Goal: Task Accomplishment & Management: Manage account settings

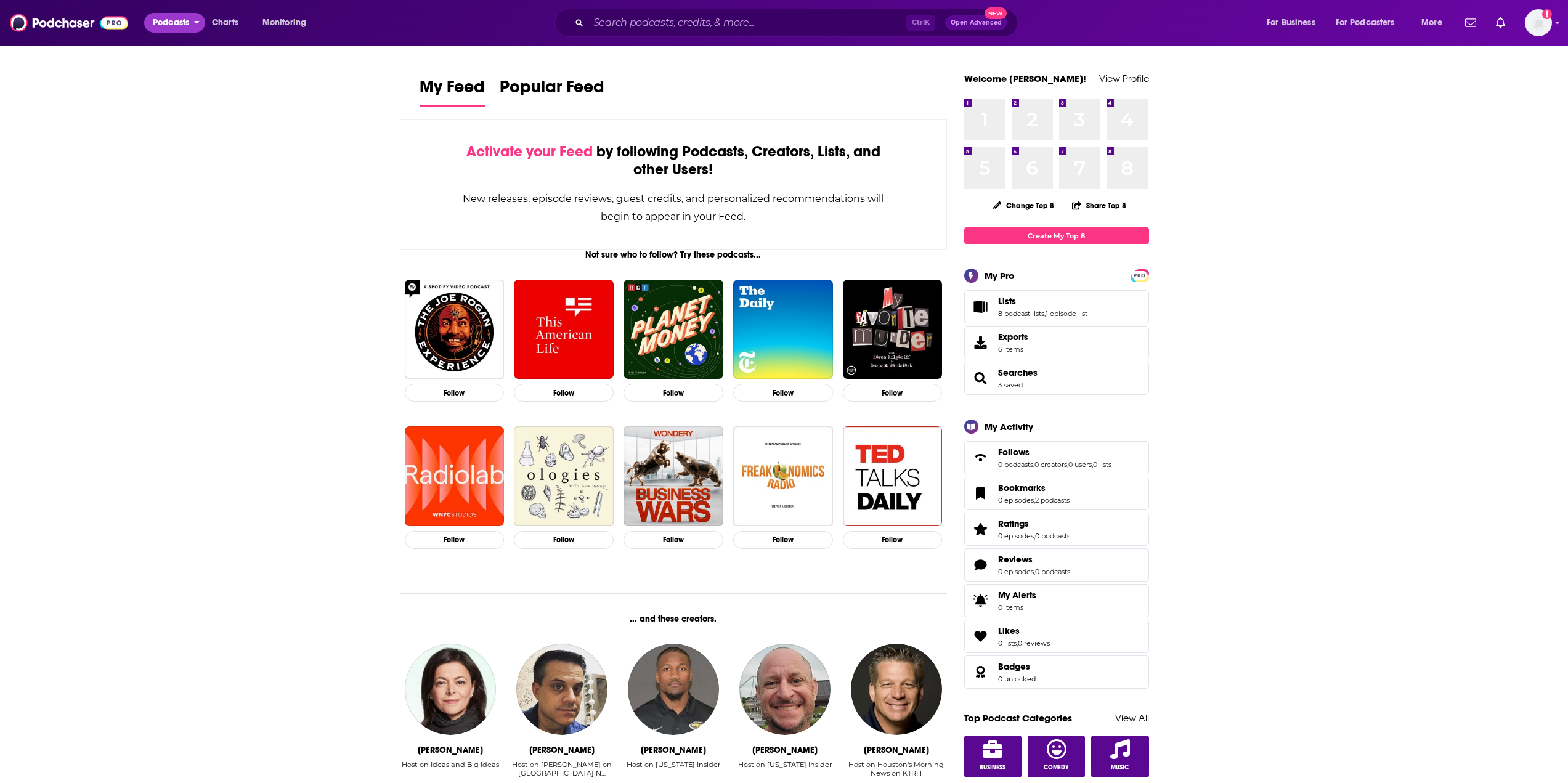
click at [194, 21] on button "Podcasts" at bounding box center [174, 23] width 61 height 20
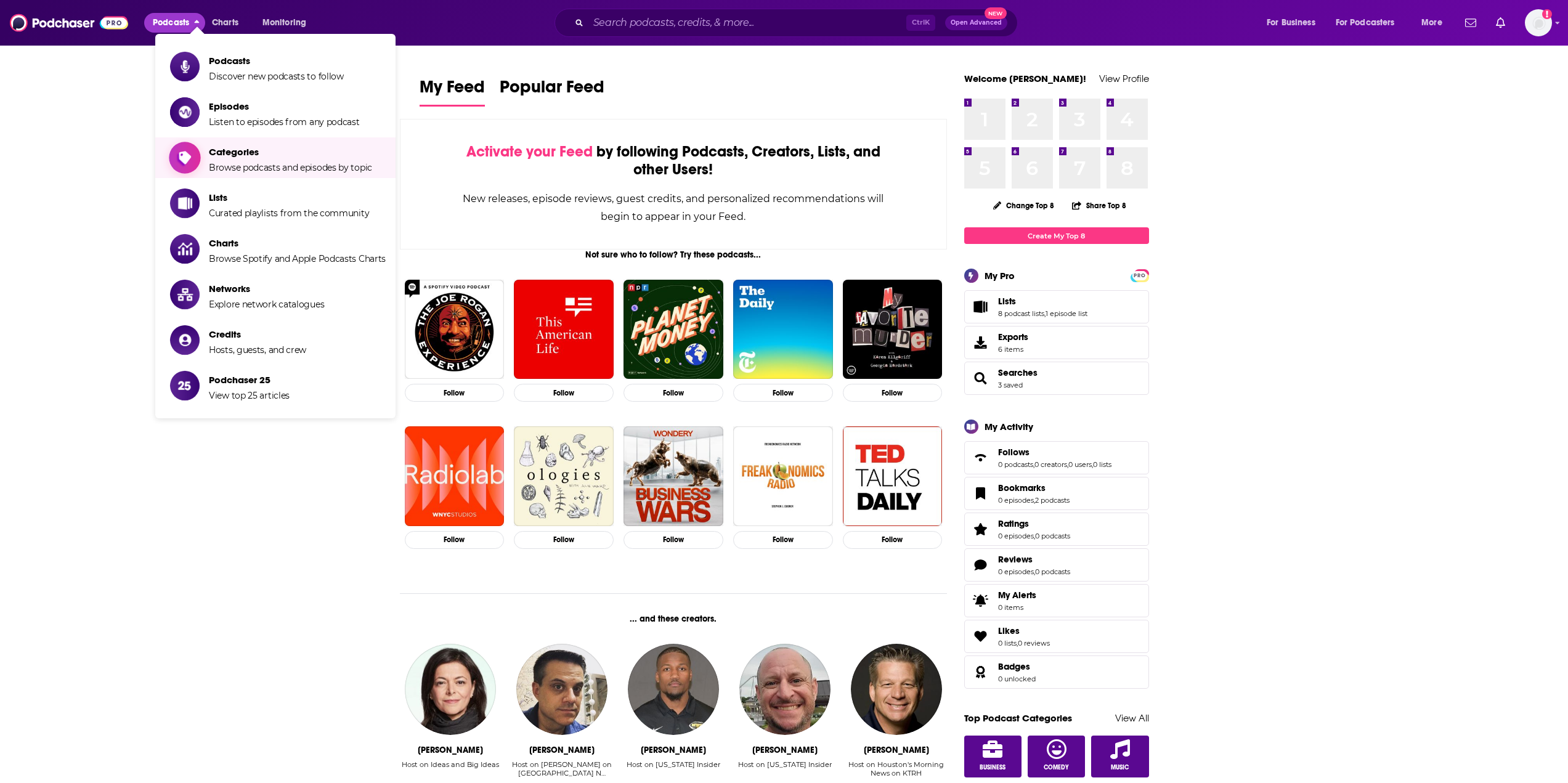
click at [240, 160] on span "Categories Browse podcasts and episodes by topic" at bounding box center [291, 157] width 163 height 30
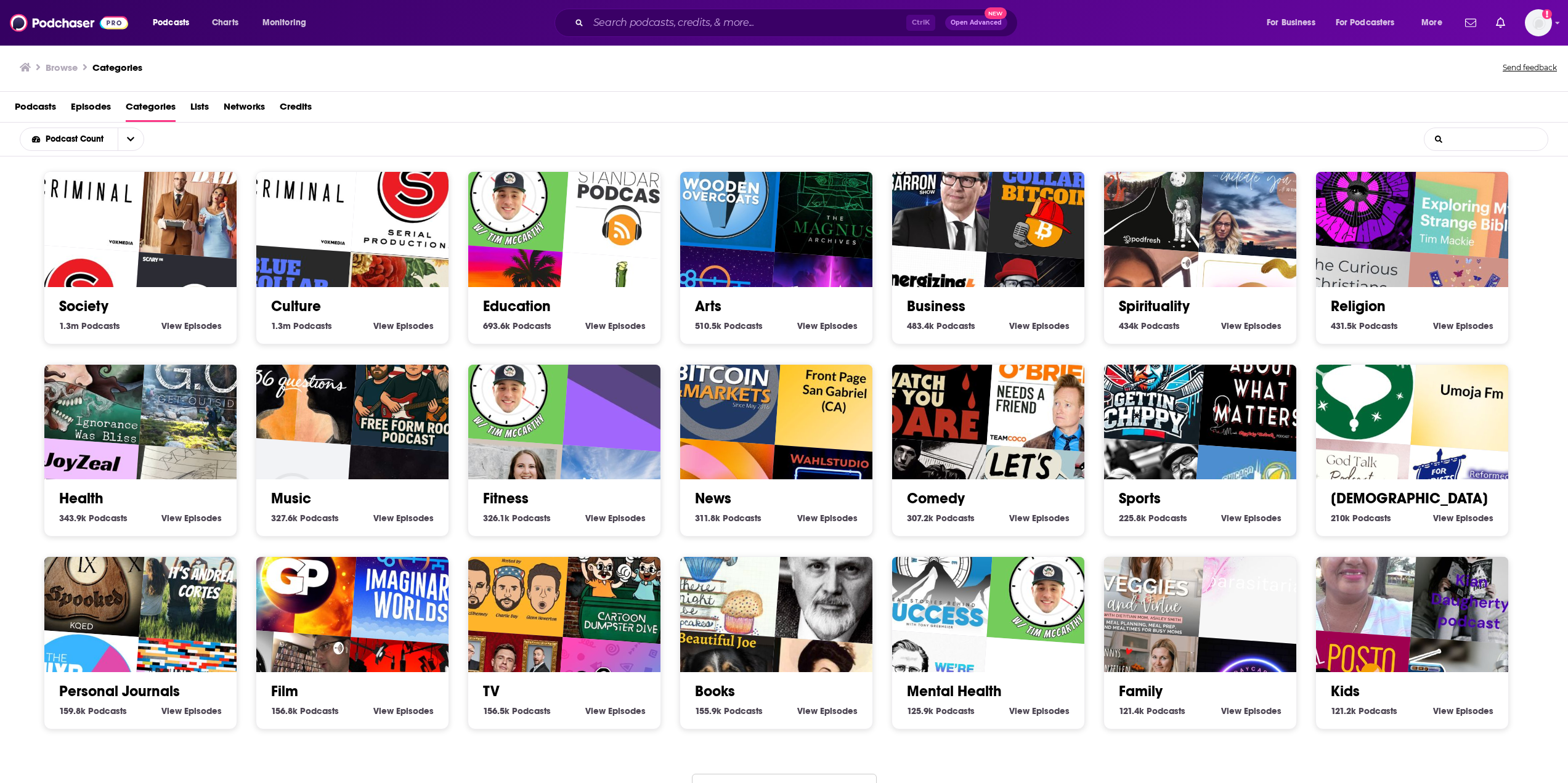
click at [1495, 145] on input "List Search Input" at bounding box center [1486, 139] width 123 height 22
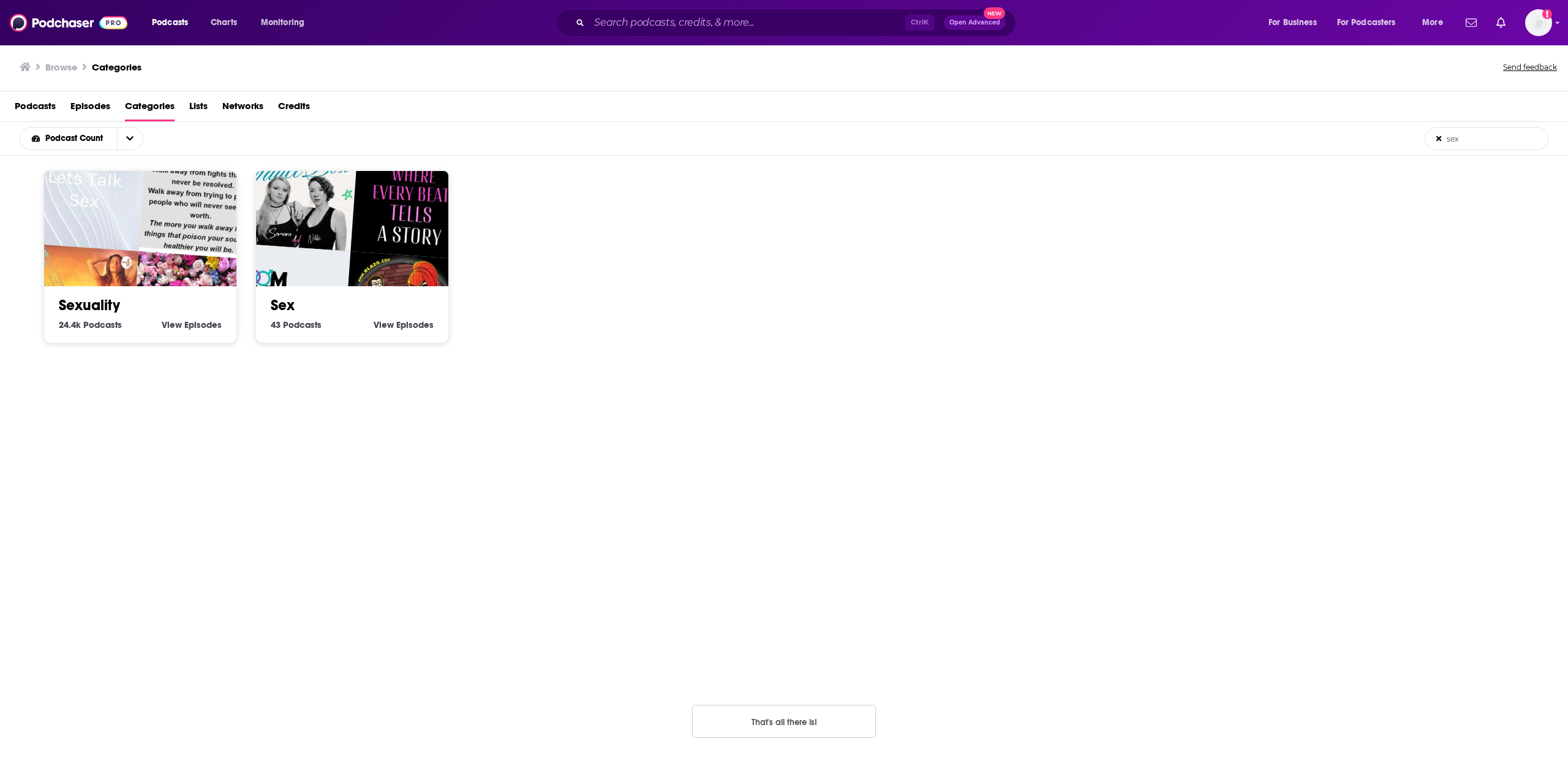
type input "sex"
click at [163, 214] on img "STORYTIME WITH MO" at bounding box center [199, 197] width 123 height 123
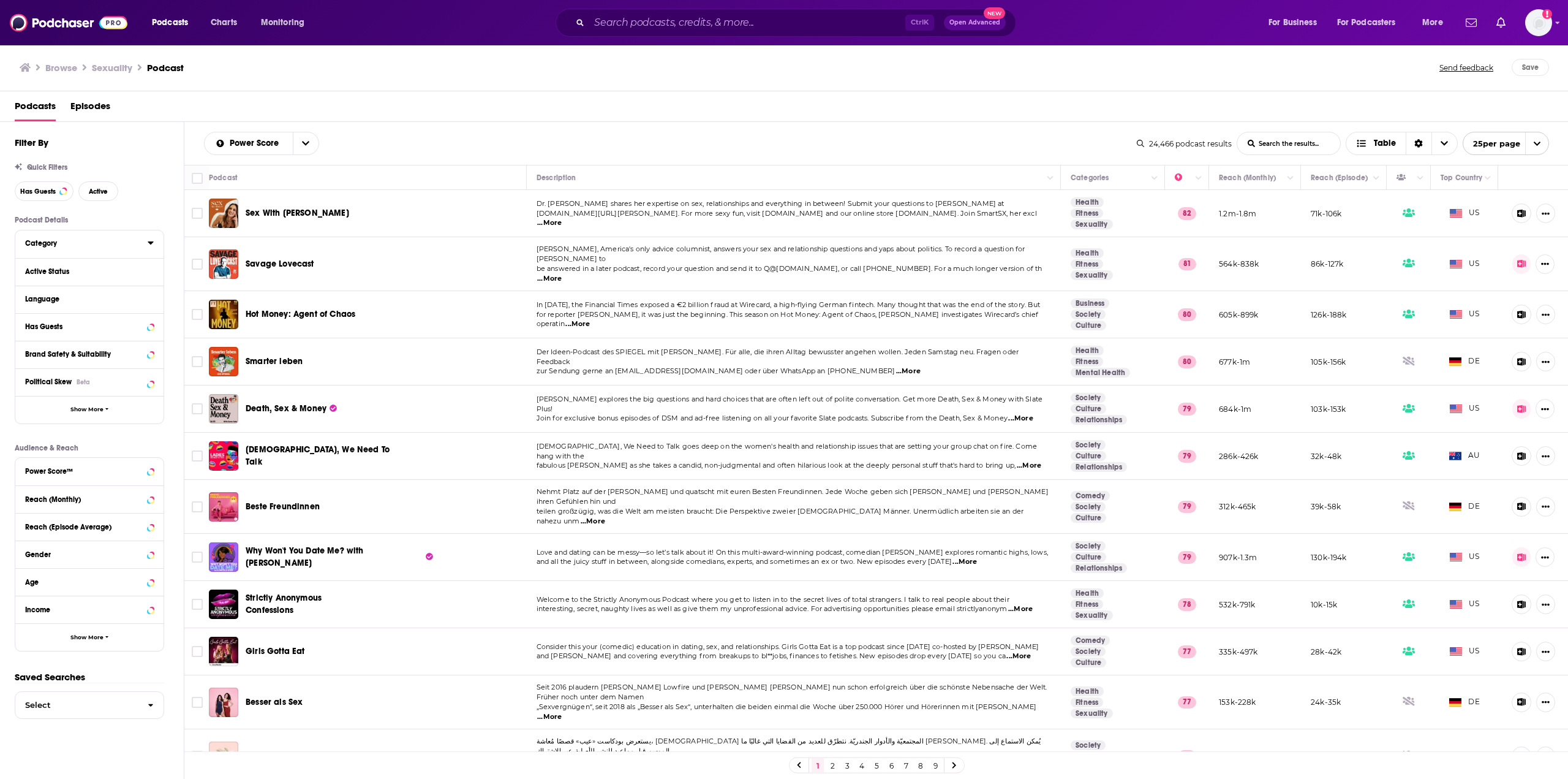
click at [146, 241] on button "Category" at bounding box center [87, 243] width 123 height 16
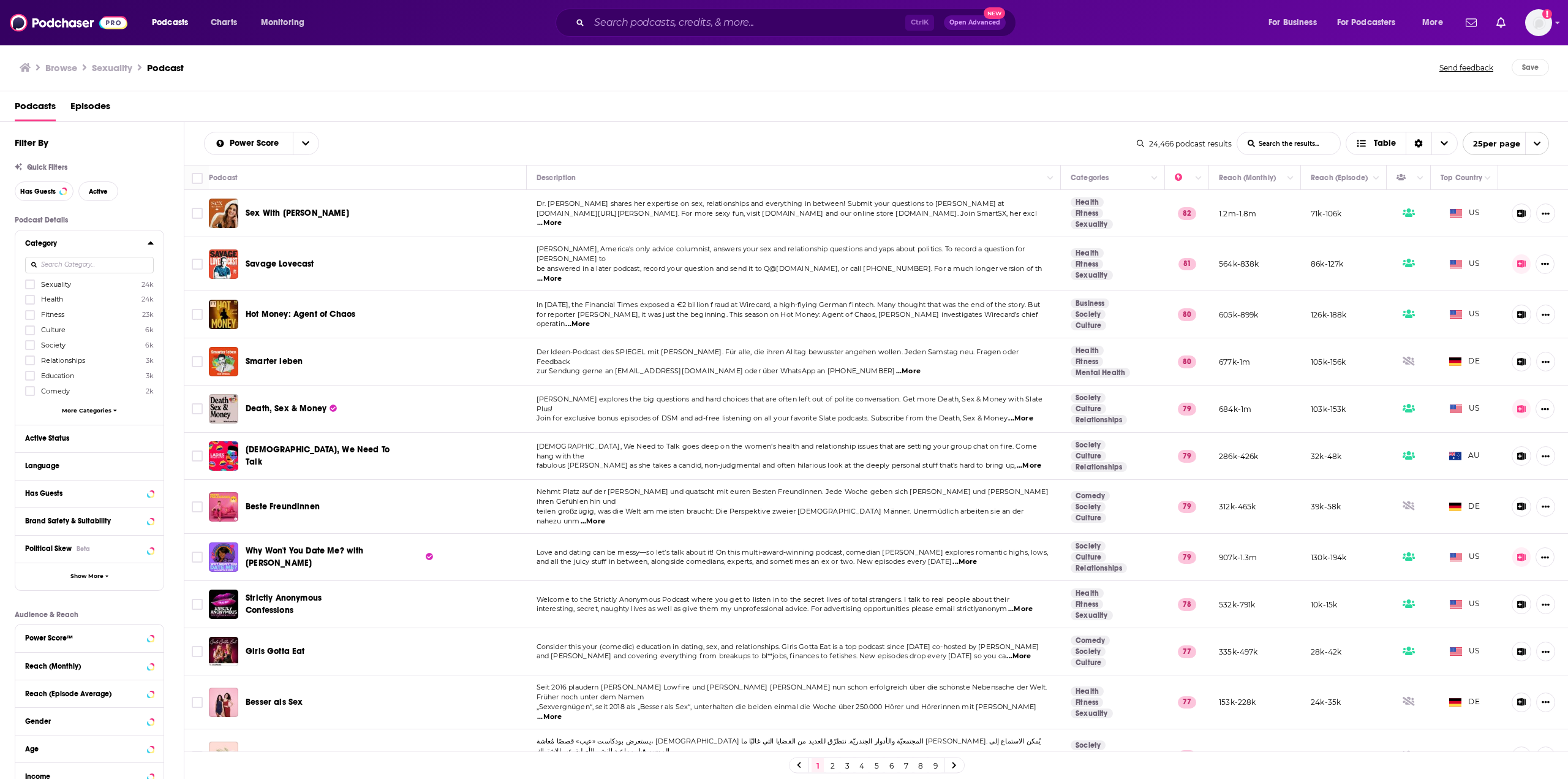
click at [146, 240] on button "Category" at bounding box center [87, 243] width 123 height 16
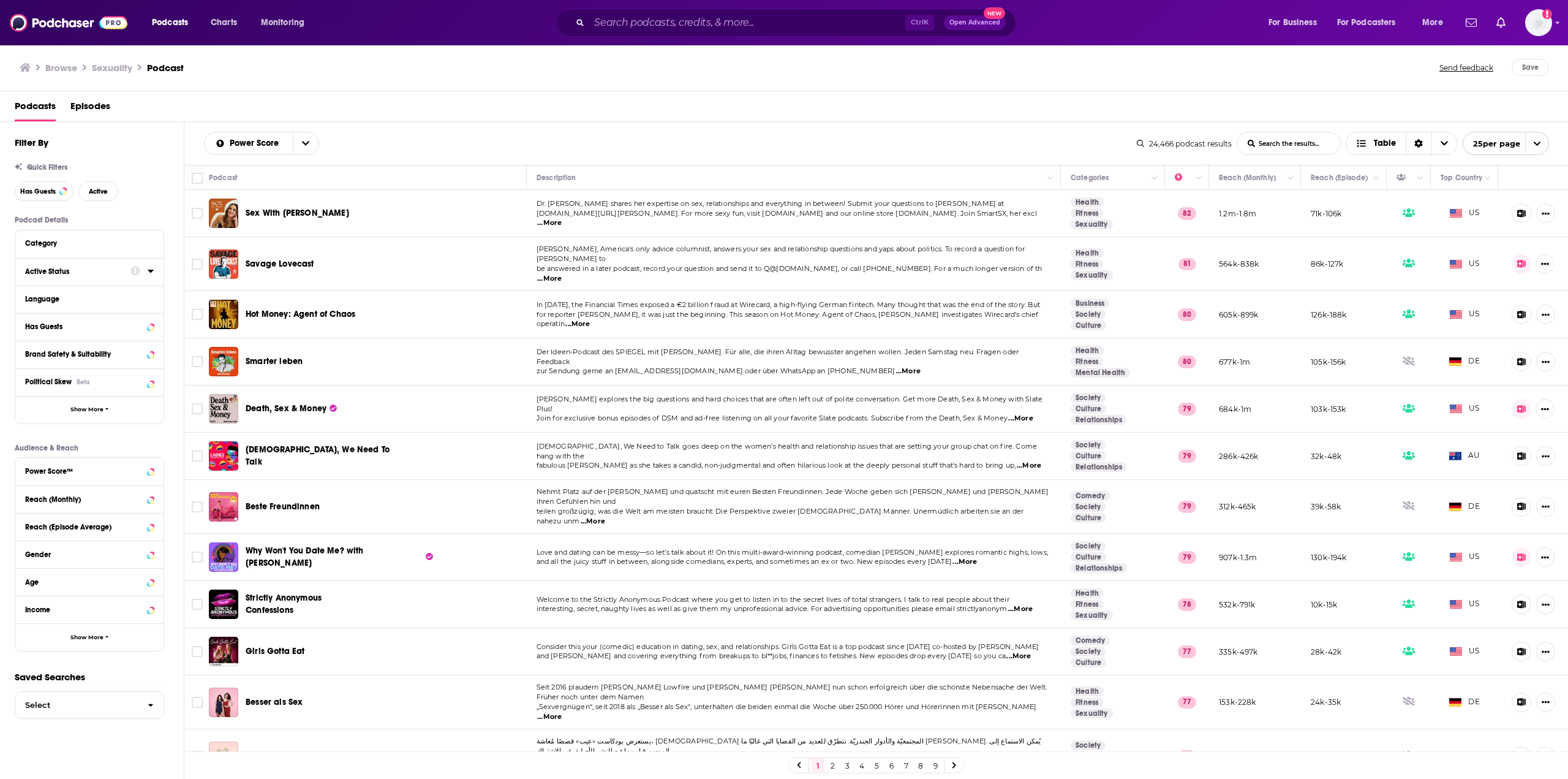
click at [152, 269] on icon at bounding box center [150, 271] width 6 height 10
click at [128, 287] on span "All" at bounding box center [83, 294] width 115 height 16
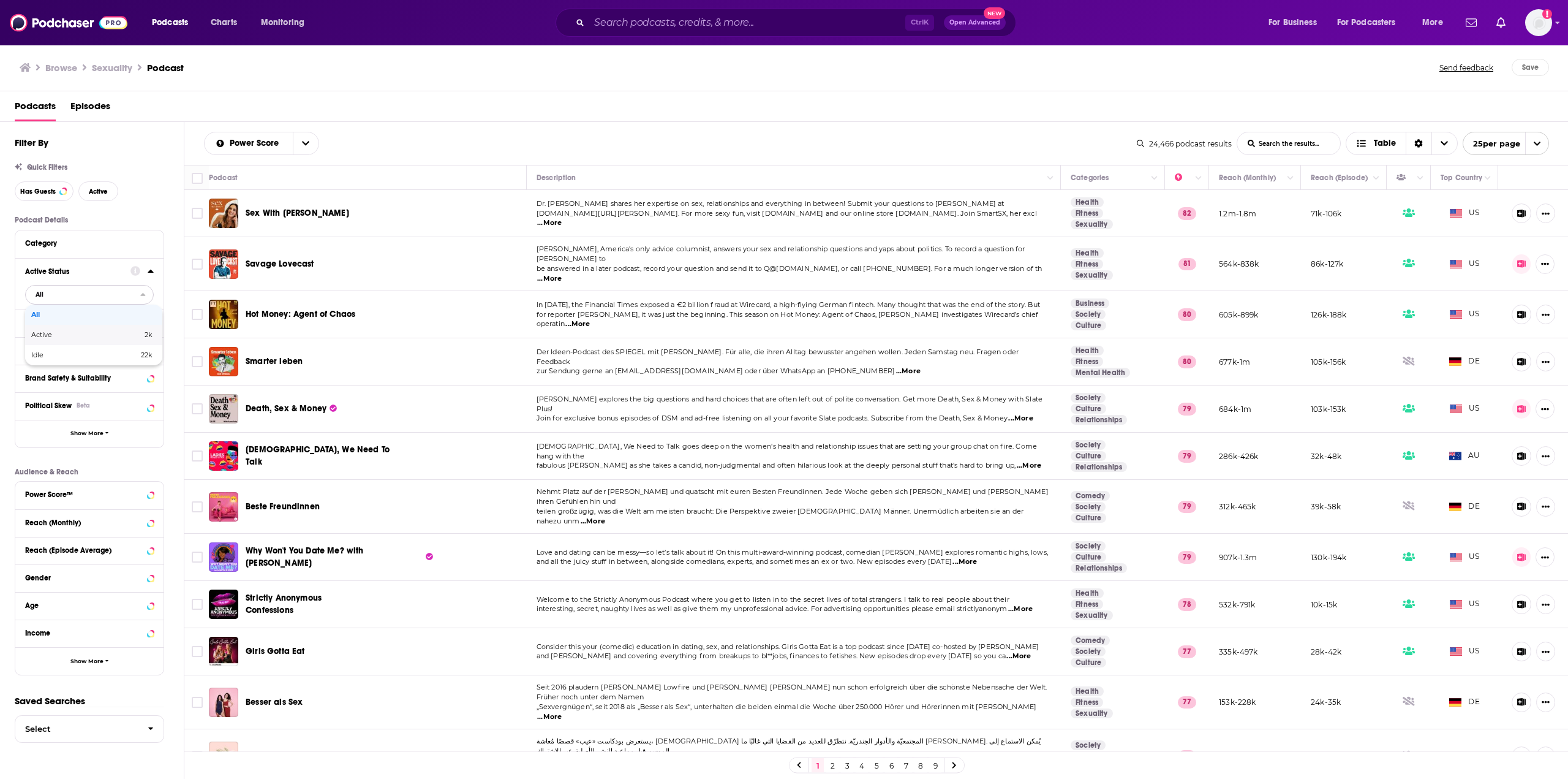
click at [57, 334] on span "Active" at bounding box center [63, 335] width 66 height 7
click at [155, 322] on div "Language" at bounding box center [89, 323] width 148 height 27
click at [148, 322] on icon at bounding box center [150, 322] width 6 height 10
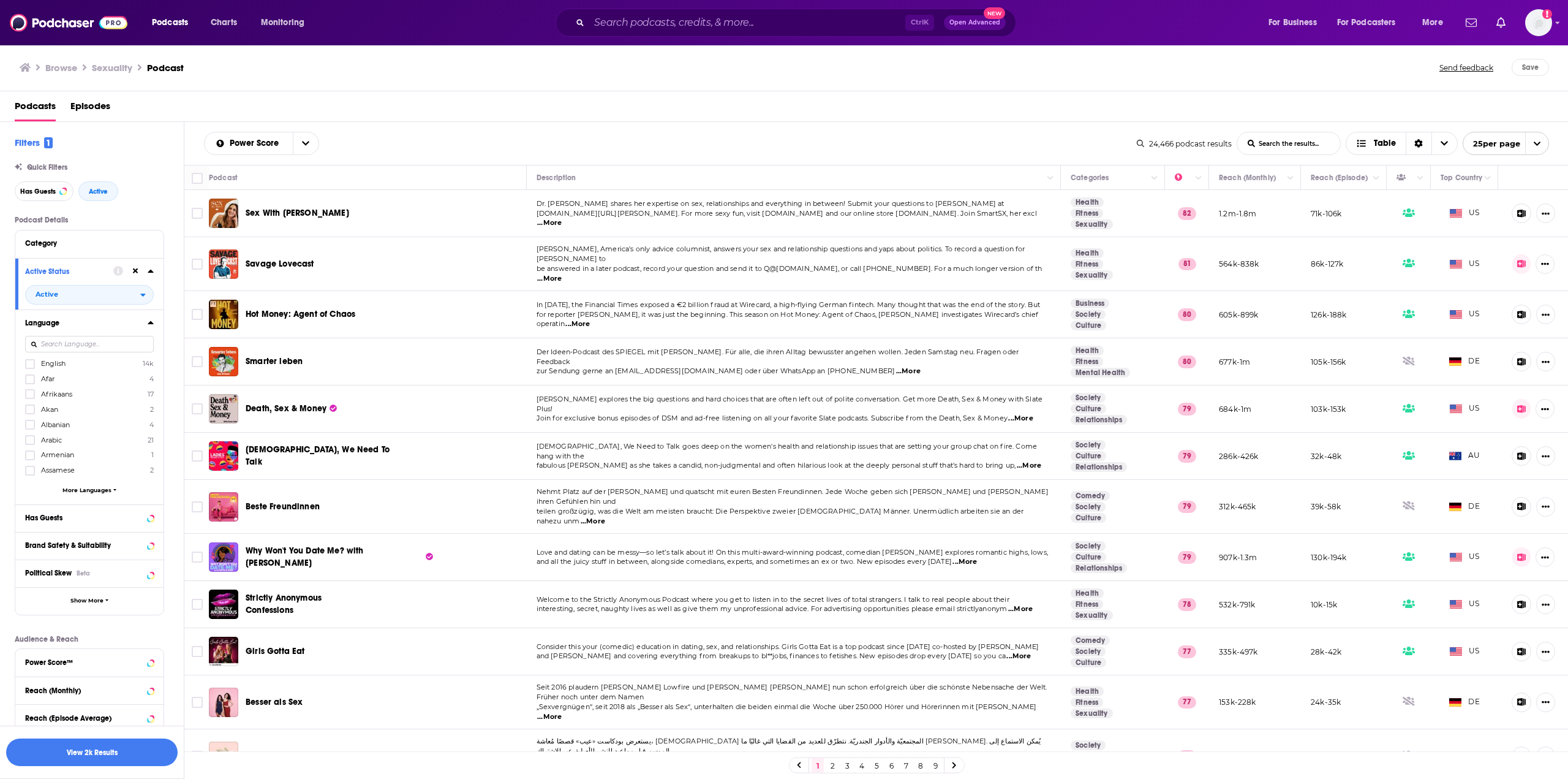
click at [58, 363] on span "English" at bounding box center [53, 363] width 25 height 8
click at [30, 368] on input "multiSelectOption-en-0" at bounding box center [30, 368] width 0 height 0
click at [146, 321] on div at bounding box center [142, 323] width 23 height 16
click at [152, 321] on icon at bounding box center [150, 322] width 6 height 10
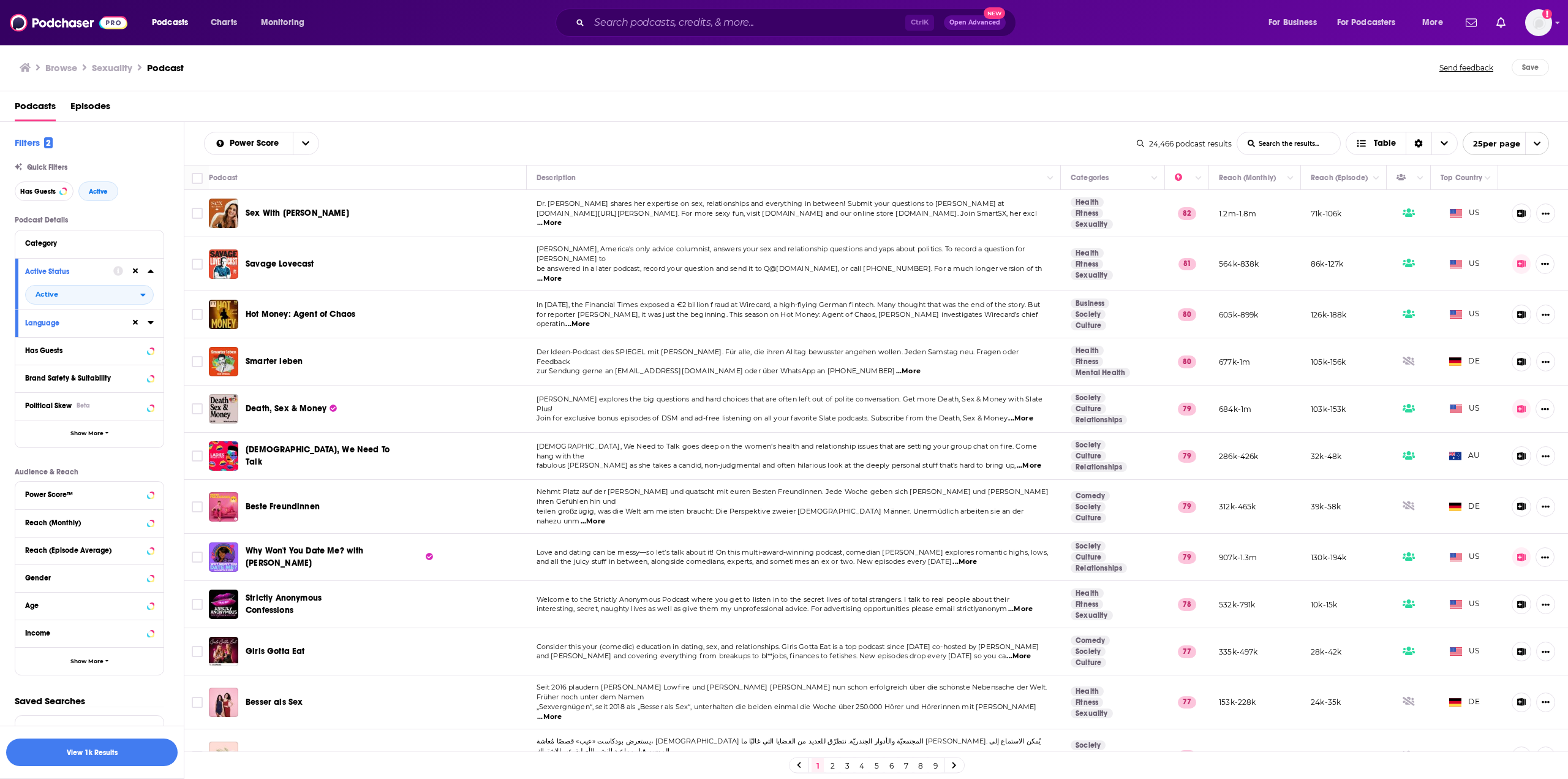
click at [152, 269] on icon at bounding box center [150, 271] width 6 height 10
click at [152, 328] on icon at bounding box center [150, 326] width 6 height 10
click at [101, 350] on span "All" at bounding box center [83, 349] width 115 height 16
click at [61, 391] on span "Has guests" at bounding box center [68, 391] width 73 height 7
click at [159, 492] on div "Power Score™" at bounding box center [89, 495] width 148 height 27
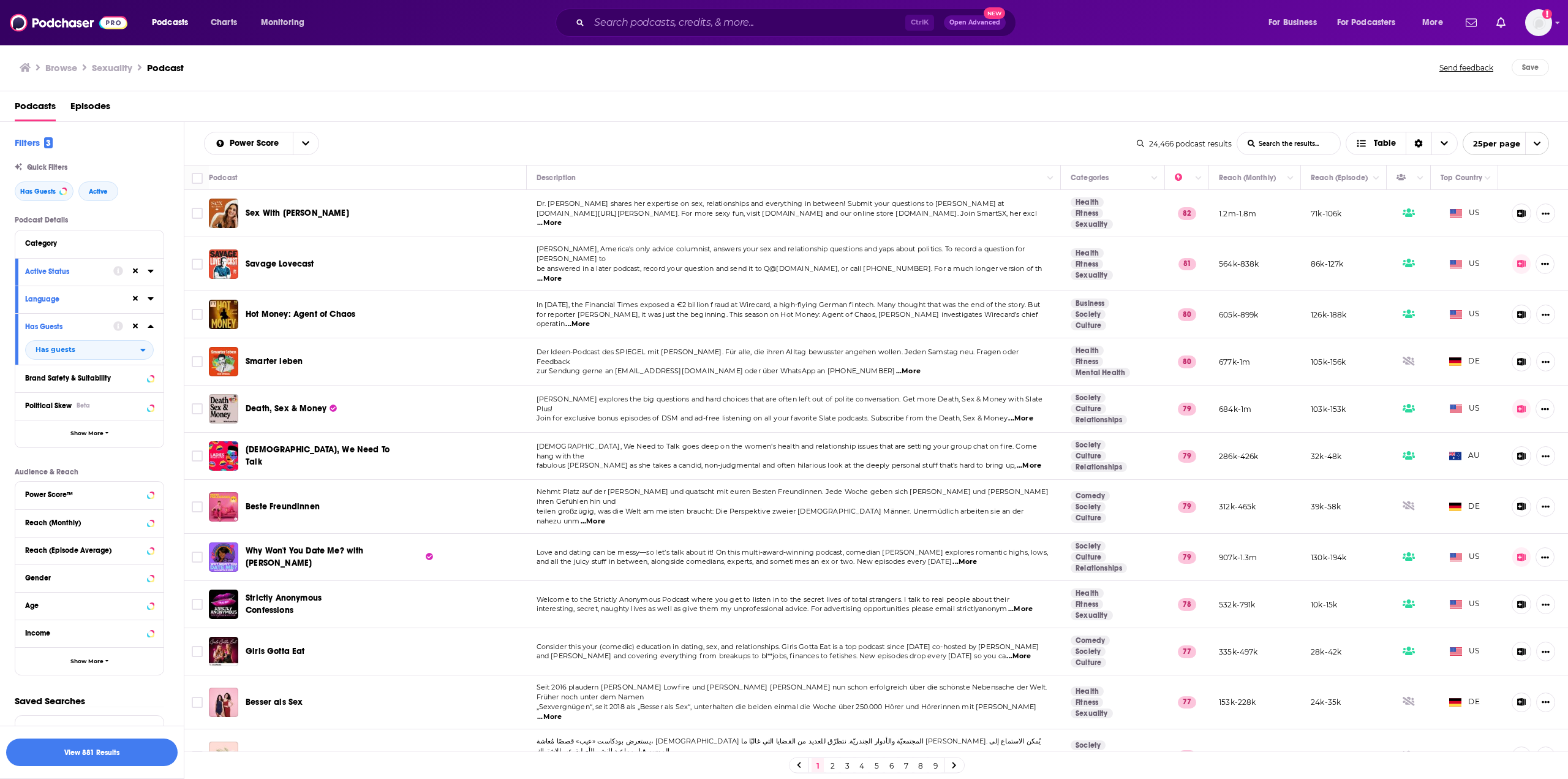
click at [154, 493] on div "Power Score™" at bounding box center [89, 495] width 148 height 27
click at [152, 496] on icon at bounding box center [150, 495] width 6 height 10
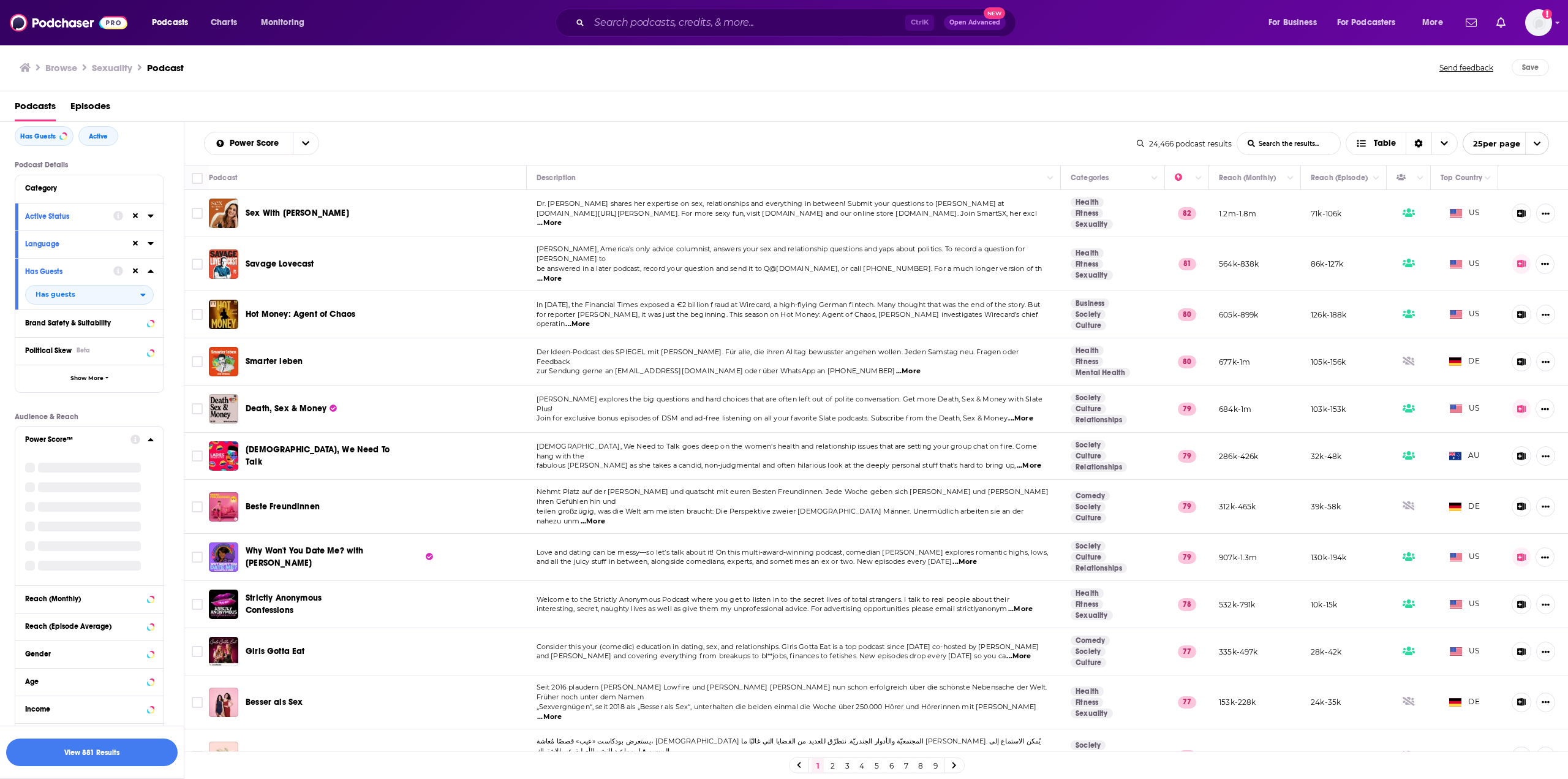
scroll to position [117, 0]
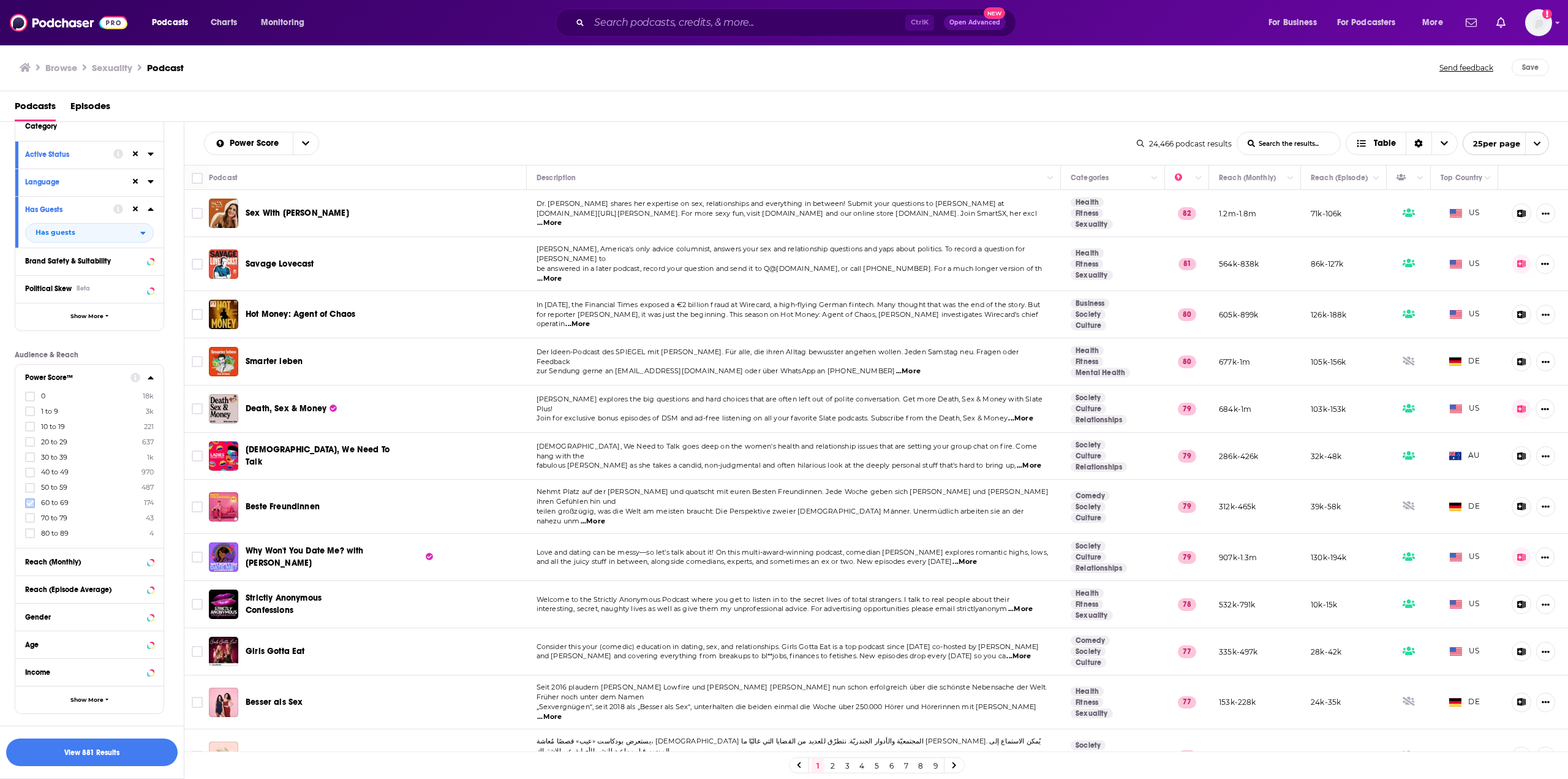
click at [30, 501] on icon at bounding box center [30, 503] width 7 height 7
click at [30, 517] on icon at bounding box center [30, 517] width 7 height 7
click at [30, 514] on icon at bounding box center [30, 517] width 7 height 7
click at [106, 752] on button "View 237 Results" at bounding box center [92, 752] width 171 height 27
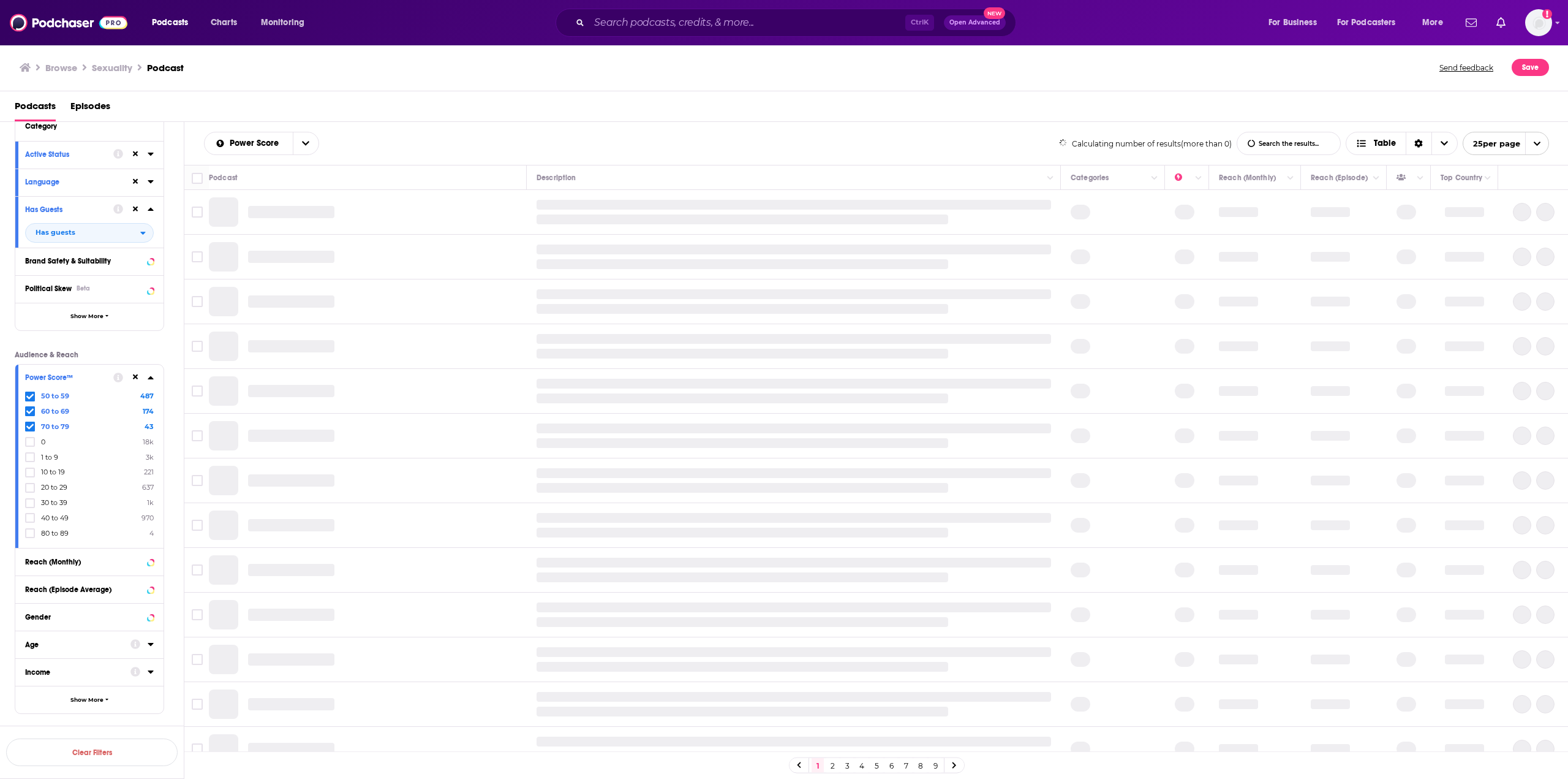
scroll to position [35, 0]
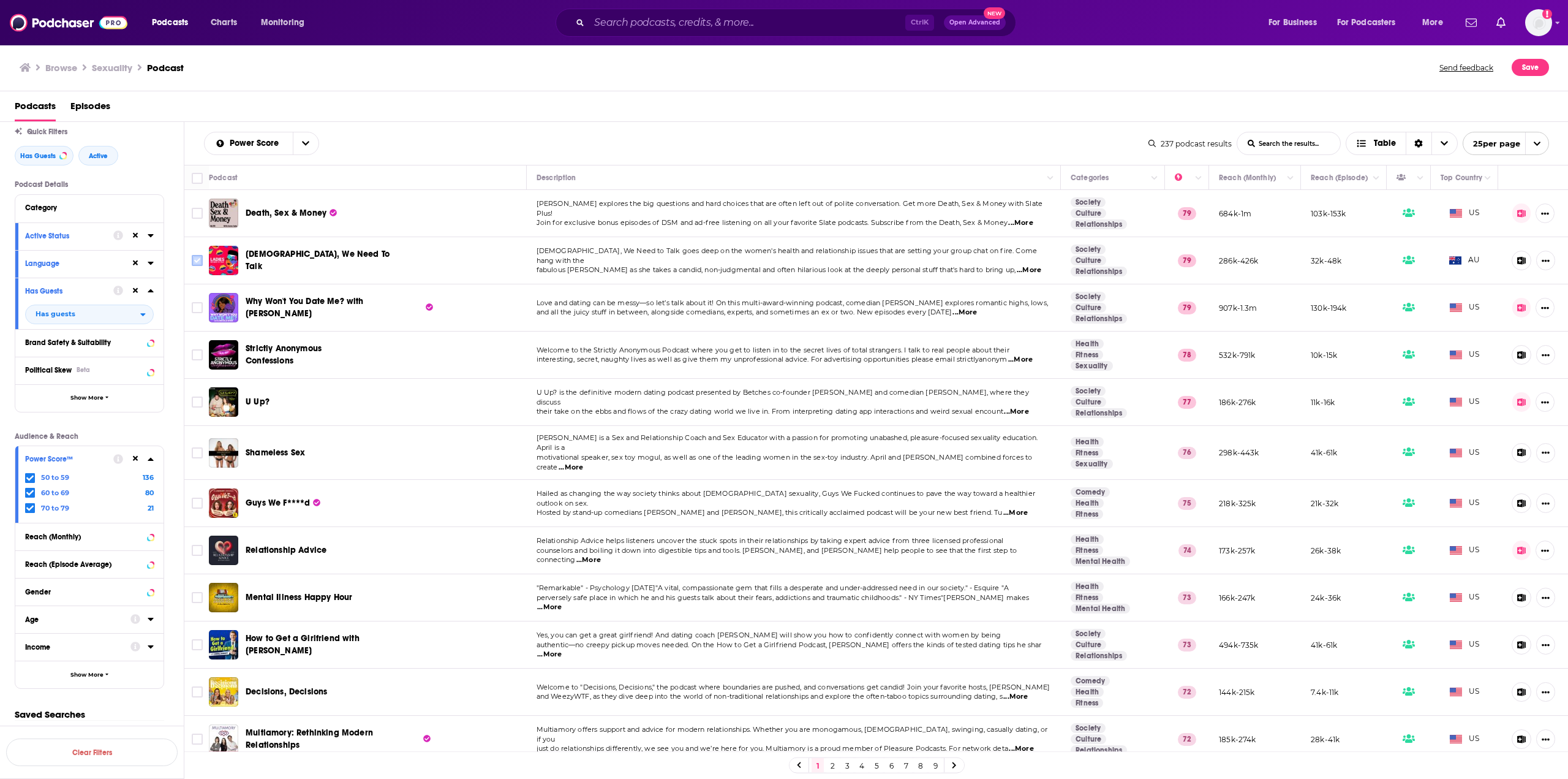
click at [198, 259] on input "Toggle select row" at bounding box center [197, 261] width 11 height 11
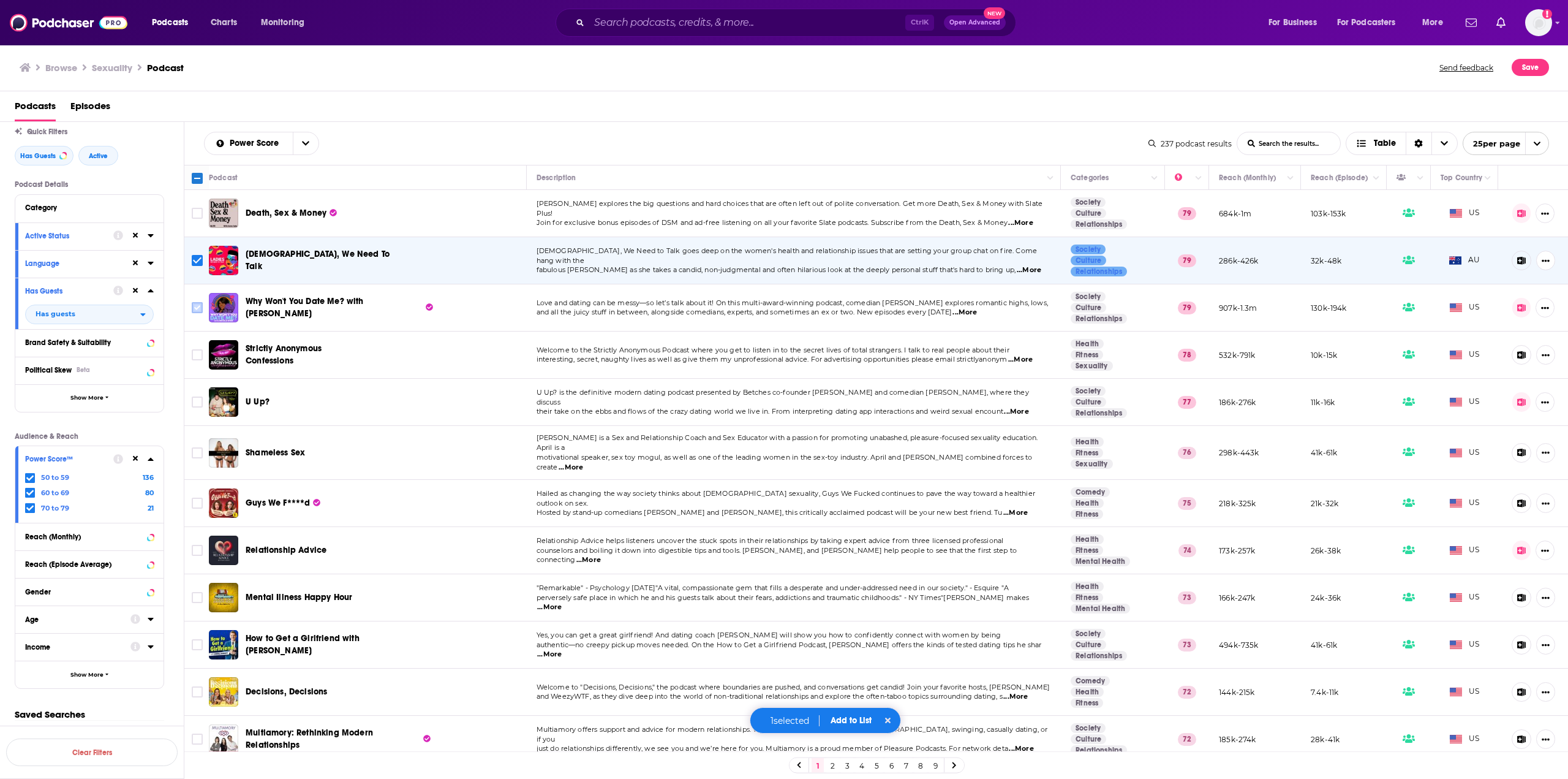
click at [196, 312] on input "Toggle select row" at bounding box center [197, 308] width 11 height 11
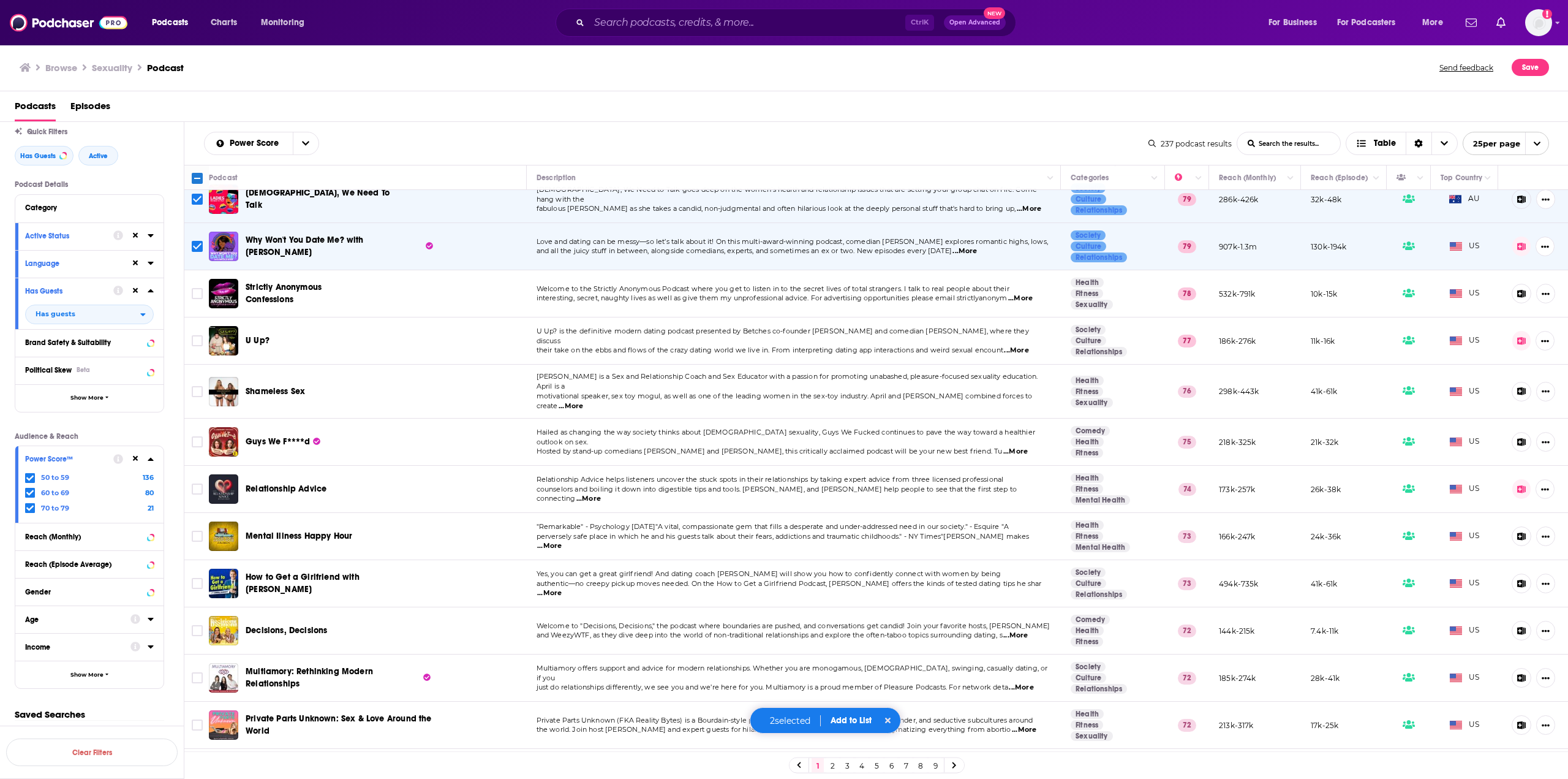
scroll to position [123, 0]
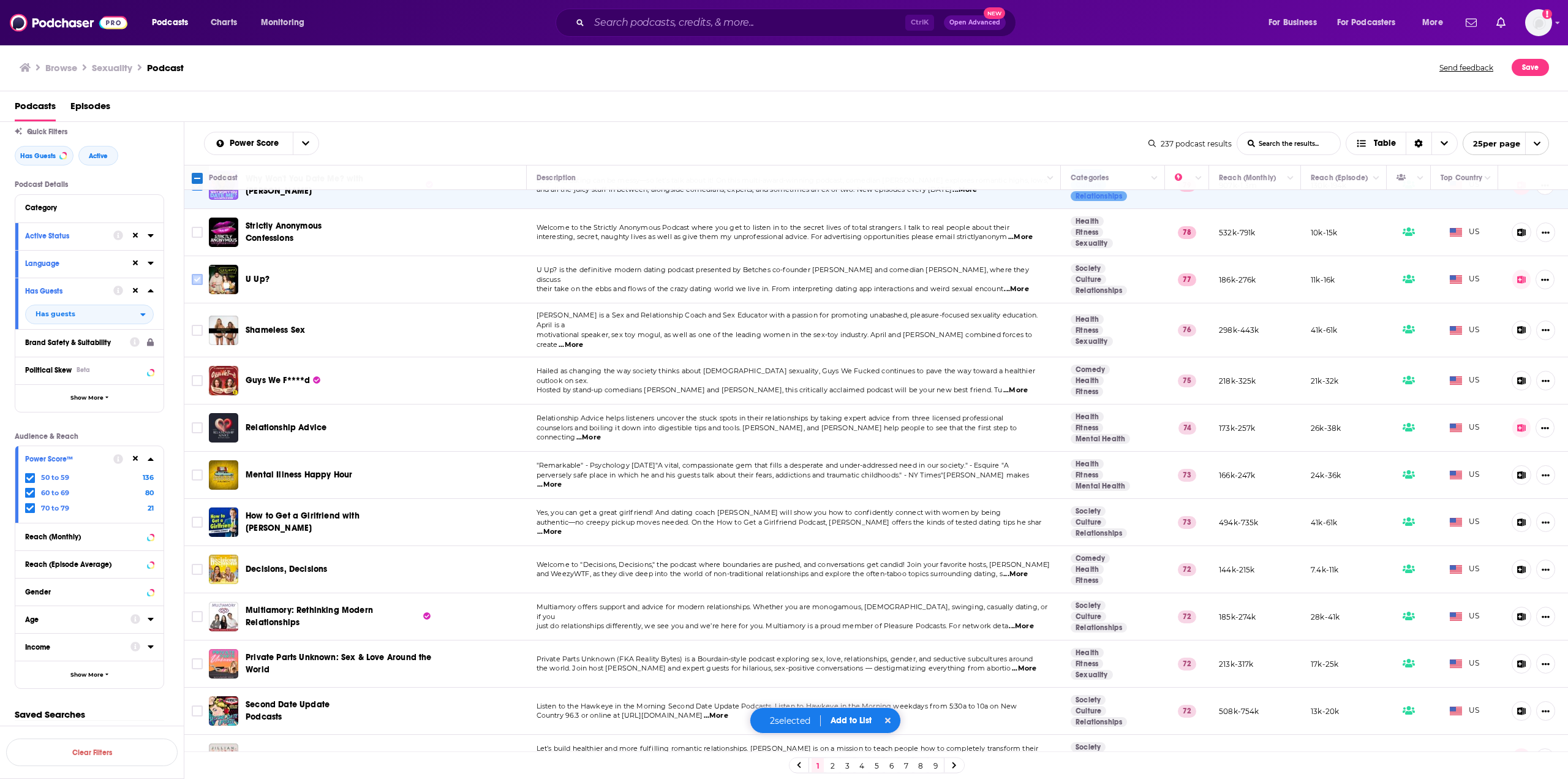
click at [199, 279] on input "Toggle select row" at bounding box center [197, 280] width 11 height 11
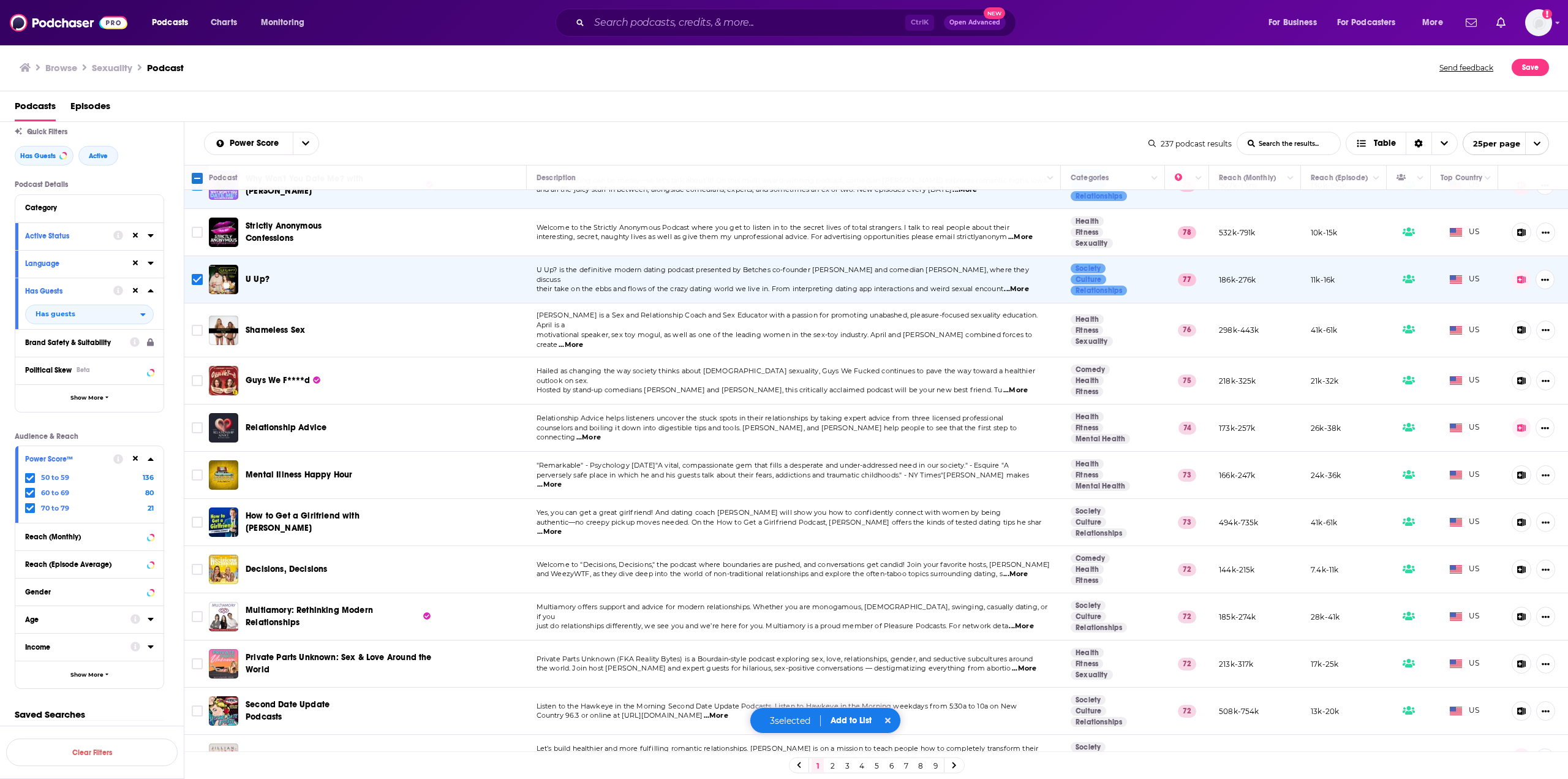
click at [584, 340] on span "...More" at bounding box center [571, 345] width 25 height 10
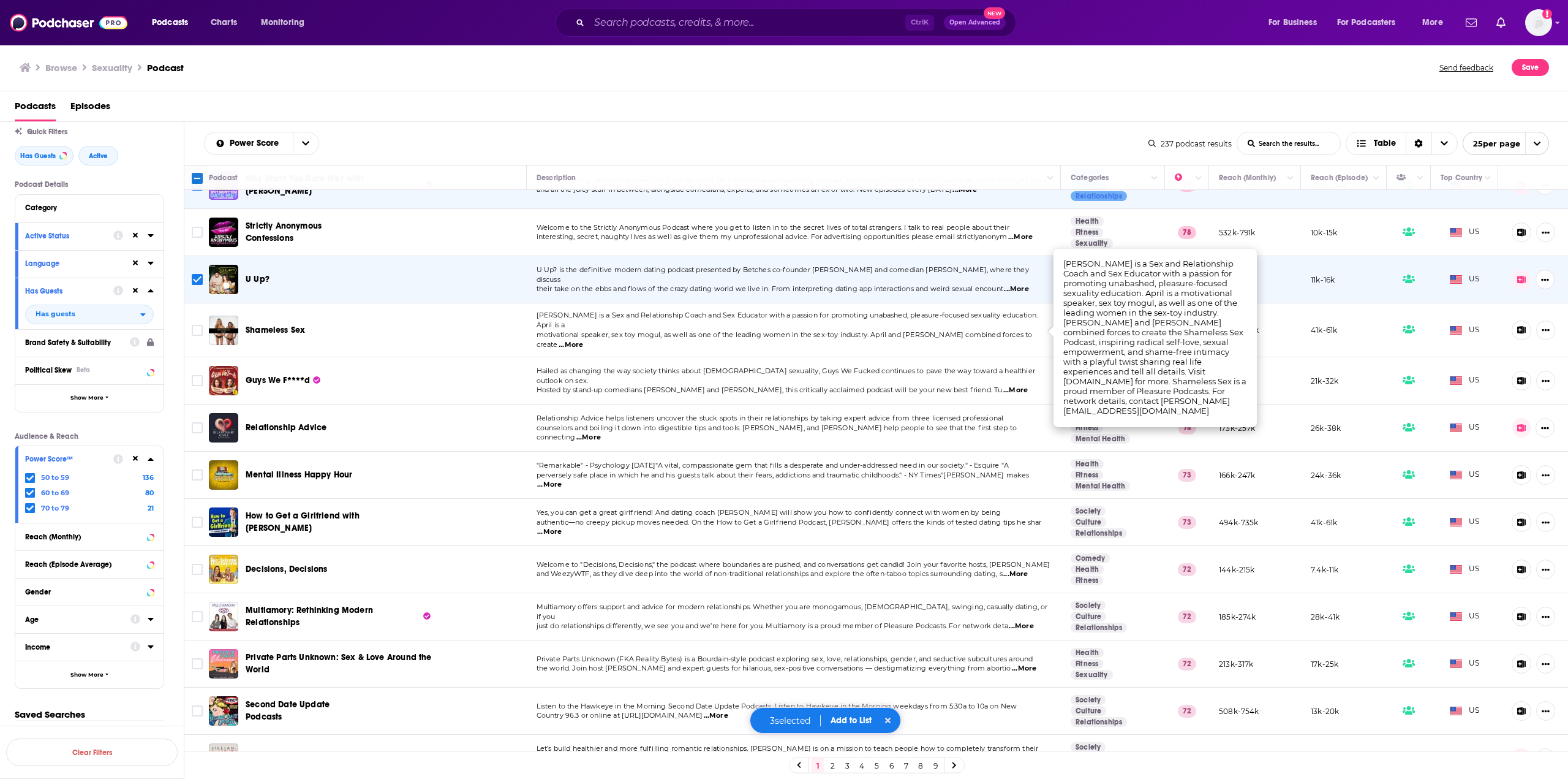
click at [584, 340] on span "...More" at bounding box center [571, 345] width 25 height 10
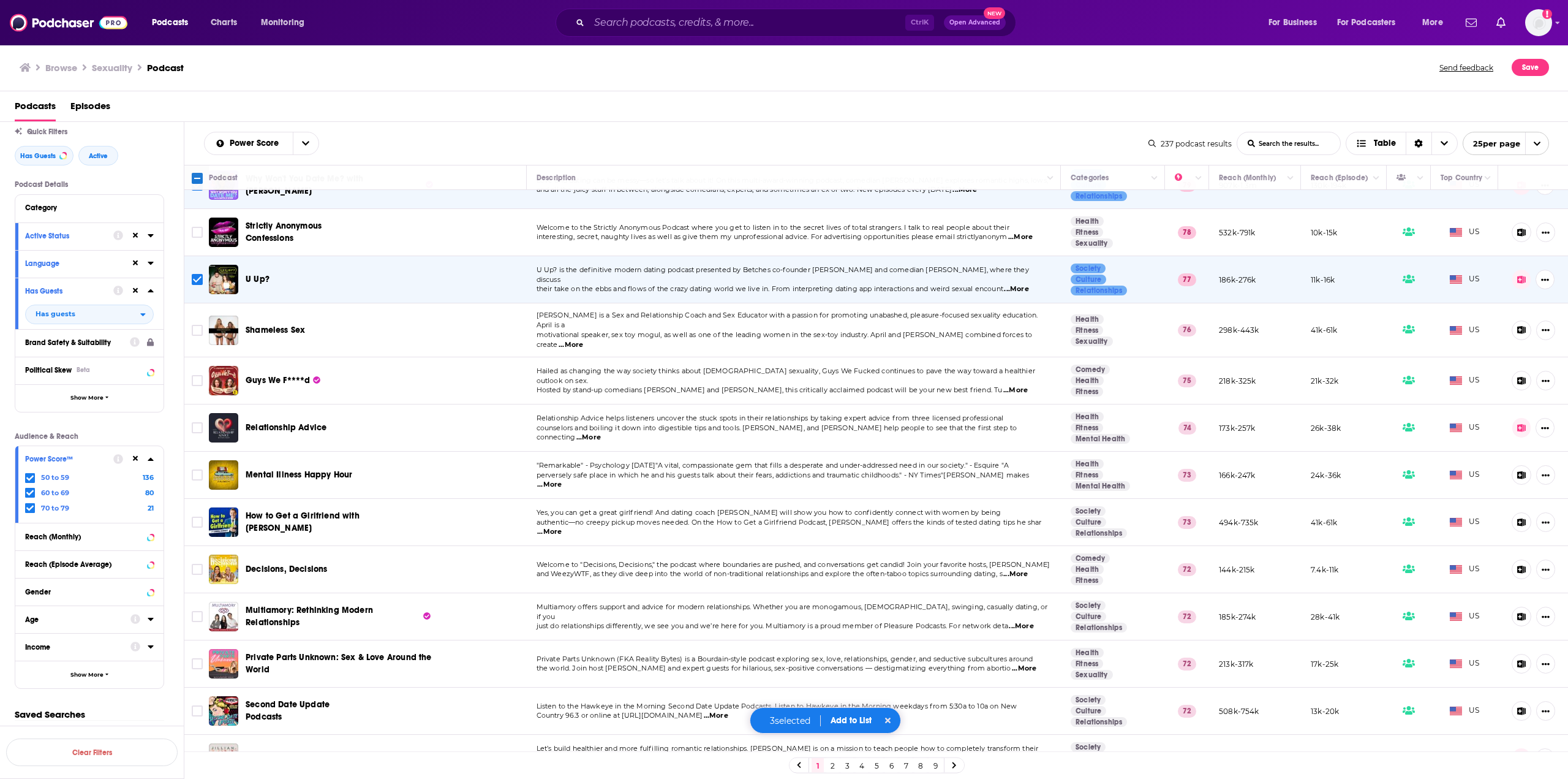
click at [1018, 386] on span "...More" at bounding box center [1016, 391] width 25 height 10
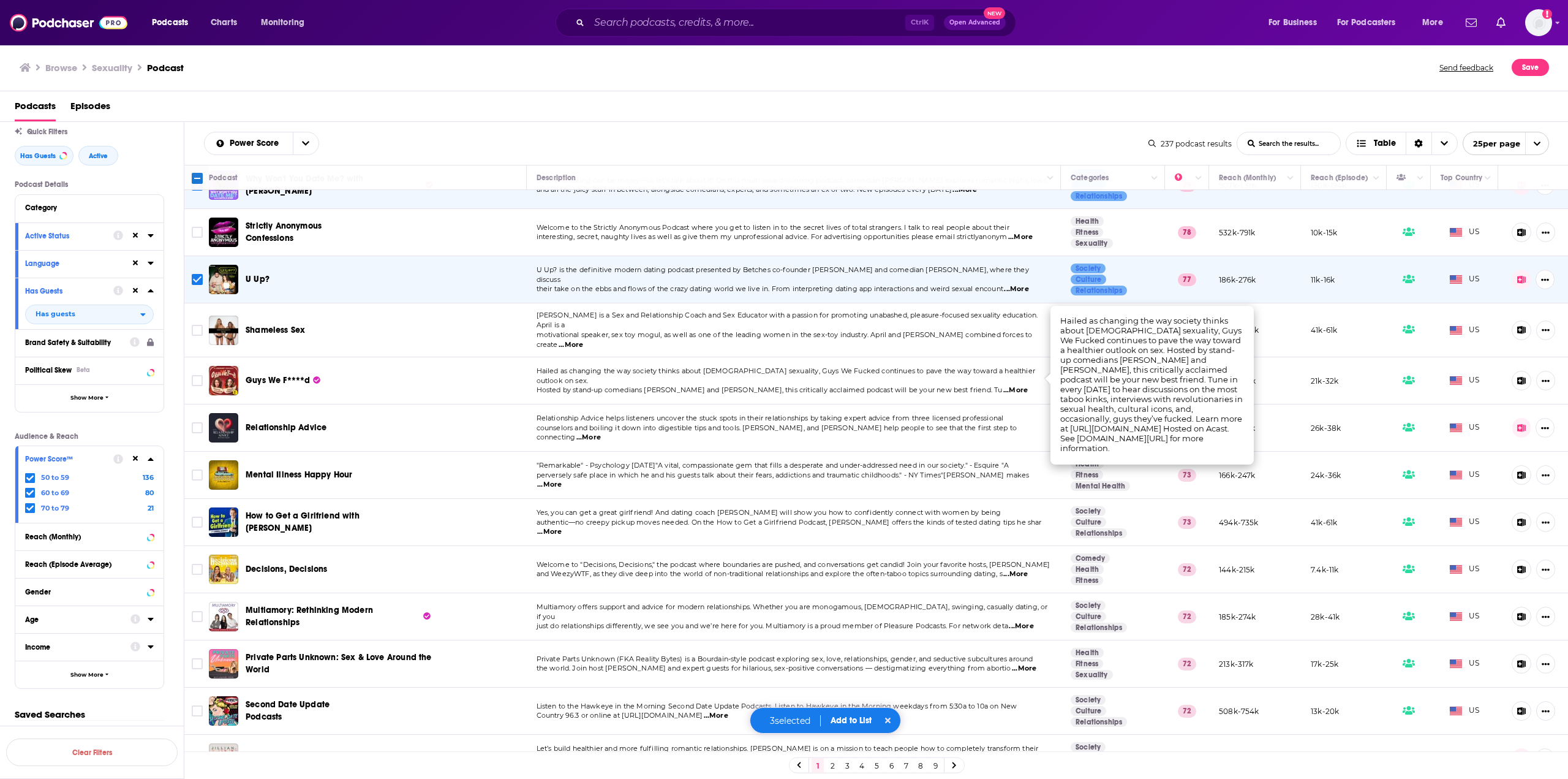
click at [1018, 386] on span "...More" at bounding box center [1016, 391] width 25 height 10
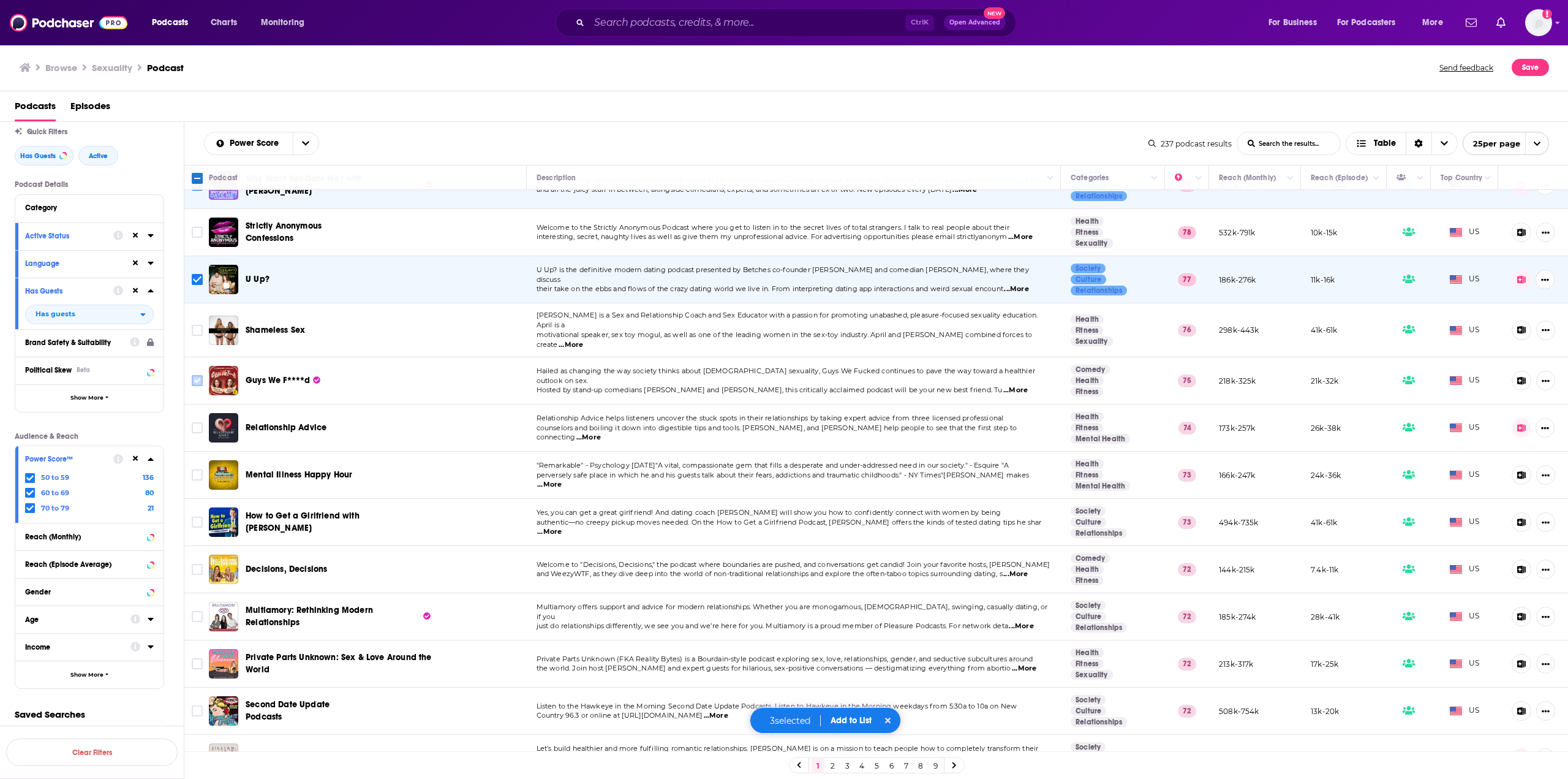
click at [199, 375] on input "Toggle select row" at bounding box center [197, 381] width 11 height 11
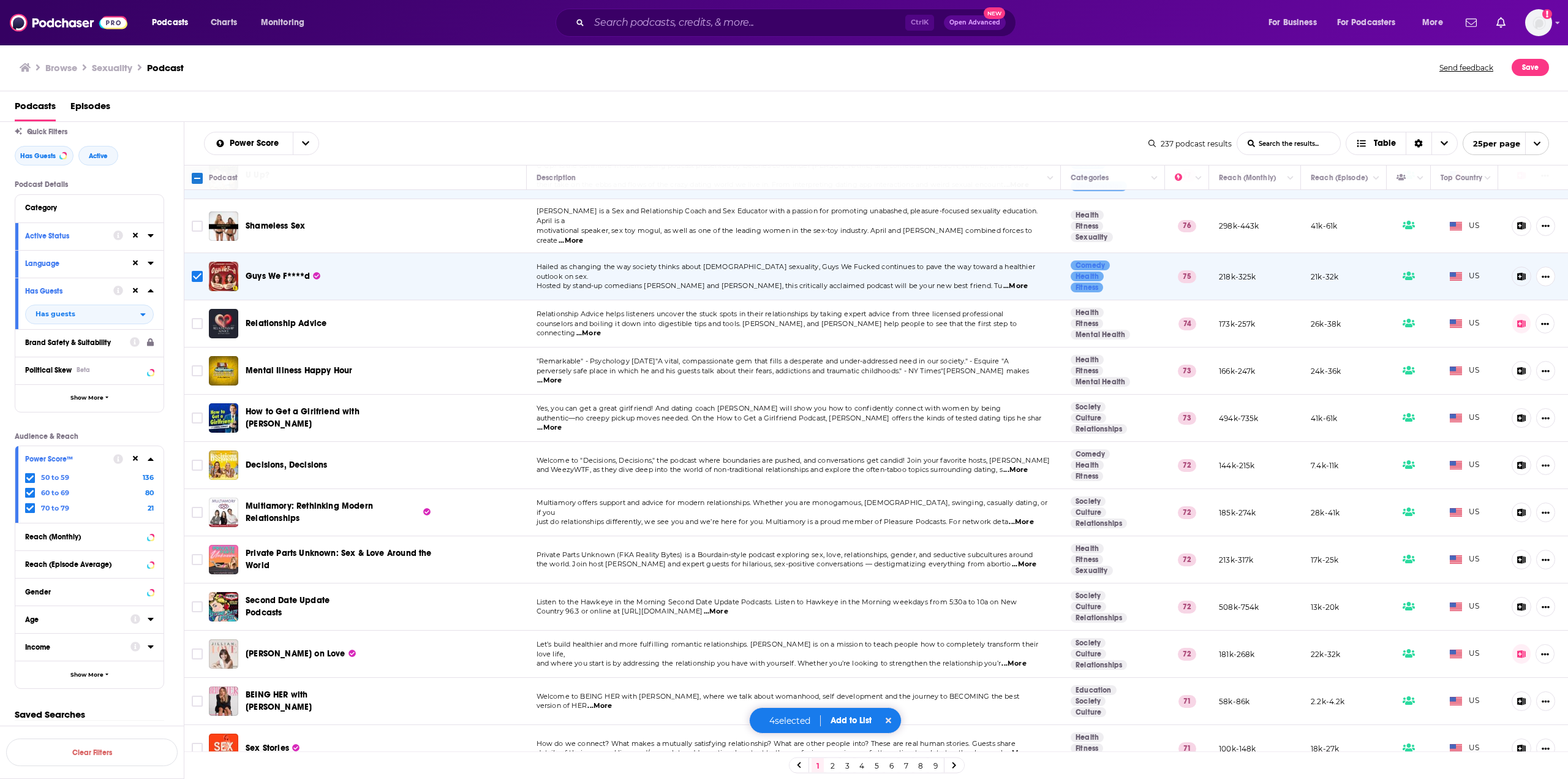
scroll to position [245, 0]
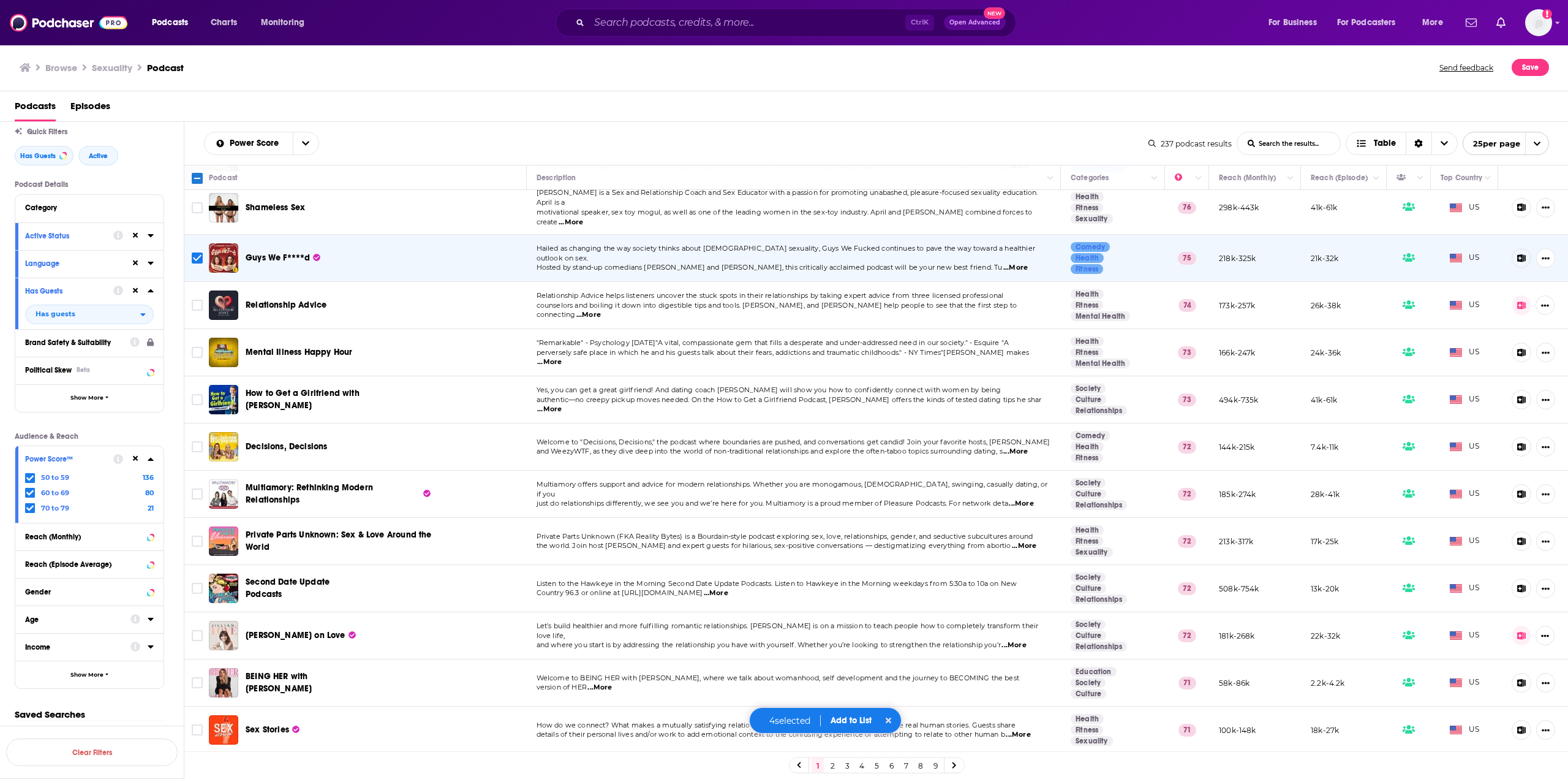
click at [562, 357] on span "...More" at bounding box center [549, 362] width 25 height 10
click at [198, 347] on input "Toggle select row" at bounding box center [197, 352] width 11 height 11
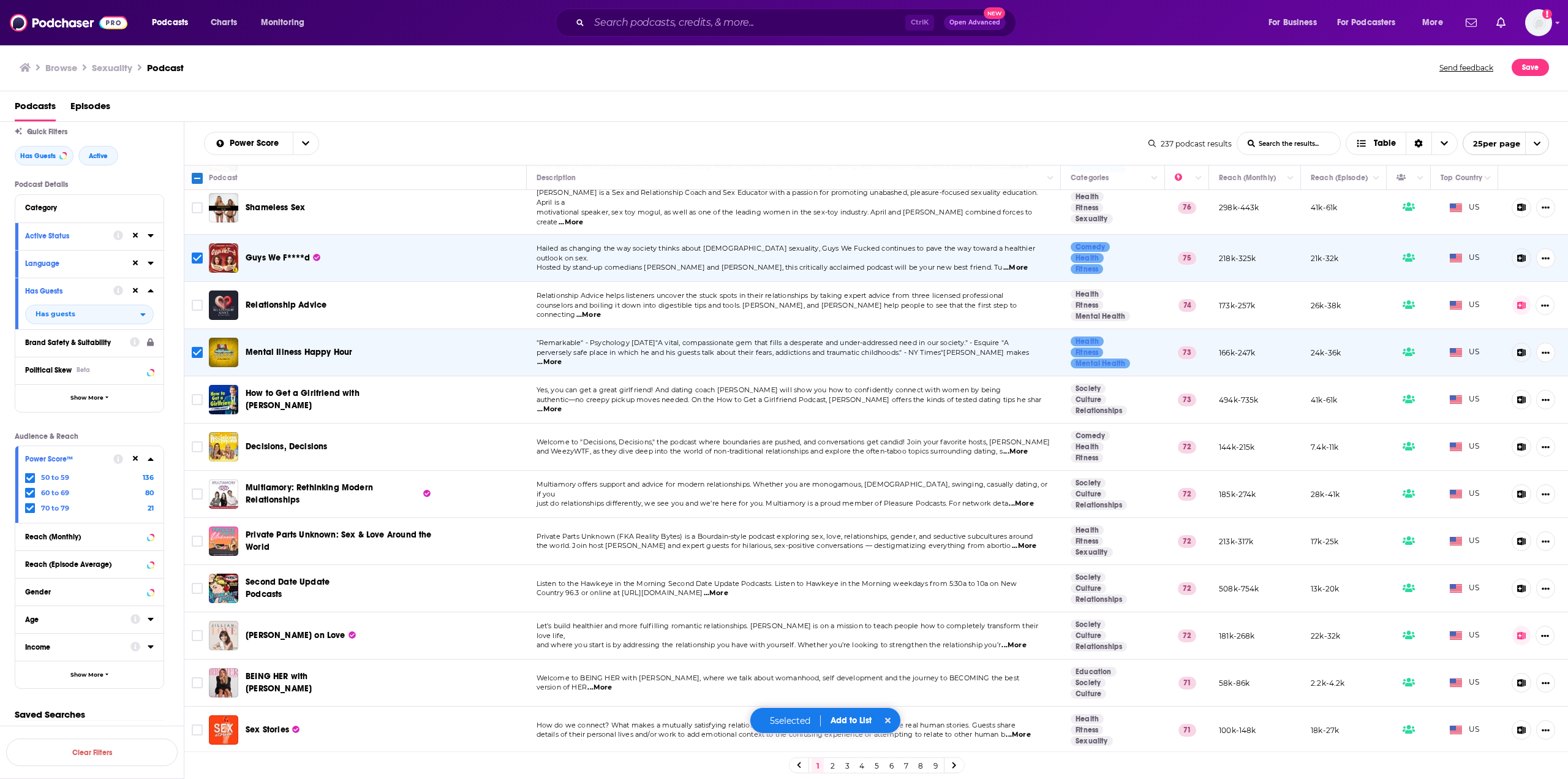
click at [601, 310] on span "...More" at bounding box center [588, 315] width 25 height 10
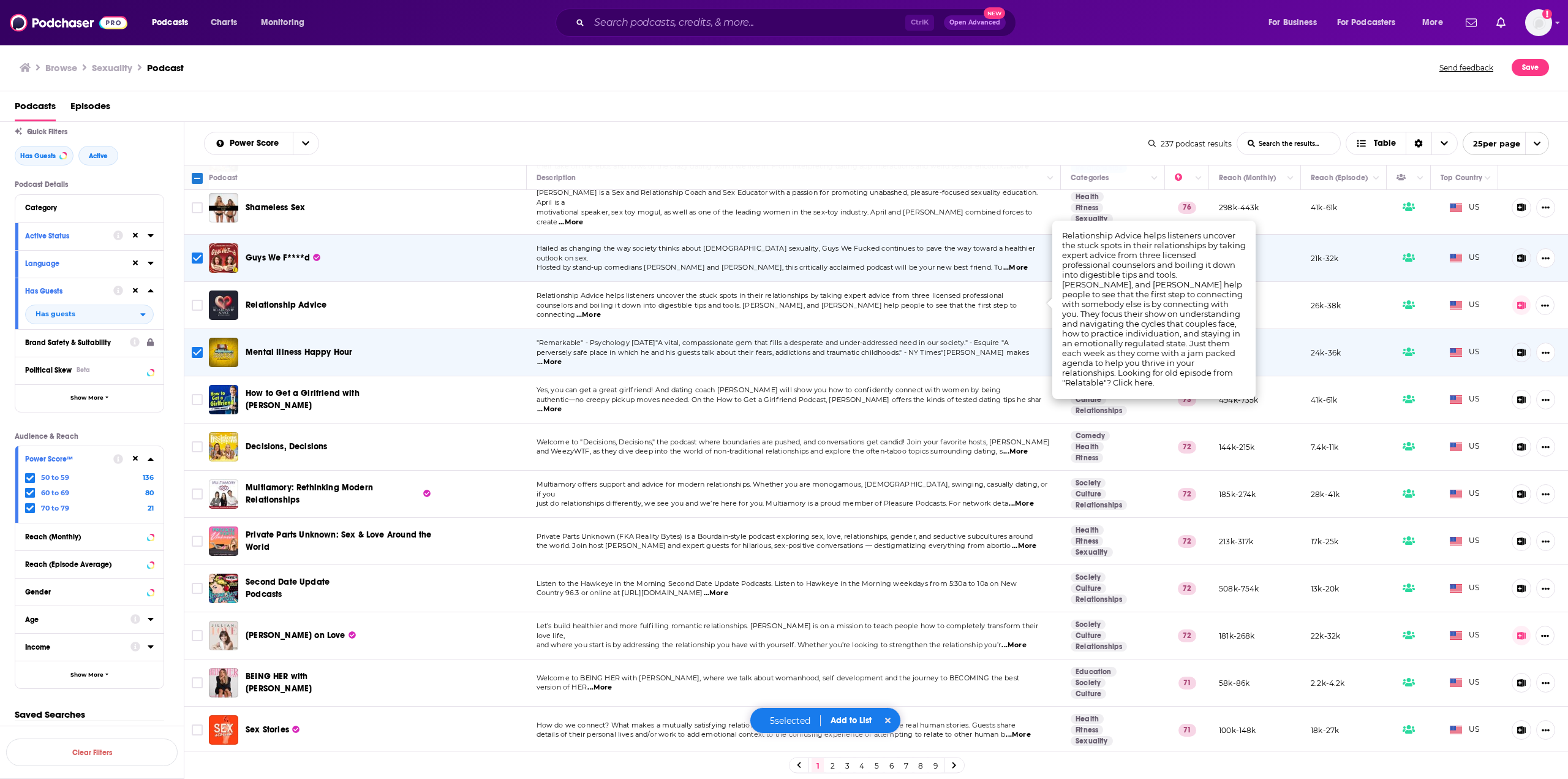
click at [601, 310] on span "...More" at bounding box center [588, 315] width 25 height 10
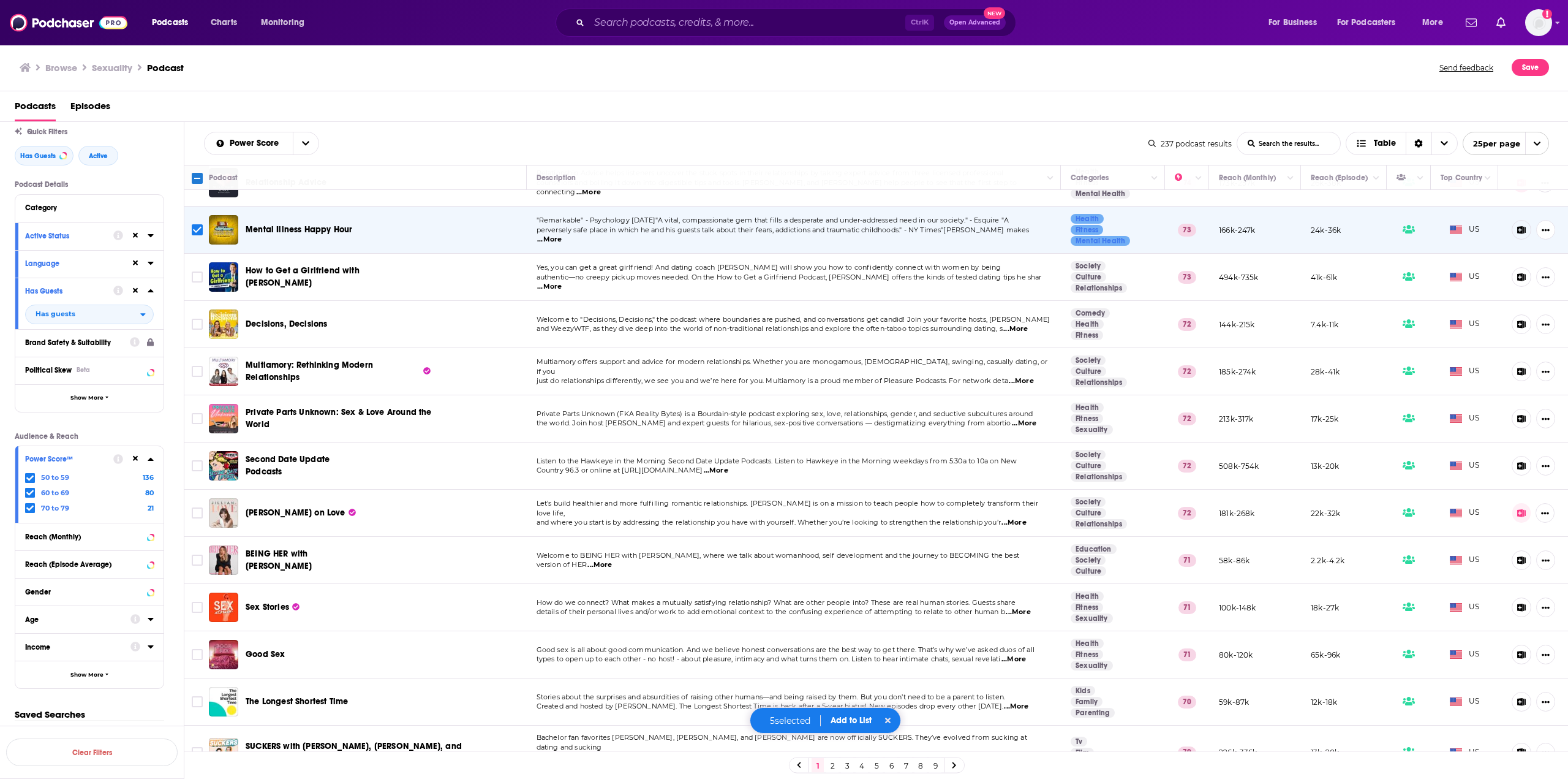
scroll to position [429, 0]
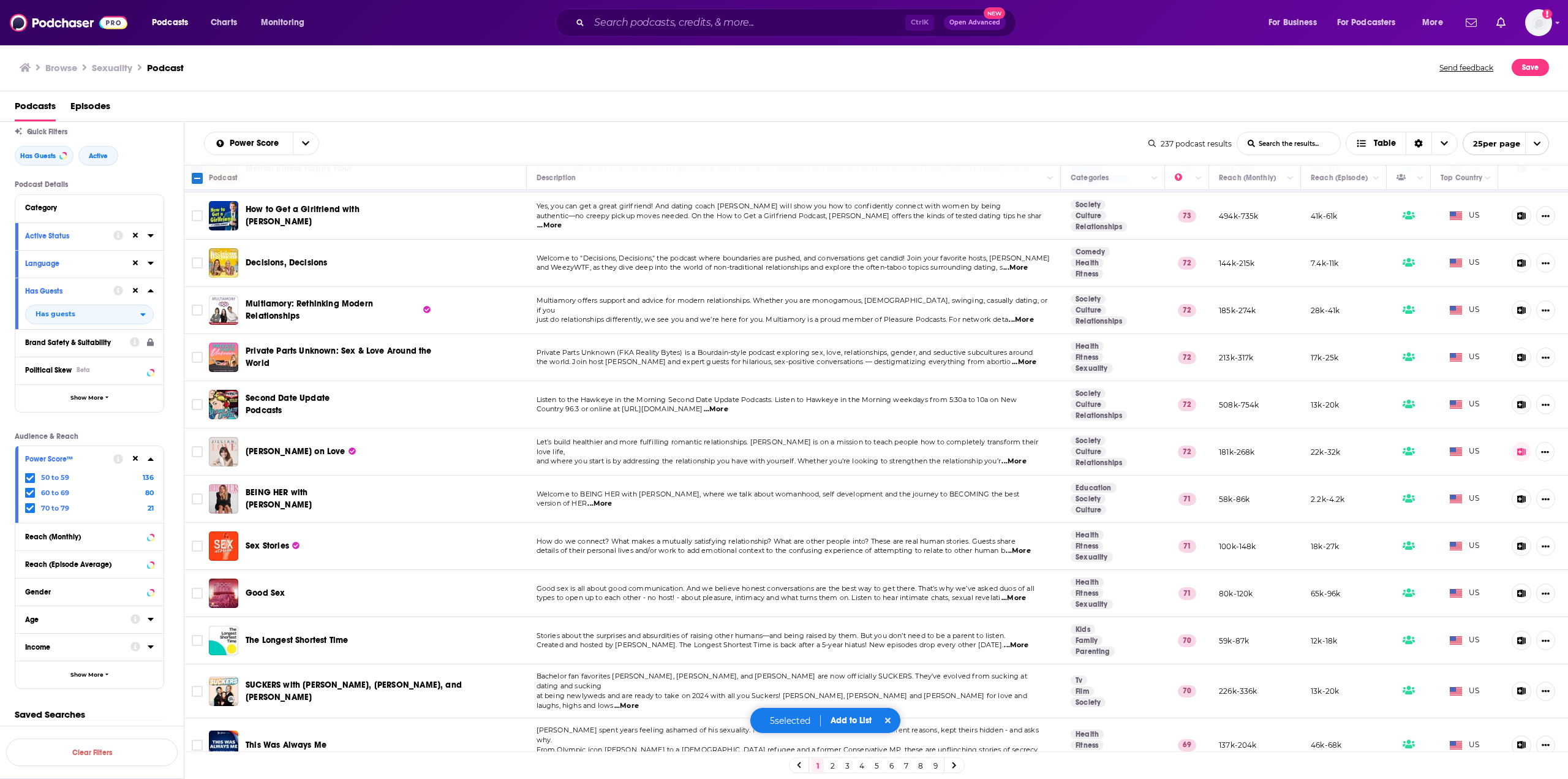
click at [1020, 315] on span "...More" at bounding box center [1021, 320] width 25 height 10
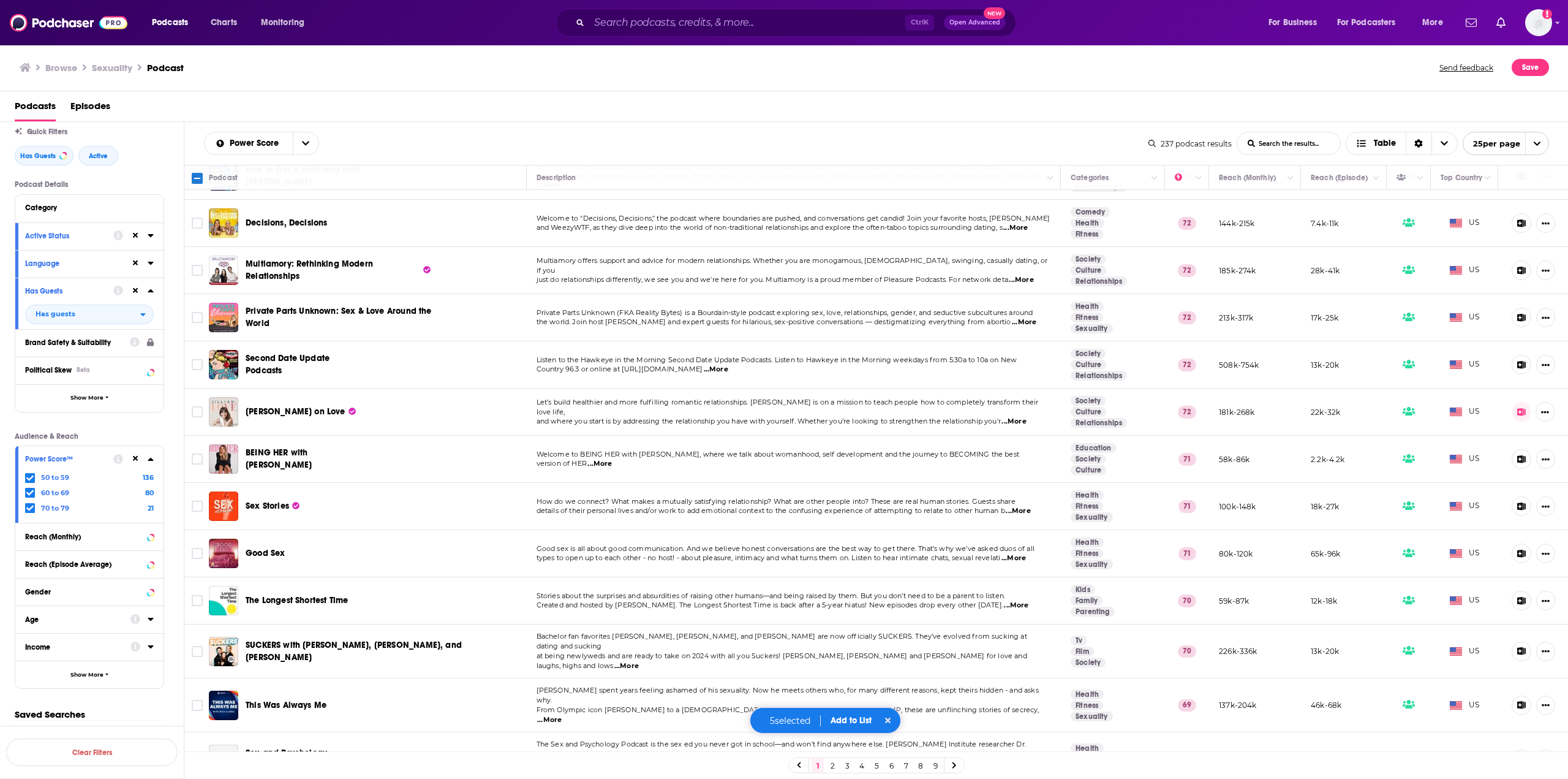
scroll to position [490, 0]
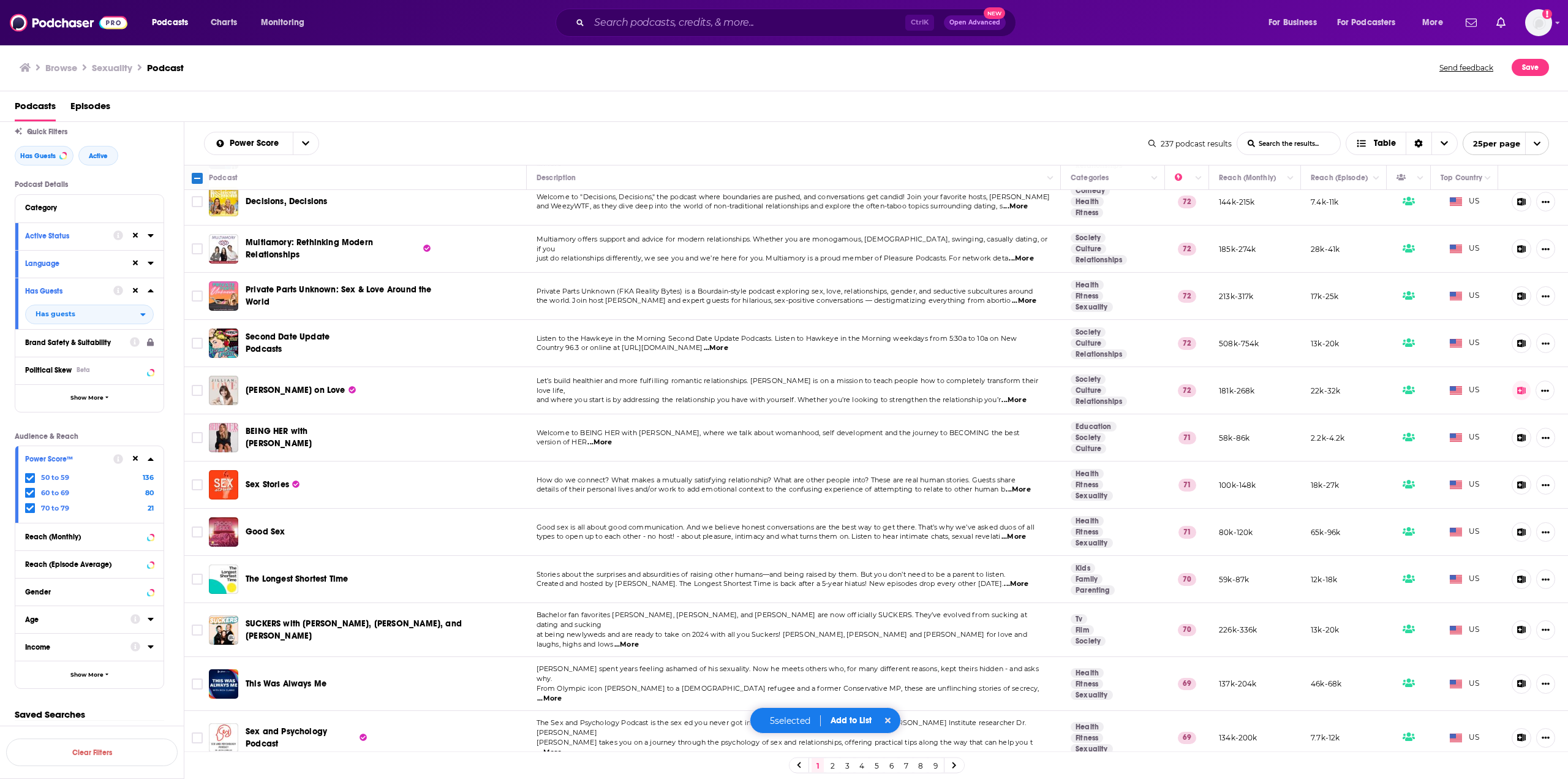
click at [1019, 296] on span "...More" at bounding box center [1024, 301] width 25 height 10
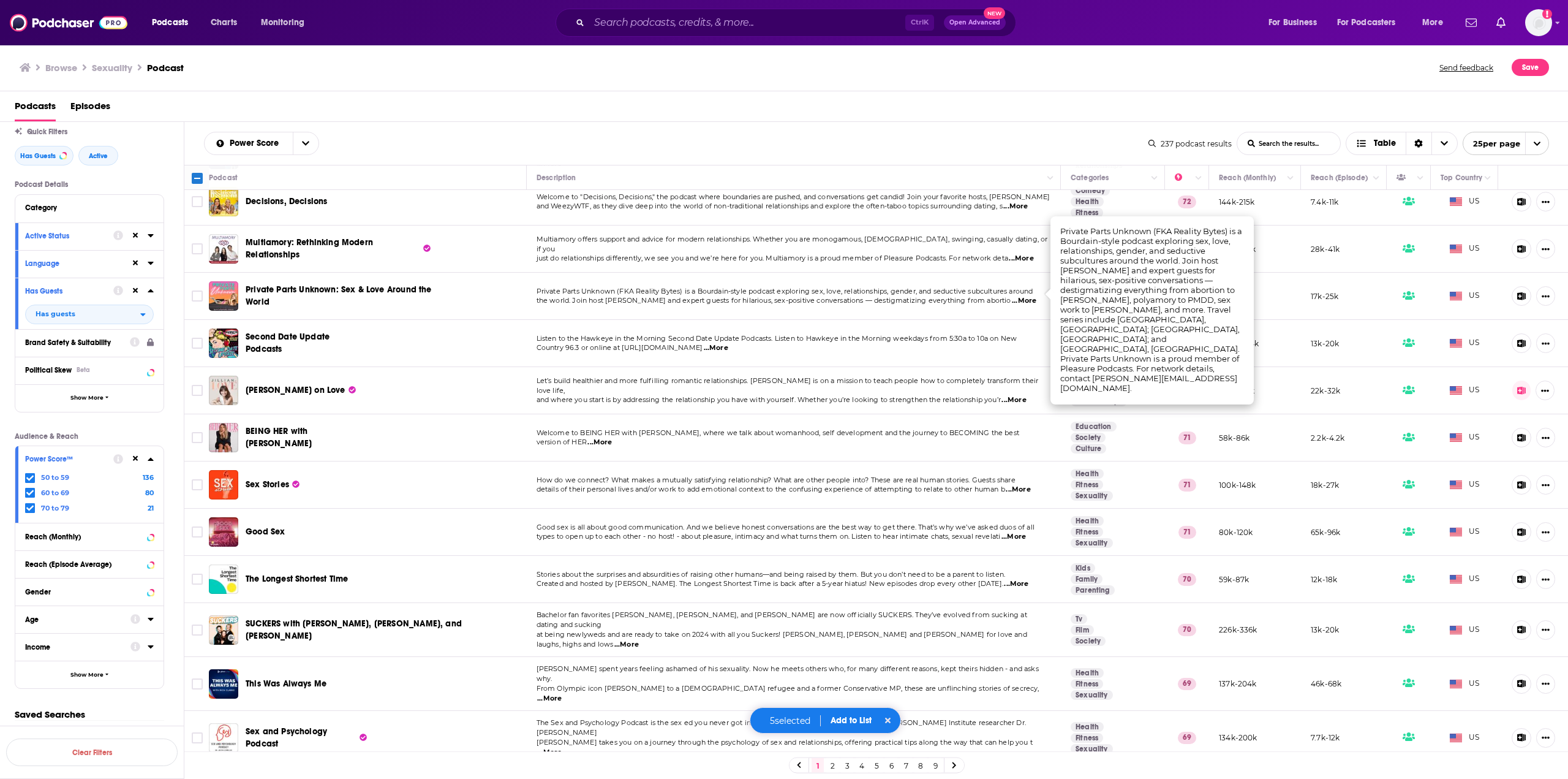
click at [1019, 296] on span "...More" at bounding box center [1024, 301] width 25 height 10
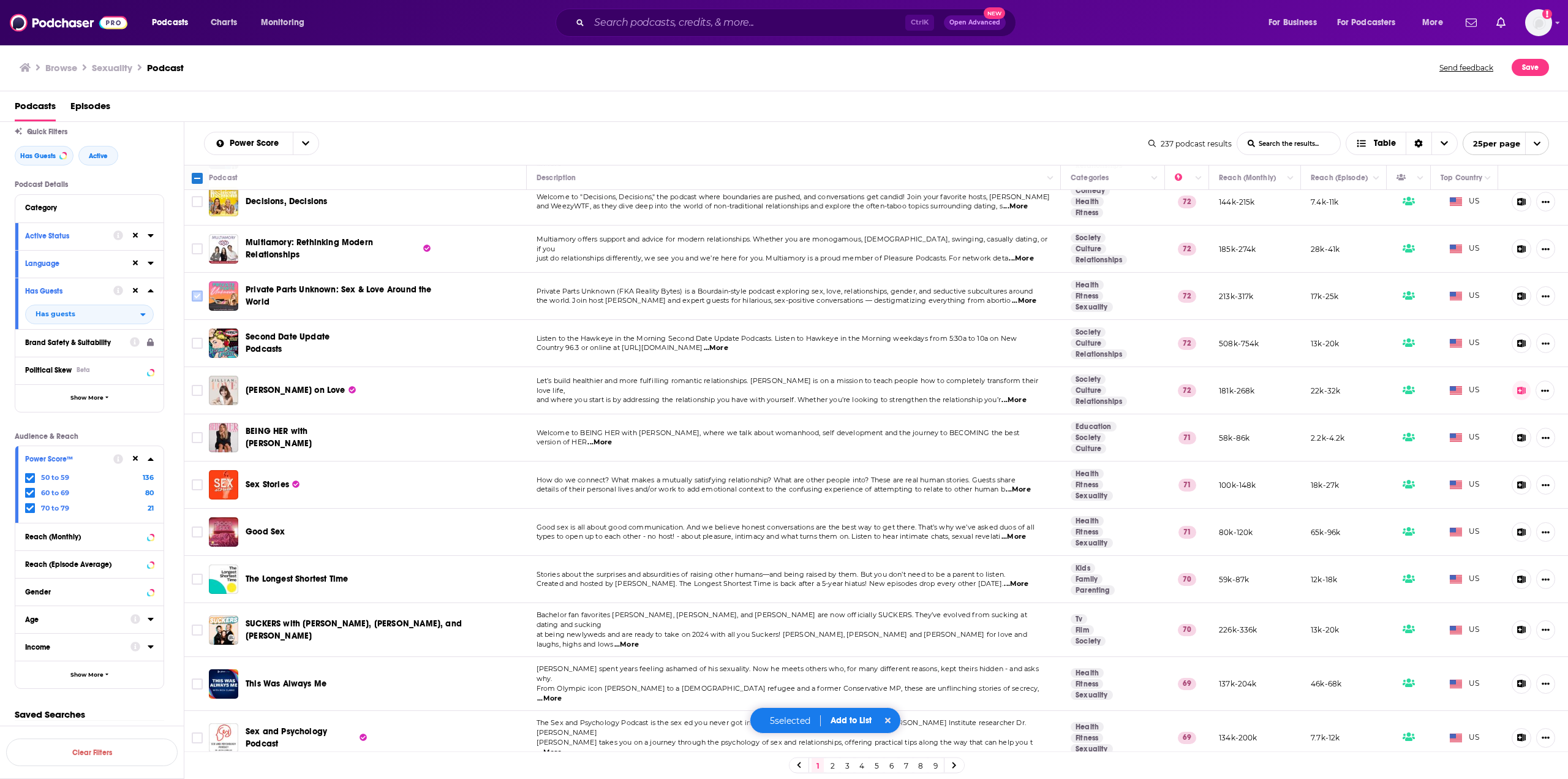
click at [192, 290] on input "Toggle select row" at bounding box center [197, 296] width 11 height 11
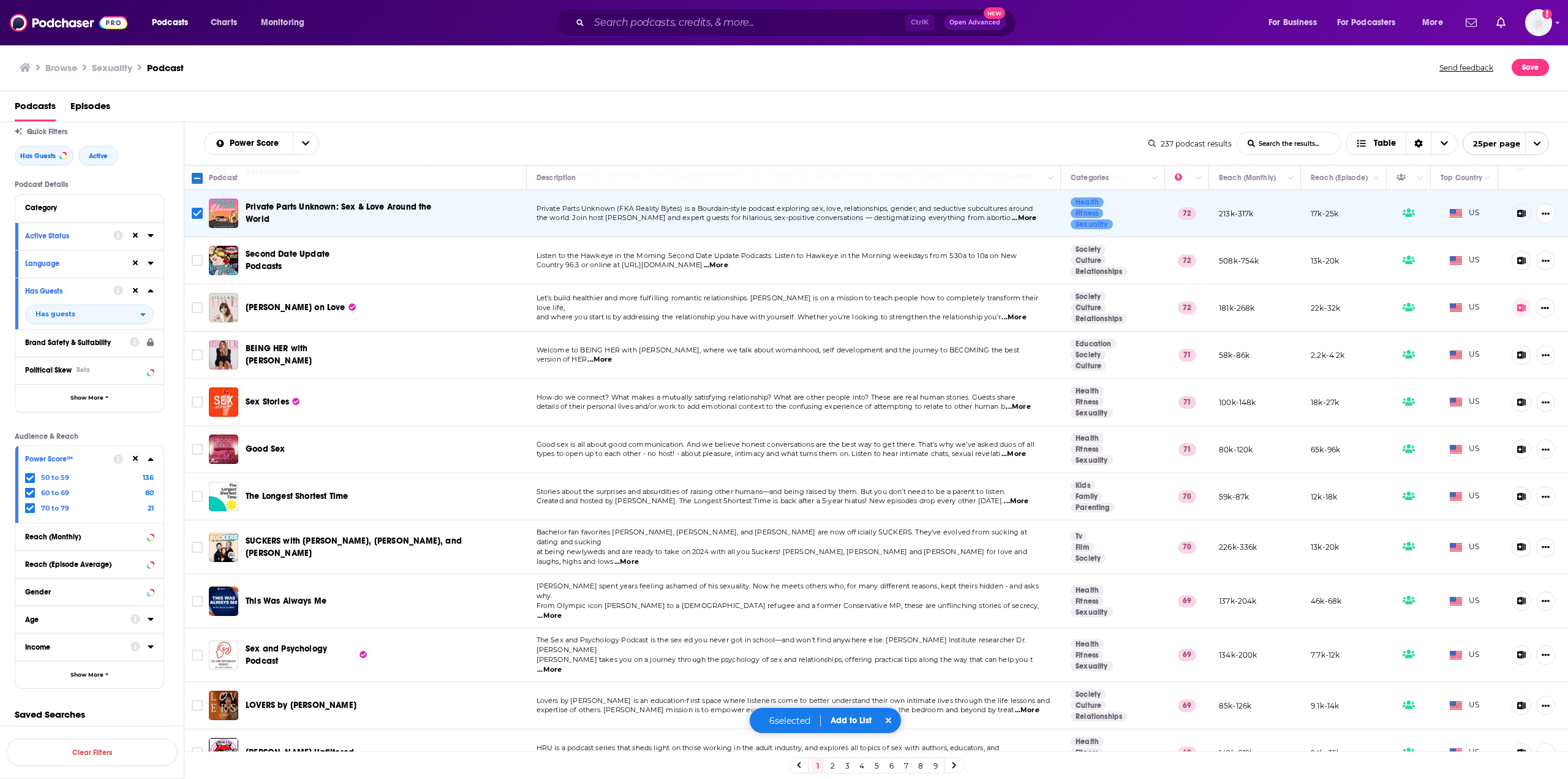
scroll to position [551, 0]
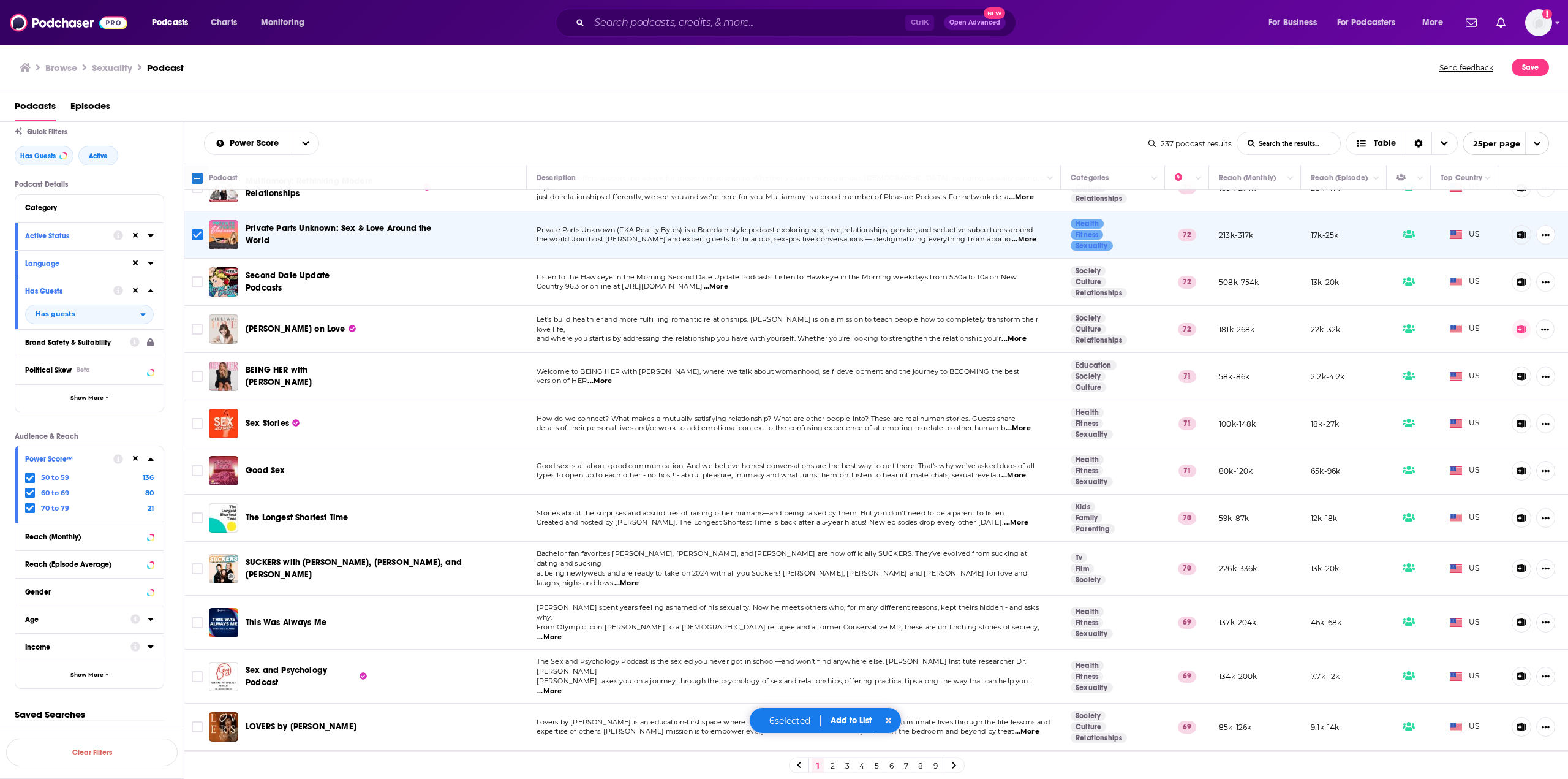
click at [1019, 334] on span "...More" at bounding box center [1013, 339] width 25 height 10
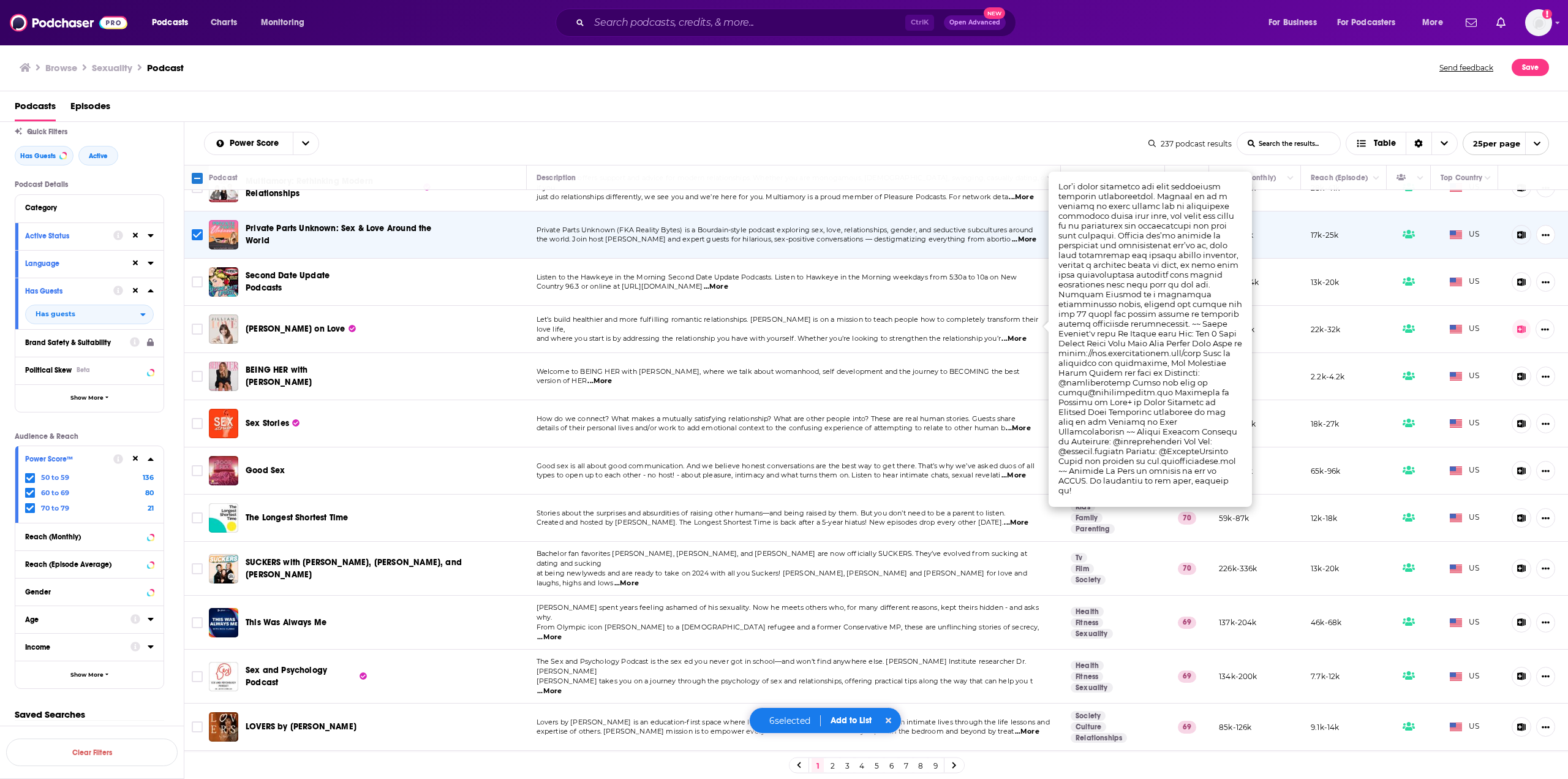
click at [1019, 334] on span "...More" at bounding box center [1013, 339] width 25 height 10
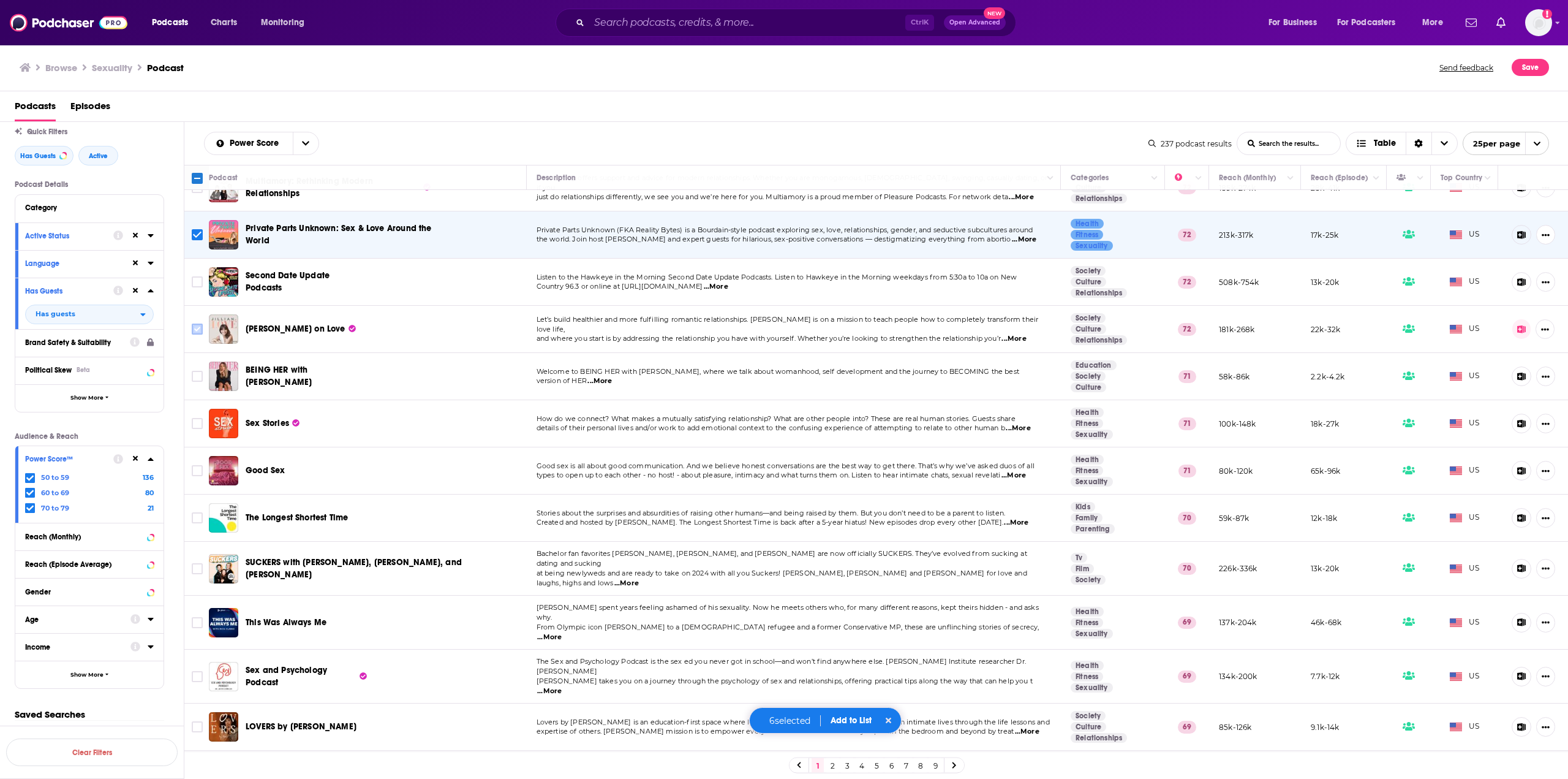
click at [202, 324] on input "Toggle select row" at bounding box center [197, 329] width 11 height 11
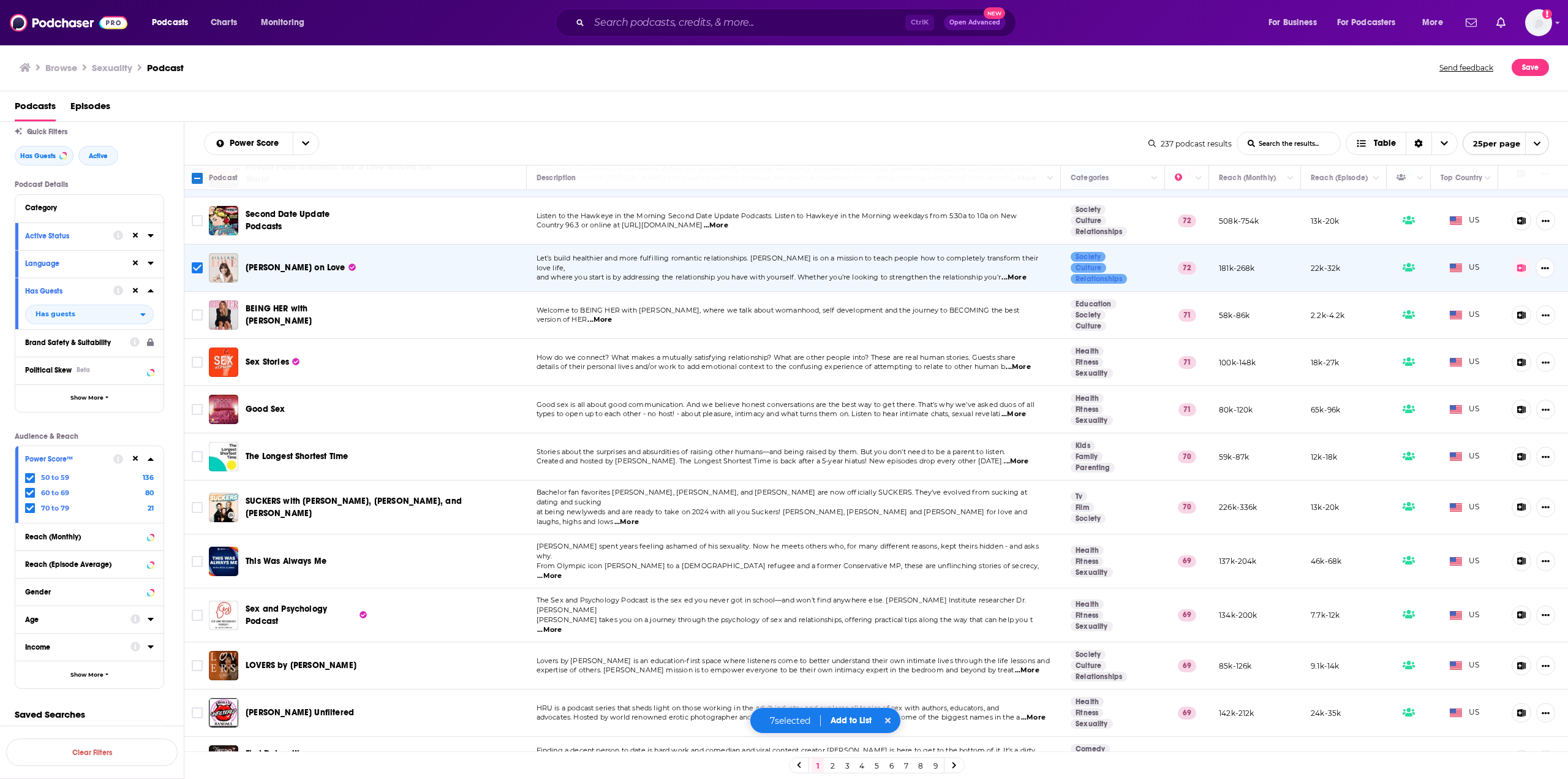
scroll to position [615, 0]
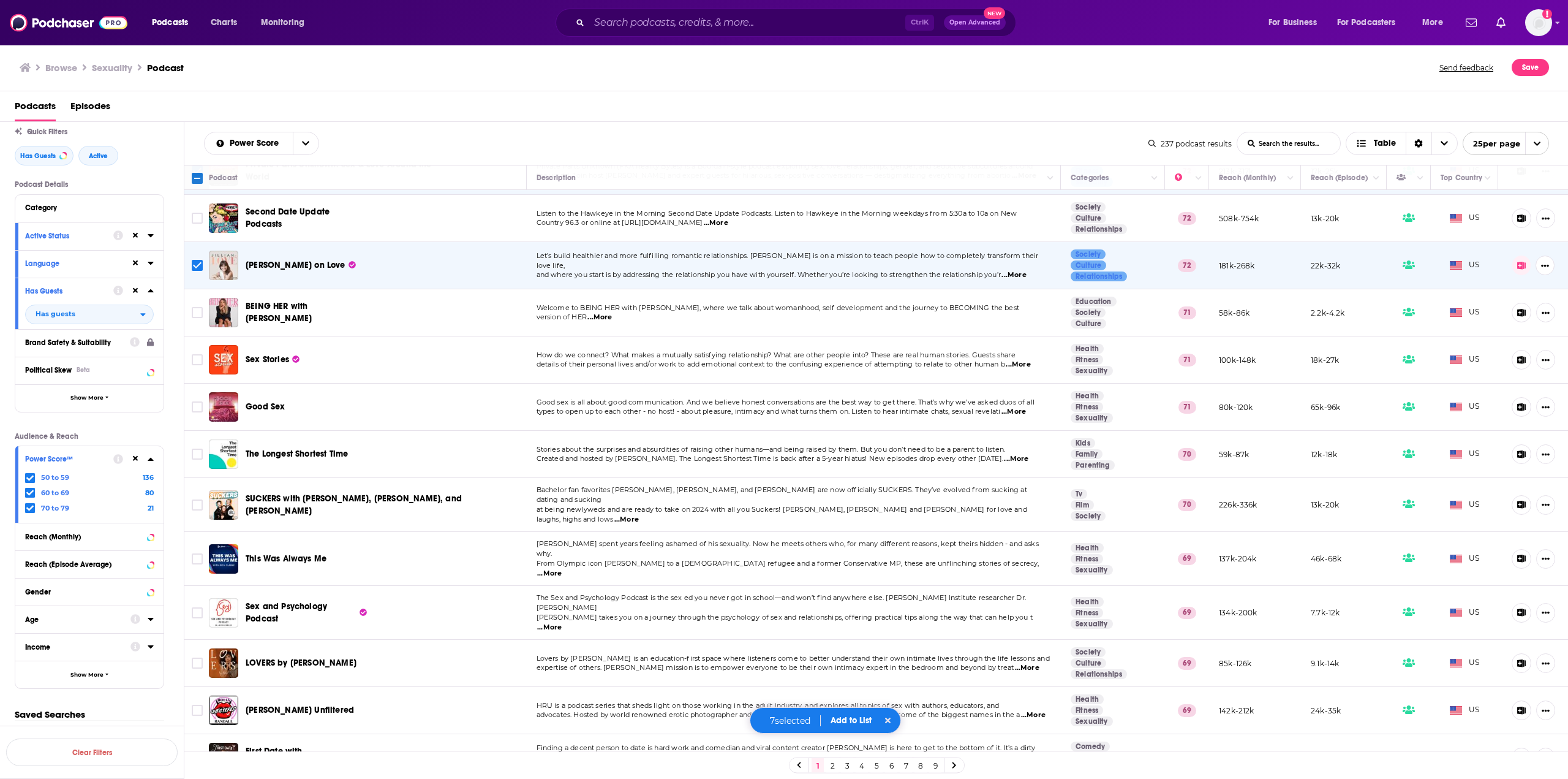
click at [1017, 407] on span "...More" at bounding box center [1013, 412] width 25 height 10
click at [1020, 407] on span "...More" at bounding box center [1013, 412] width 25 height 10
click at [1035, 613] on p "[PERSON_NAME] takes you on a journey through the psychology of sex and relation…" at bounding box center [794, 622] width 514 height 20
click at [562, 622] on span "...More" at bounding box center [549, 627] width 25 height 10
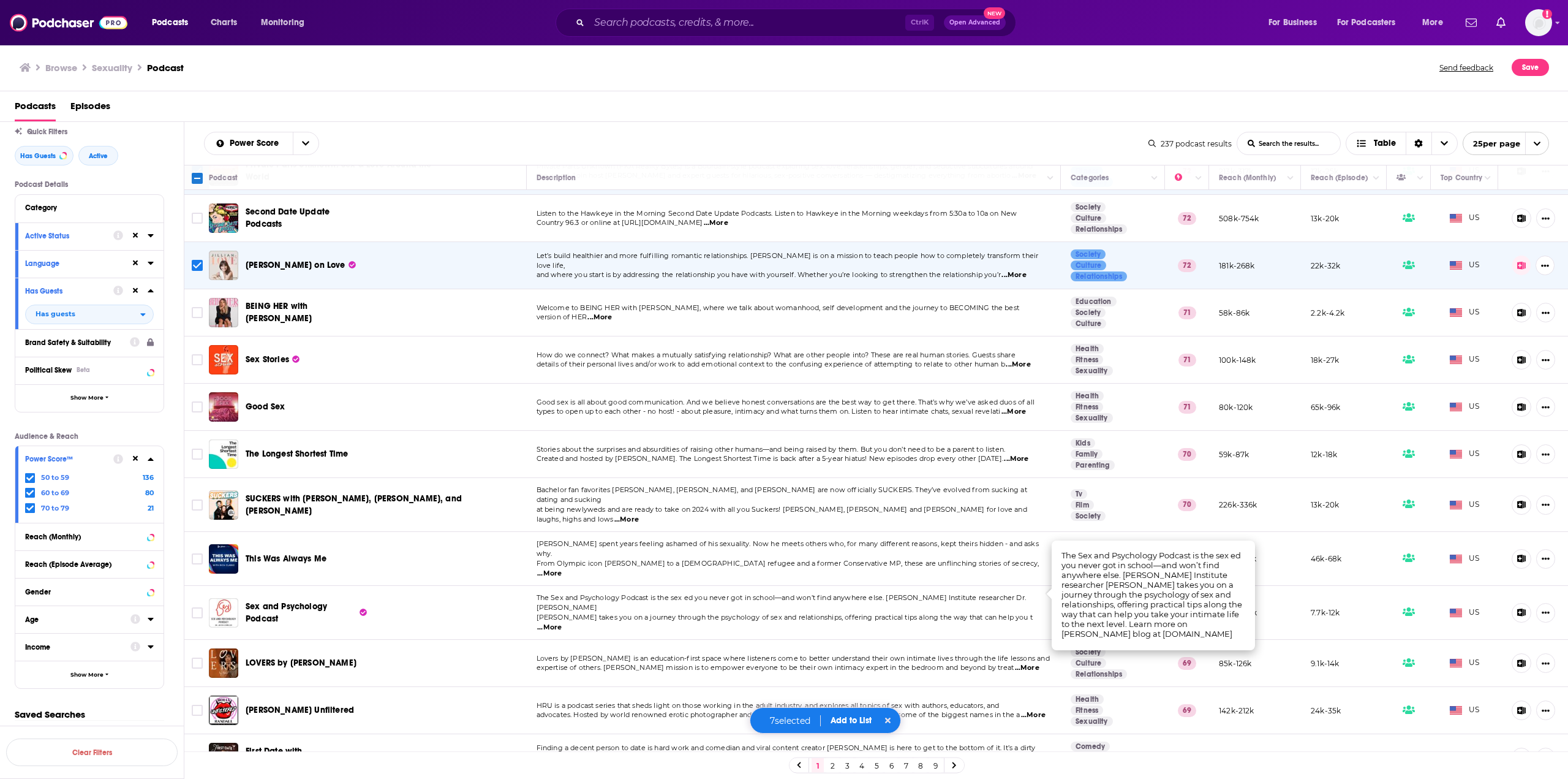
click at [562, 622] on span "...More" at bounding box center [549, 627] width 25 height 10
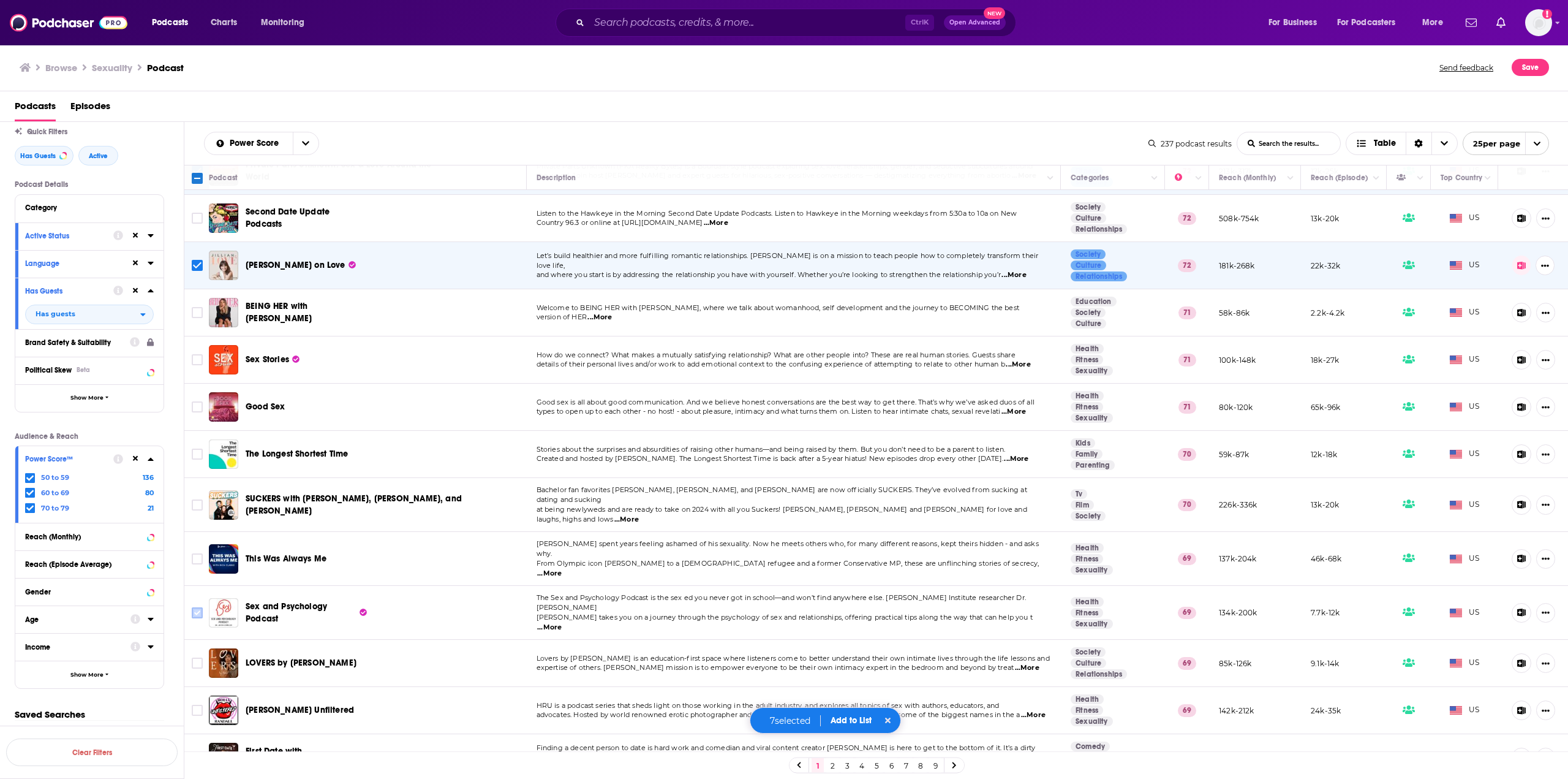
click at [195, 607] on input "Toggle select row" at bounding box center [197, 613] width 11 height 11
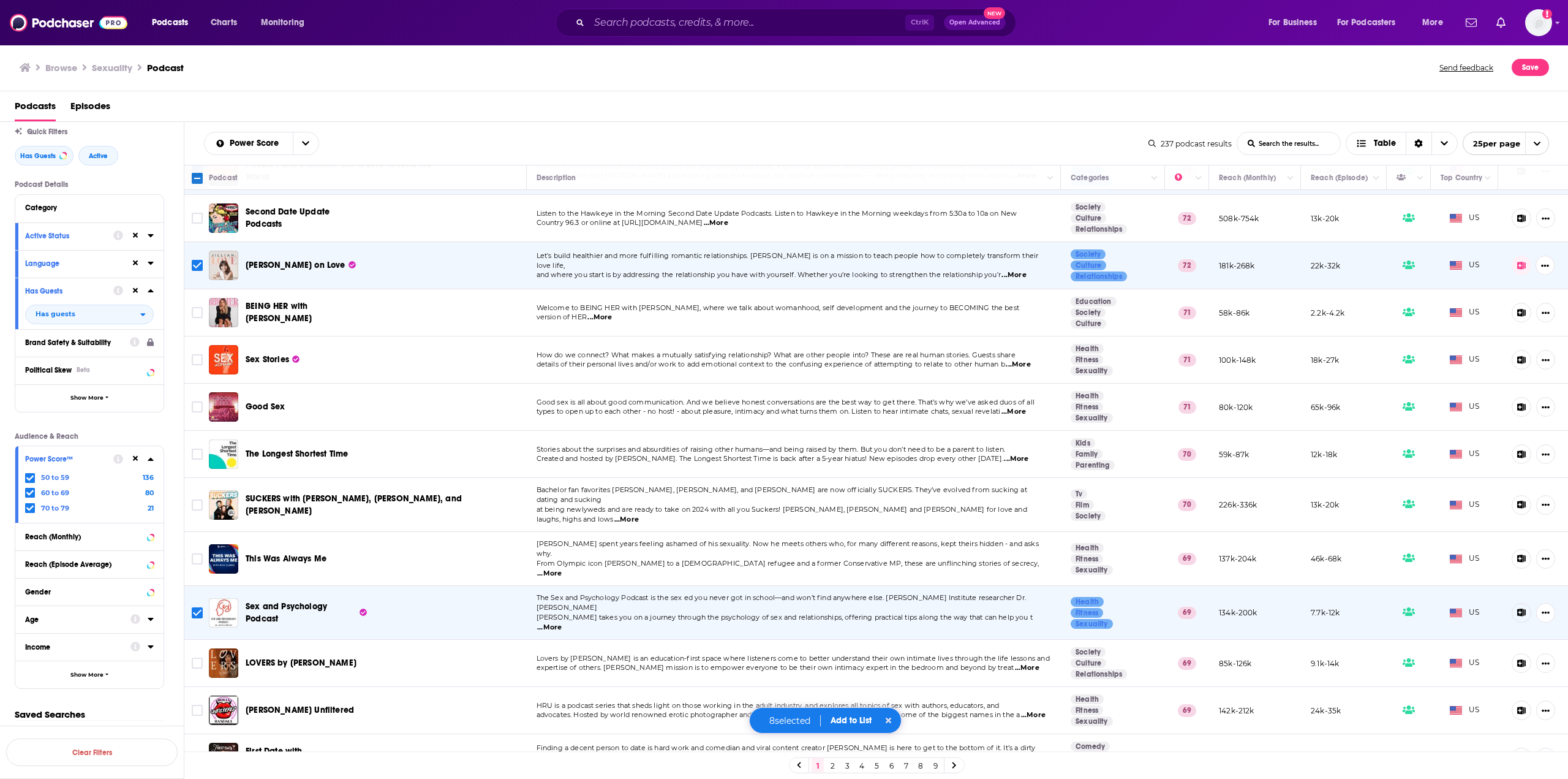
click at [846, 717] on button "Add to List" at bounding box center [851, 720] width 61 height 11
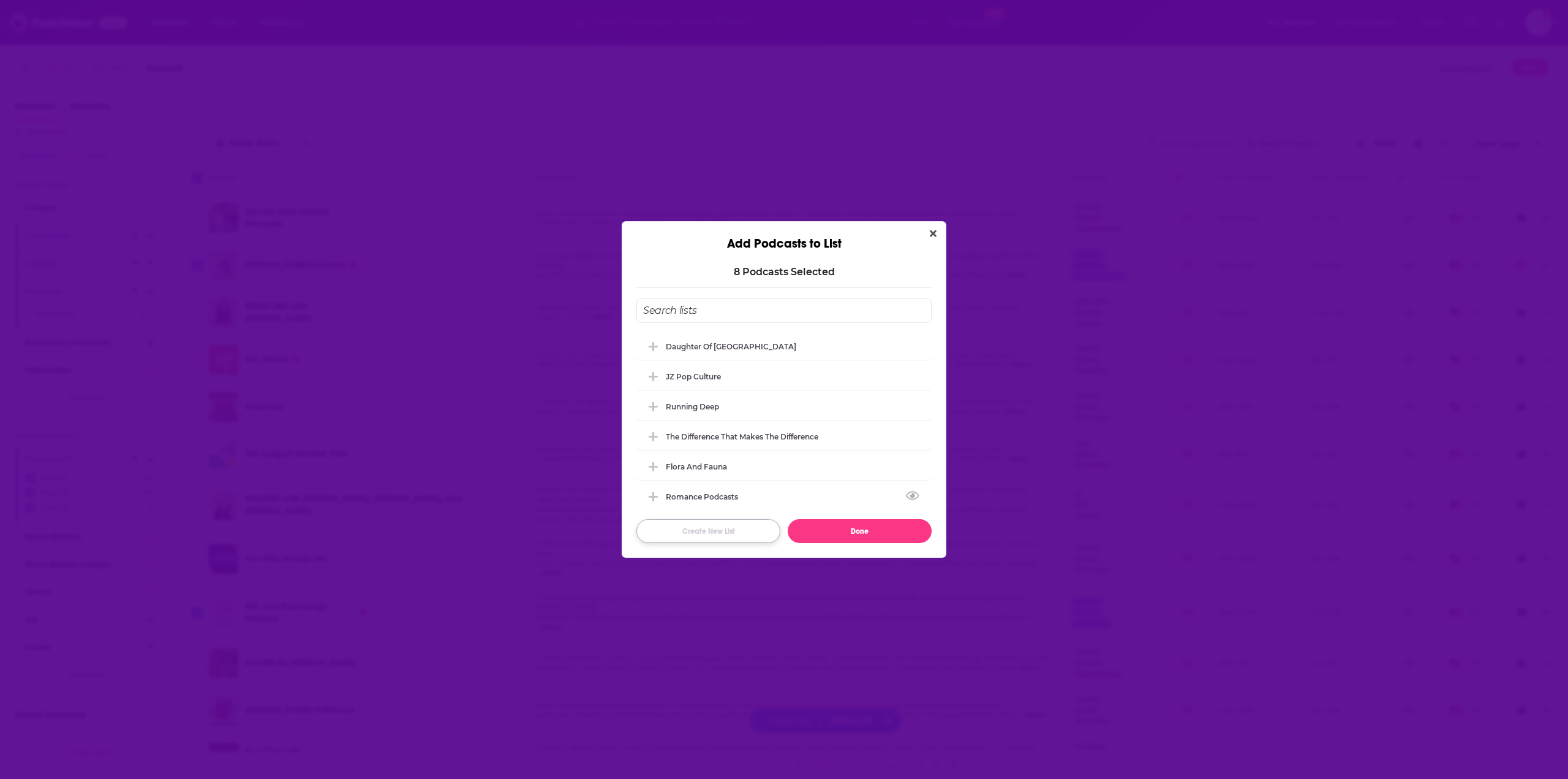
click at [722, 521] on button "Create New List" at bounding box center [708, 531] width 144 height 24
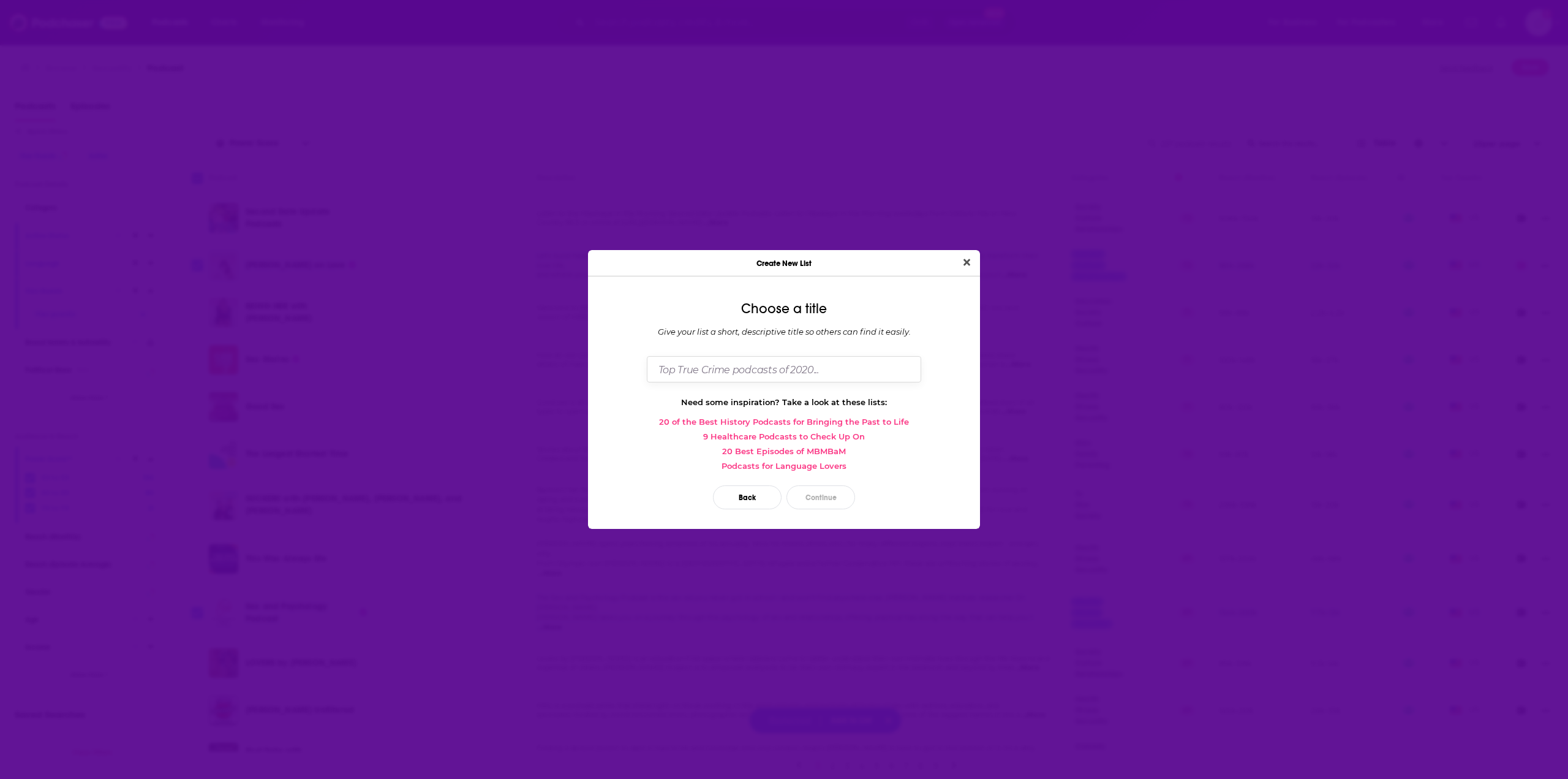
click at [711, 360] on input "Dialog" at bounding box center [784, 369] width 274 height 26
type input "Smitten"
click at [797, 501] on button "Continue" at bounding box center [820, 497] width 68 height 24
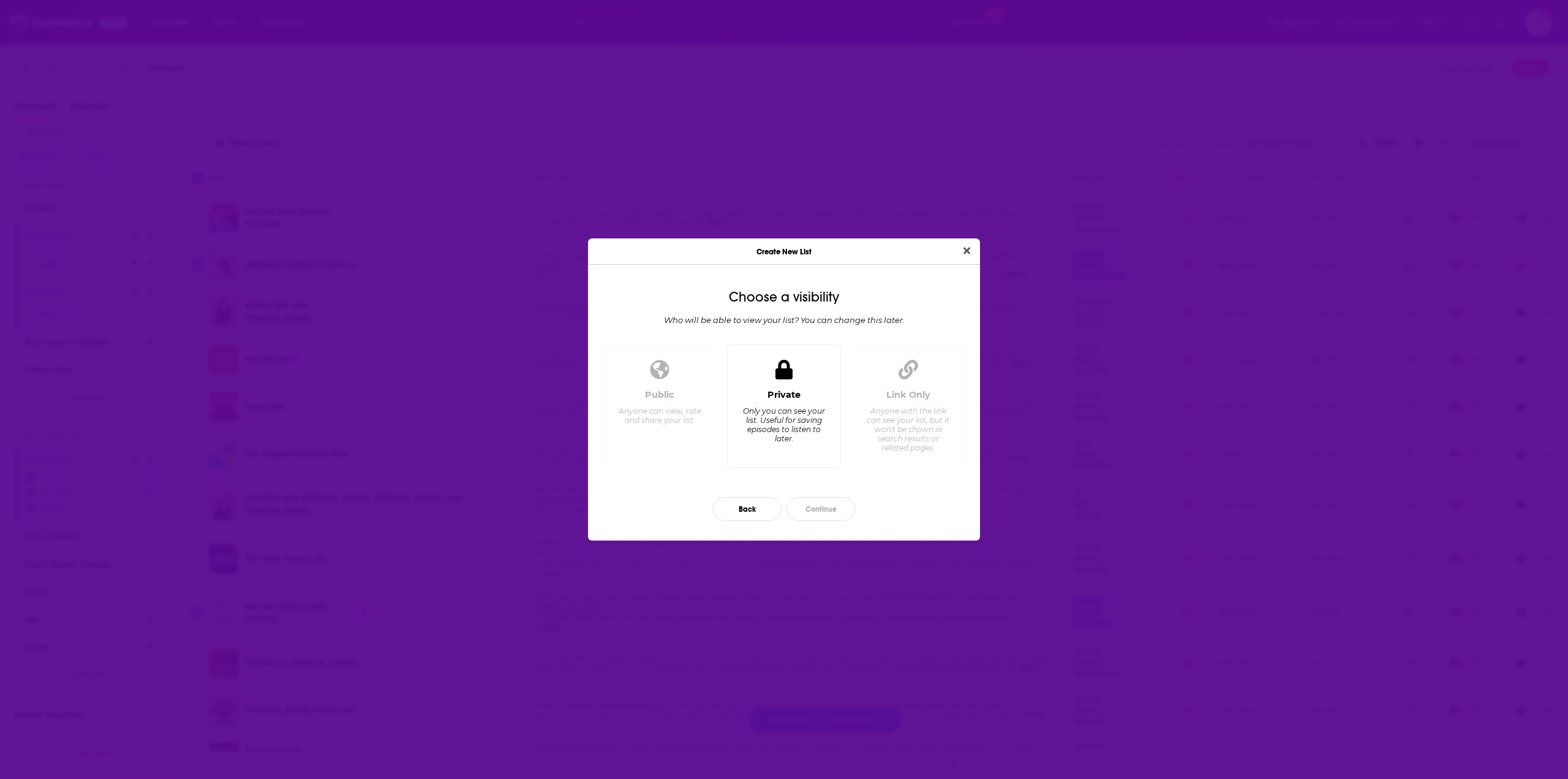
click at [802, 392] on div "Private Only you can see your list. Useful for saving episodes to listen to lat…" at bounding box center [784, 423] width 94 height 68
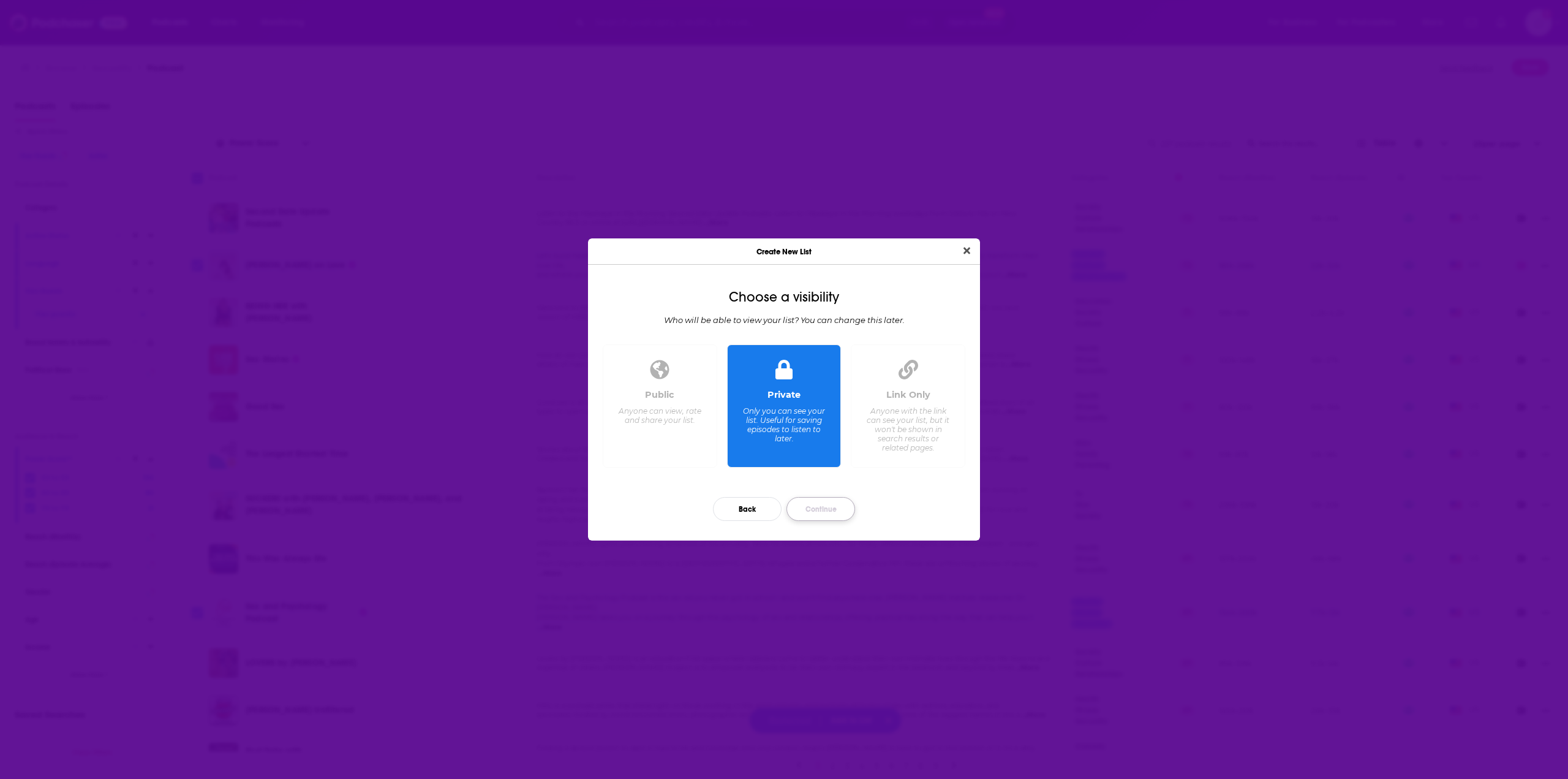
click at [832, 509] on button "Continue" at bounding box center [820, 509] width 68 height 24
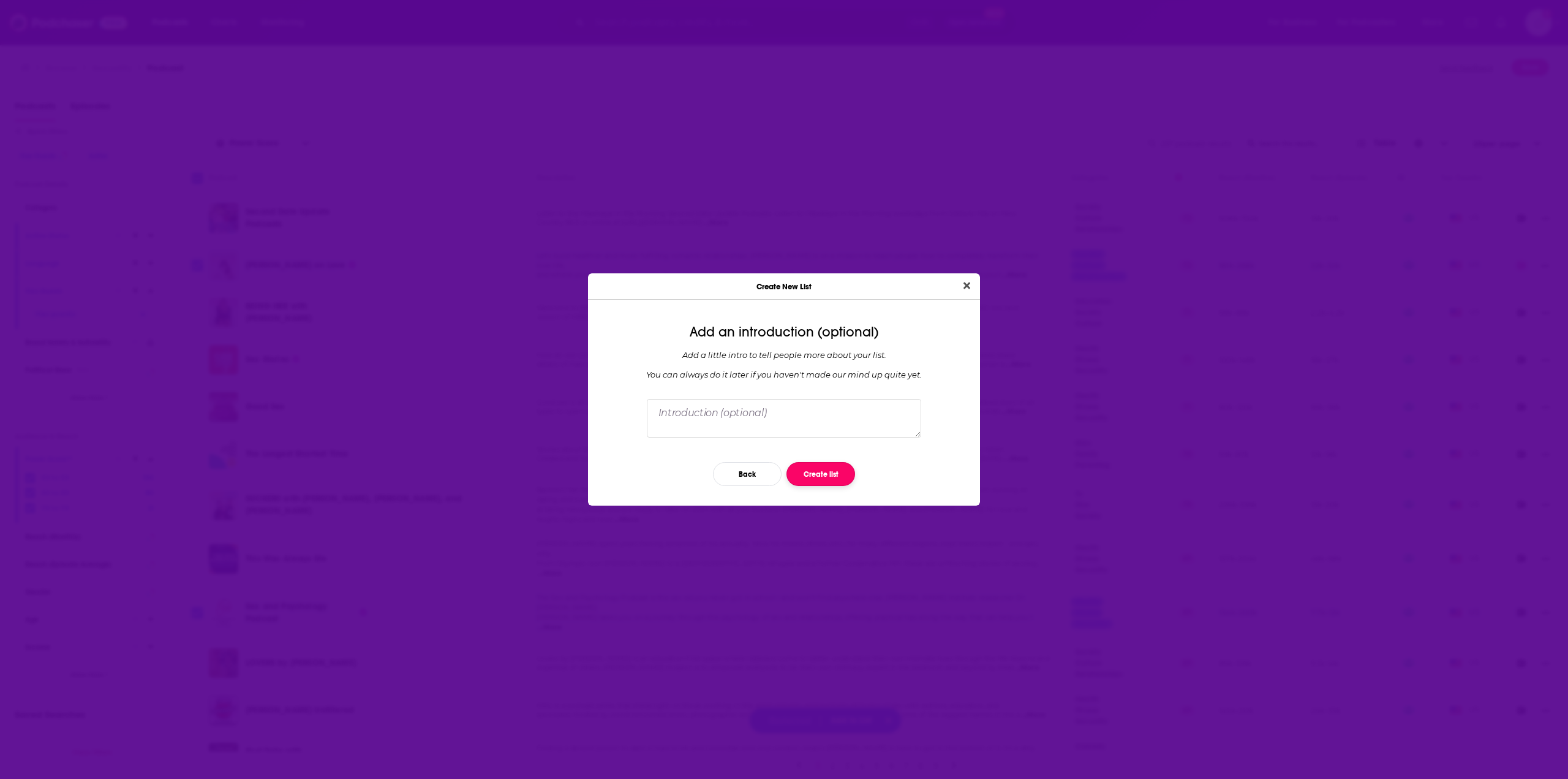
click at [820, 477] on button "Create list" at bounding box center [820, 474] width 68 height 24
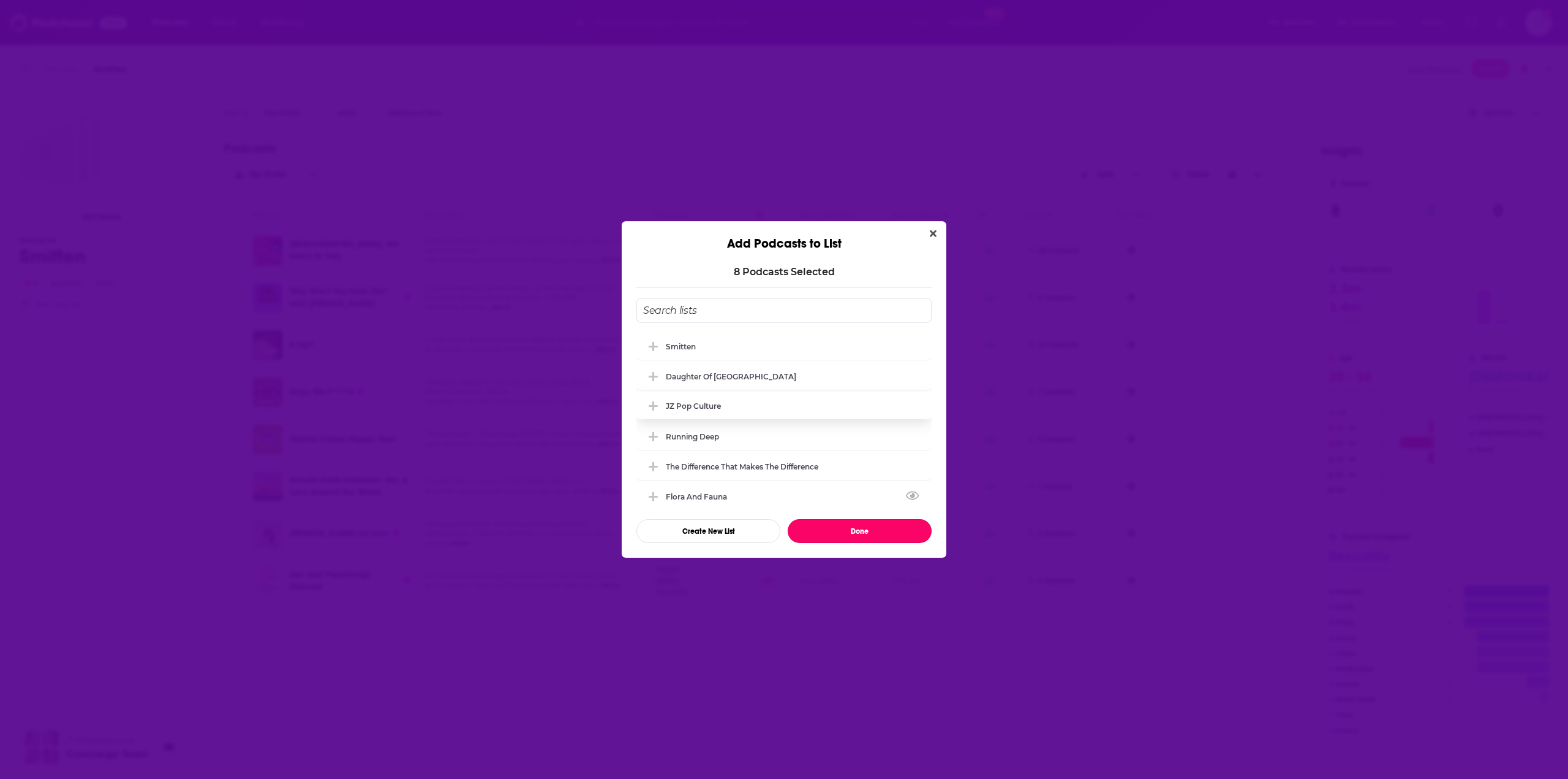
drag, startPoint x: 817, startPoint y: 532, endPoint x: 717, endPoint y: 415, distance: 153.9
click at [713, 435] on div "Smitten Daughter of Egypt JZ Pop Culture Running Deep The Difference that Makes…" at bounding box center [784, 420] width 295 height 245
click at [710, 338] on div "Smitten" at bounding box center [784, 345] width 295 height 27
click at [848, 531] on button "Done" at bounding box center [860, 531] width 144 height 24
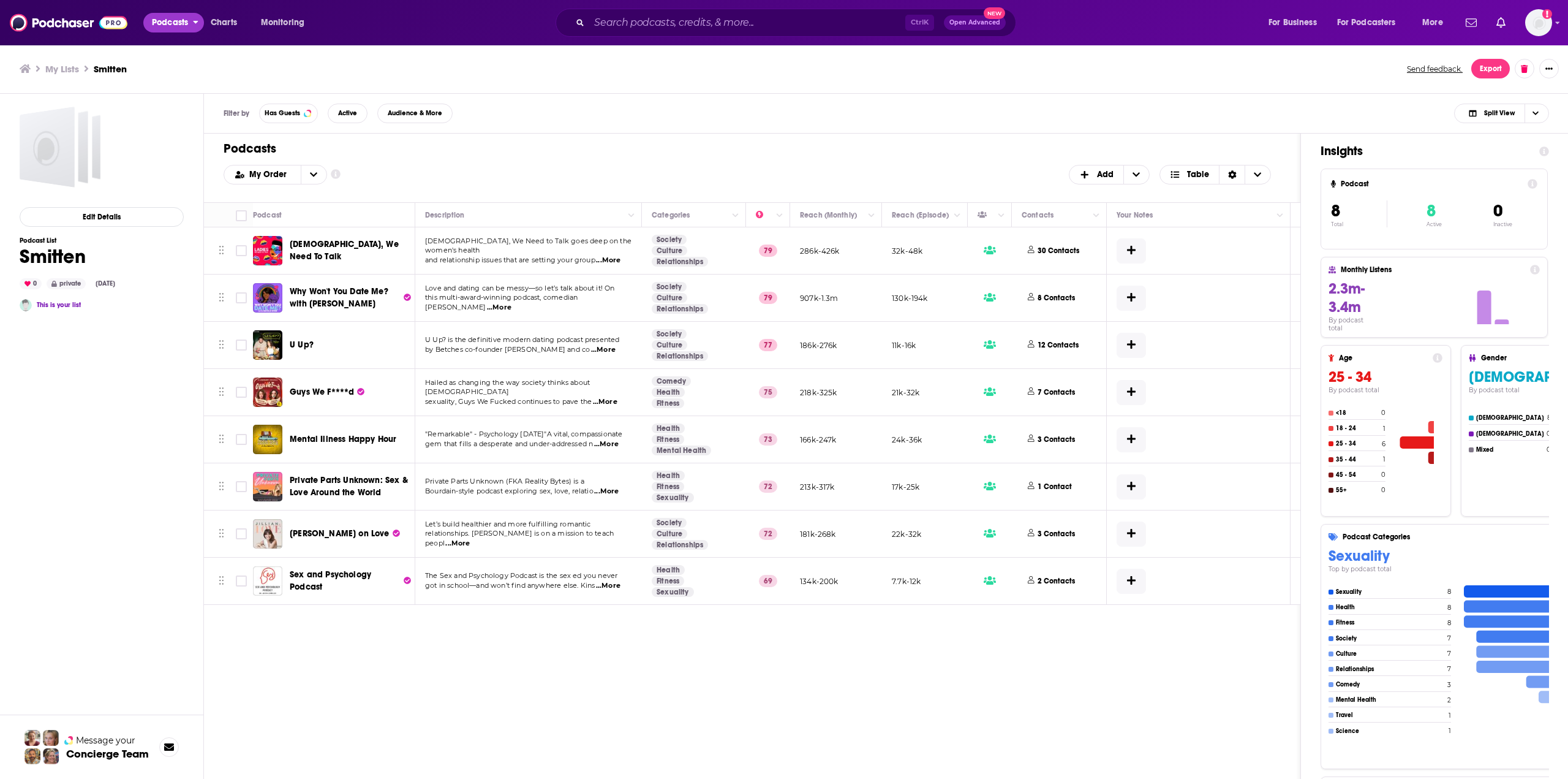
click at [192, 23] on button "Podcasts" at bounding box center [173, 23] width 61 height 20
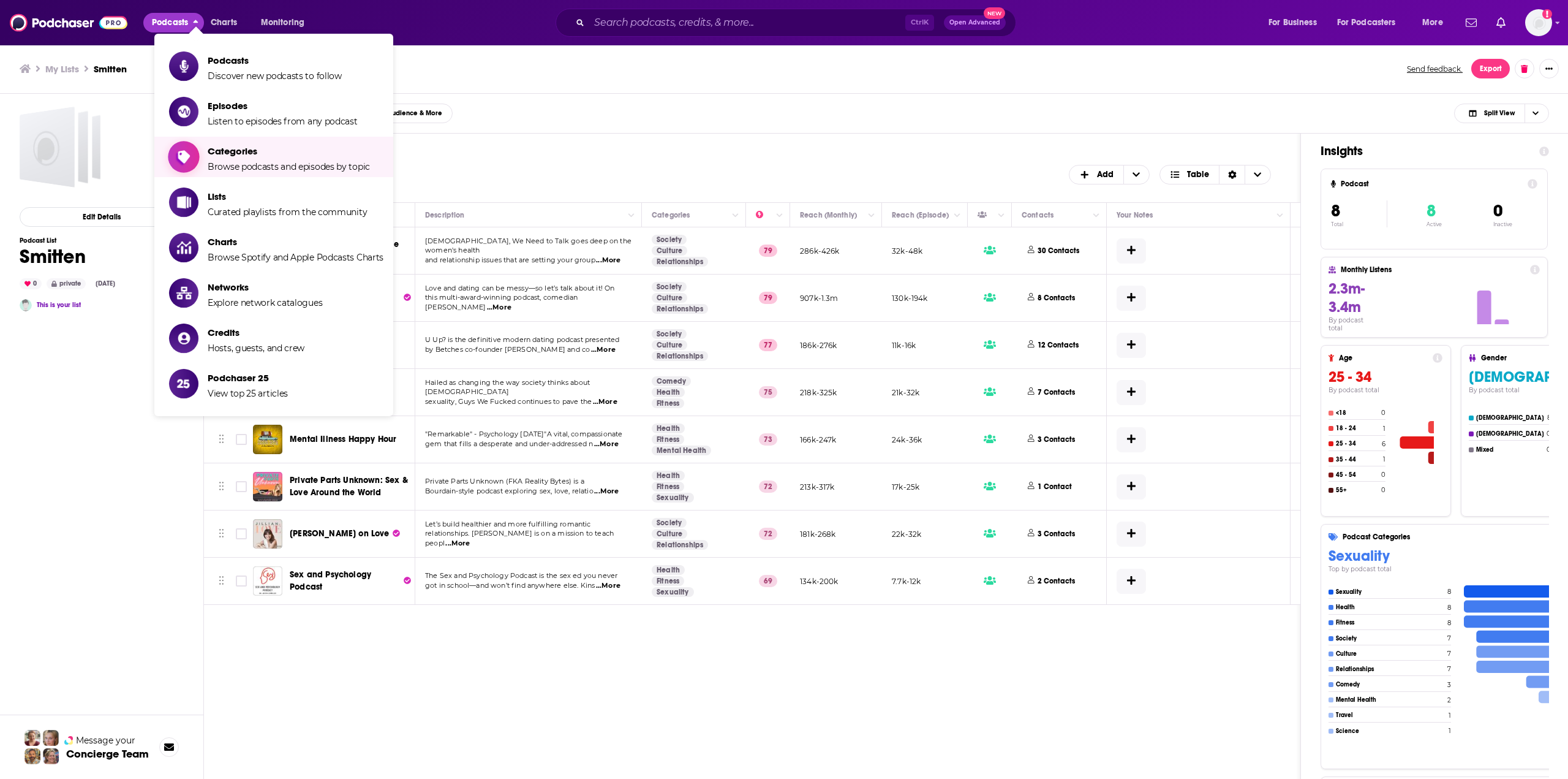
click at [235, 147] on span "Categories" at bounding box center [289, 151] width 162 height 12
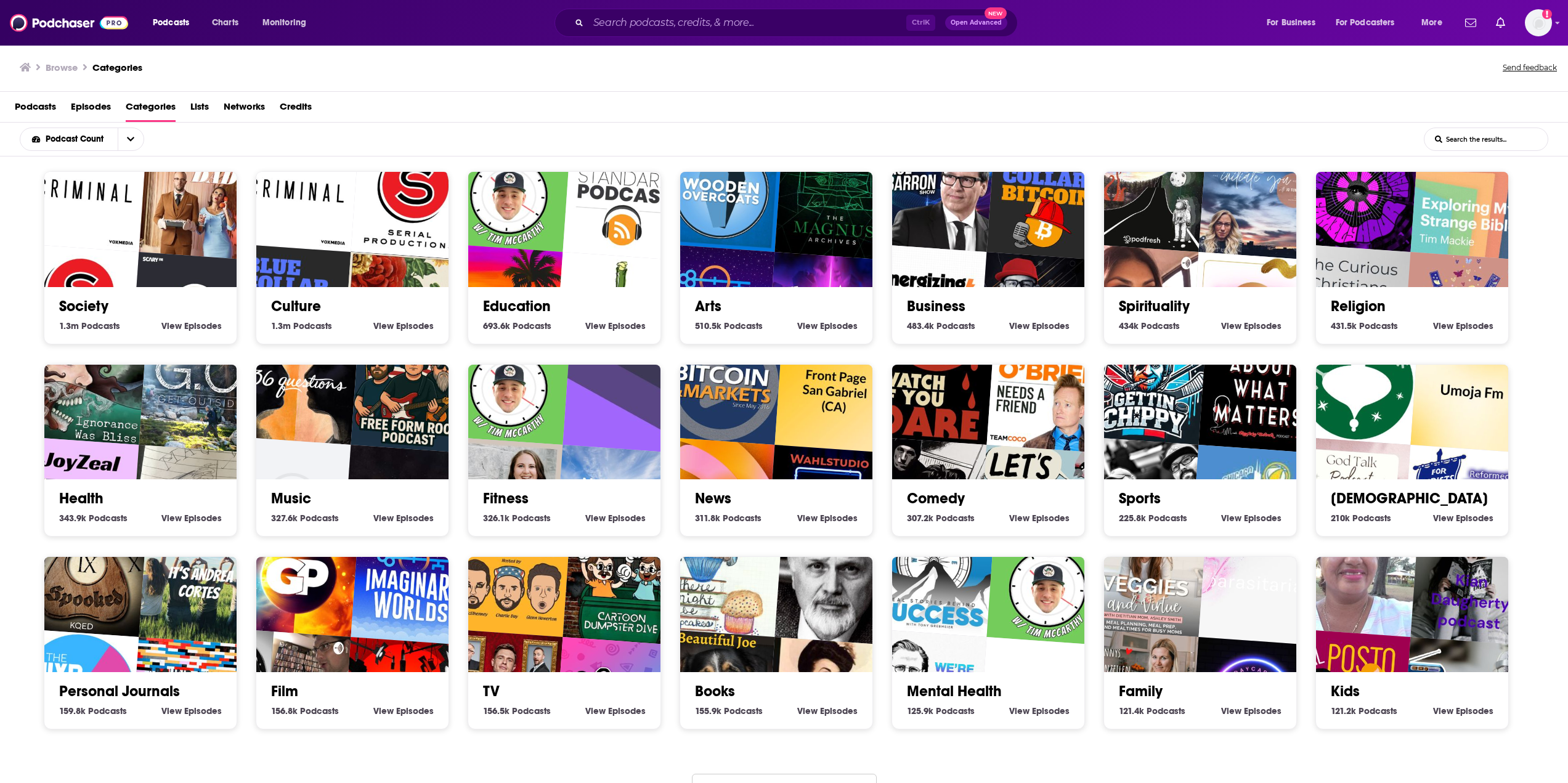
click at [1462, 134] on input "List Search Input" at bounding box center [1486, 139] width 123 height 22
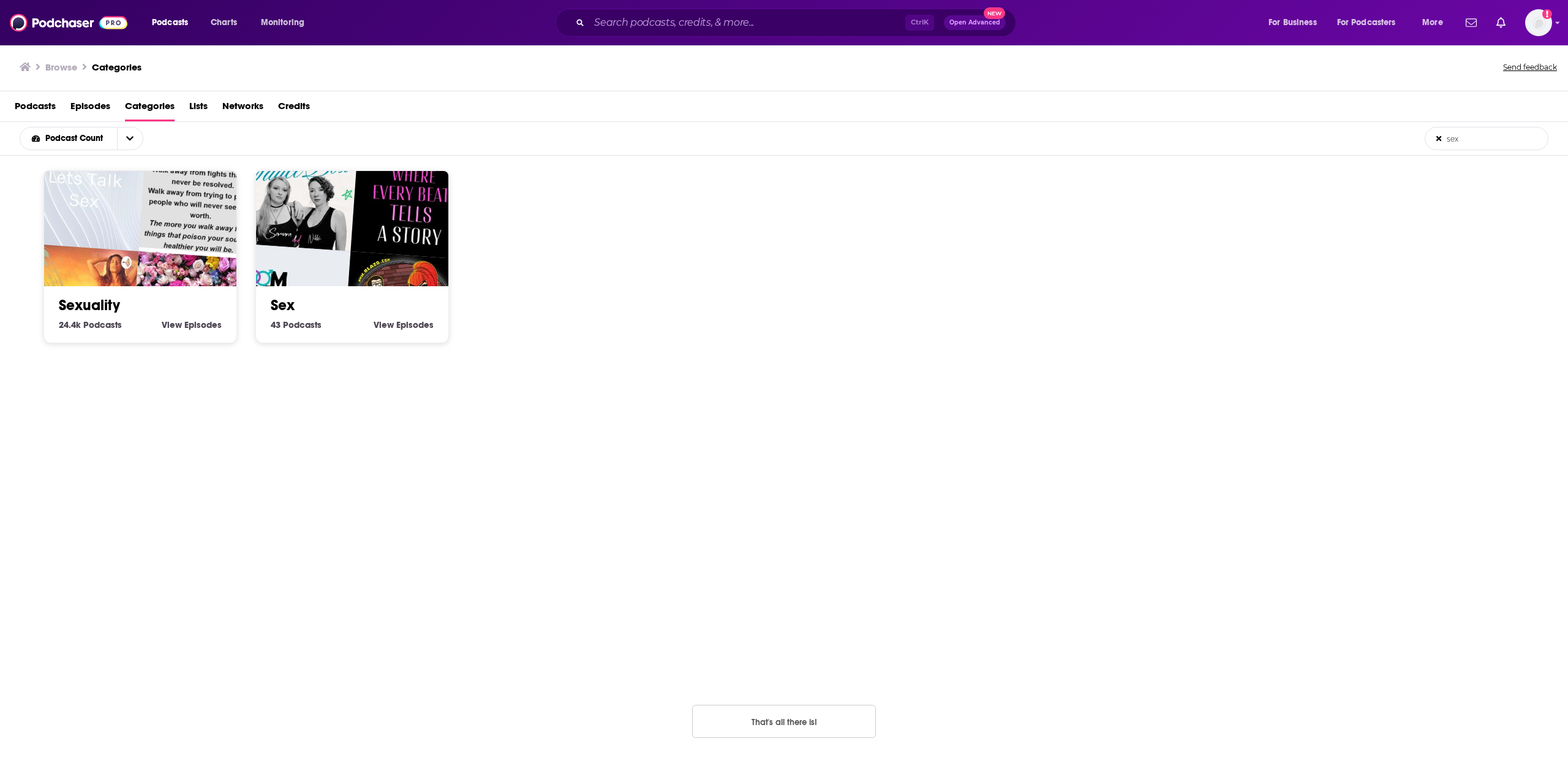
type input "sex"
drag, startPoint x: 173, startPoint y: 201, endPoint x: 47, endPoint y: 1, distance: 236.4
click at [173, 200] on img "STORYTIME WITH MO" at bounding box center [199, 197] width 123 height 123
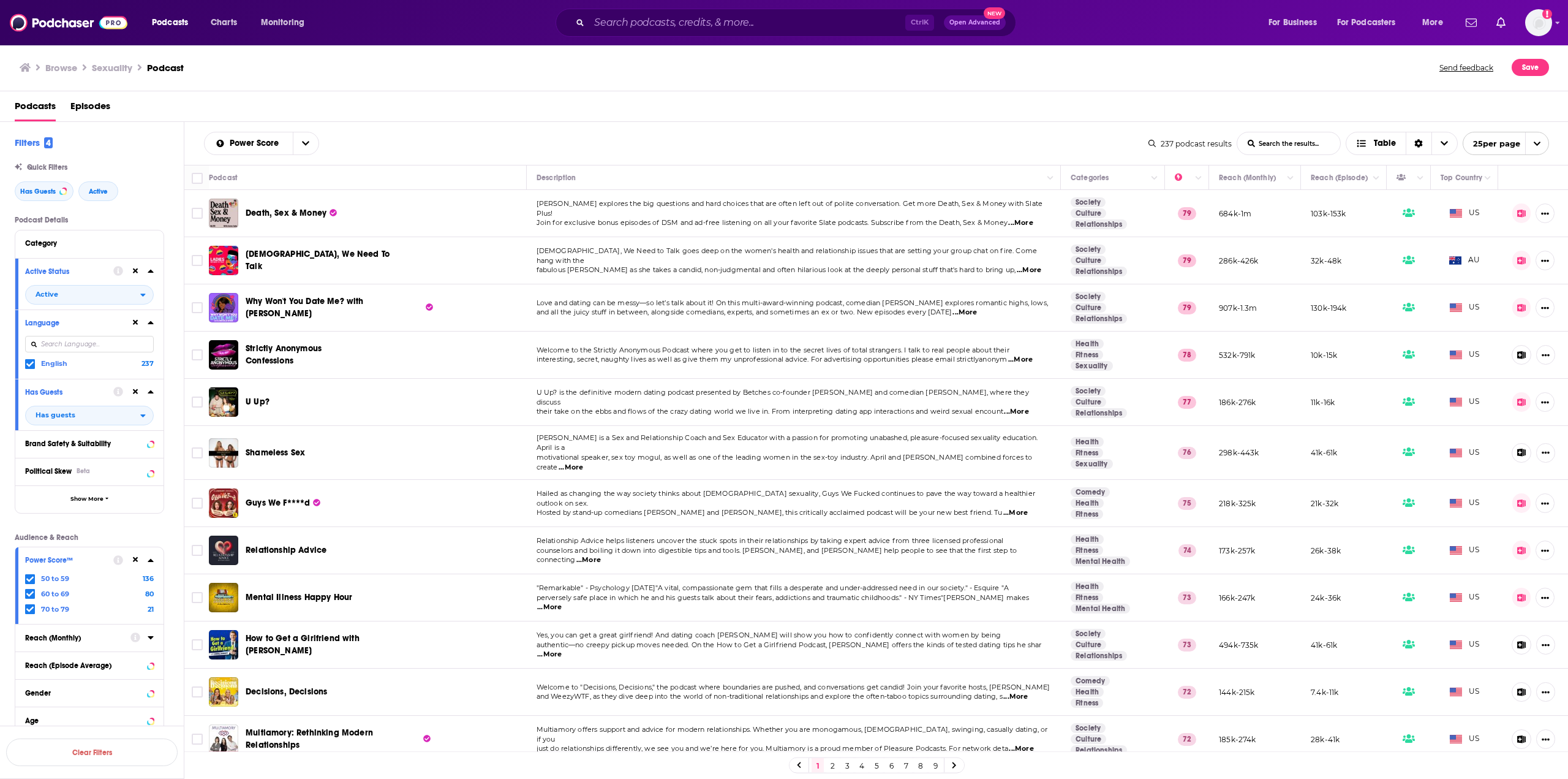
click at [175, 450] on div "Podcast Details Category Active Status Active Language English 237 Has Guests H…" at bounding box center [99, 503] width 169 height 575
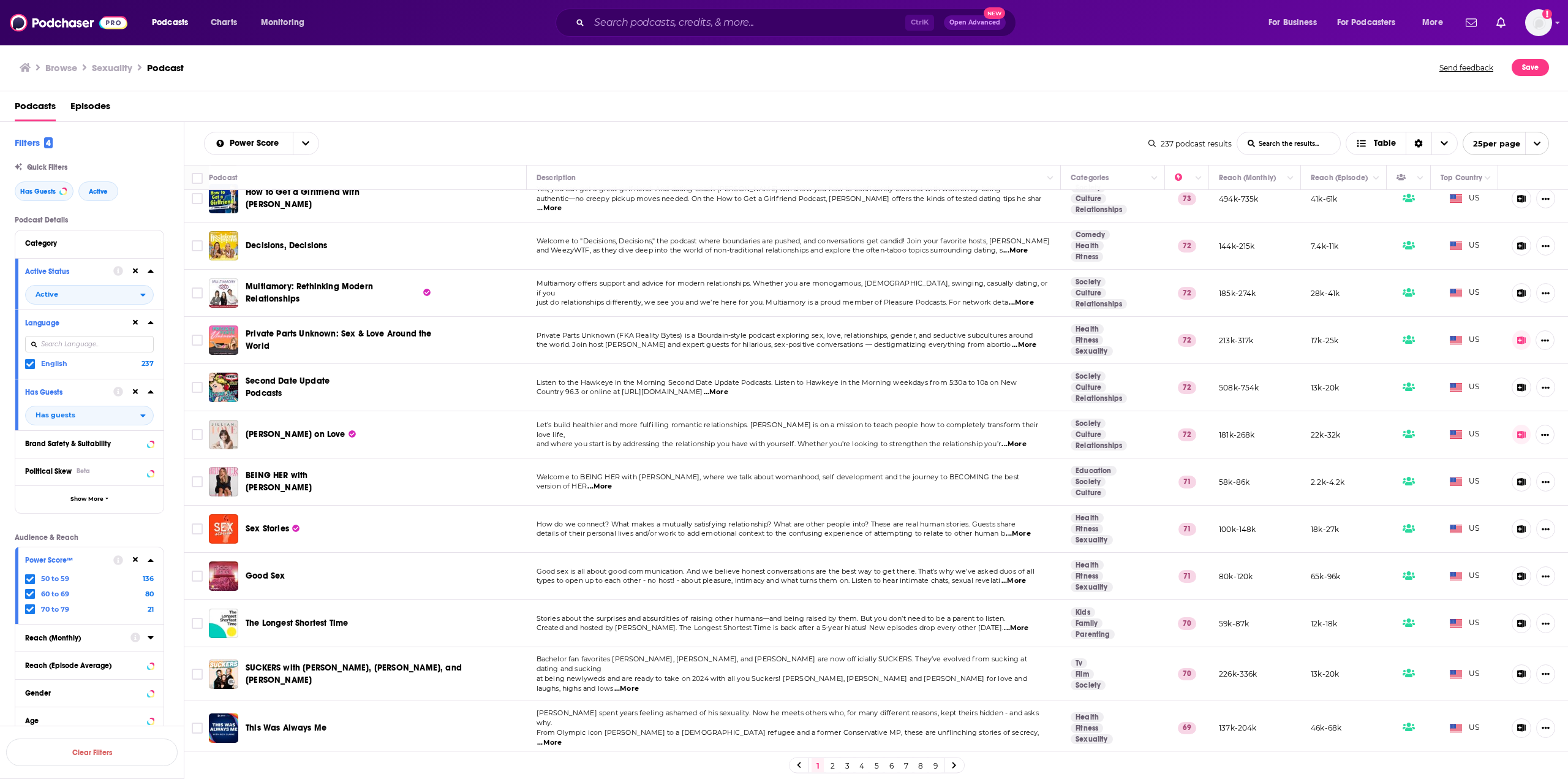
scroll to position [613, 0]
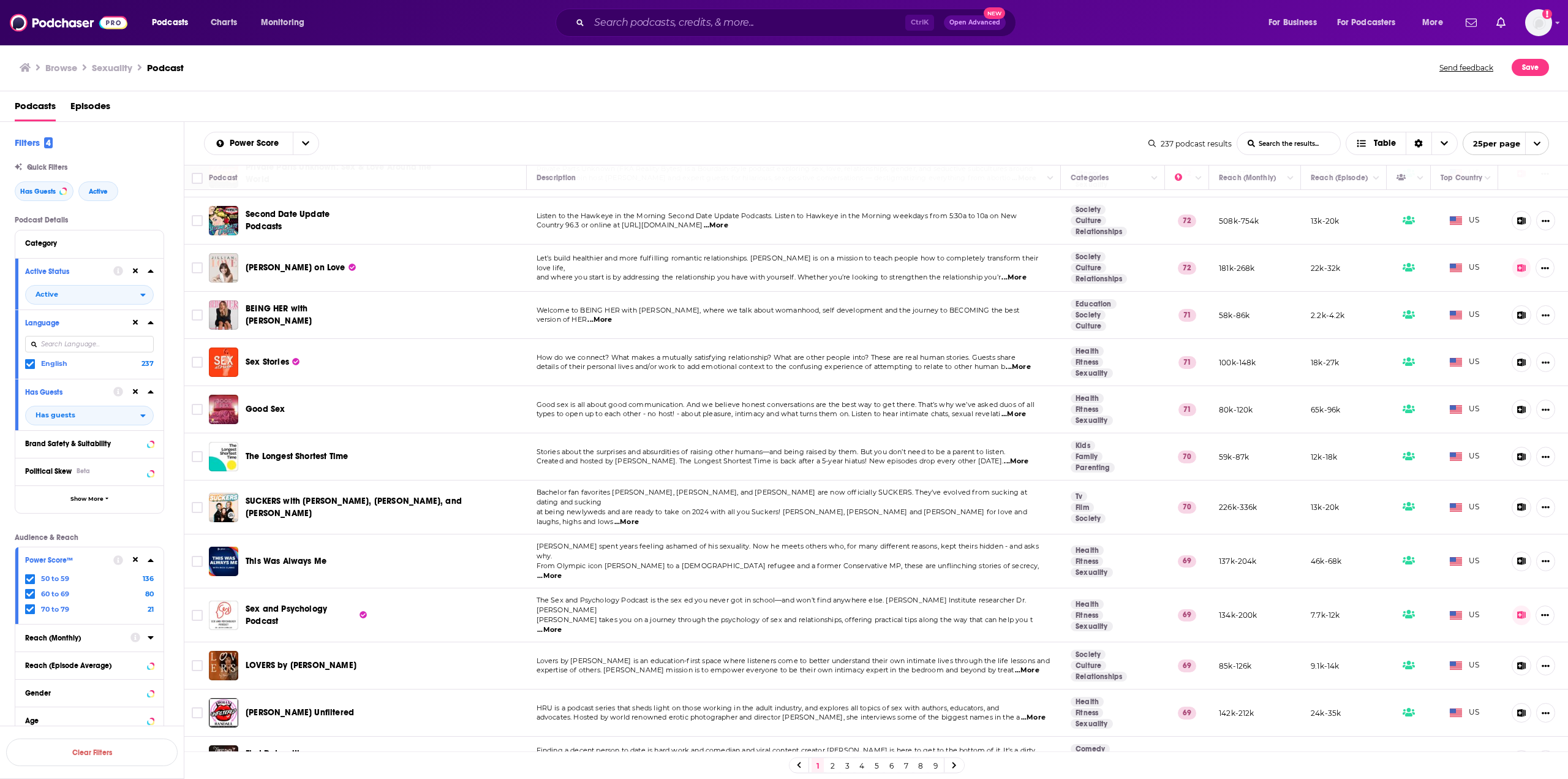
click at [837, 766] on link "2" at bounding box center [832, 765] width 12 height 15
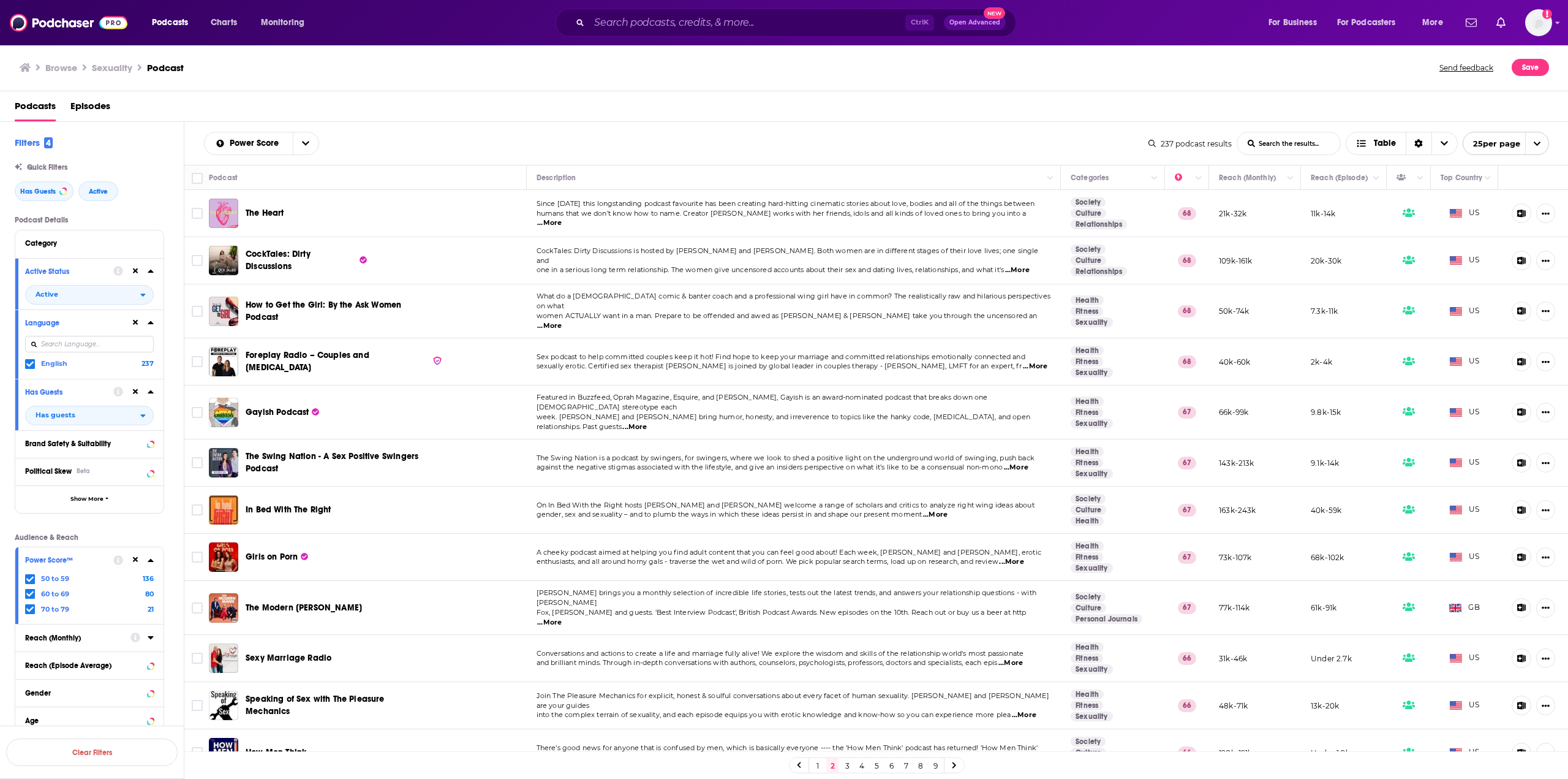
click at [562, 218] on span "...More" at bounding box center [549, 223] width 25 height 10
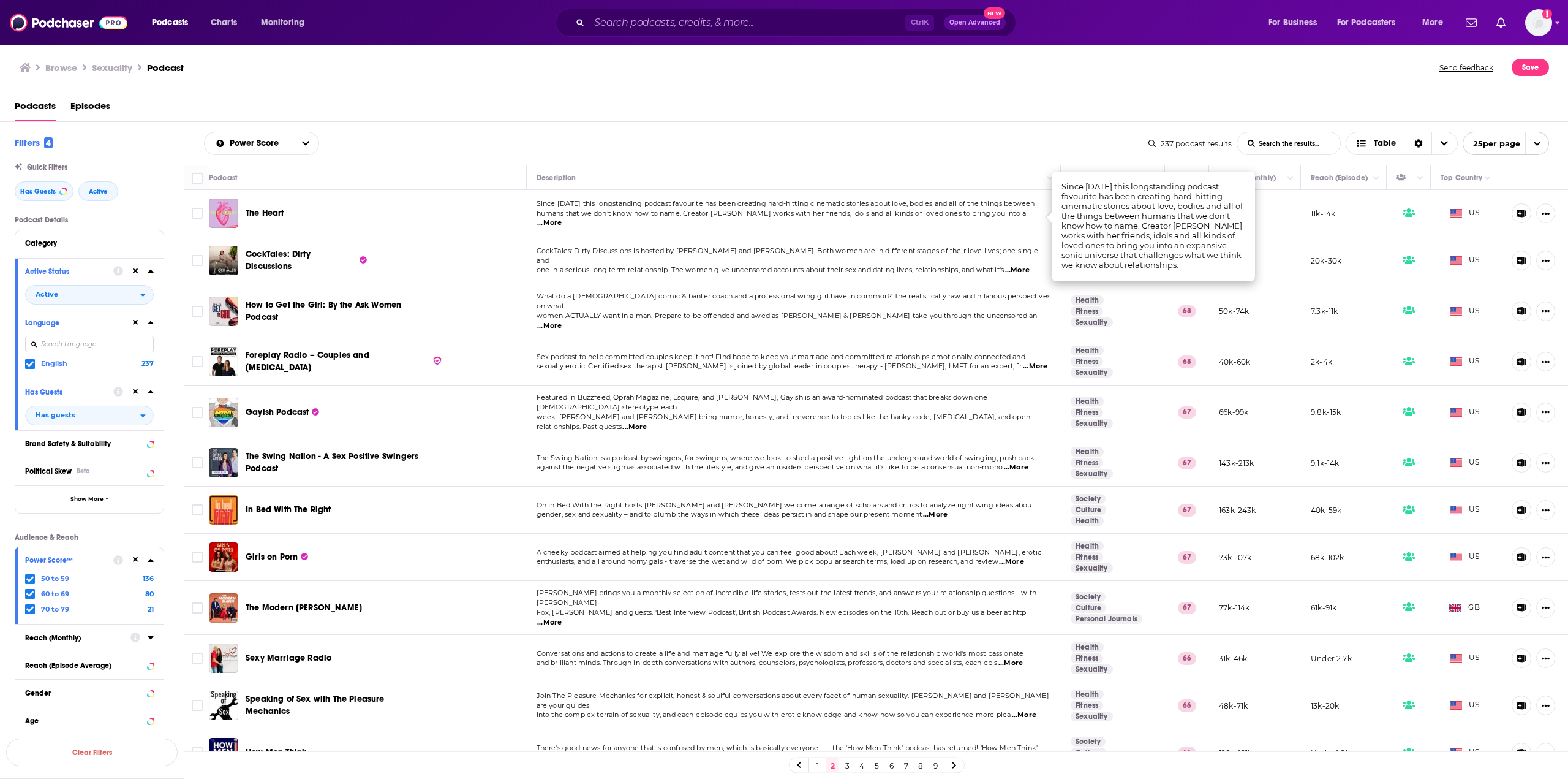
click at [562, 218] on span "...More" at bounding box center [549, 223] width 25 height 10
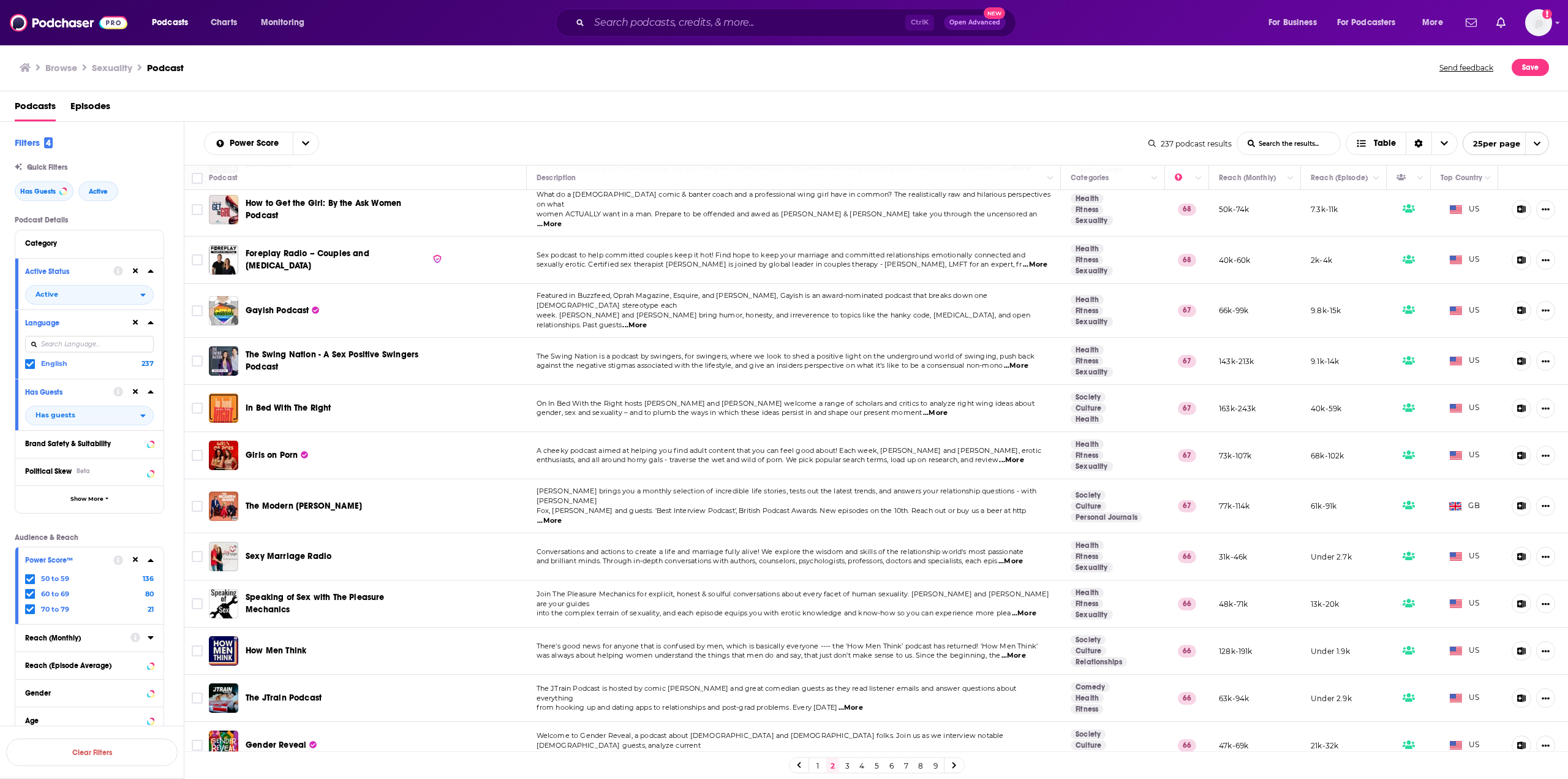
scroll to position [123, 0]
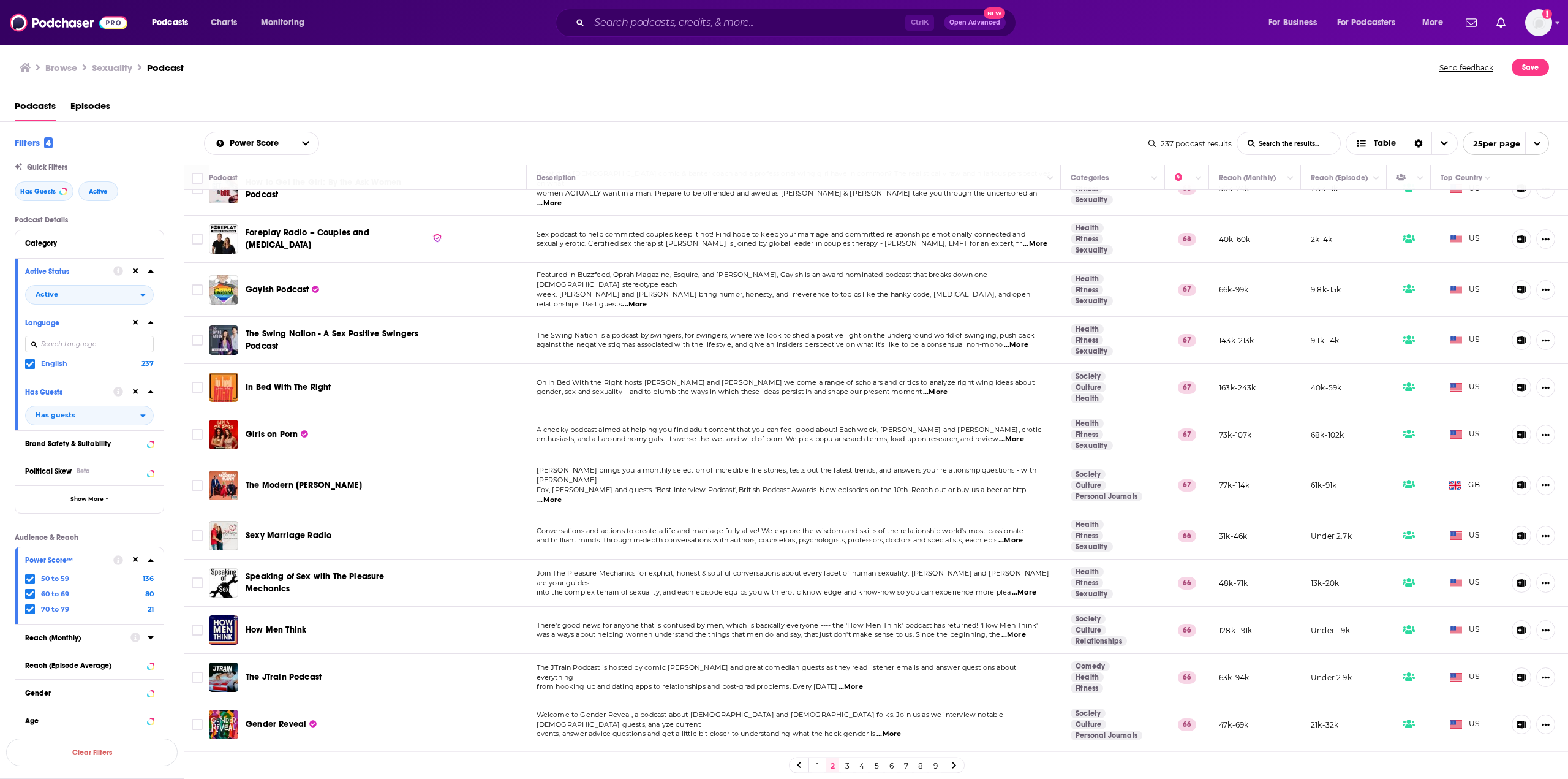
click at [647, 300] on span "...More" at bounding box center [634, 305] width 25 height 10
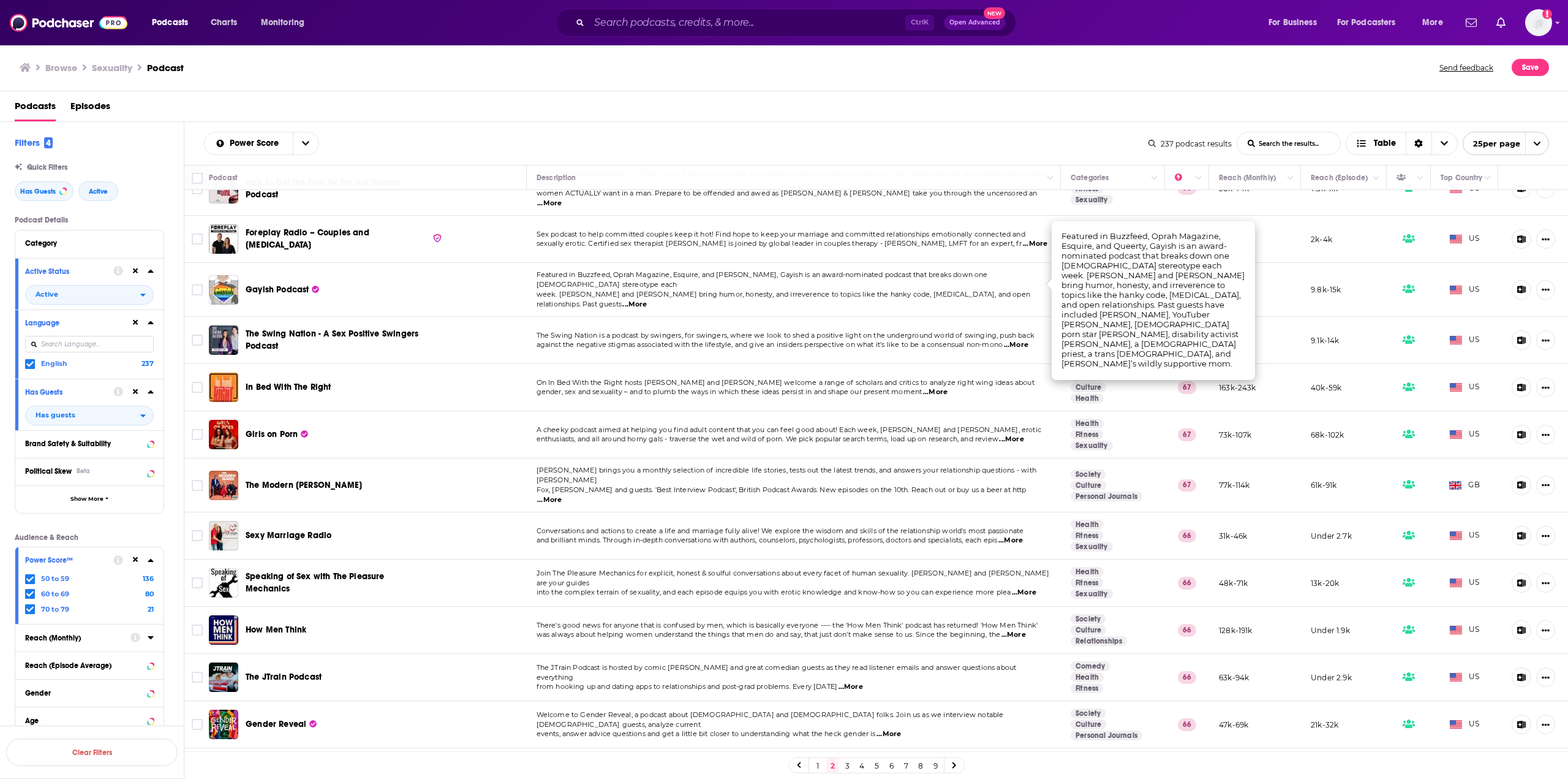
click at [647, 300] on span "...More" at bounding box center [634, 305] width 25 height 10
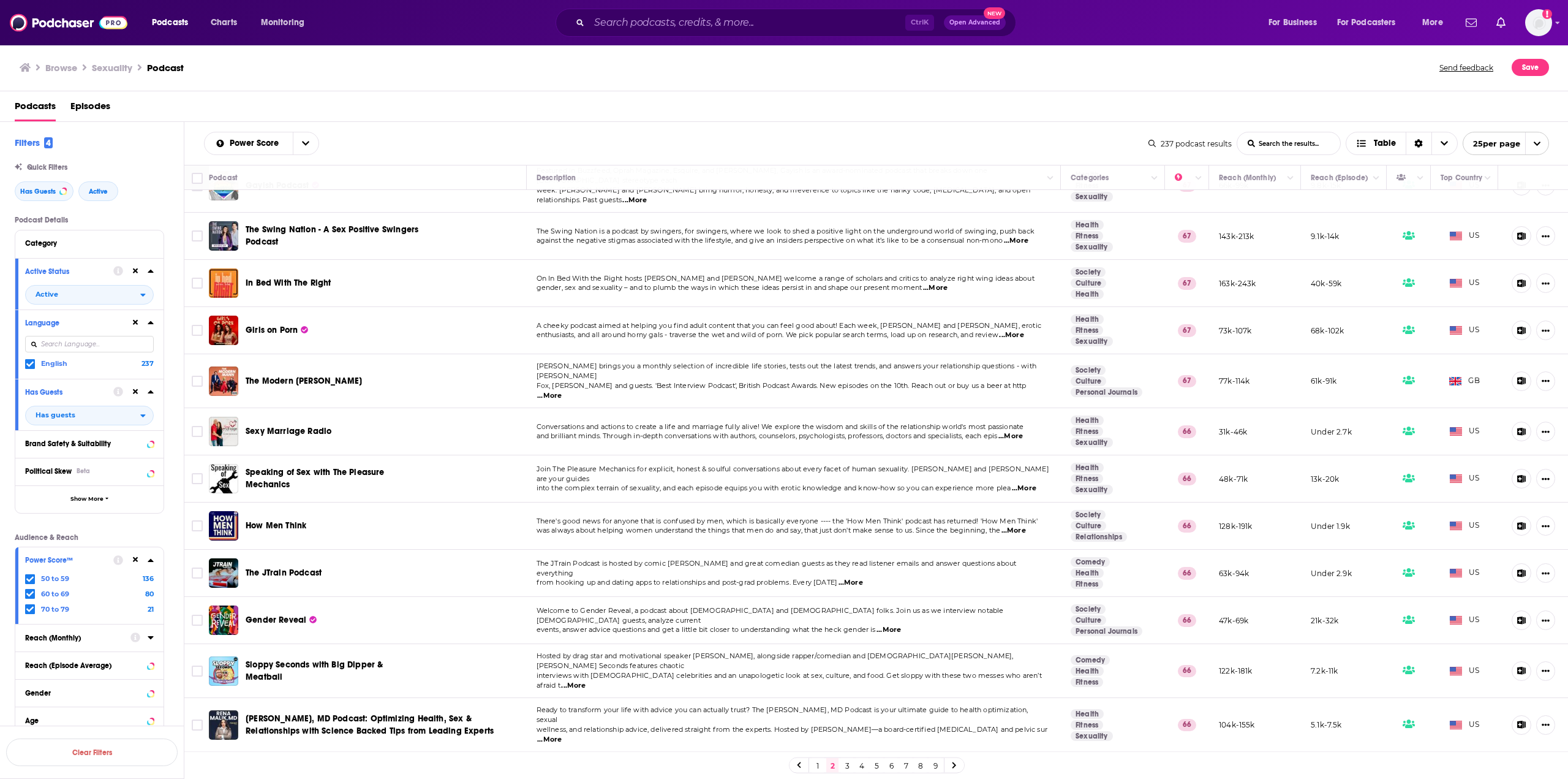
scroll to position [245, 0]
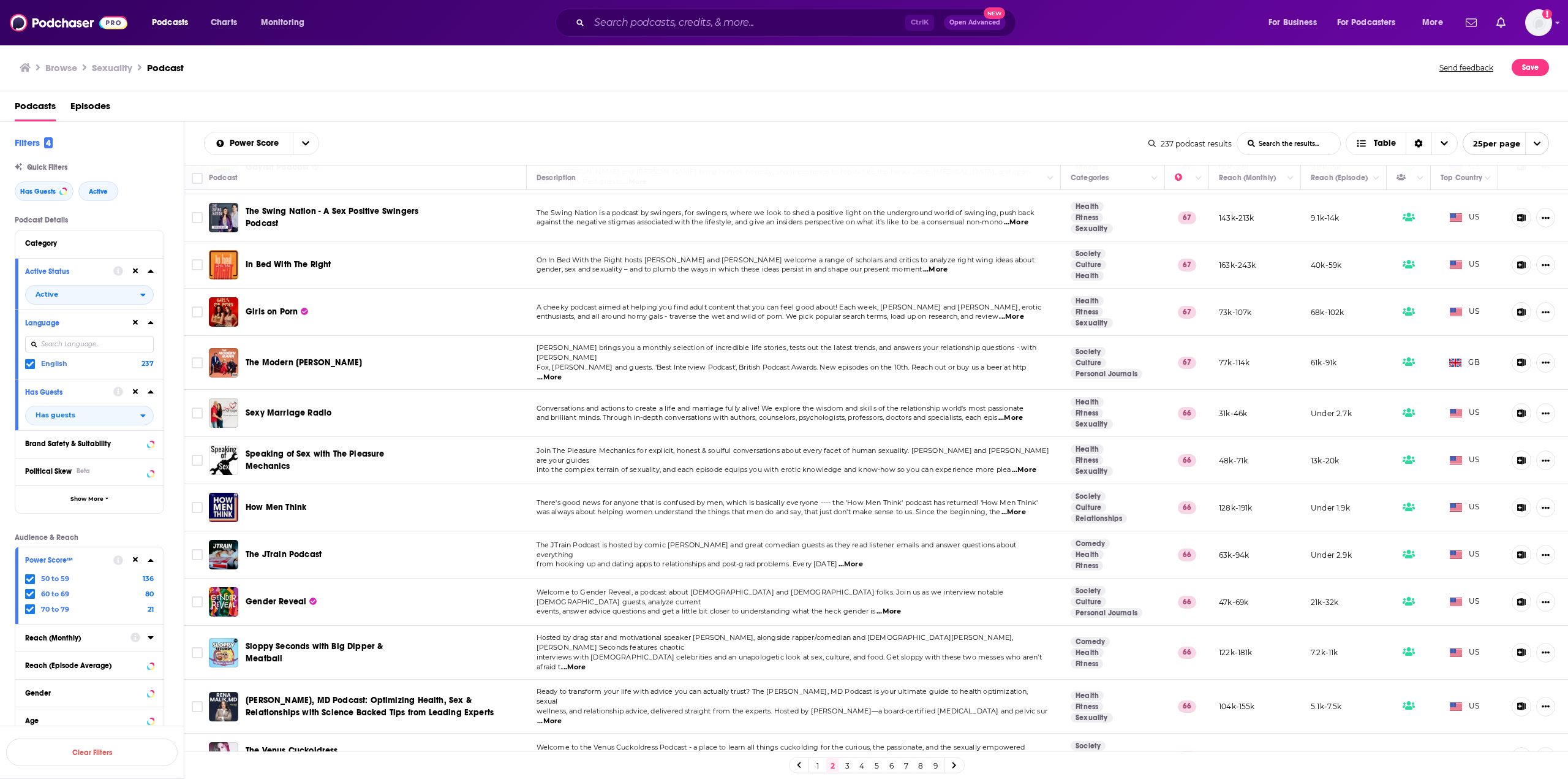
click at [939, 265] on span "...More" at bounding box center [935, 270] width 25 height 10
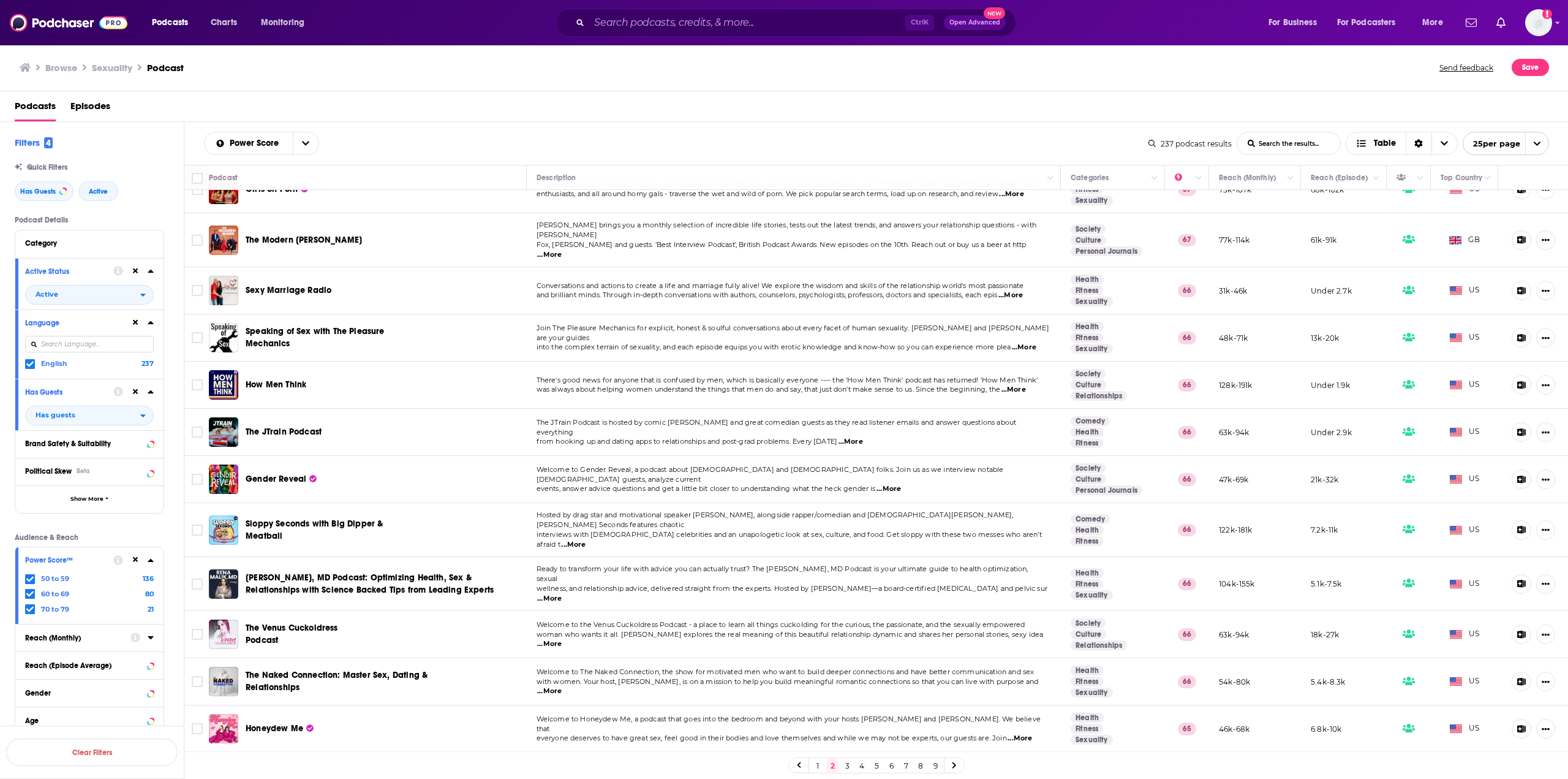
scroll to position [429, 0]
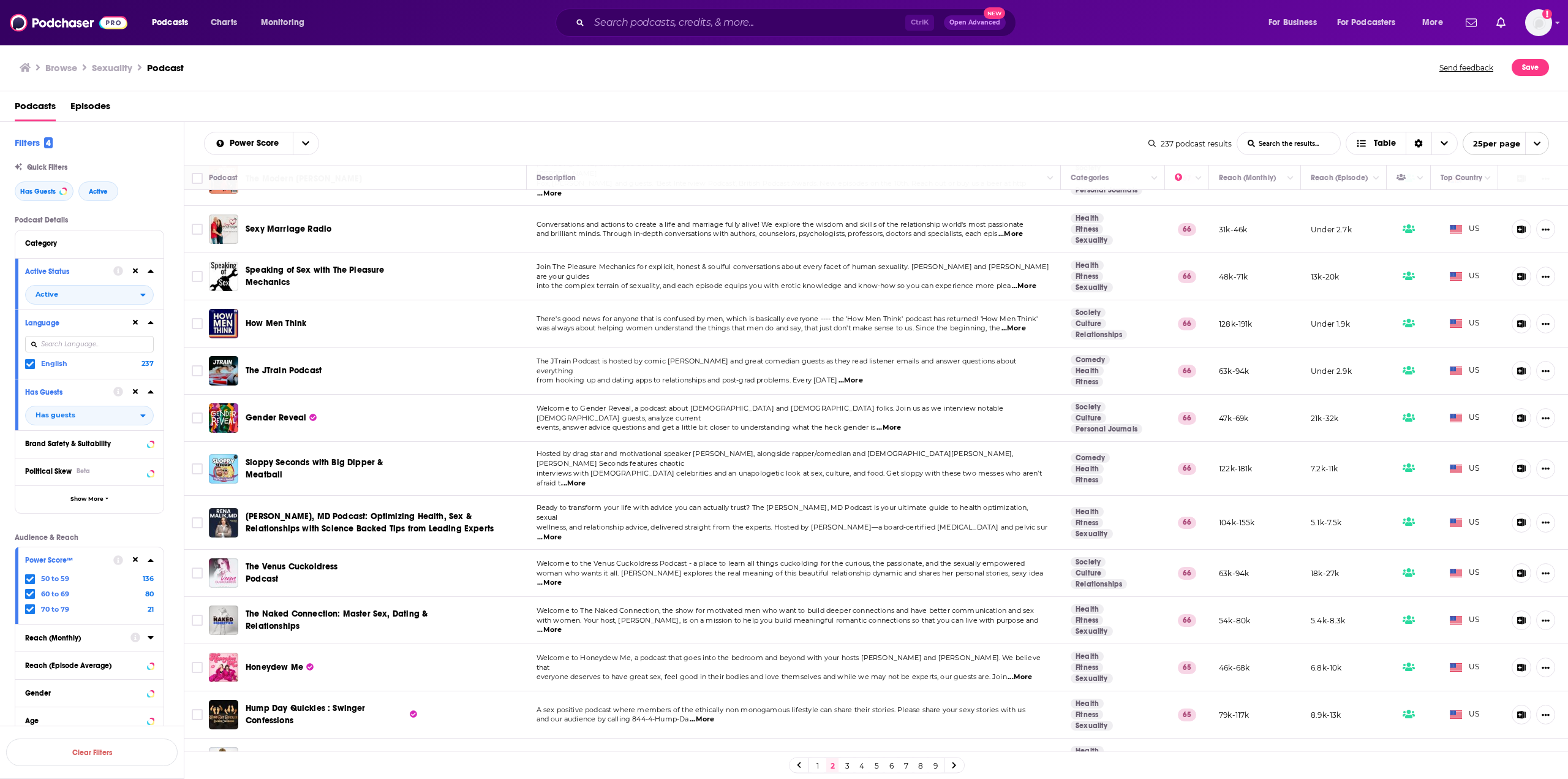
click at [1011, 324] on span "...More" at bounding box center [1013, 329] width 25 height 10
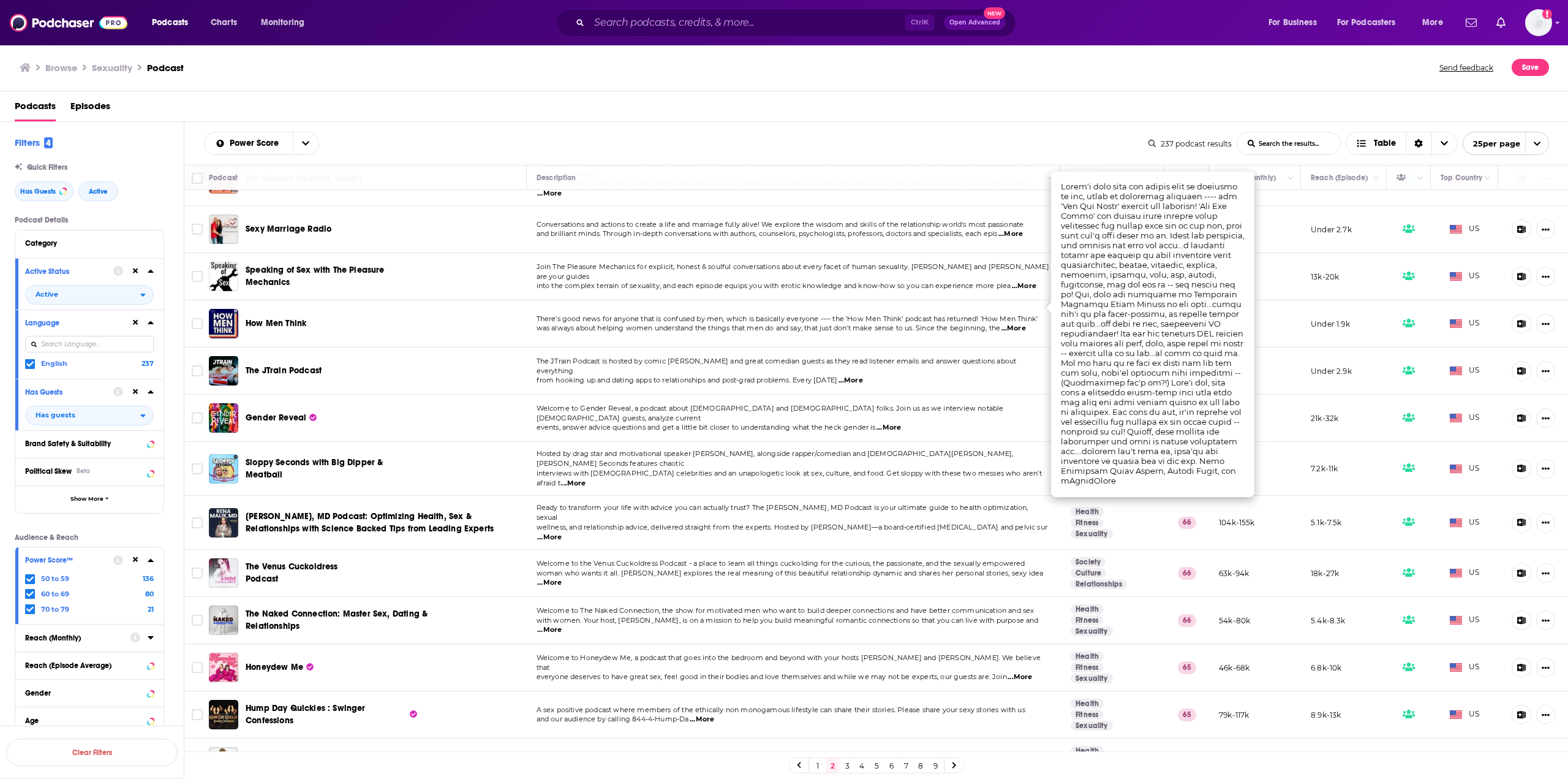
click at [1011, 324] on span "...More" at bounding box center [1013, 329] width 25 height 10
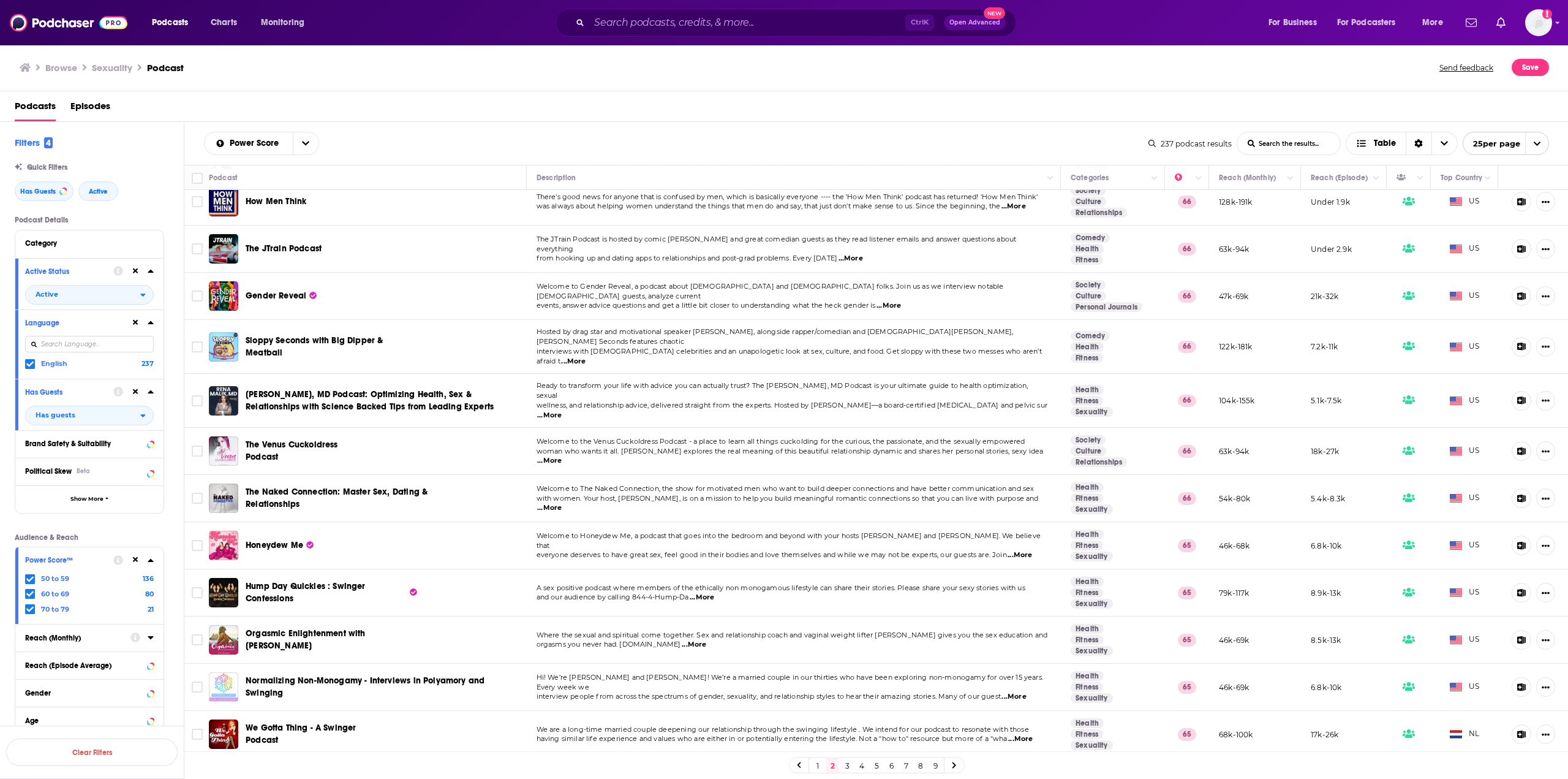
scroll to position [551, 0]
click at [586, 356] on span "...More" at bounding box center [573, 361] width 25 height 10
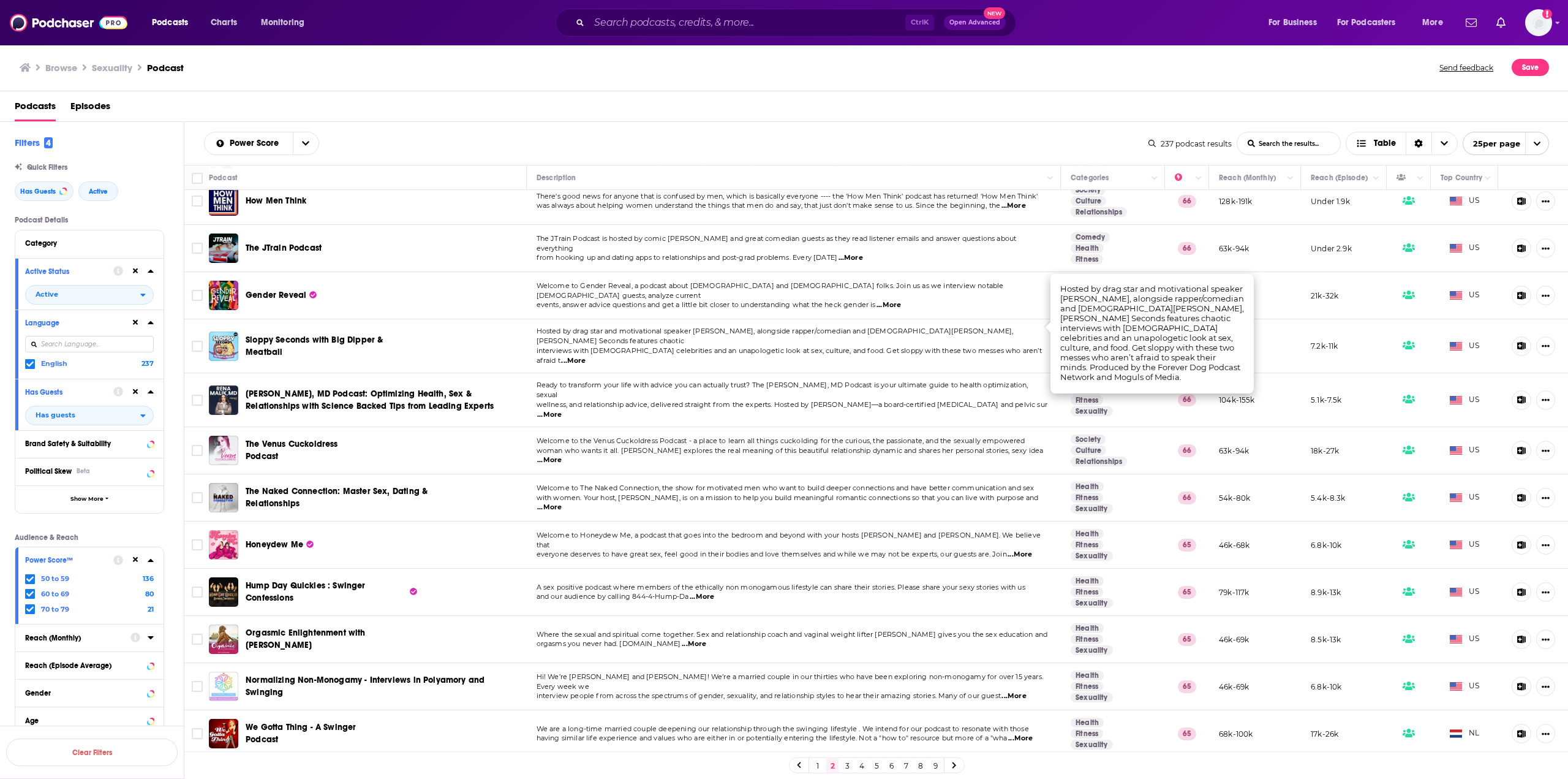
click at [586, 356] on span "...More" at bounding box center [573, 361] width 25 height 10
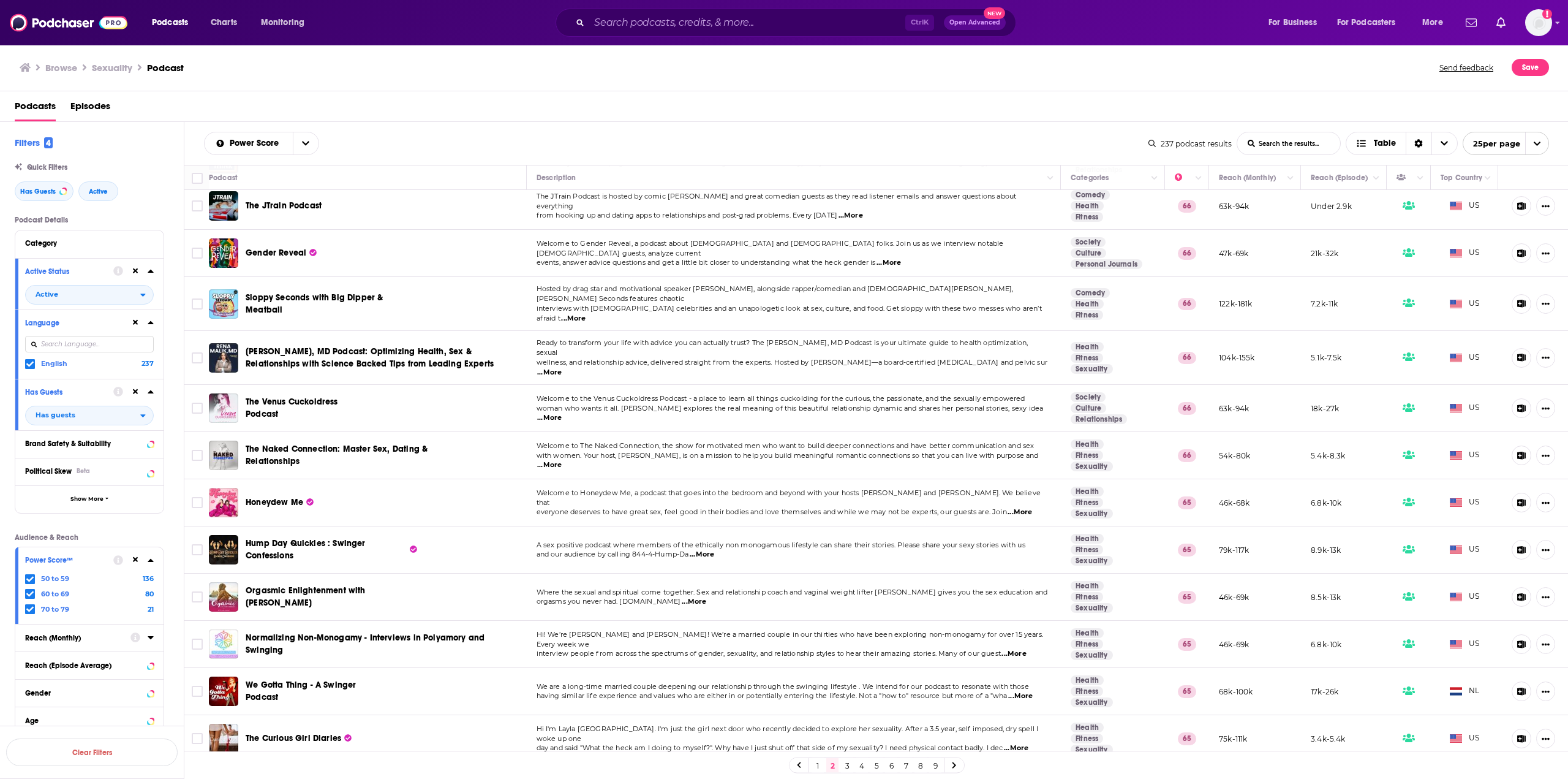
scroll to position [613, 0]
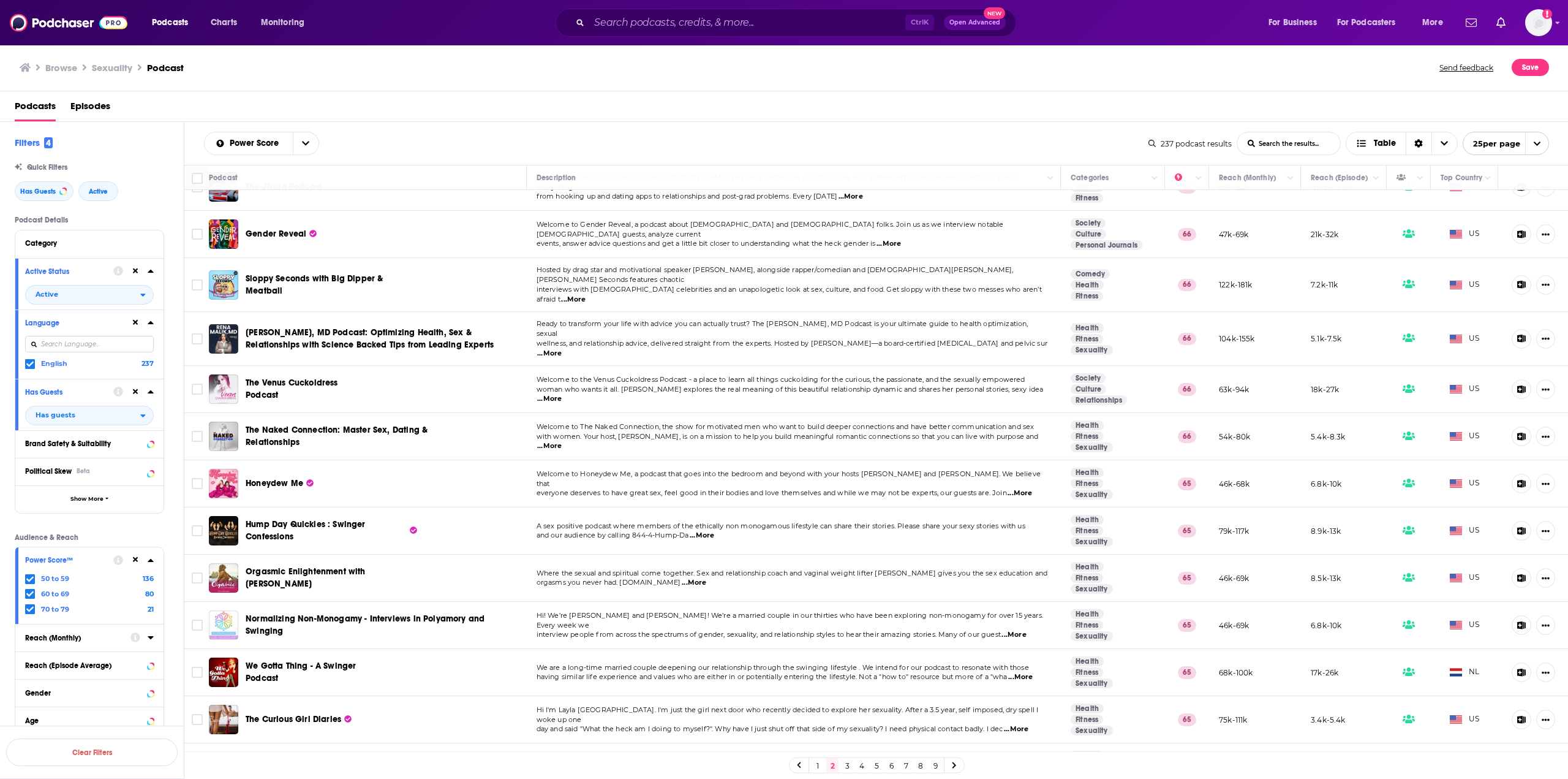
click at [1026, 319] on span "Ready to transform your life with advice you can actually trust? The [PERSON_NA…" at bounding box center [782, 329] width 492 height 18
click at [562, 349] on span "...More" at bounding box center [549, 354] width 25 height 10
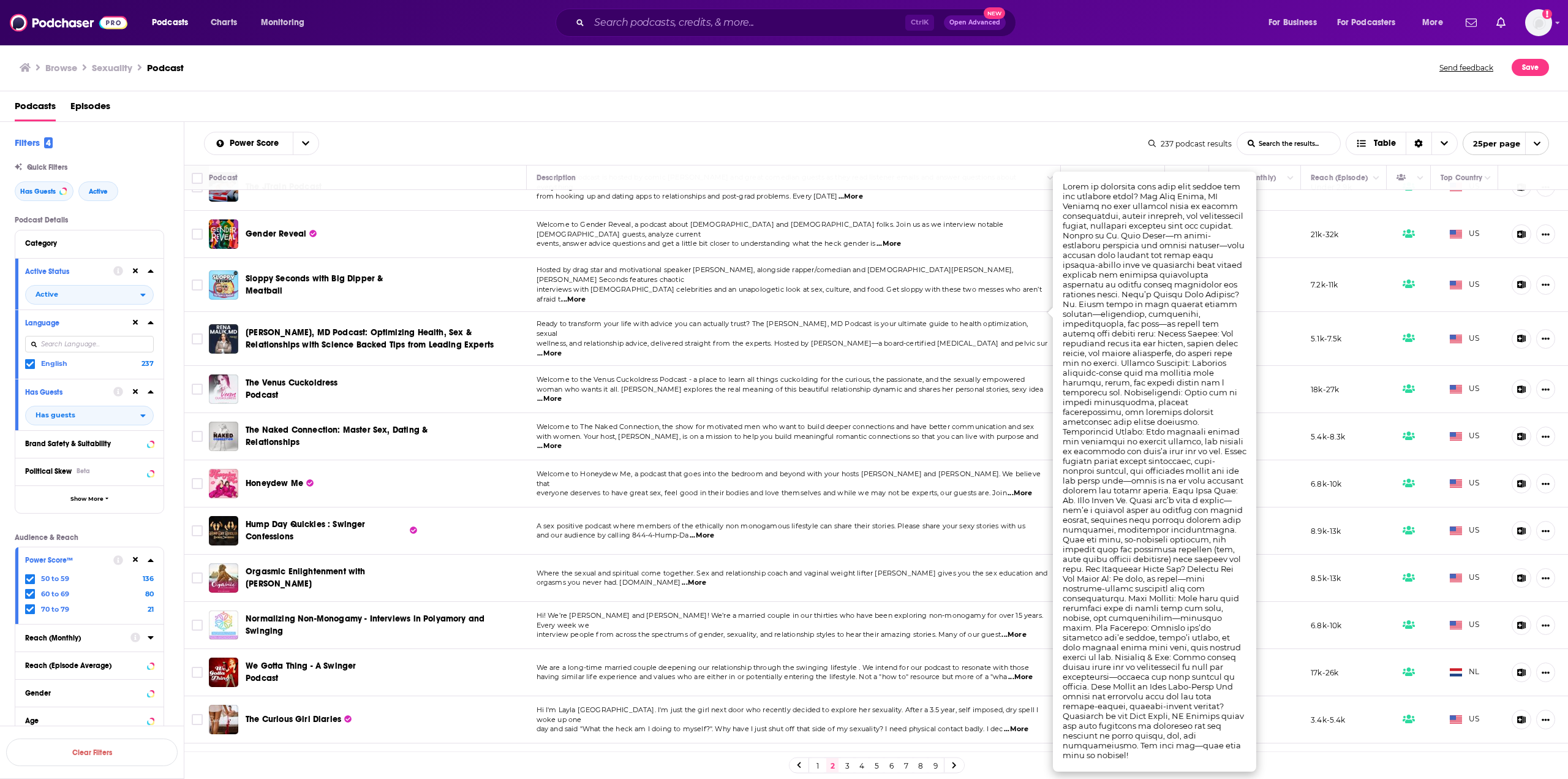
click at [562, 349] on span "...More" at bounding box center [549, 354] width 25 height 10
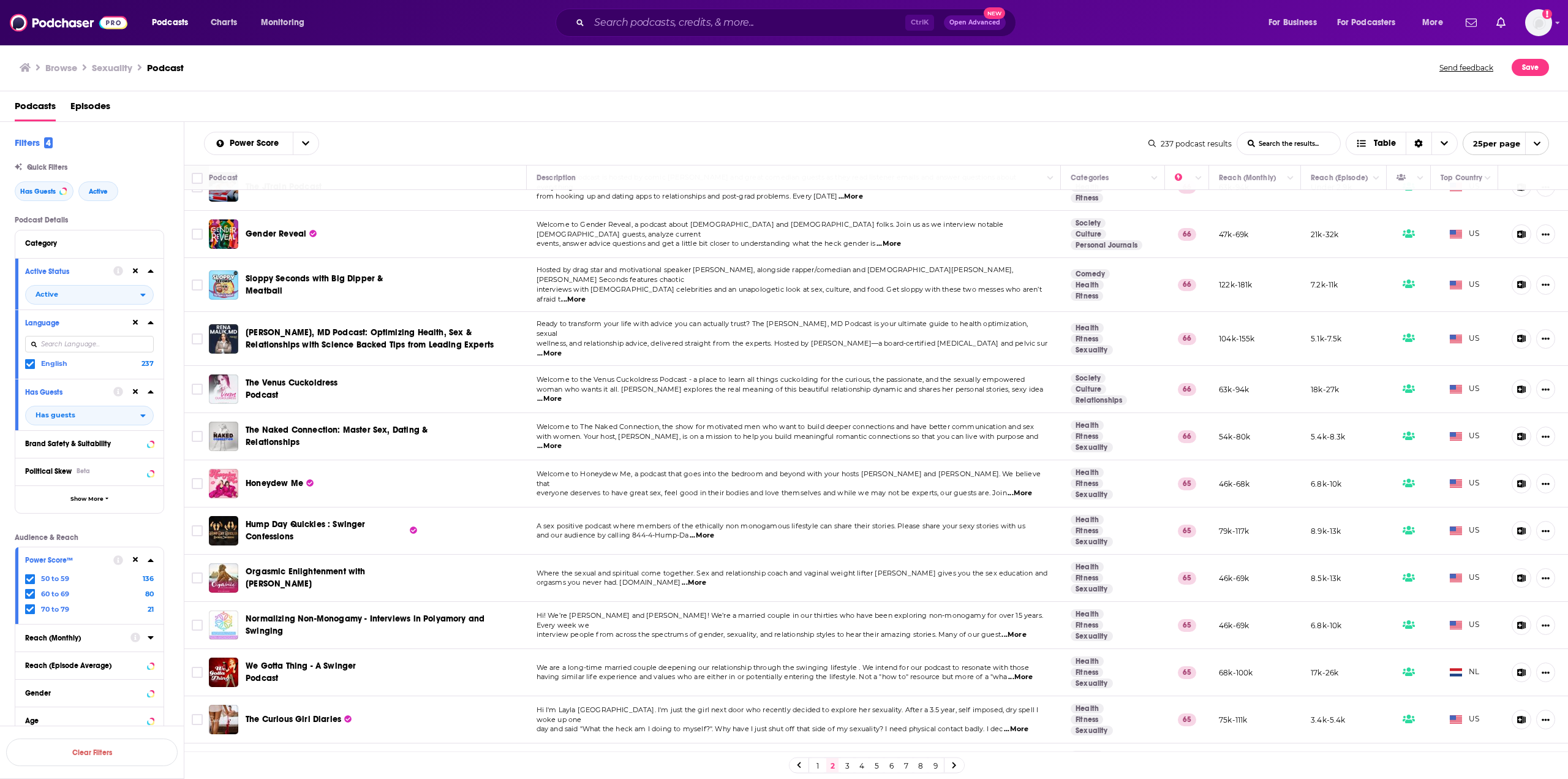
scroll to position [615, 0]
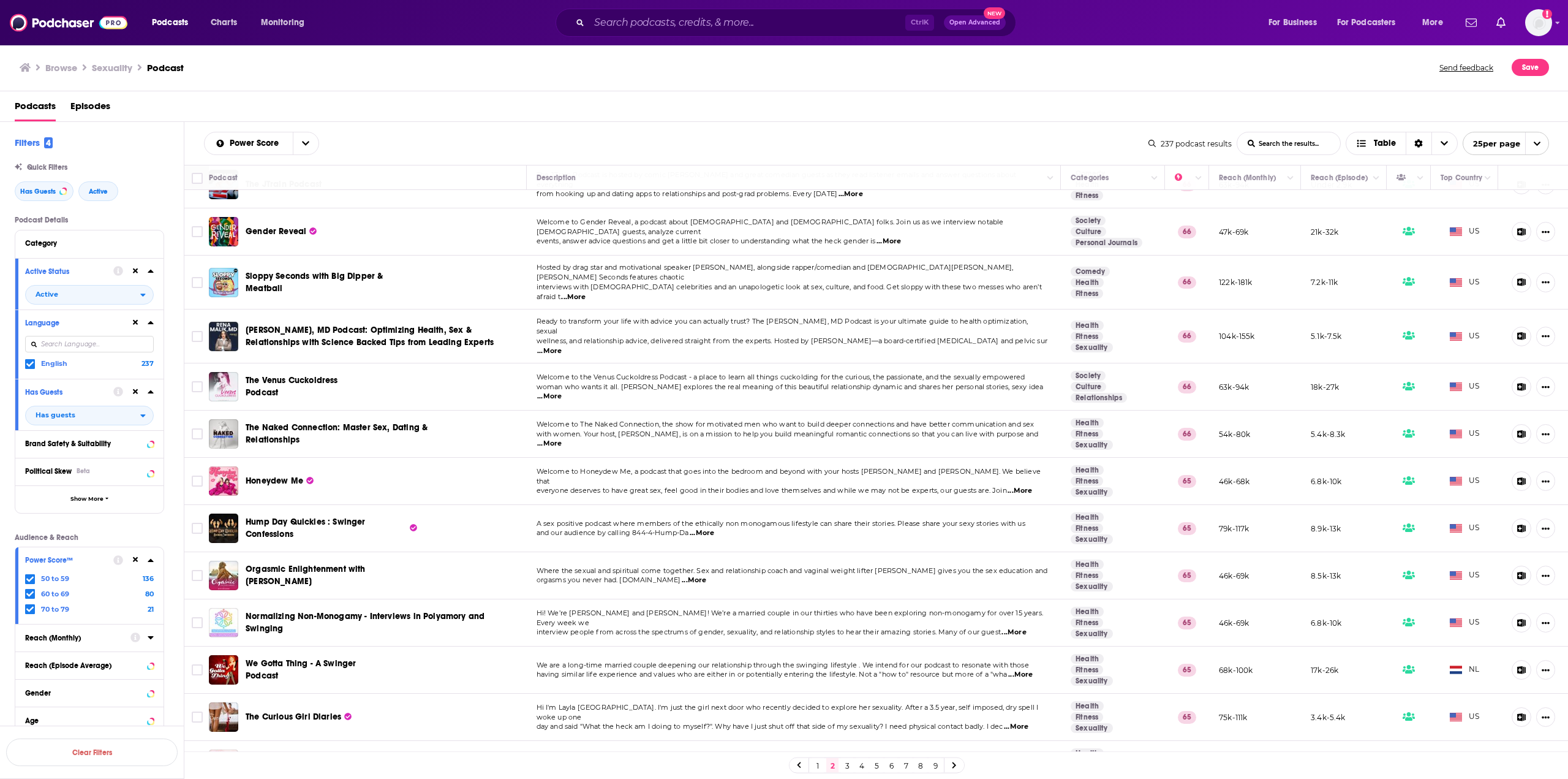
click at [847, 765] on link "3" at bounding box center [847, 765] width 12 height 15
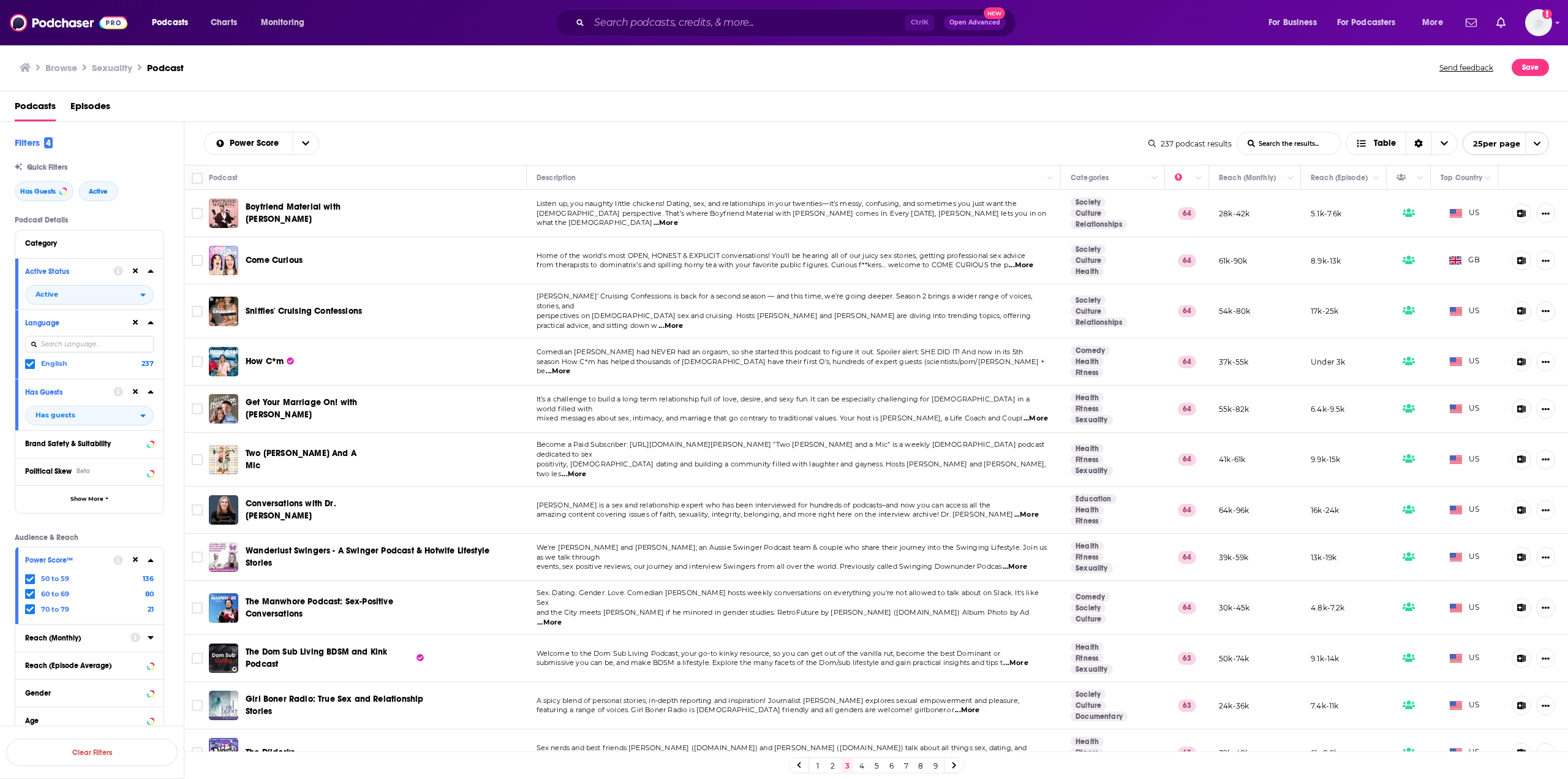
click at [586, 470] on span "...More" at bounding box center [574, 474] width 25 height 10
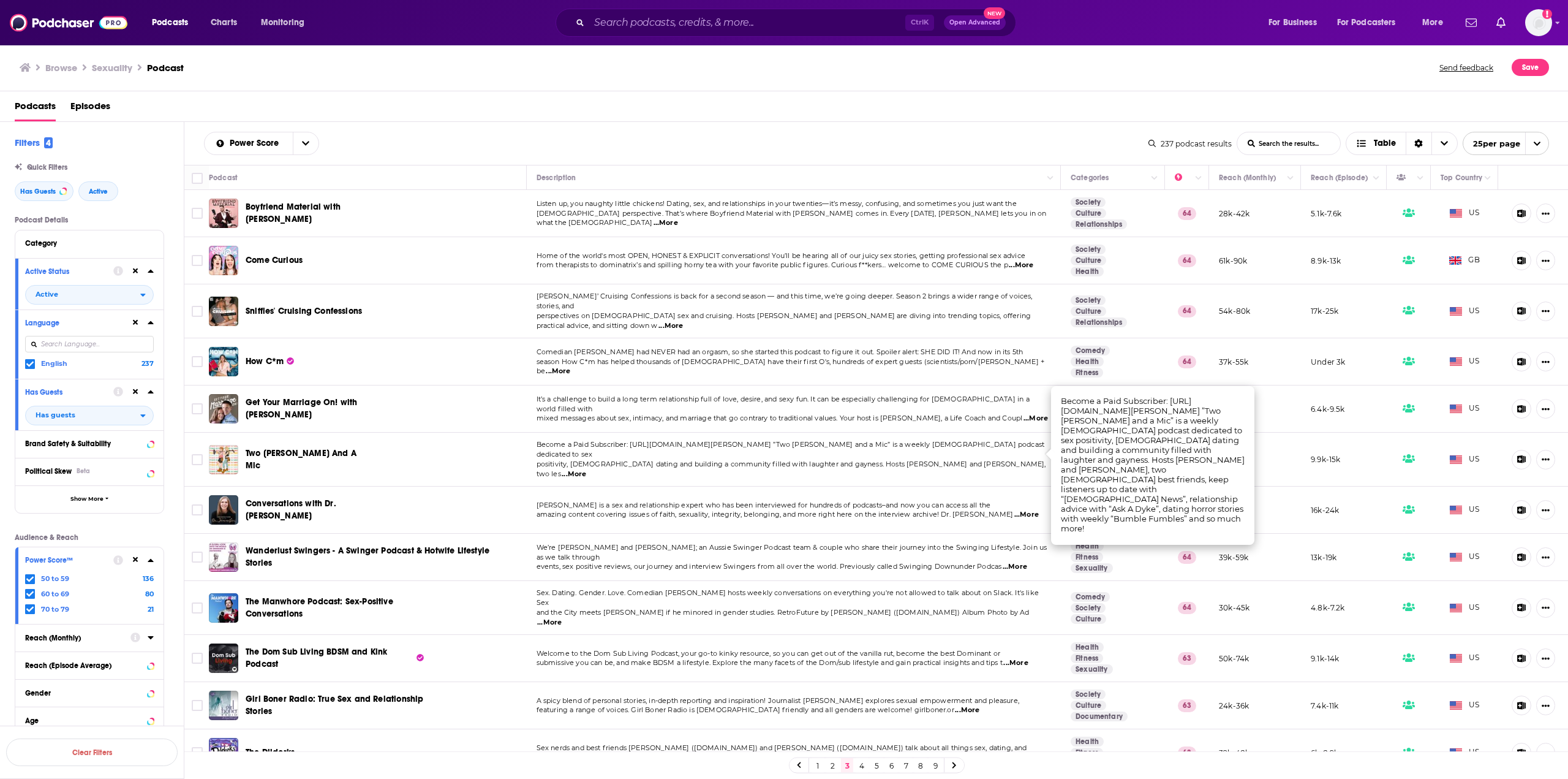
click at [586, 470] on span "...More" at bounding box center [574, 474] width 25 height 10
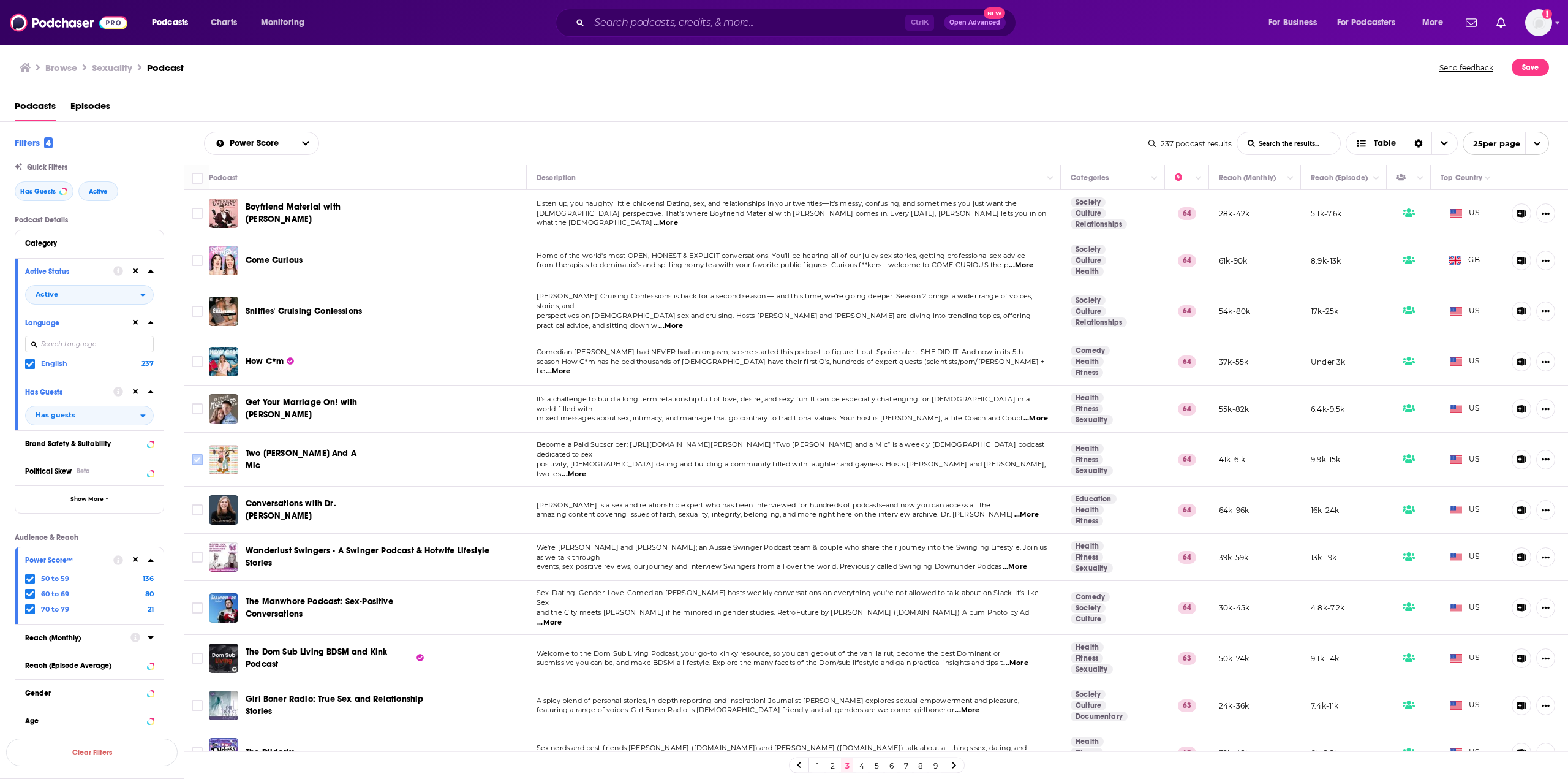
click at [195, 454] on input "Toggle select row" at bounding box center [197, 460] width 11 height 11
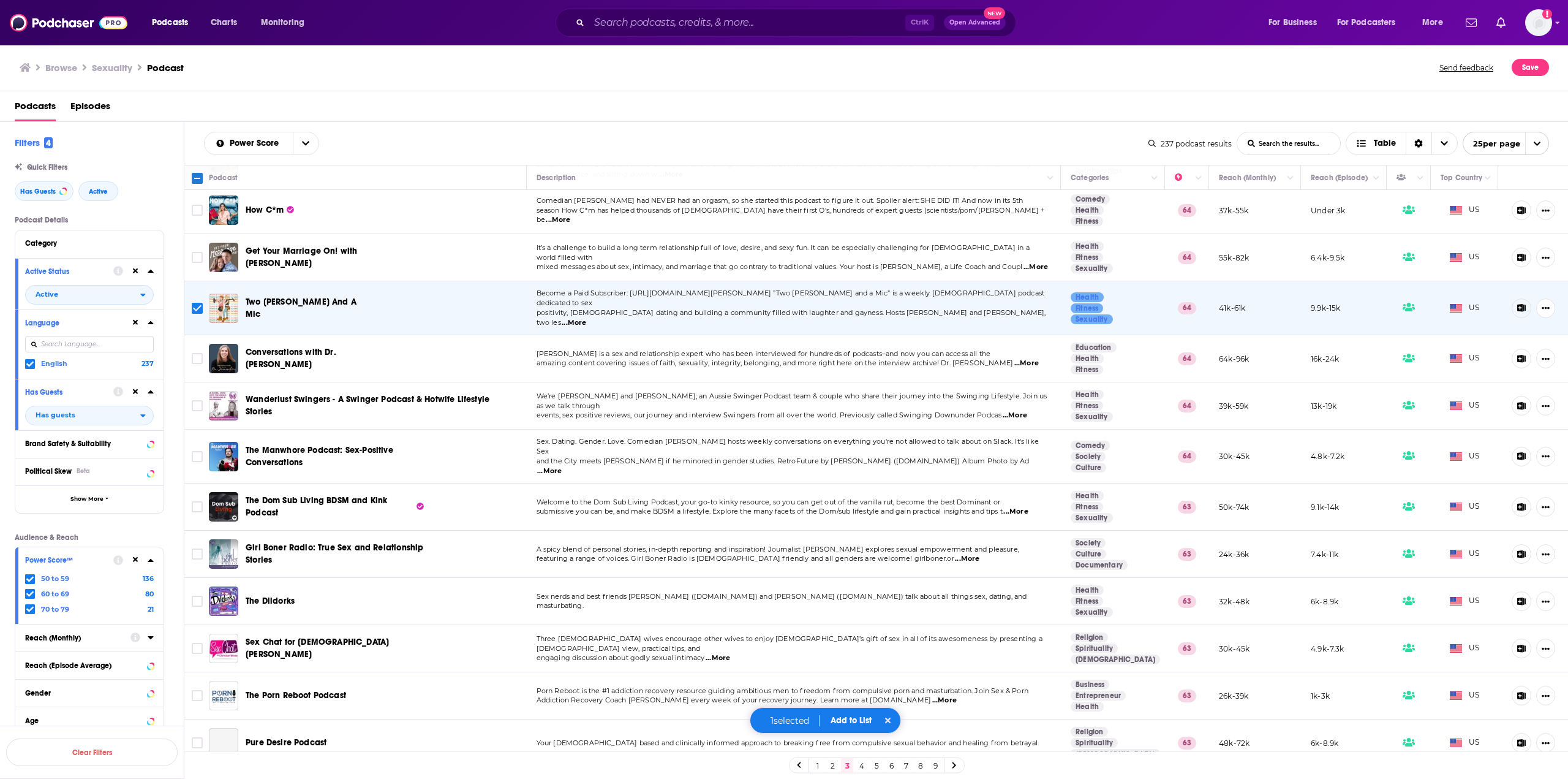
scroll to position [184, 0]
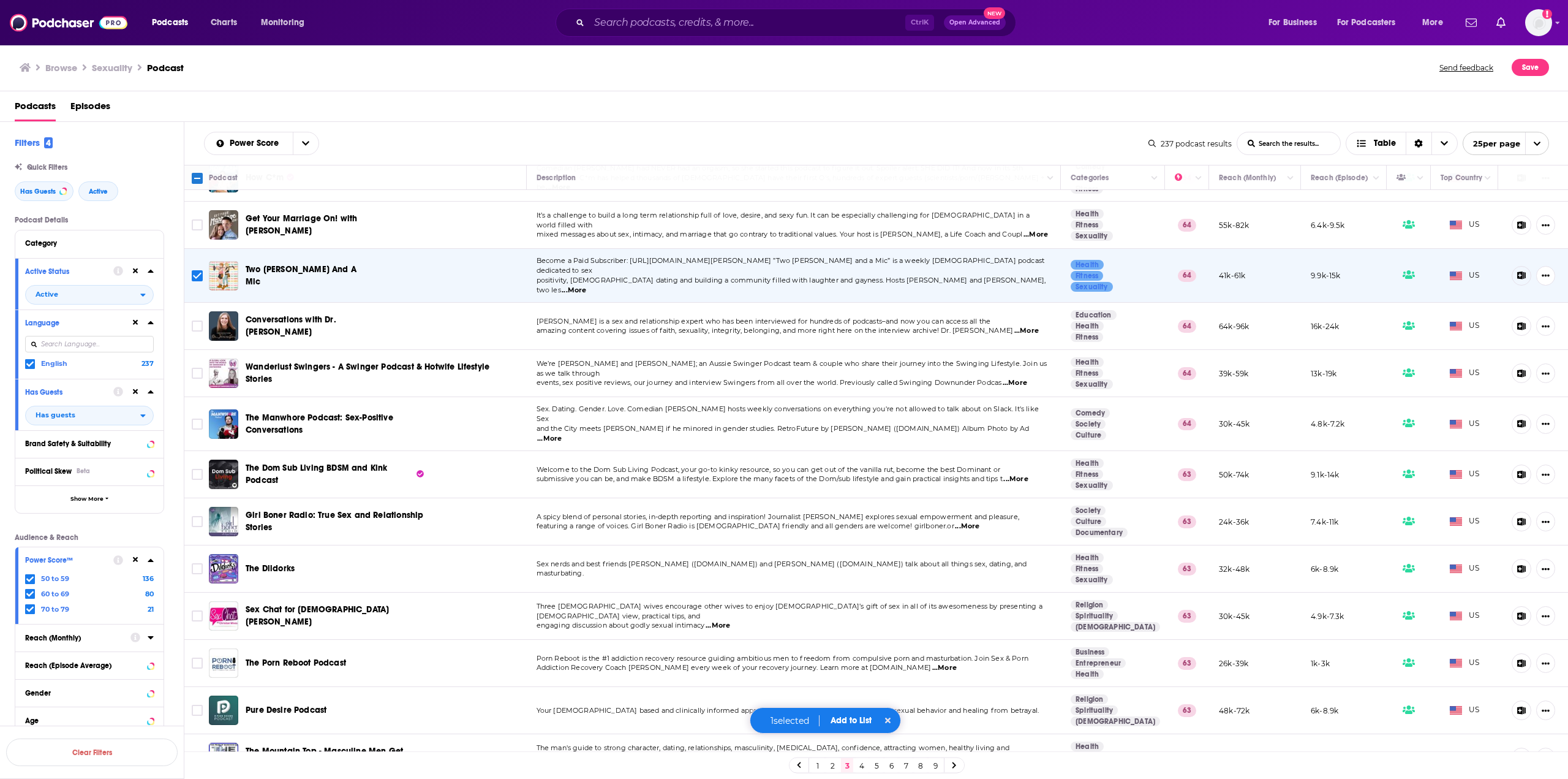
click at [1018, 326] on span "...More" at bounding box center [1027, 331] width 25 height 10
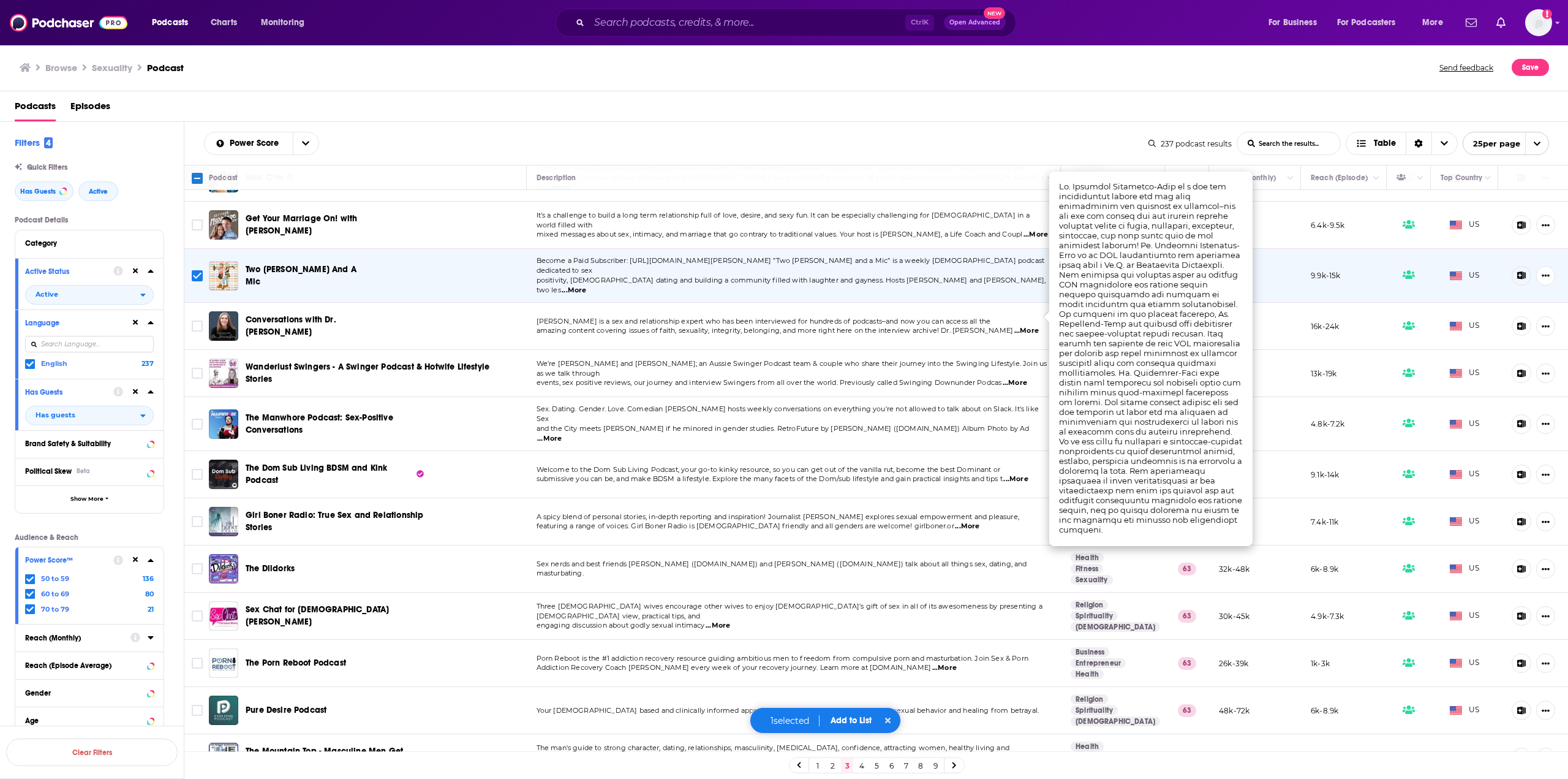
click at [1019, 326] on span "...More" at bounding box center [1027, 331] width 25 height 10
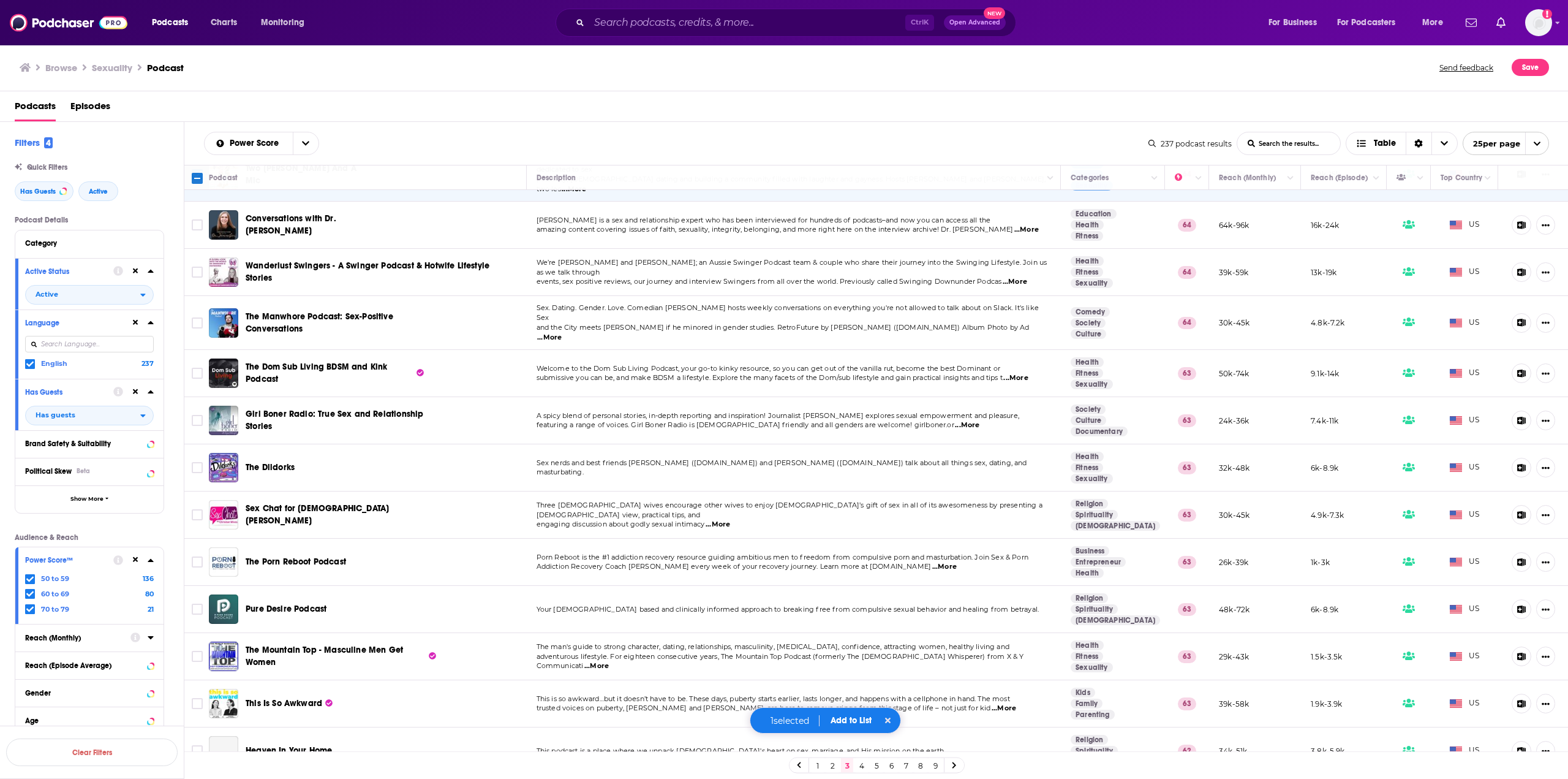
scroll to position [307, 0]
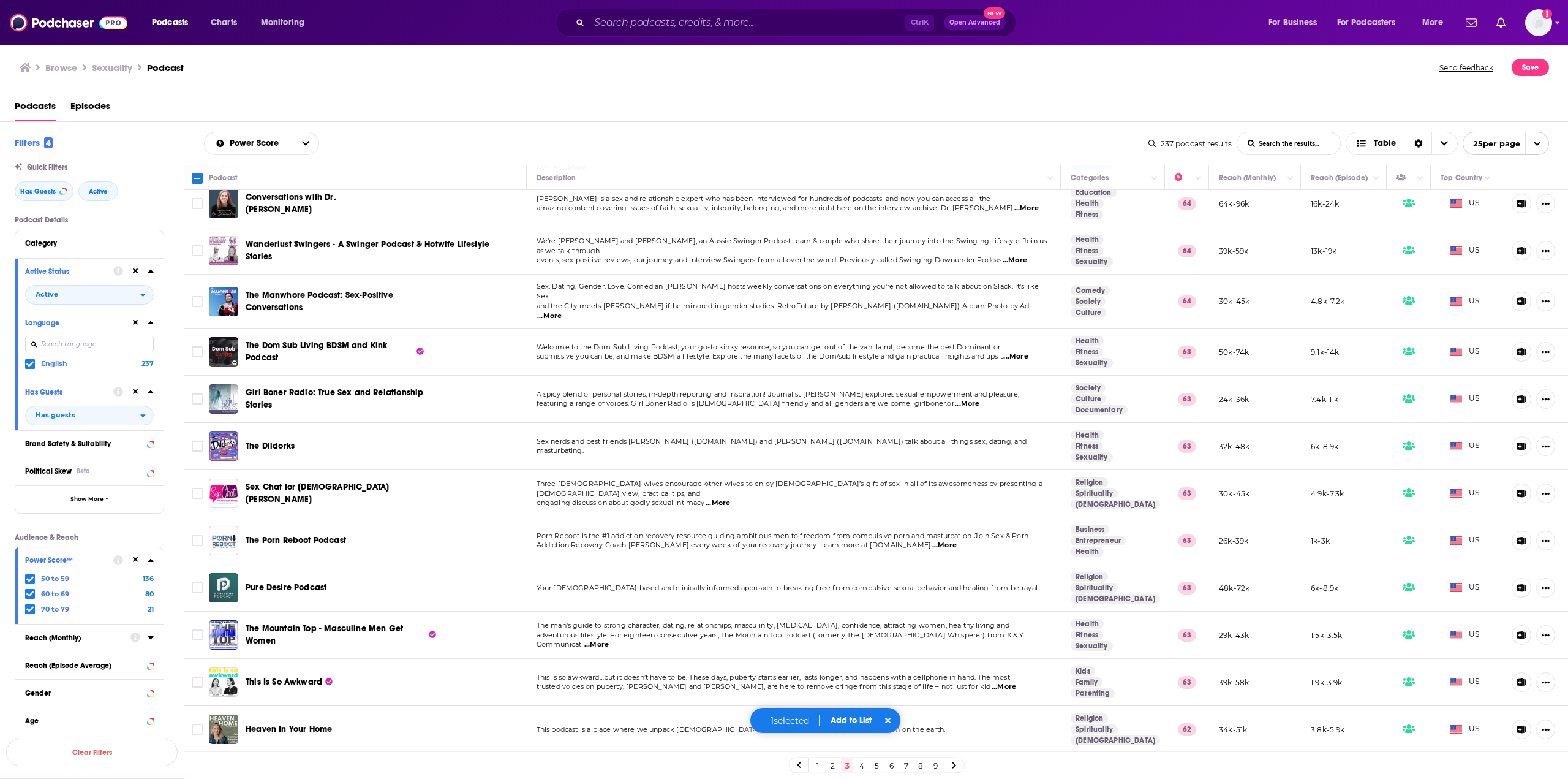
click at [562, 312] on span "...More" at bounding box center [549, 317] width 25 height 10
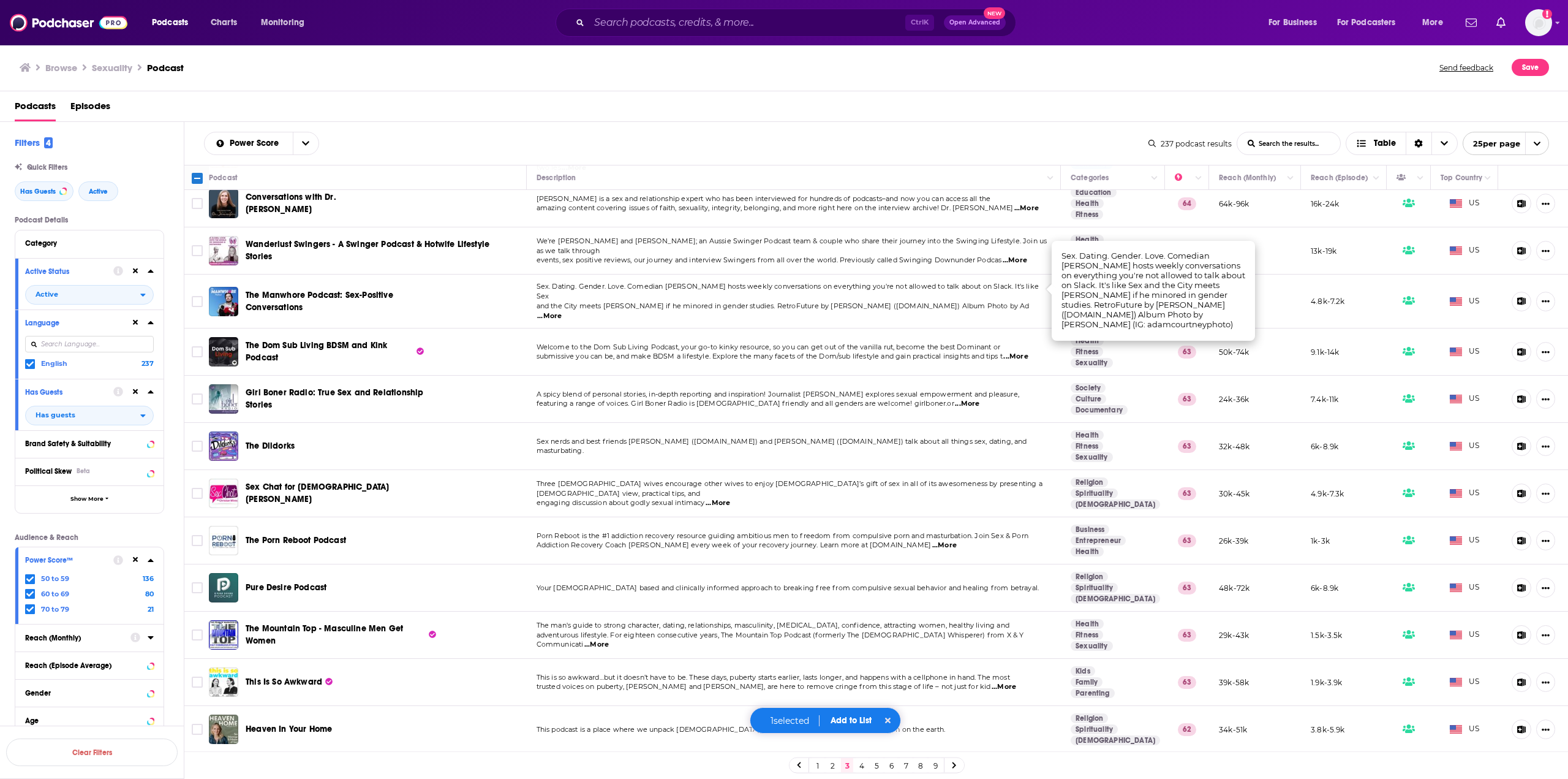
click at [562, 312] on span "...More" at bounding box center [549, 317] width 25 height 10
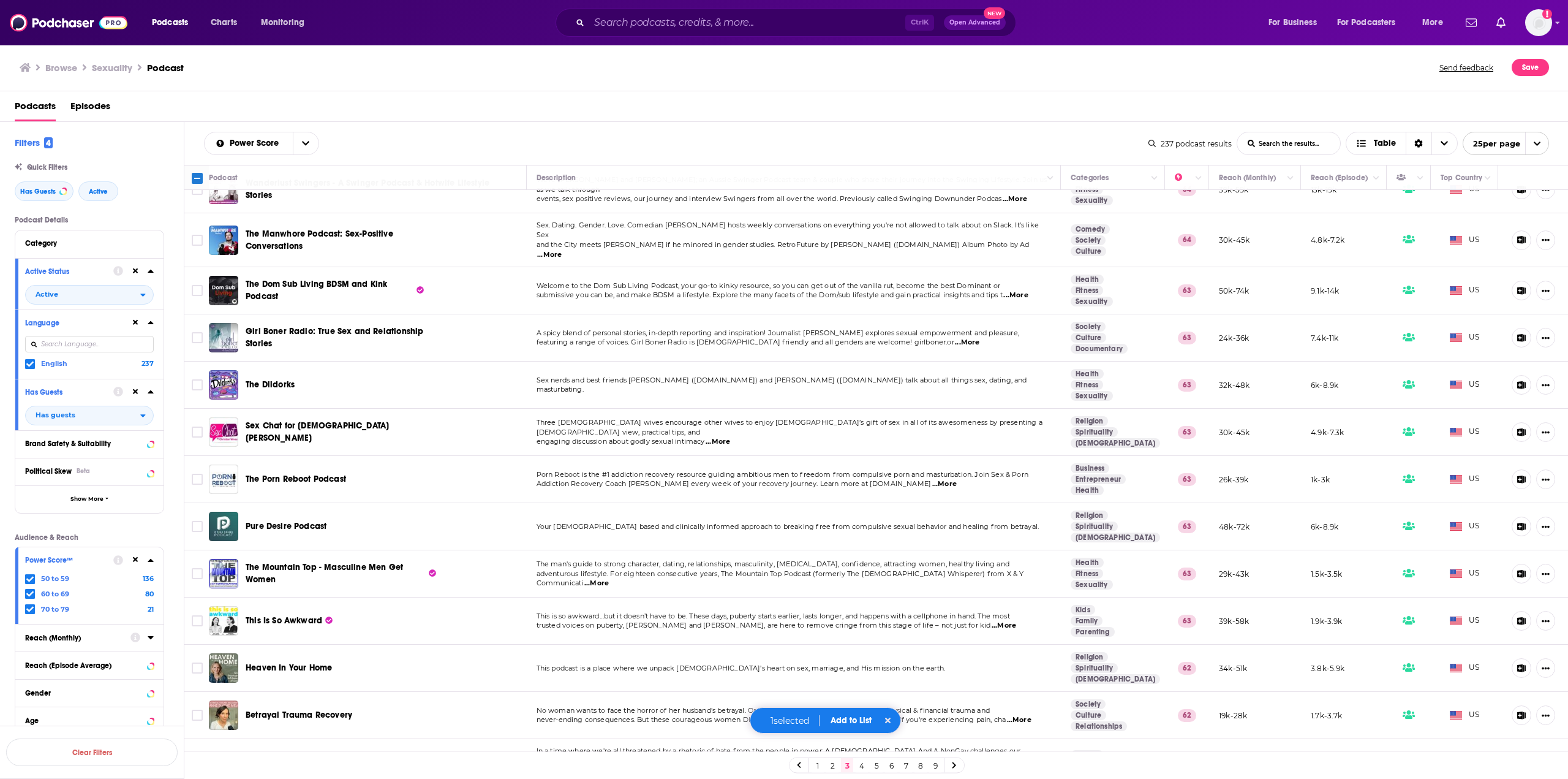
scroll to position [429, 0]
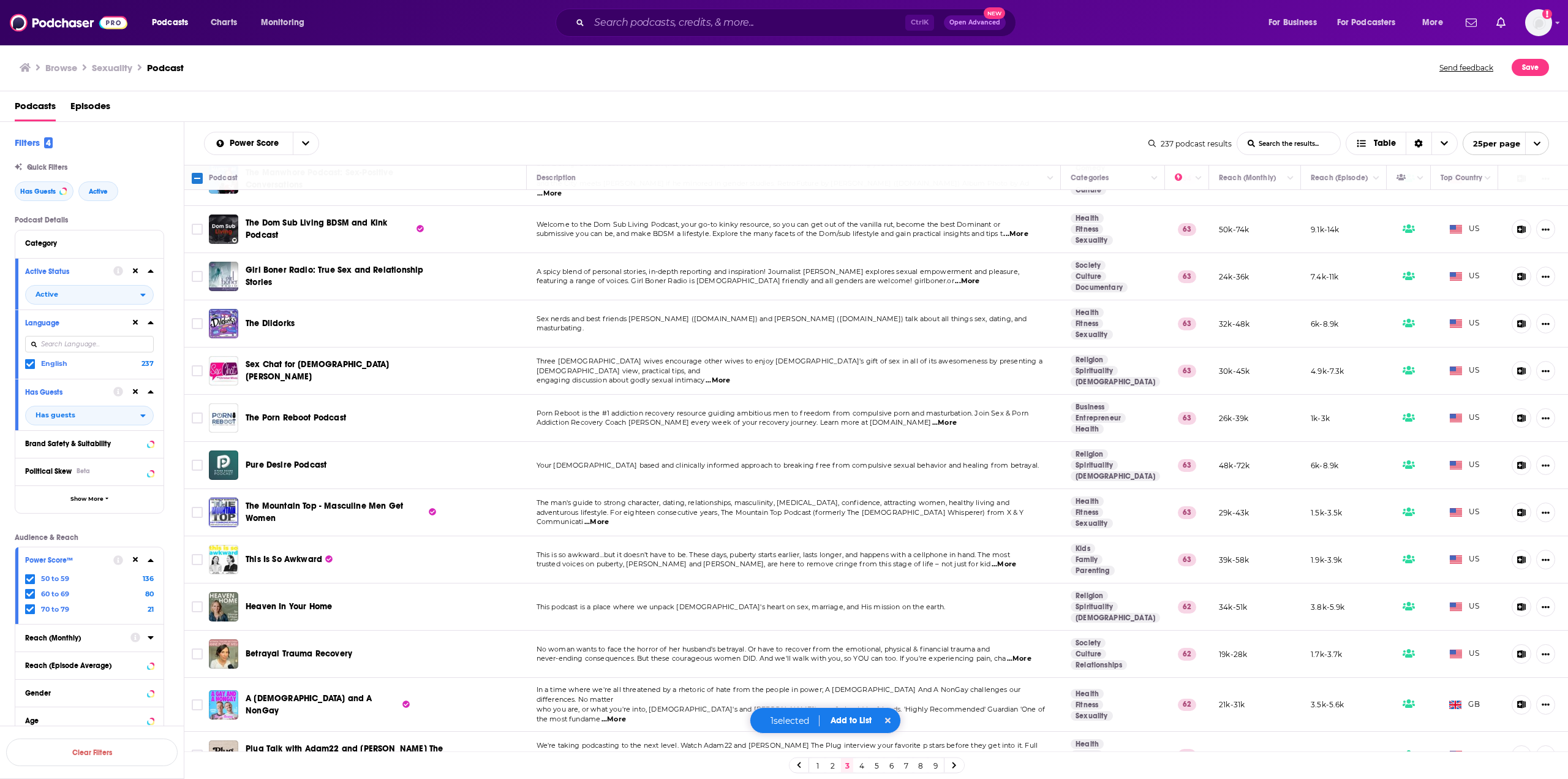
click at [955, 276] on span "...More" at bounding box center [967, 281] width 25 height 10
click at [196, 271] on input "Toggle select row" at bounding box center [197, 276] width 11 height 11
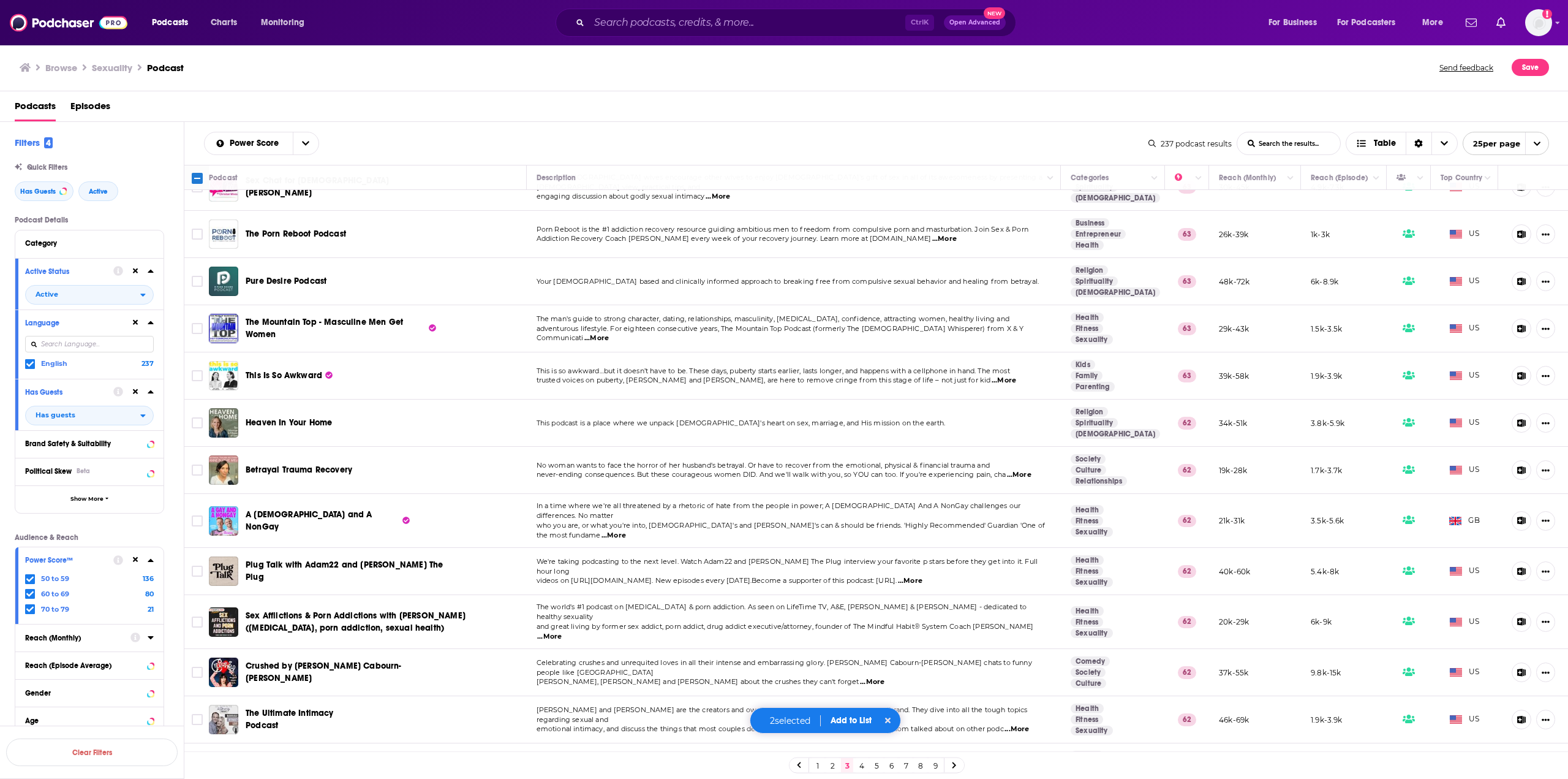
scroll to position [615, 0]
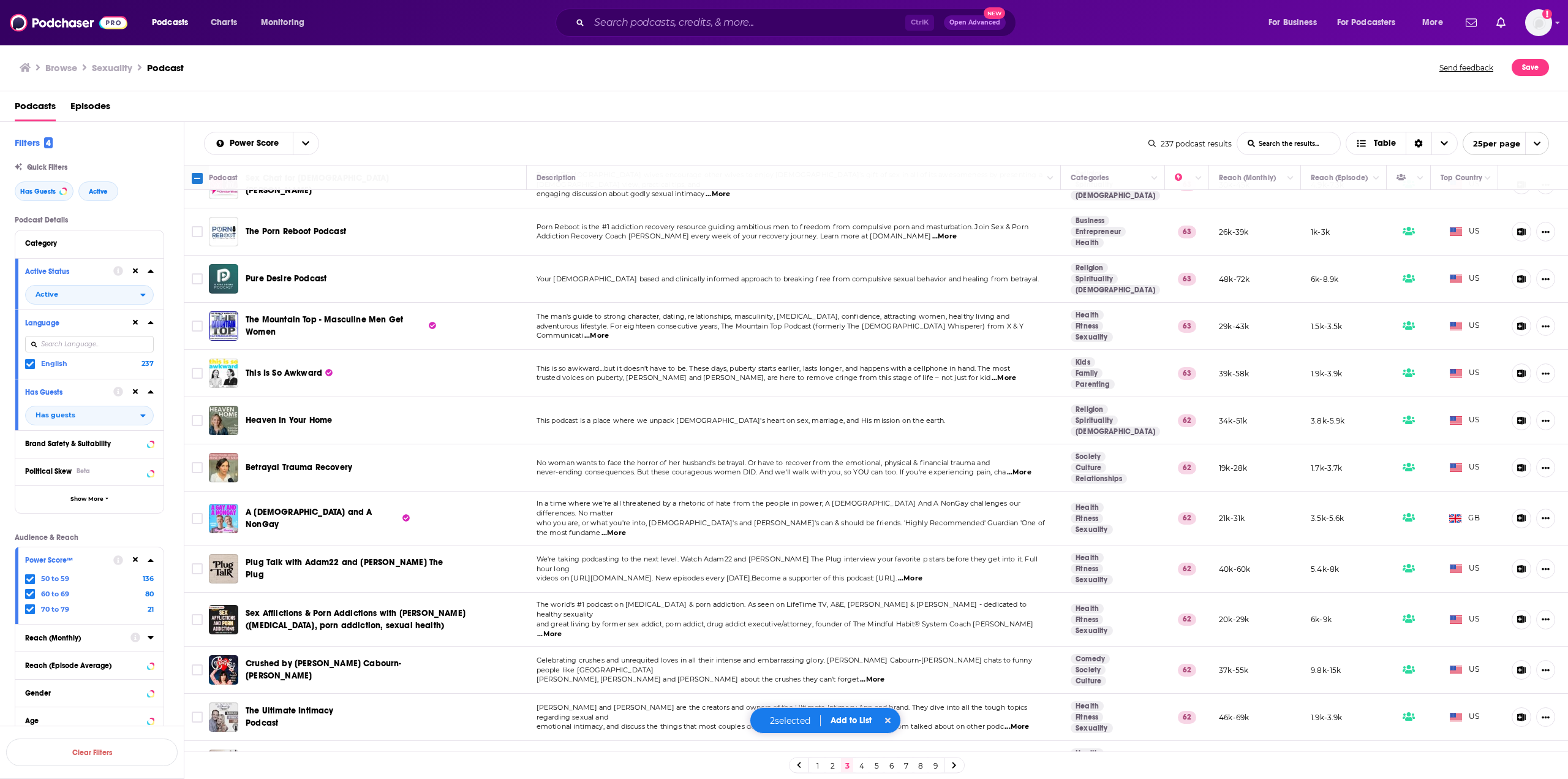
click at [626, 528] on span "...More" at bounding box center [614, 533] width 25 height 10
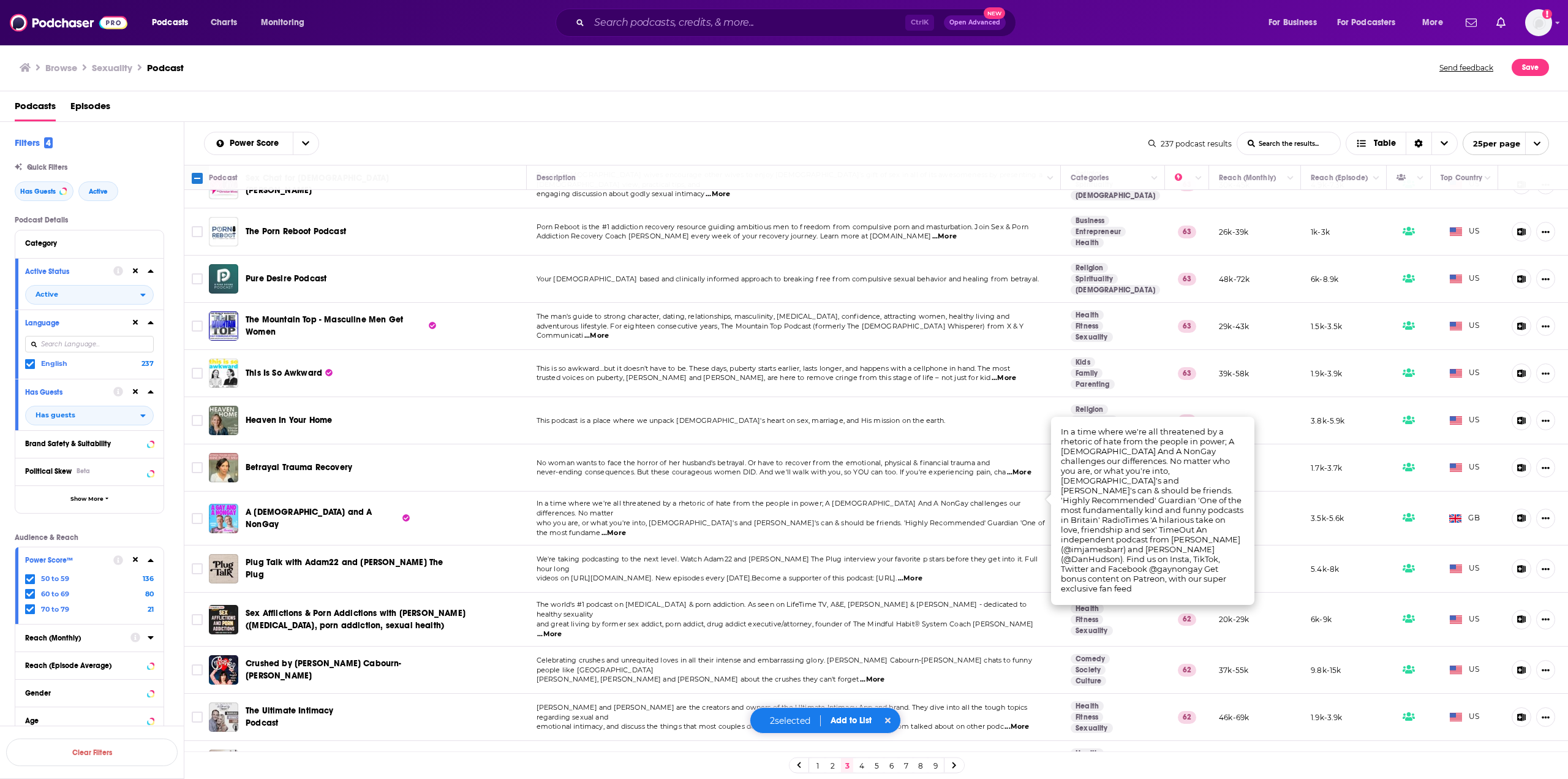
click at [626, 528] on span "...More" at bounding box center [614, 533] width 25 height 10
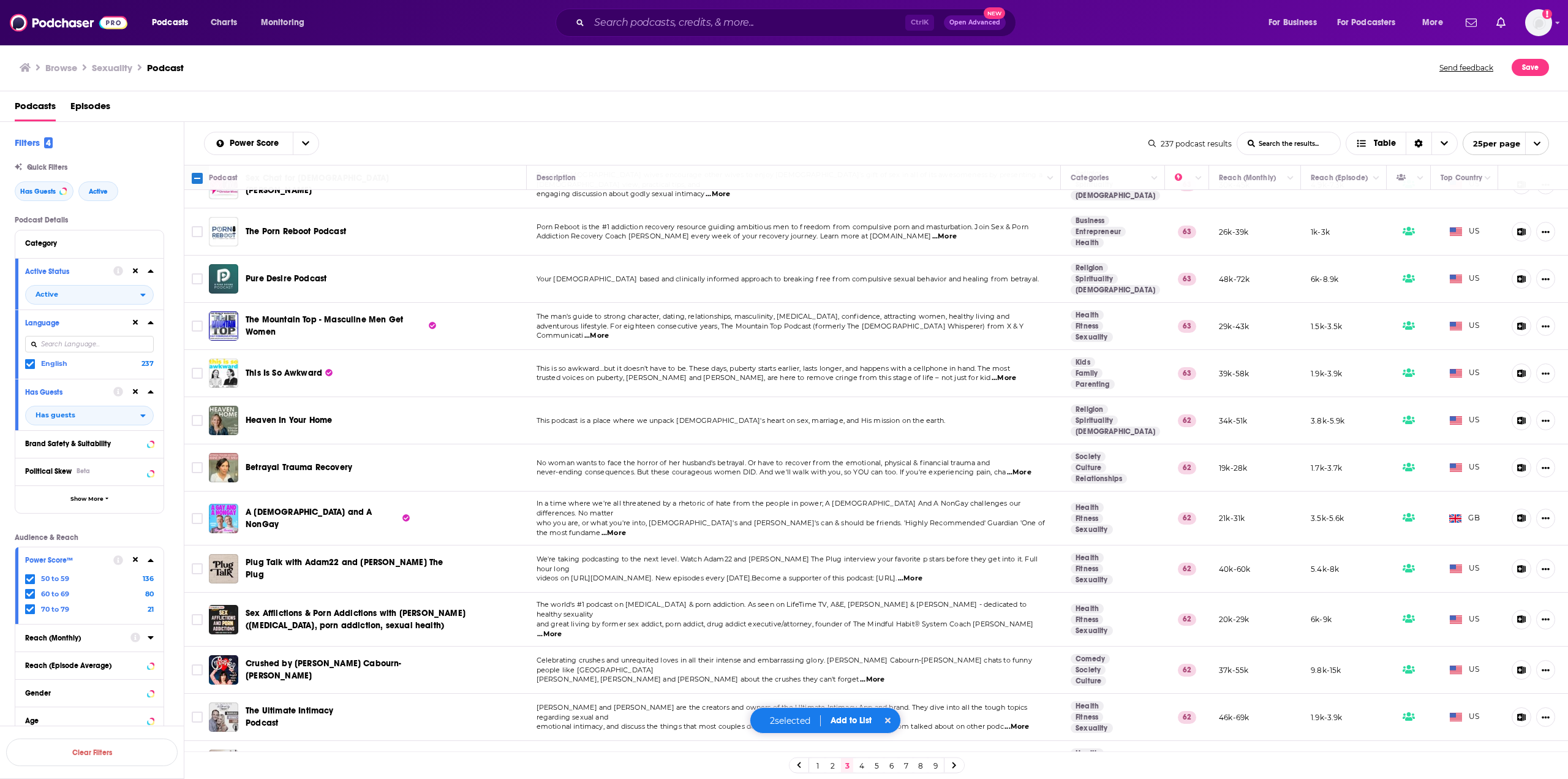
click at [1026, 722] on span "...More" at bounding box center [1017, 727] width 25 height 10
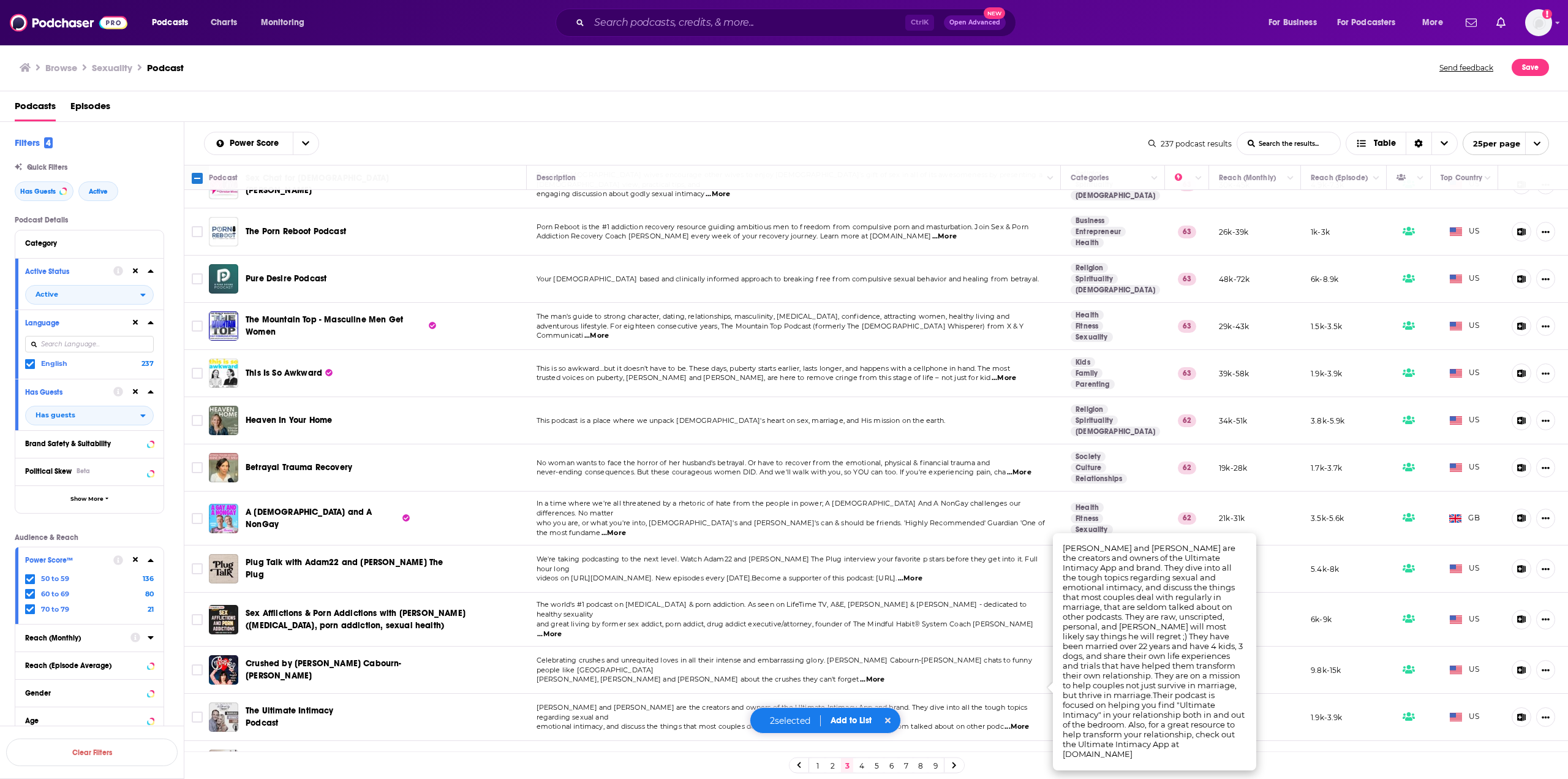
click at [1026, 722] on span "...More" at bounding box center [1017, 727] width 25 height 10
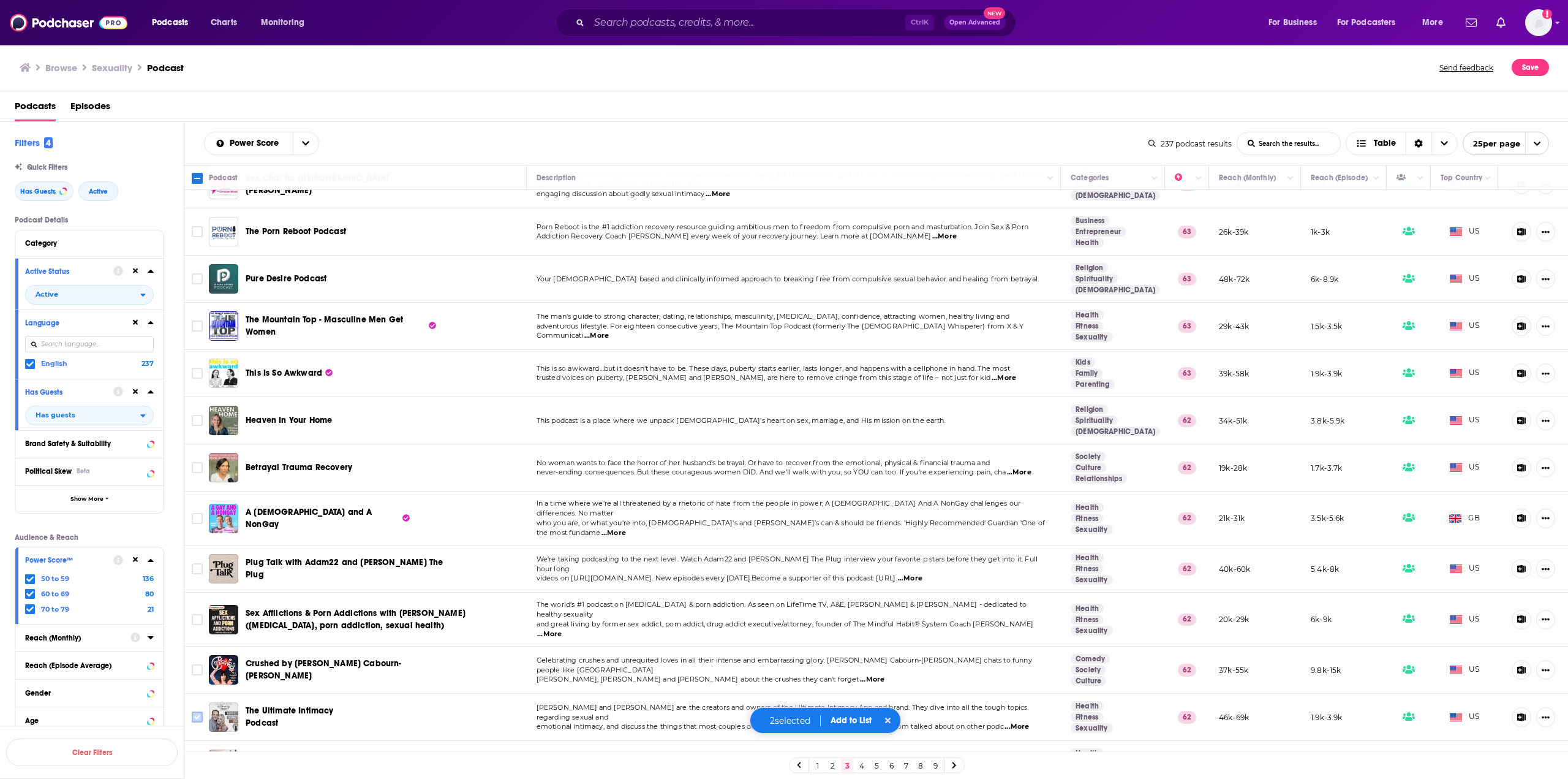
click at [201, 711] on input "Toggle select row" at bounding box center [197, 717] width 11 height 11
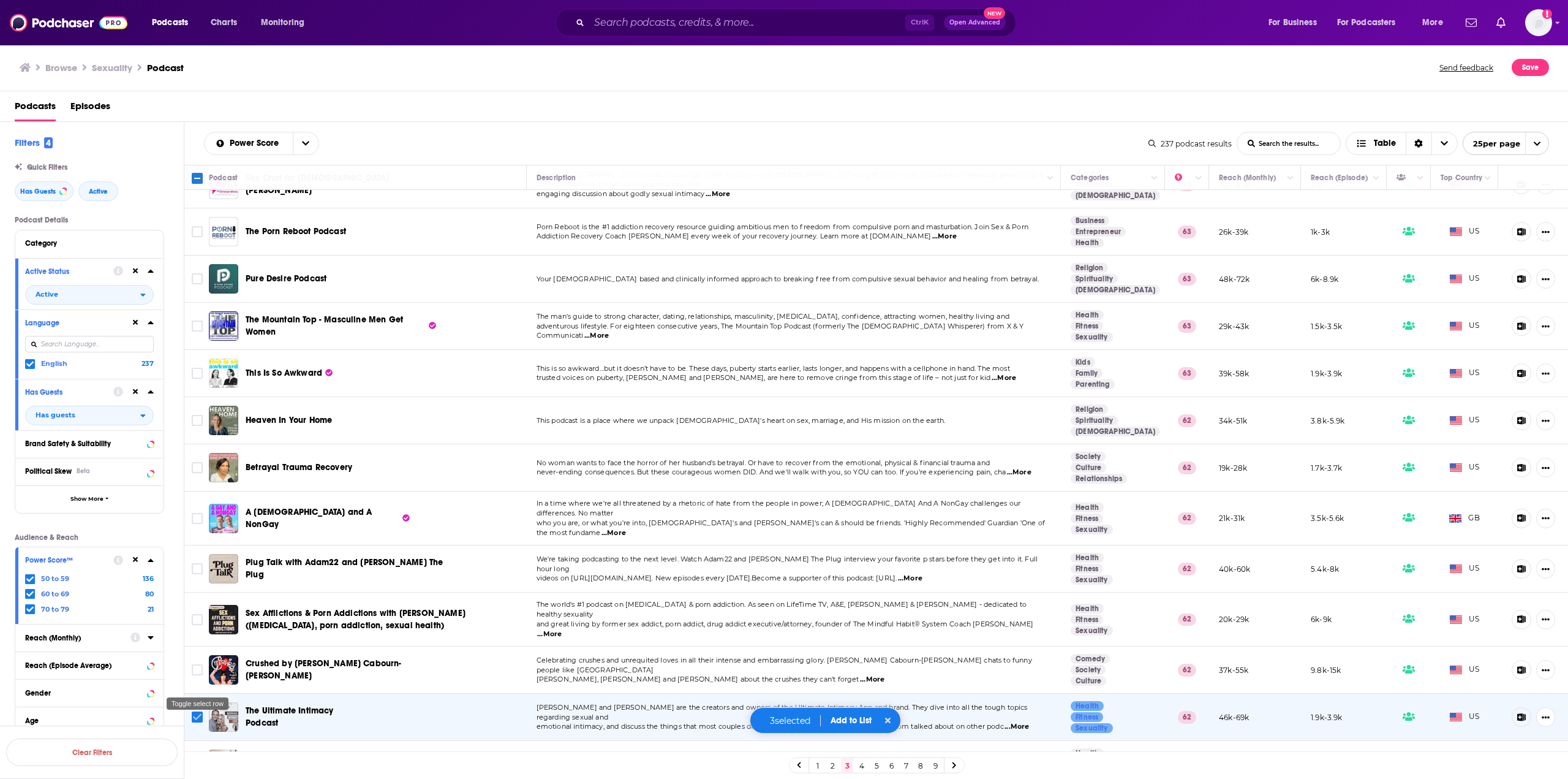
click at [199, 711] on input "Toggle select row" at bounding box center [197, 717] width 11 height 11
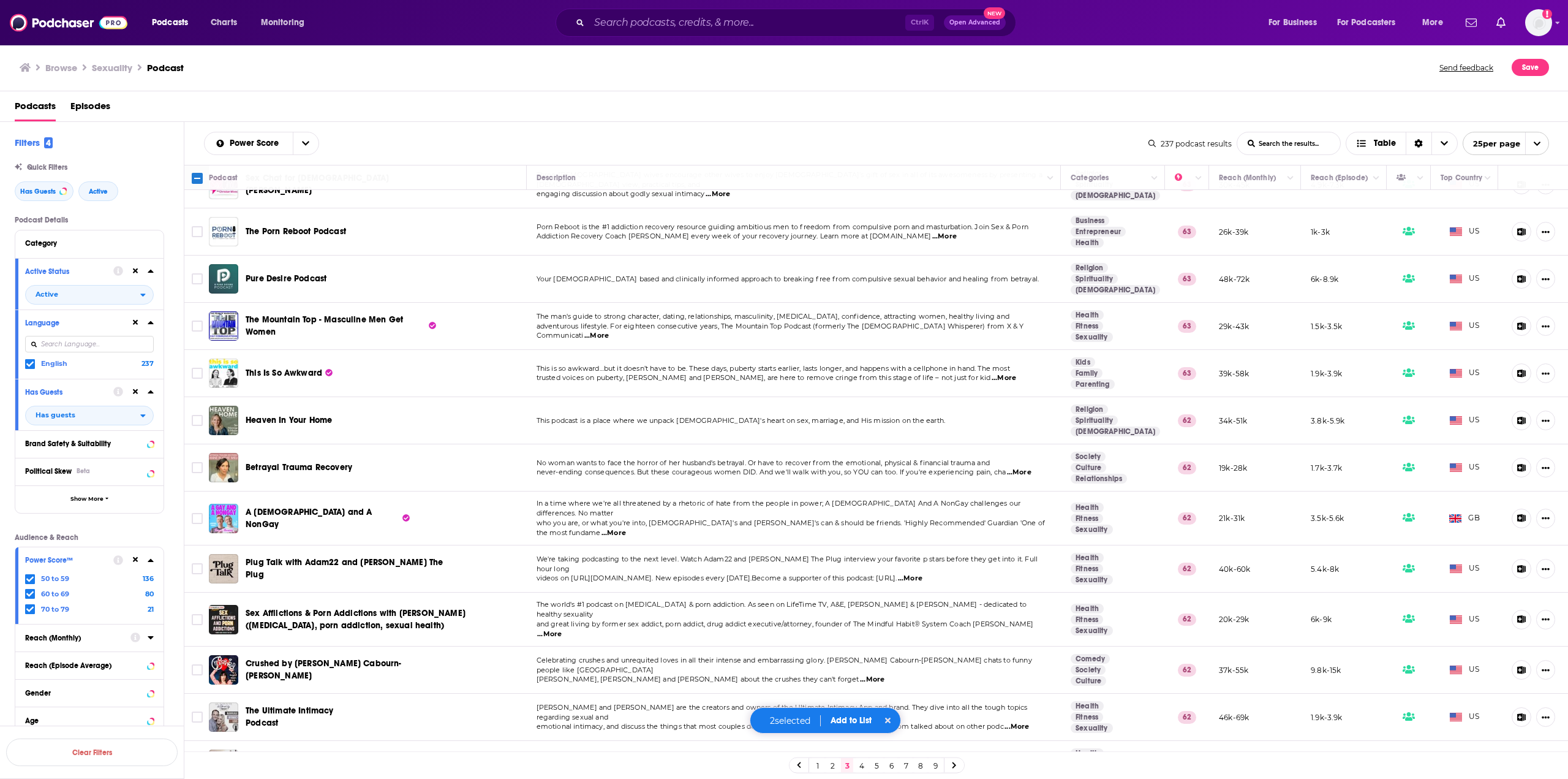
click at [844, 720] on button "Add to List" at bounding box center [851, 720] width 61 height 11
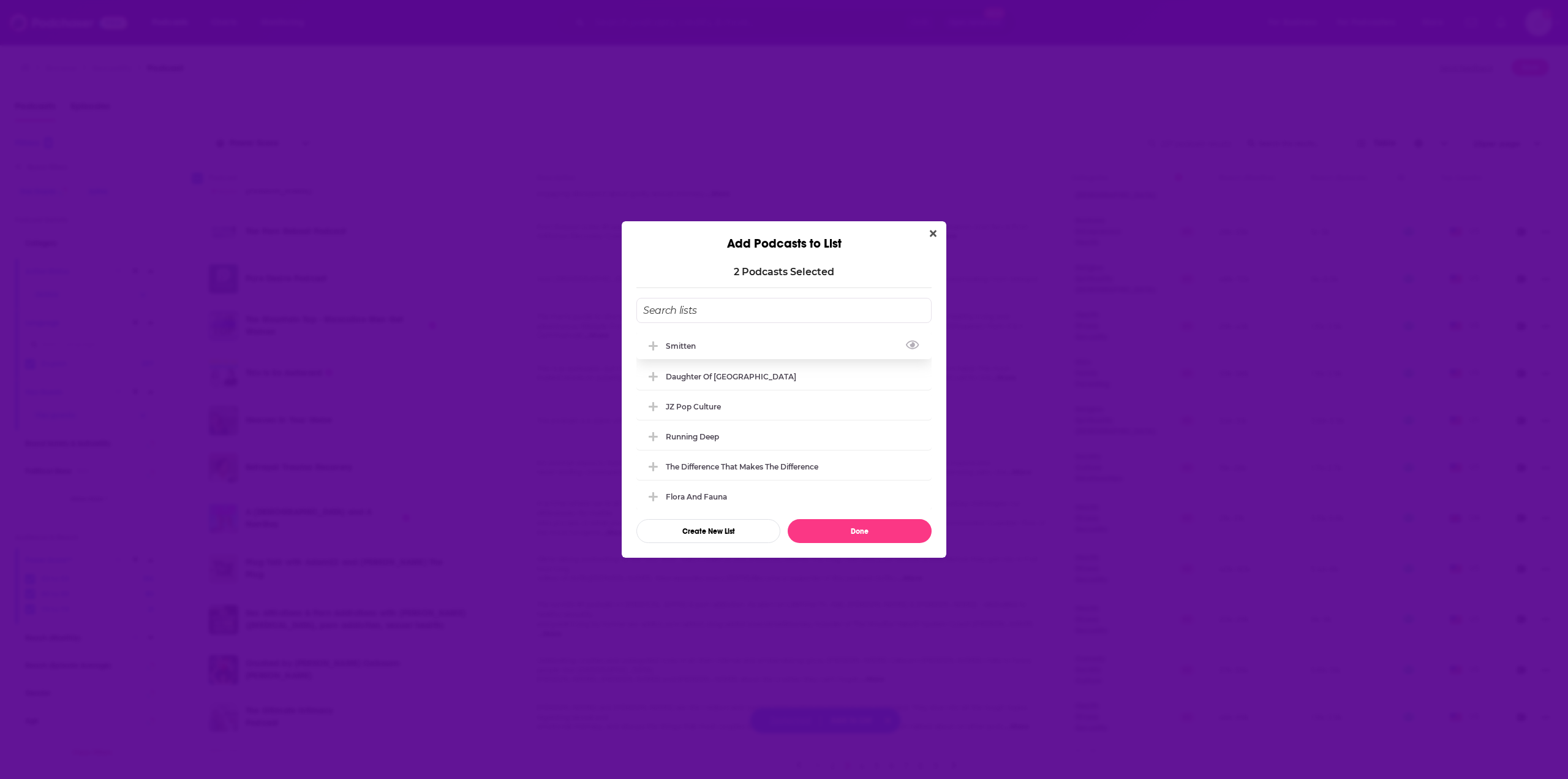
click at [720, 352] on div "Smitten" at bounding box center [784, 345] width 295 height 27
click at [858, 536] on button "Done" at bounding box center [860, 531] width 144 height 24
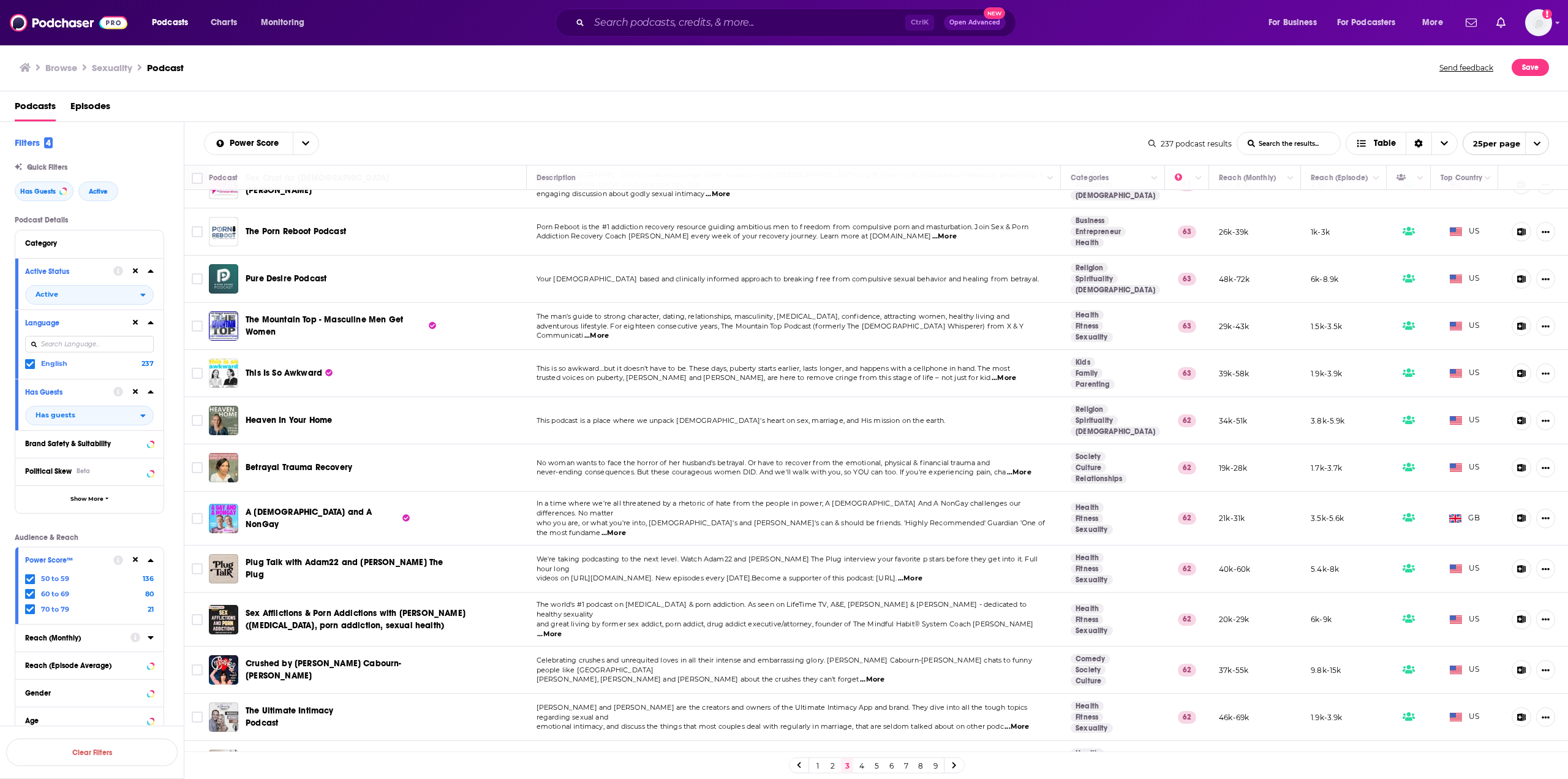
click at [861, 769] on link "4" at bounding box center [861, 765] width 12 height 15
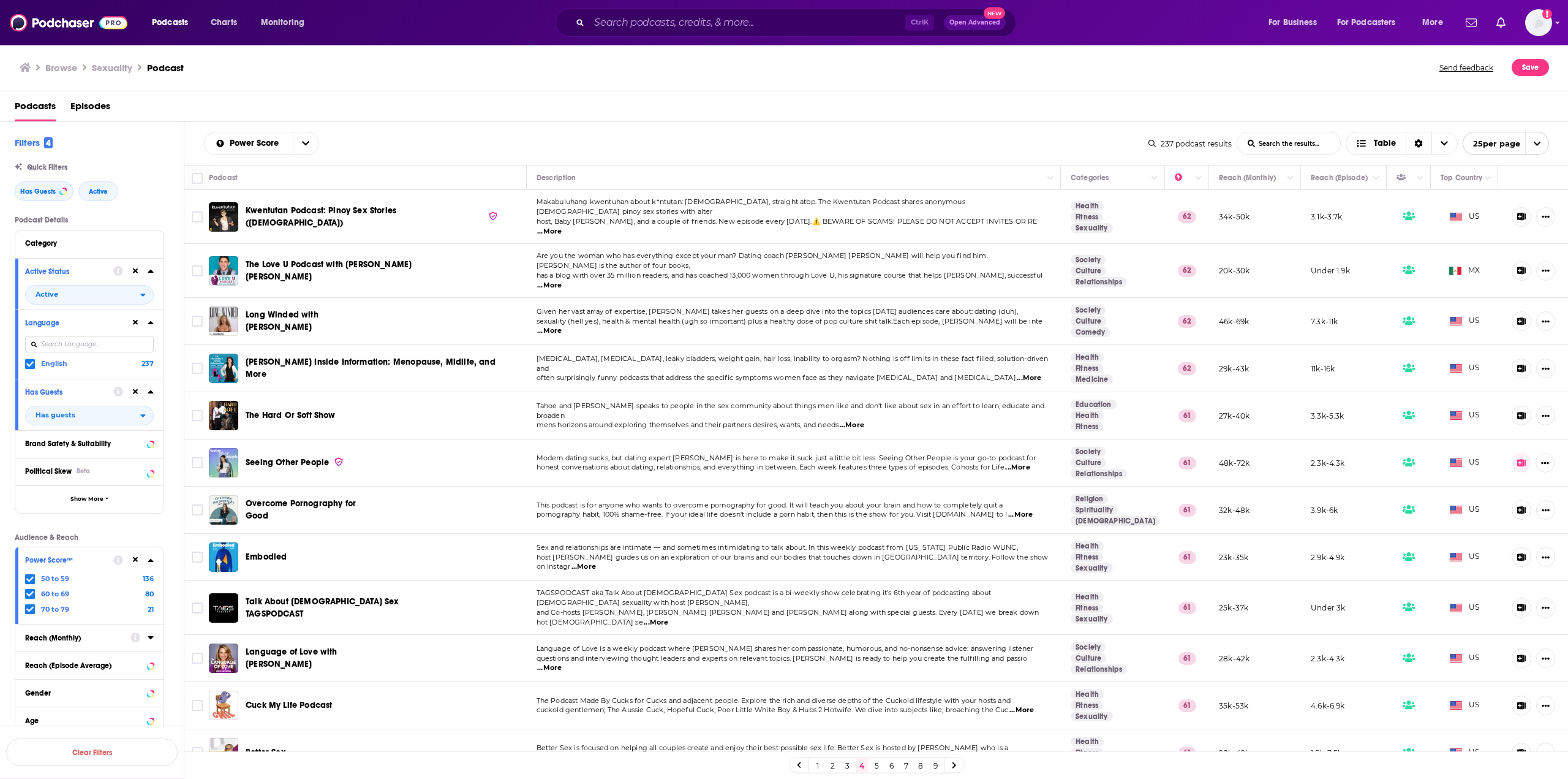
scroll to position [61, 0]
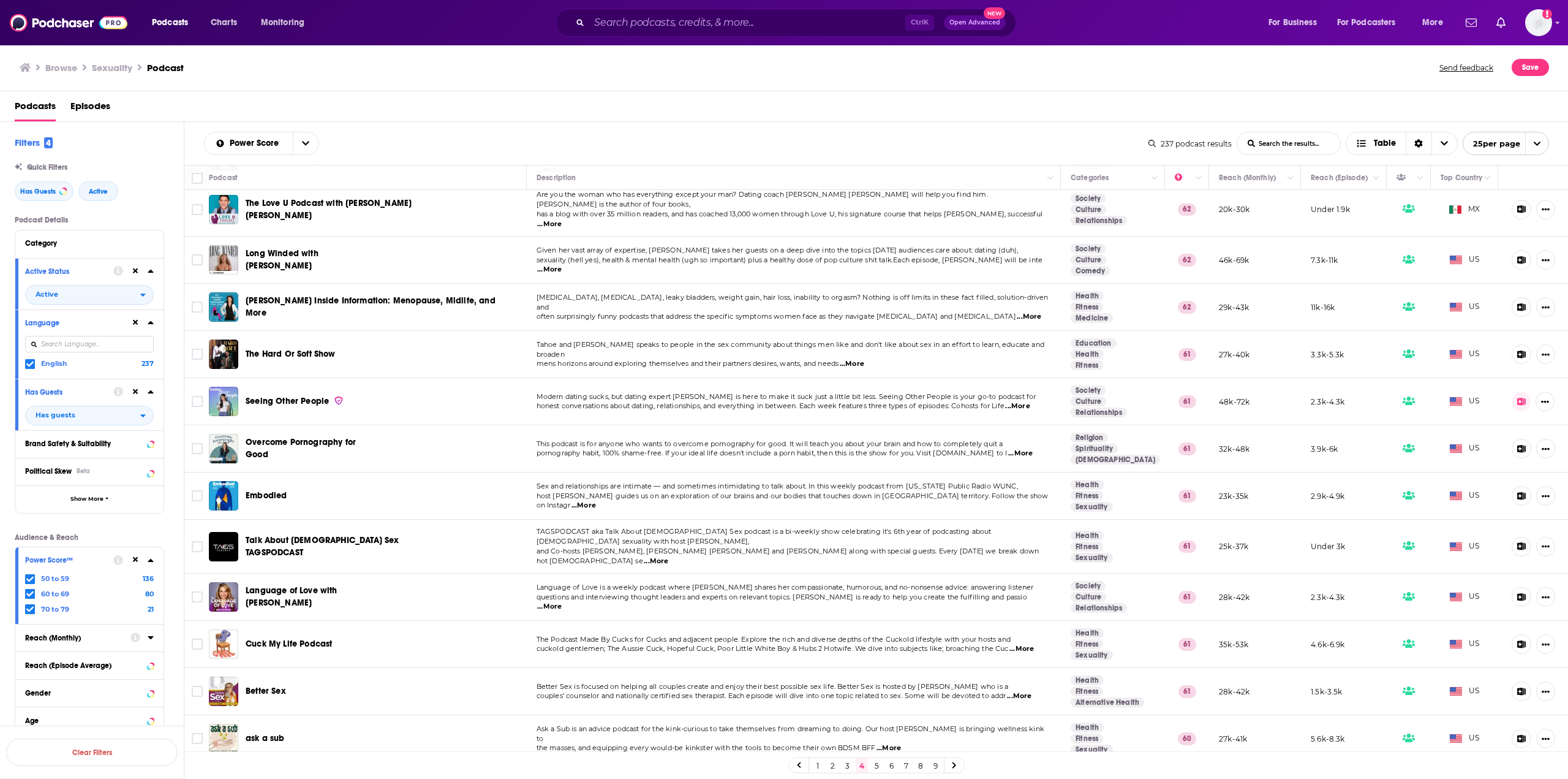
click at [596, 501] on span "...More" at bounding box center [584, 505] width 25 height 10
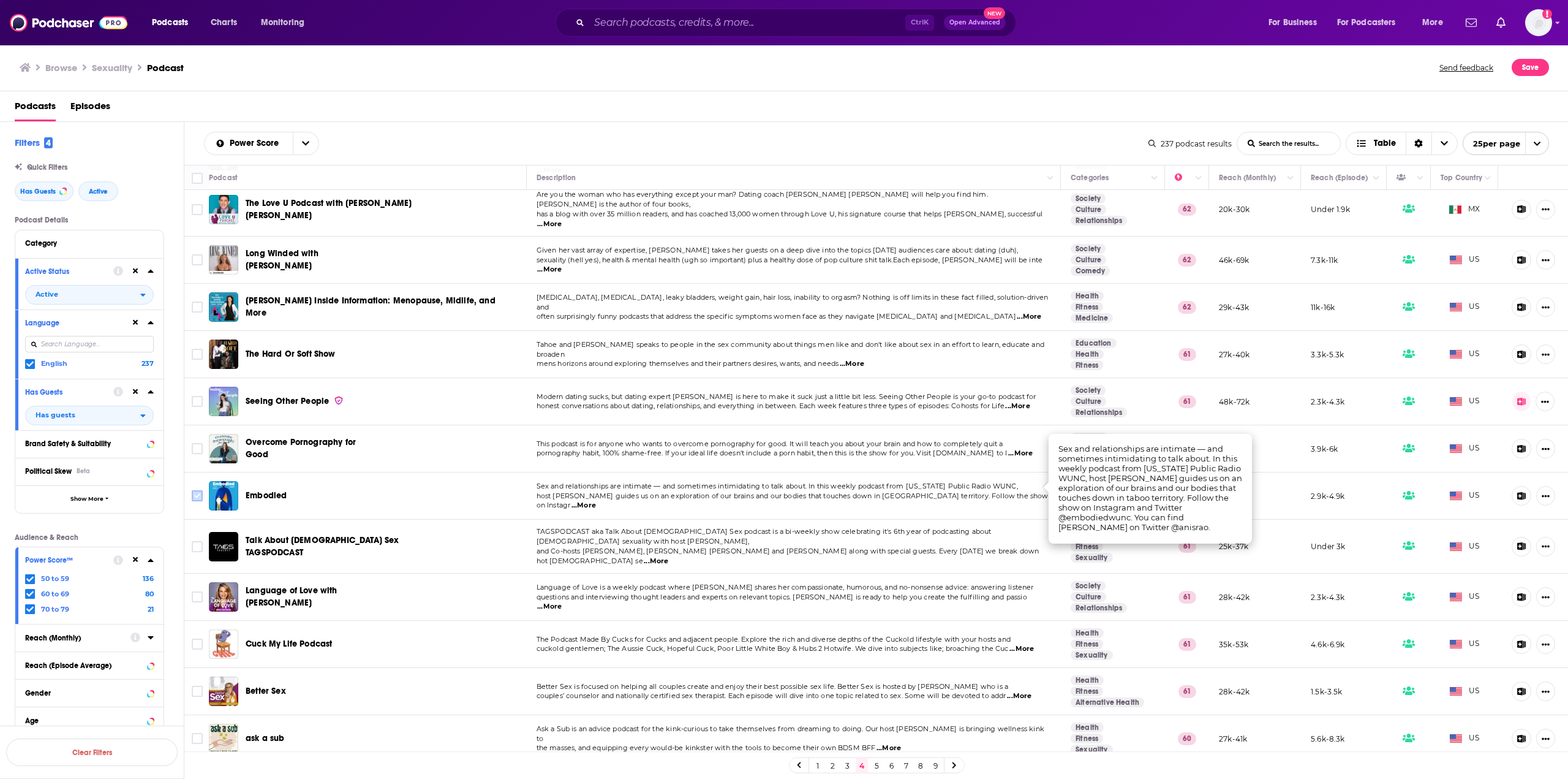
click at [197, 490] on input "Toggle select row" at bounding box center [197, 496] width 11 height 11
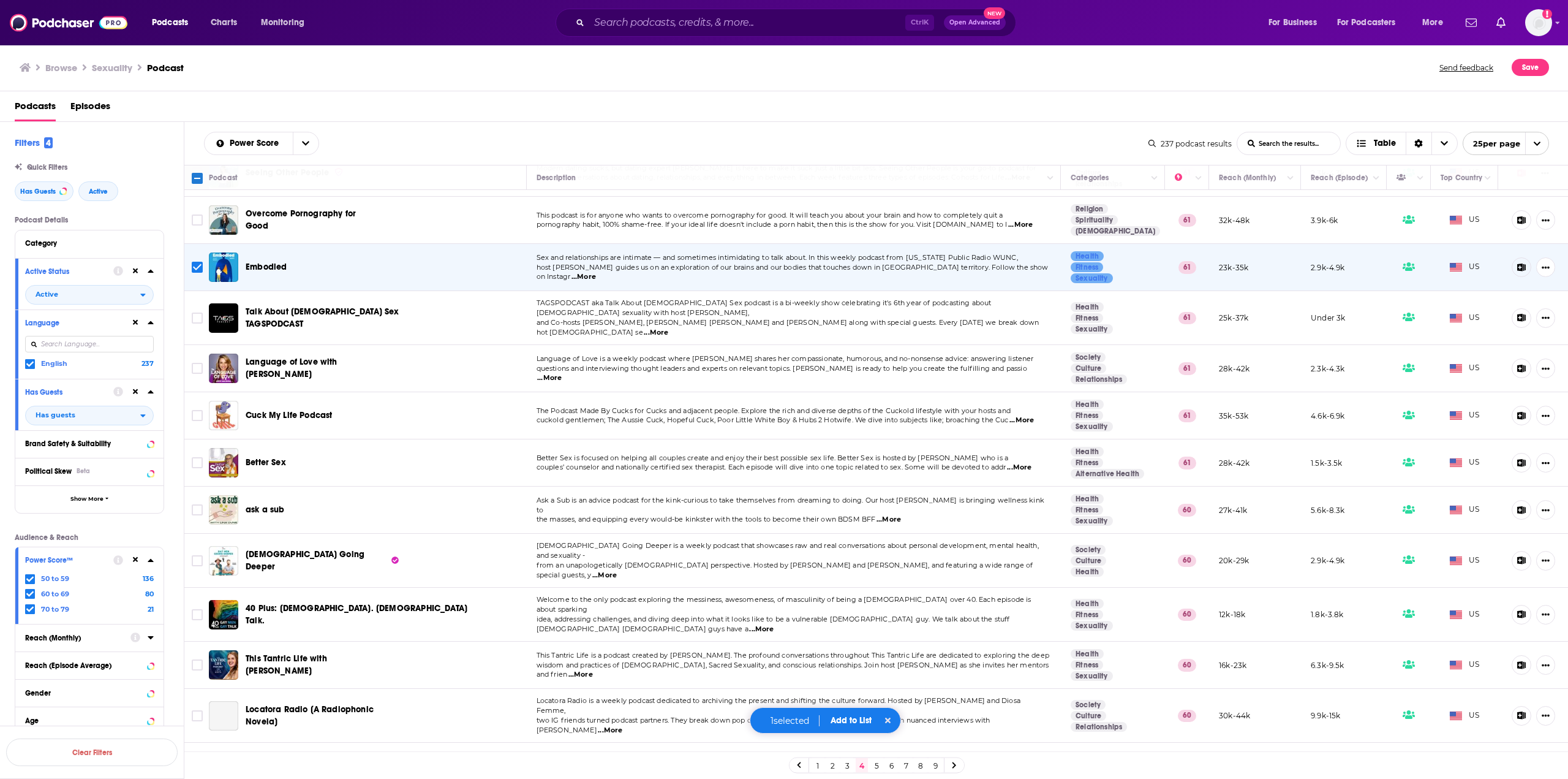
scroll to position [307, 0]
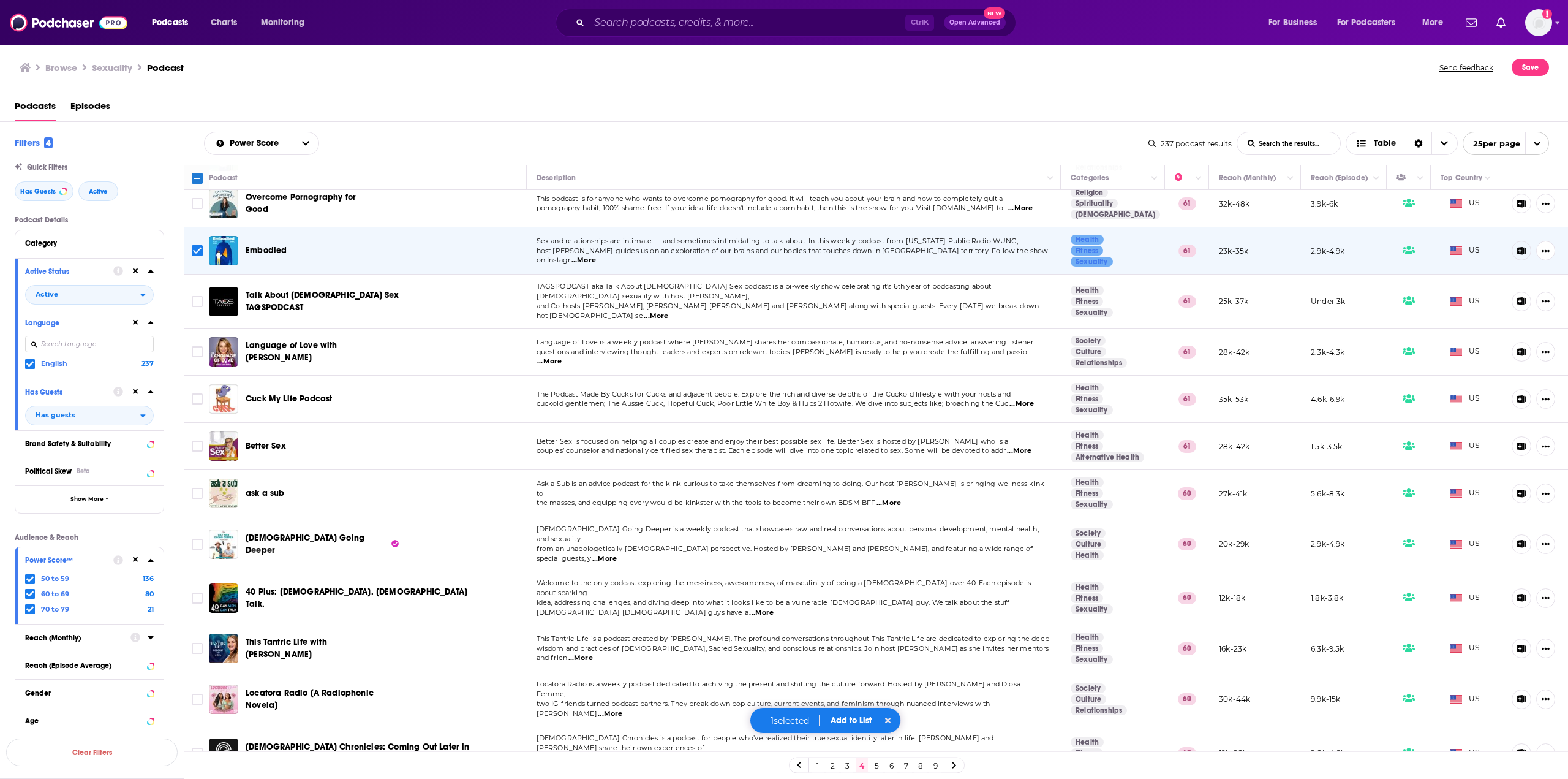
click at [562, 357] on span "...More" at bounding box center [549, 362] width 25 height 10
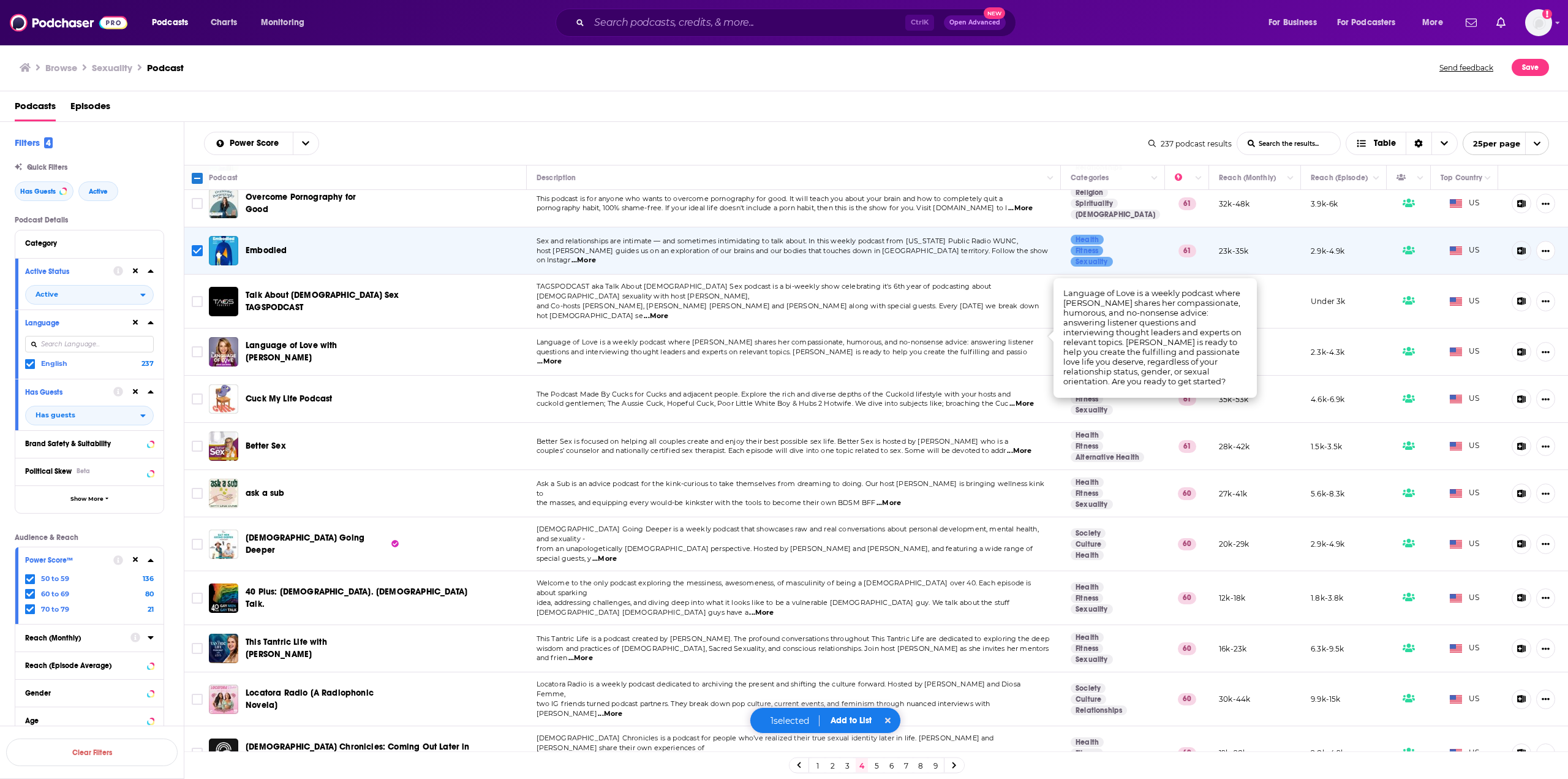
click at [562, 357] on span "...More" at bounding box center [549, 362] width 25 height 10
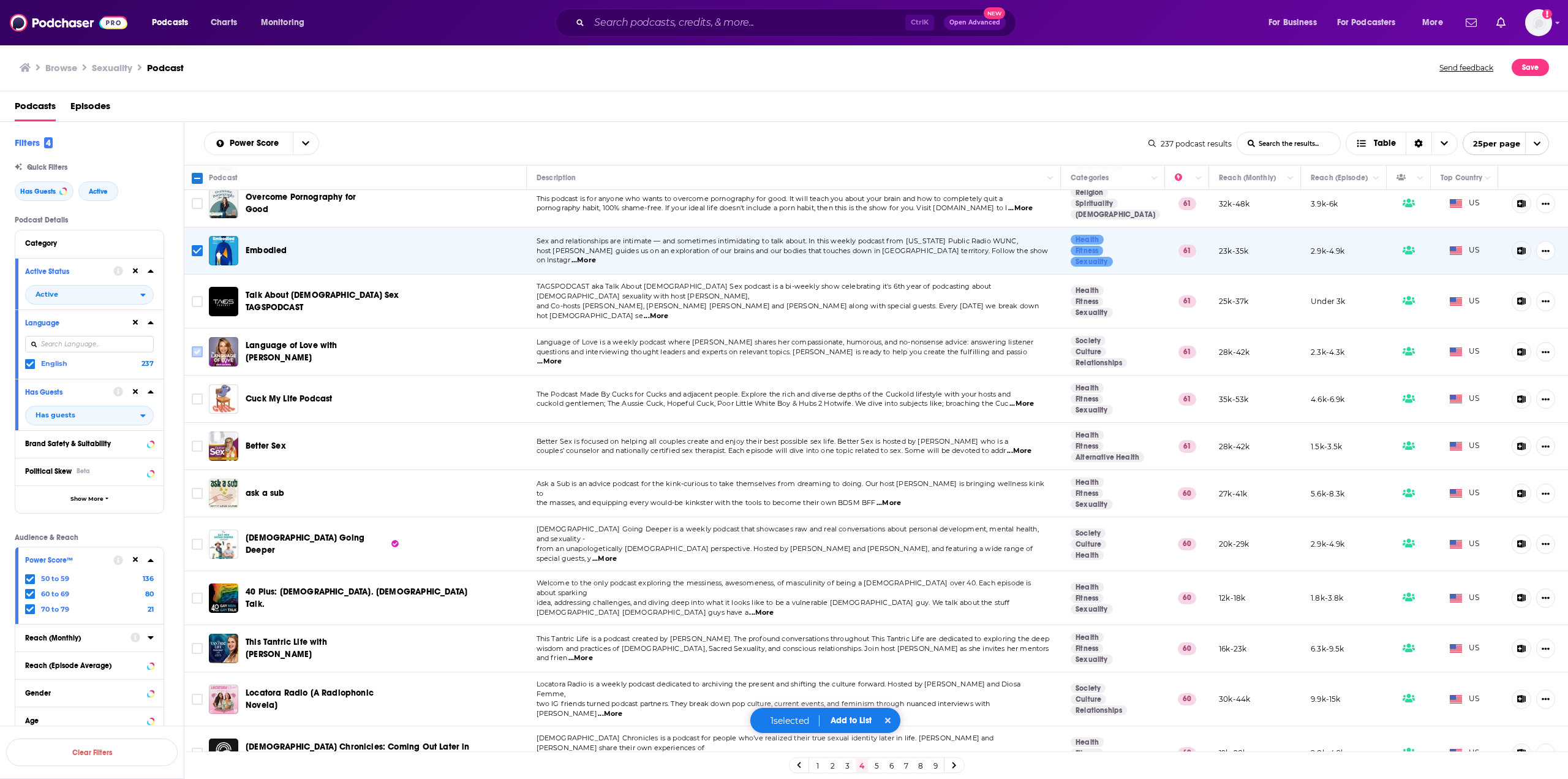
click at [195, 346] on input "Toggle select row" at bounding box center [197, 352] width 11 height 11
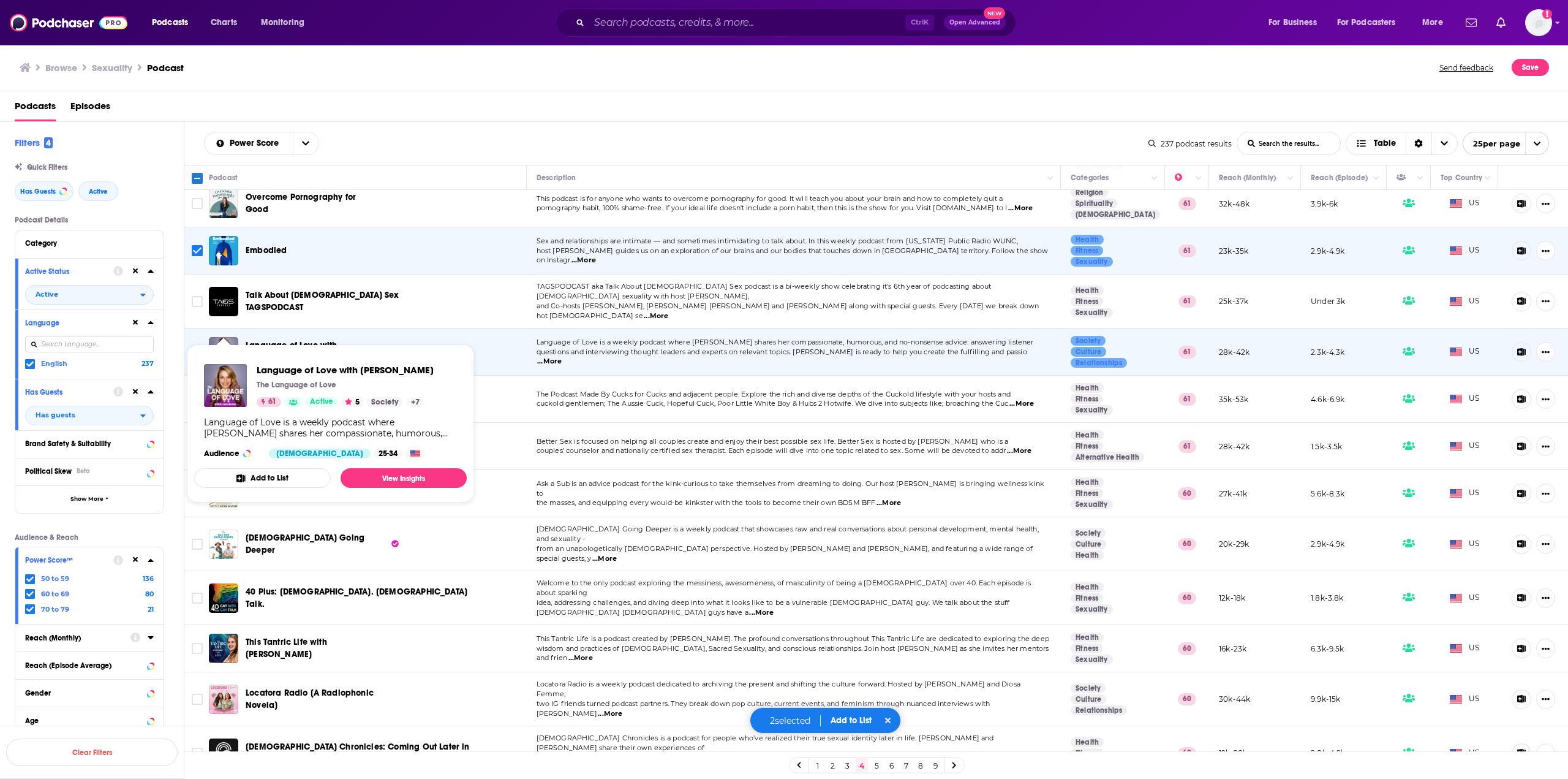
scroll to position [368, 0]
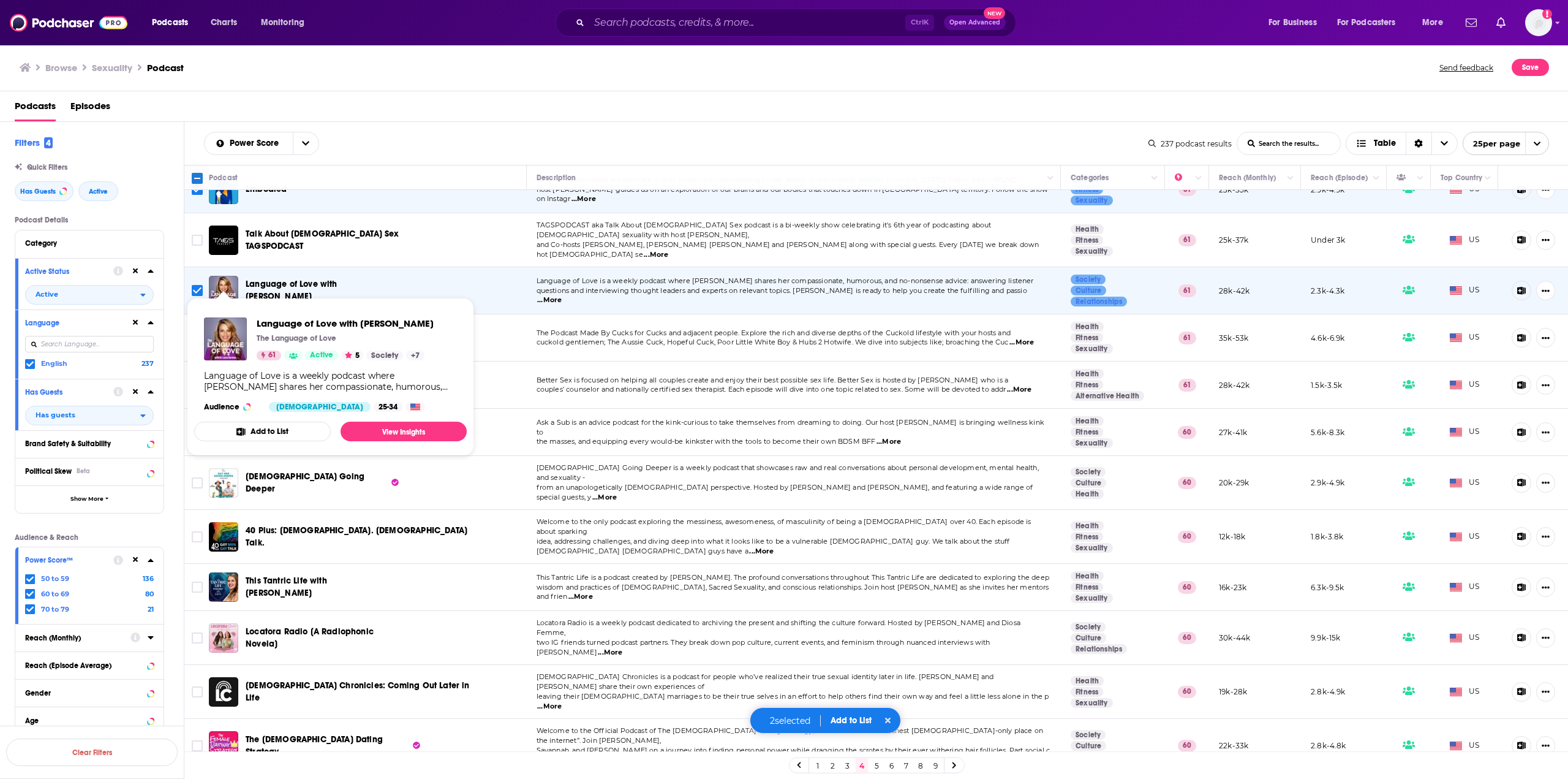
click at [739, 125] on div "Power Score List Search Input Search the results... Table 237 podcast results L…" at bounding box center [877, 143] width 1385 height 43
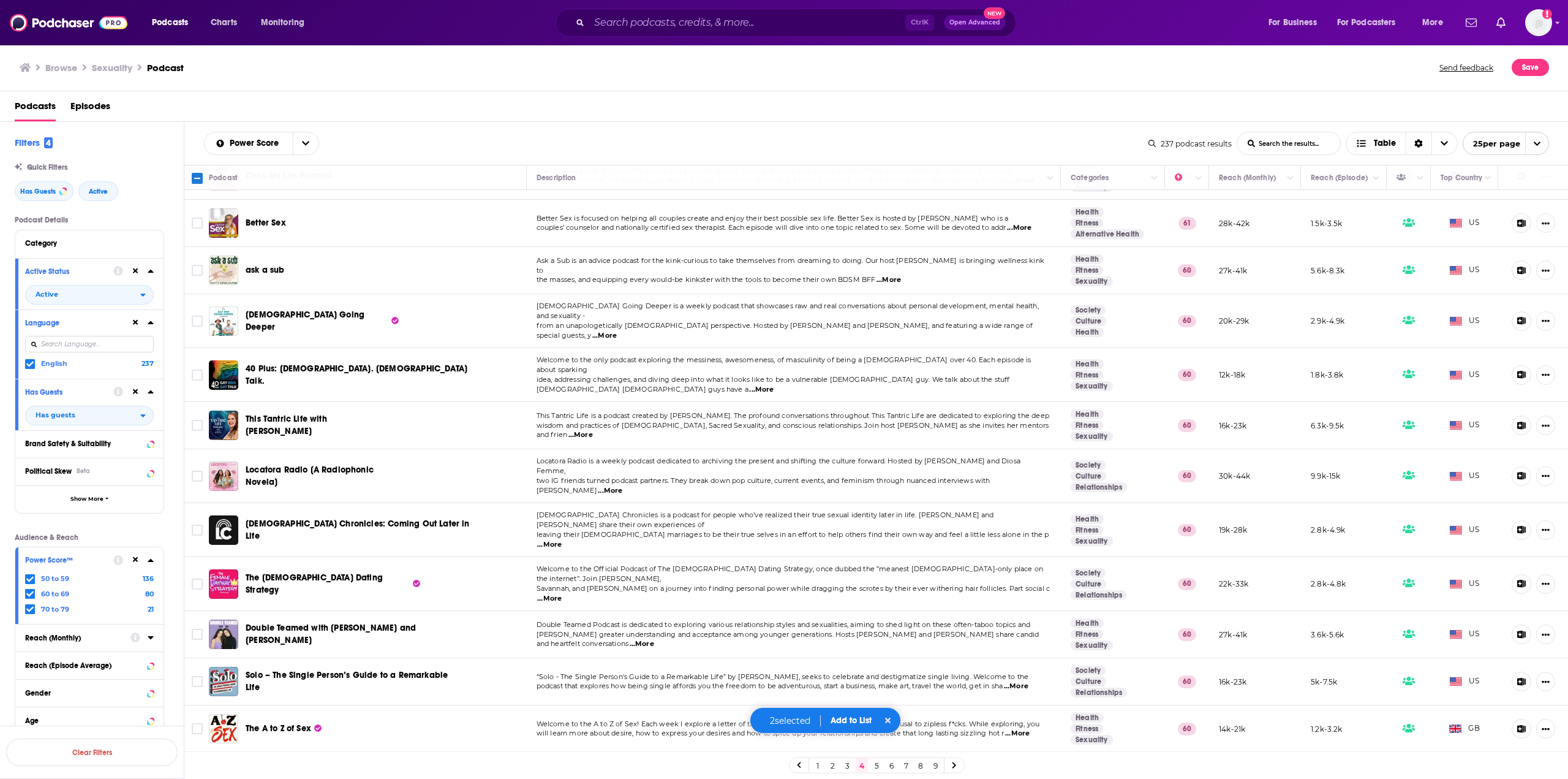
scroll to position [551, 0]
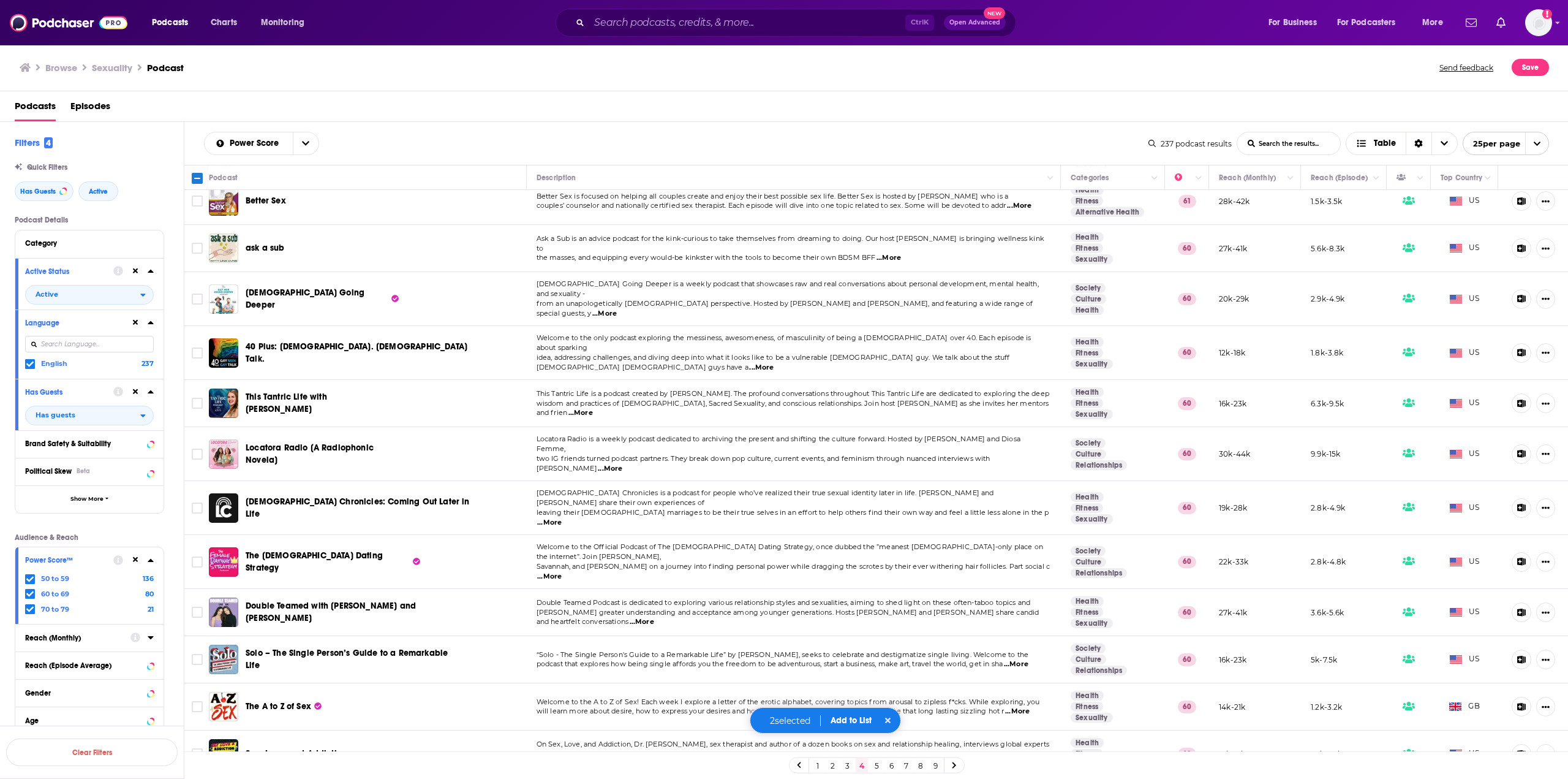
click at [617, 309] on span "...More" at bounding box center [605, 314] width 25 height 10
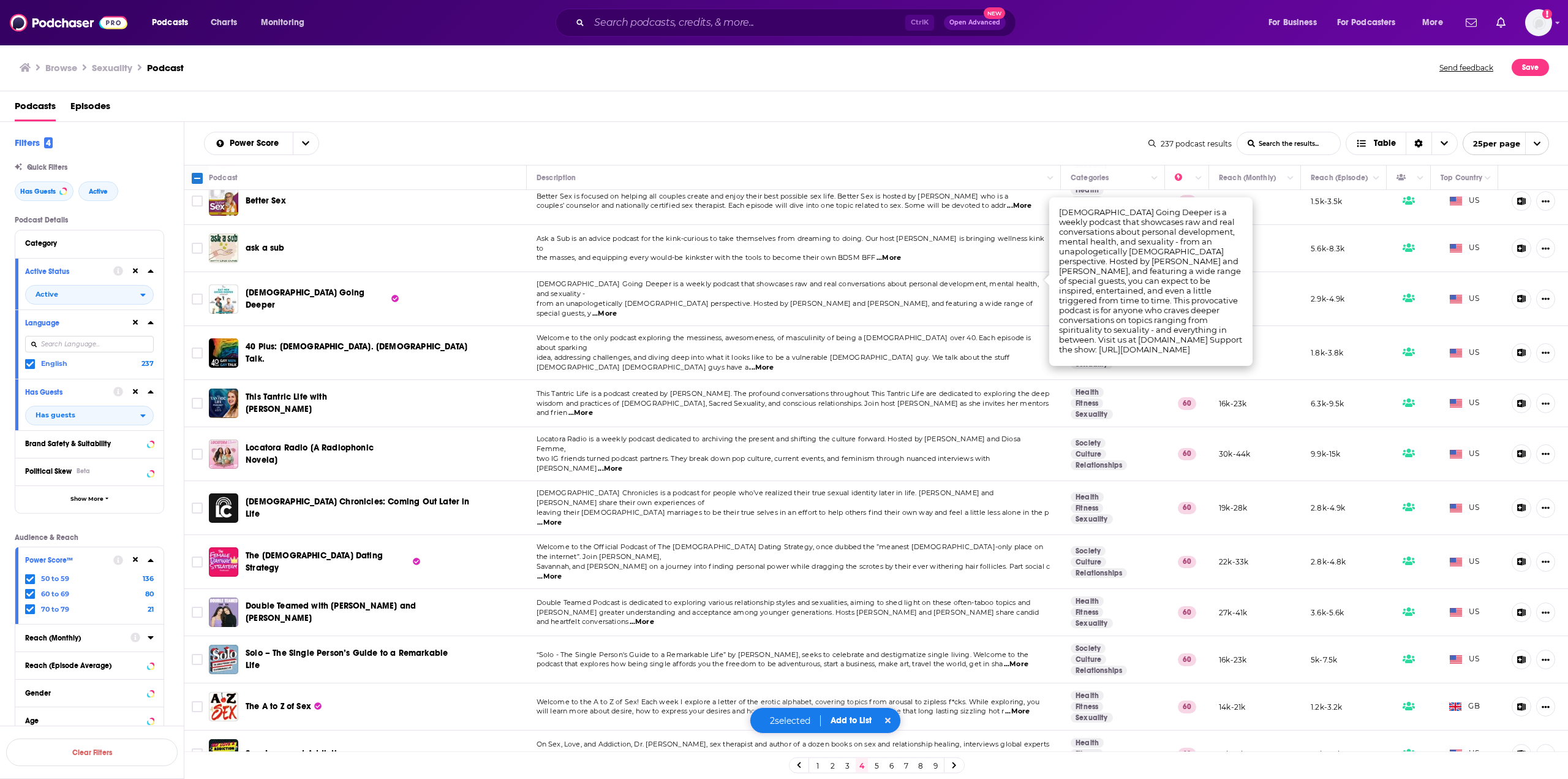
click at [617, 309] on span "...More" at bounding box center [605, 314] width 25 height 10
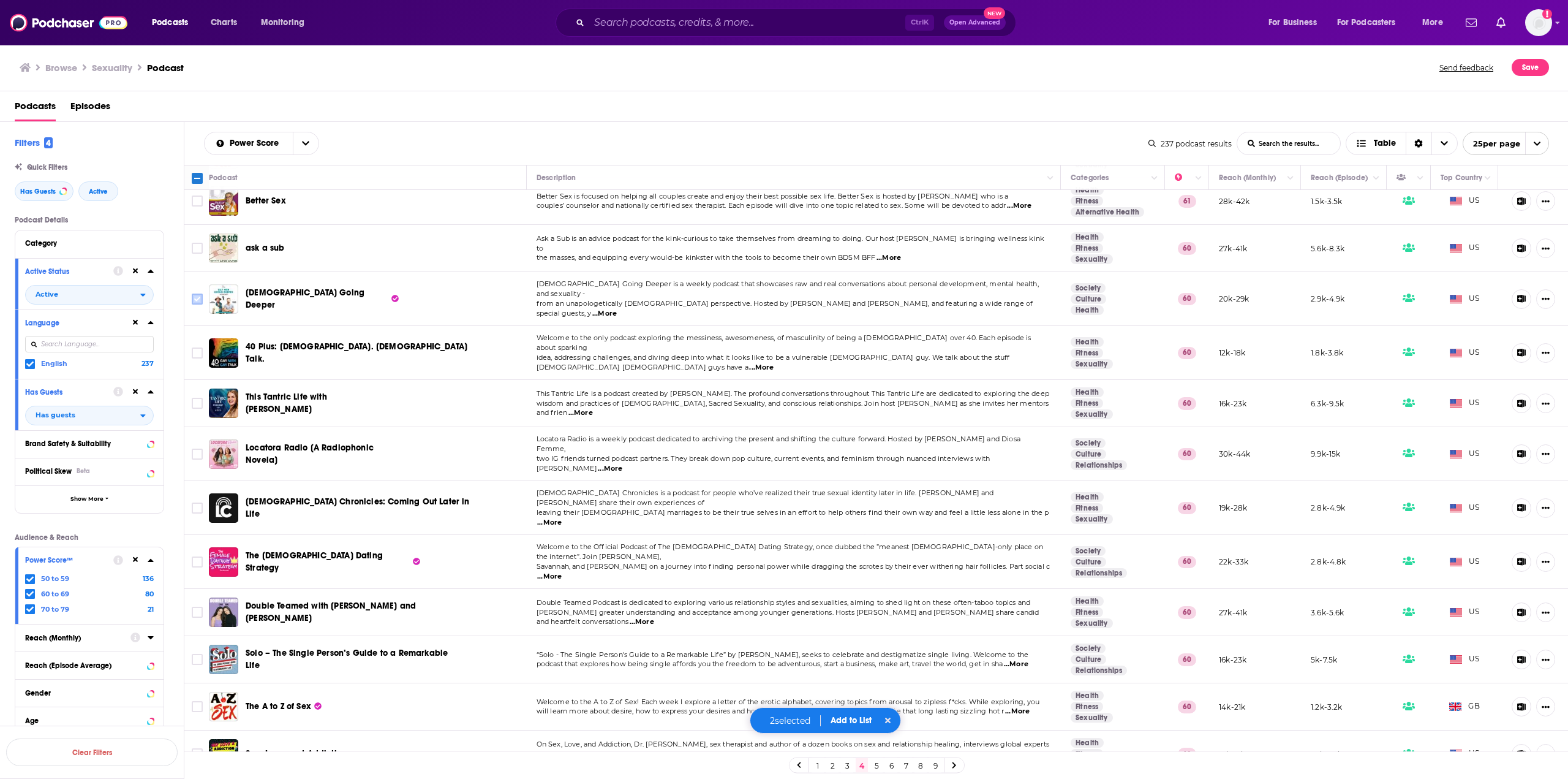
click at [195, 292] on icon "Toggle select row" at bounding box center [197, 299] width 15 height 15
click at [617, 309] on span "...More" at bounding box center [605, 314] width 25 height 10
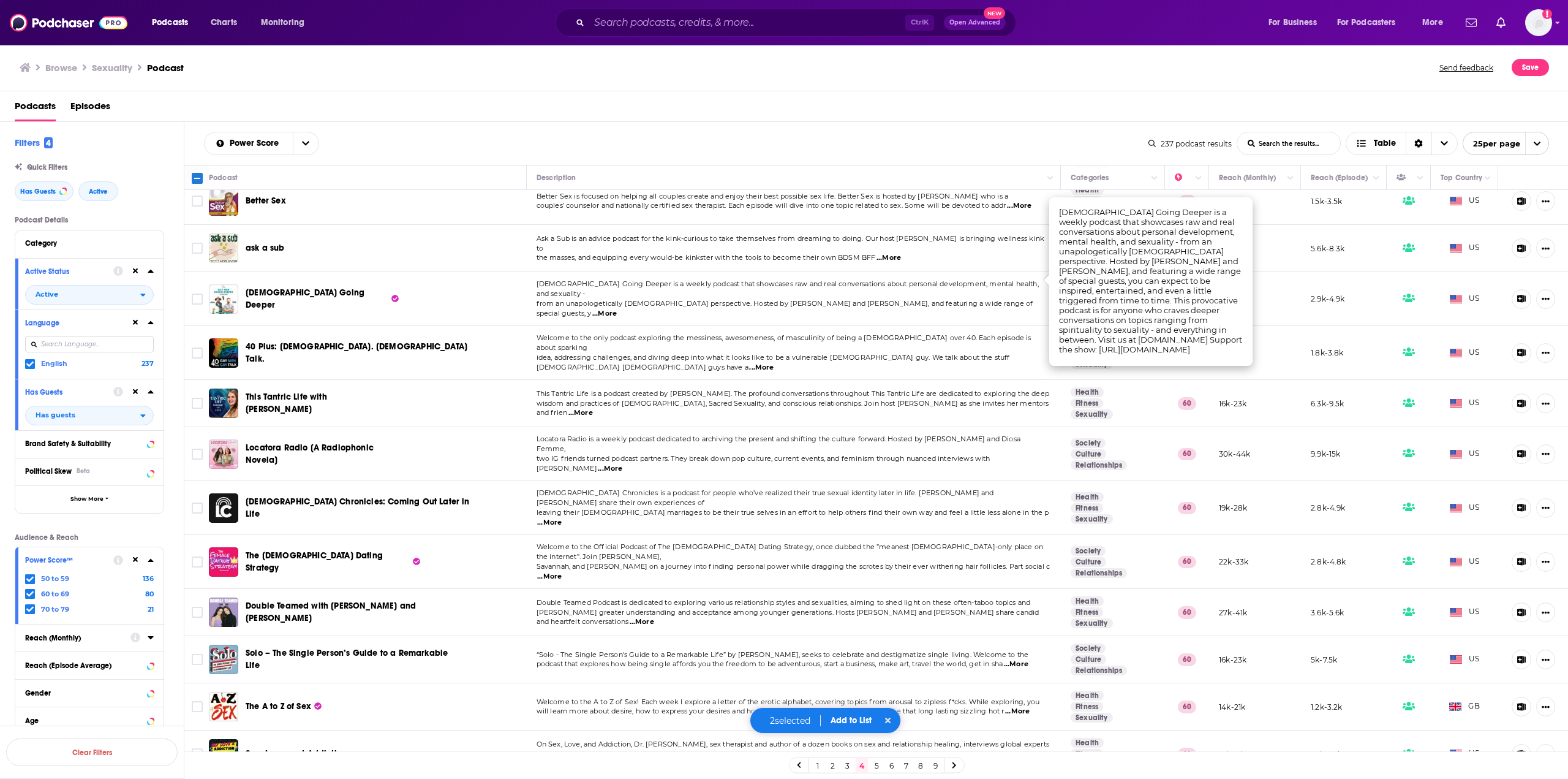
click at [617, 309] on span "...More" at bounding box center [605, 314] width 25 height 10
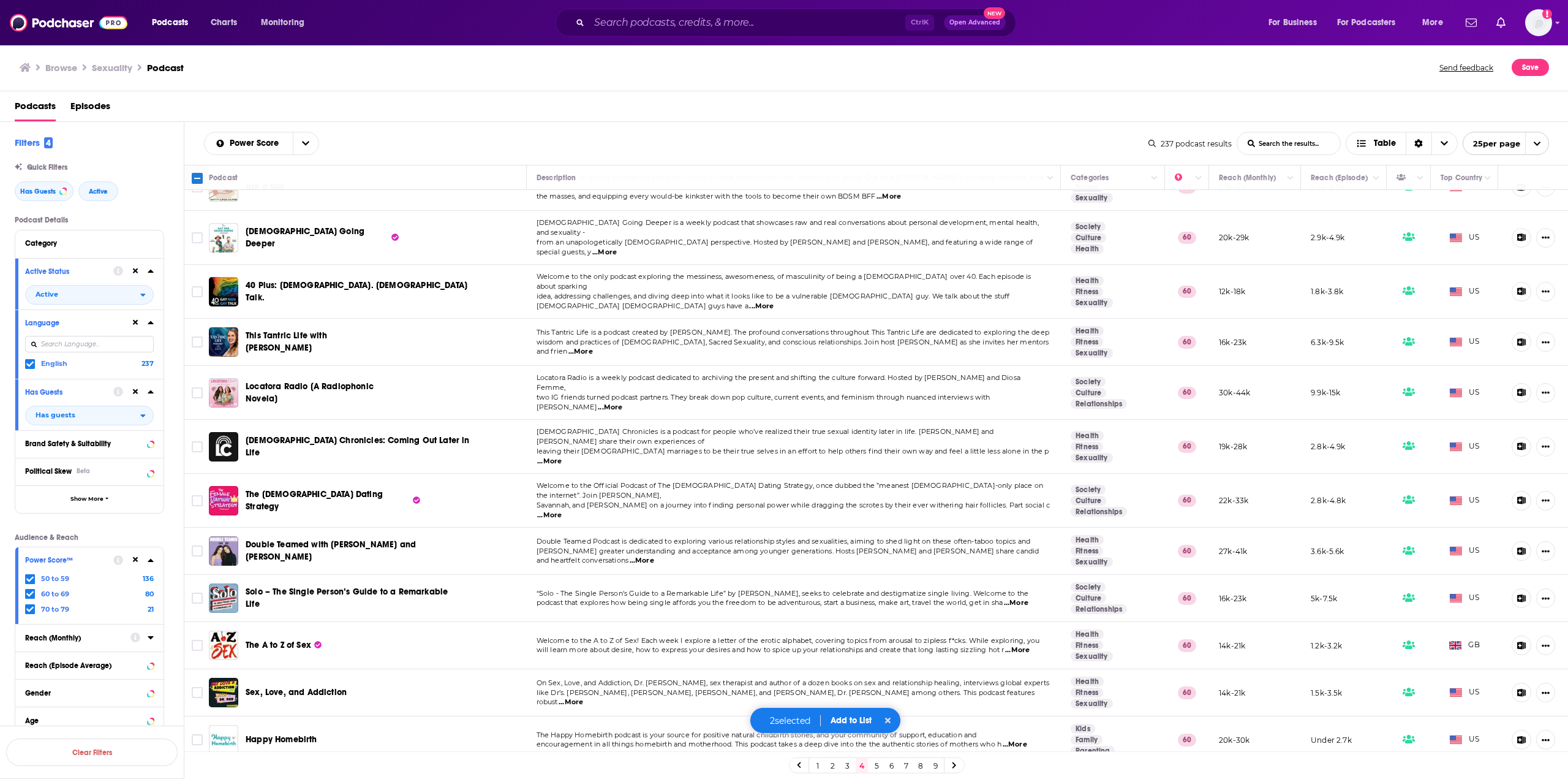
scroll to position [615, 0]
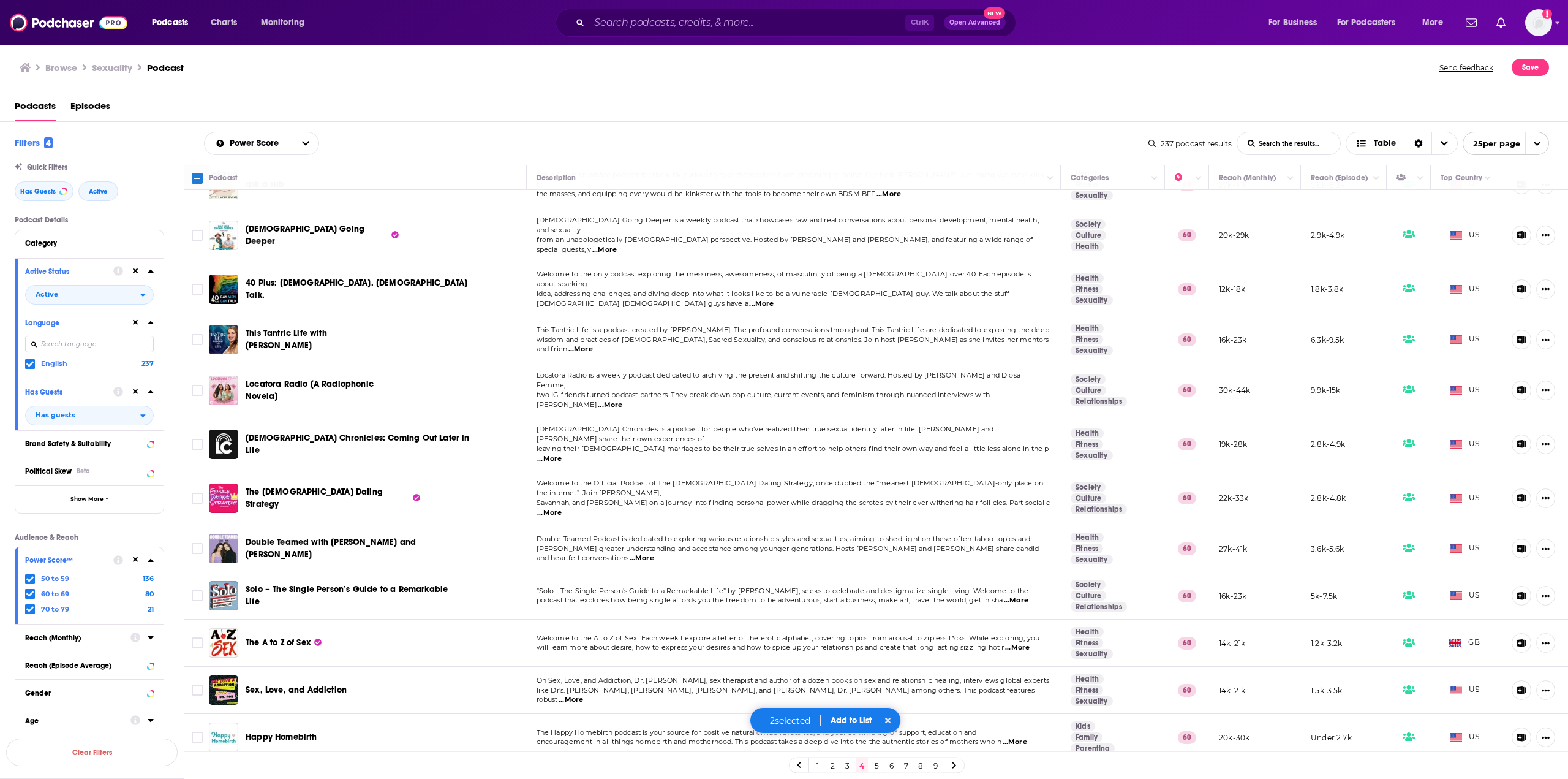
click at [584, 695] on span "...More" at bounding box center [571, 700] width 25 height 10
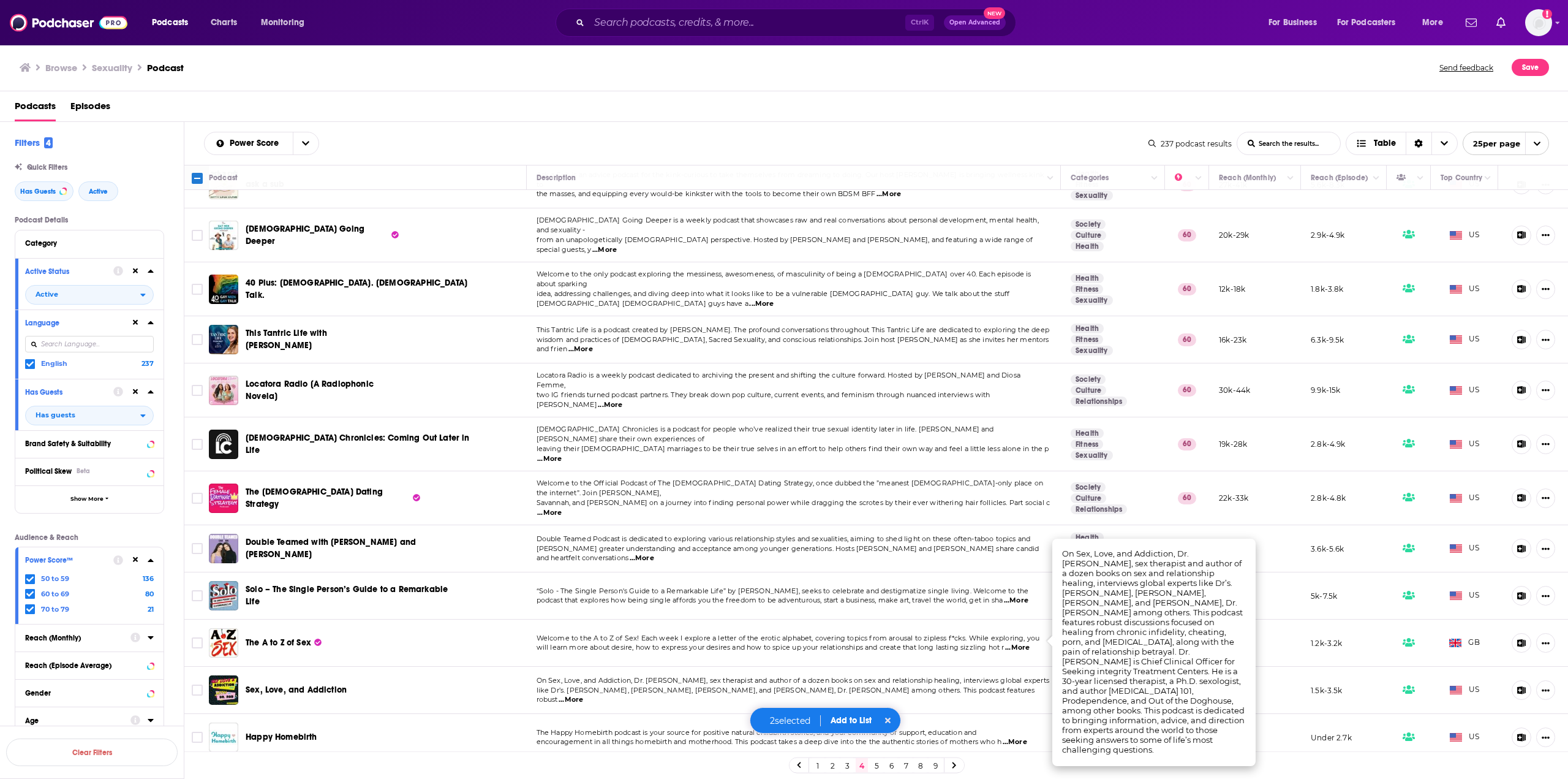
click at [584, 695] on span "...More" at bounding box center [571, 700] width 25 height 10
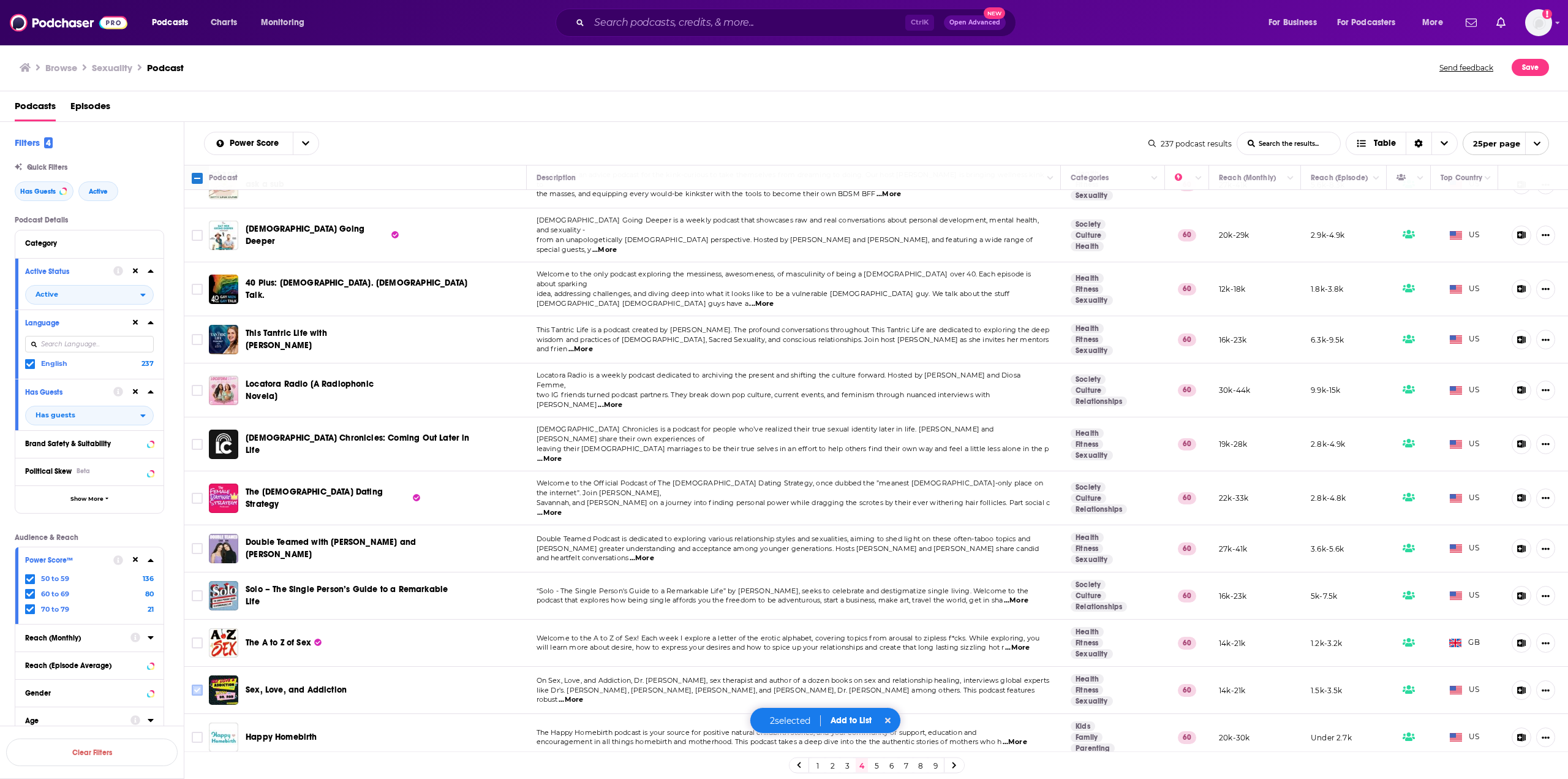
click at [198, 685] on input "Toggle select row" at bounding box center [197, 690] width 11 height 11
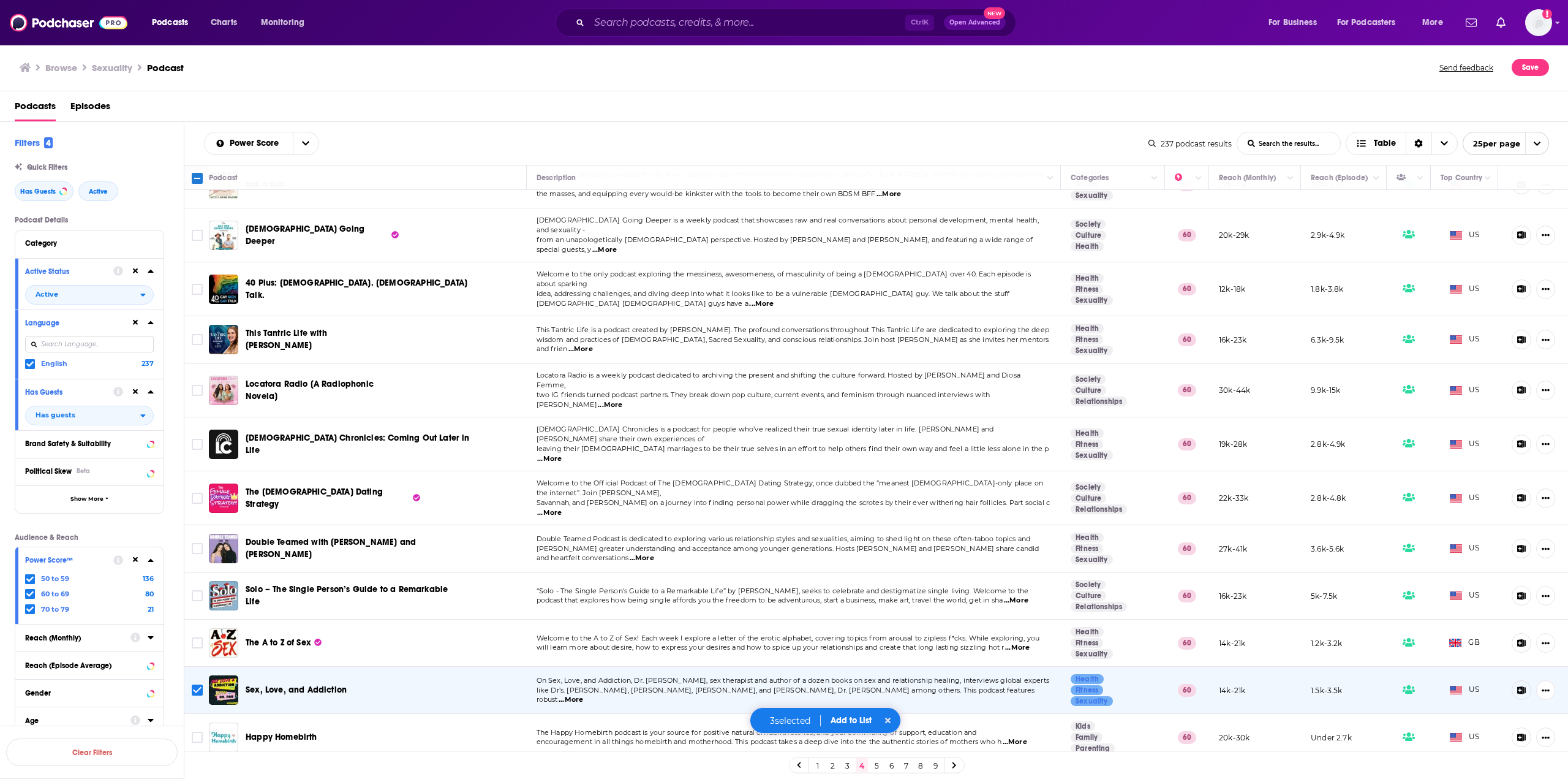
click at [844, 726] on div "3 selected Add to List" at bounding box center [826, 720] width 152 height 26
click at [848, 718] on button "Add to List" at bounding box center [851, 720] width 61 height 11
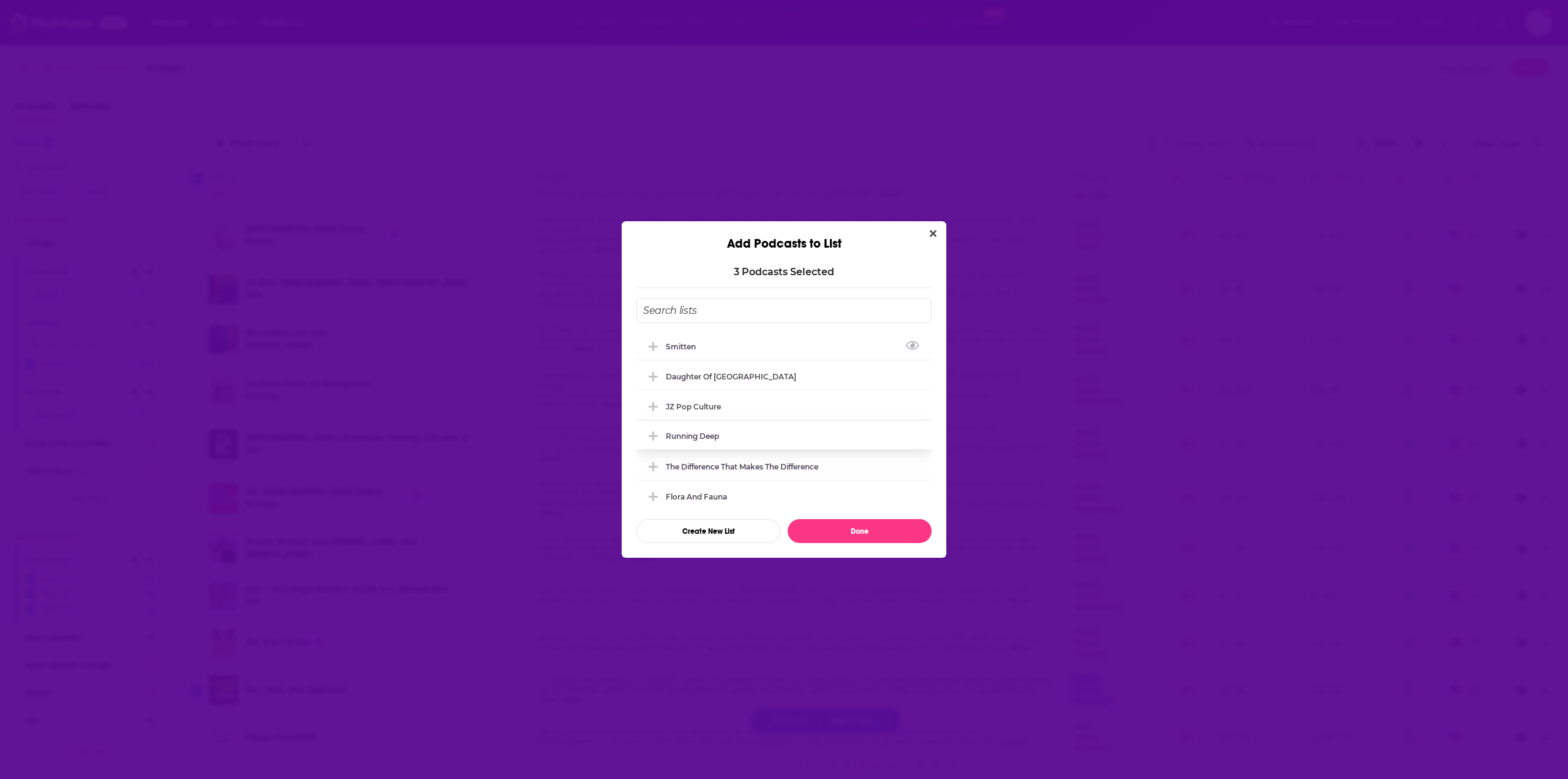
drag, startPoint x: 753, startPoint y: 343, endPoint x: 822, endPoint y: 424, distance: 106.4
click at [753, 343] on div "Smitten" at bounding box center [784, 346] width 295 height 27
click at [851, 523] on button "Done" at bounding box center [860, 531] width 144 height 24
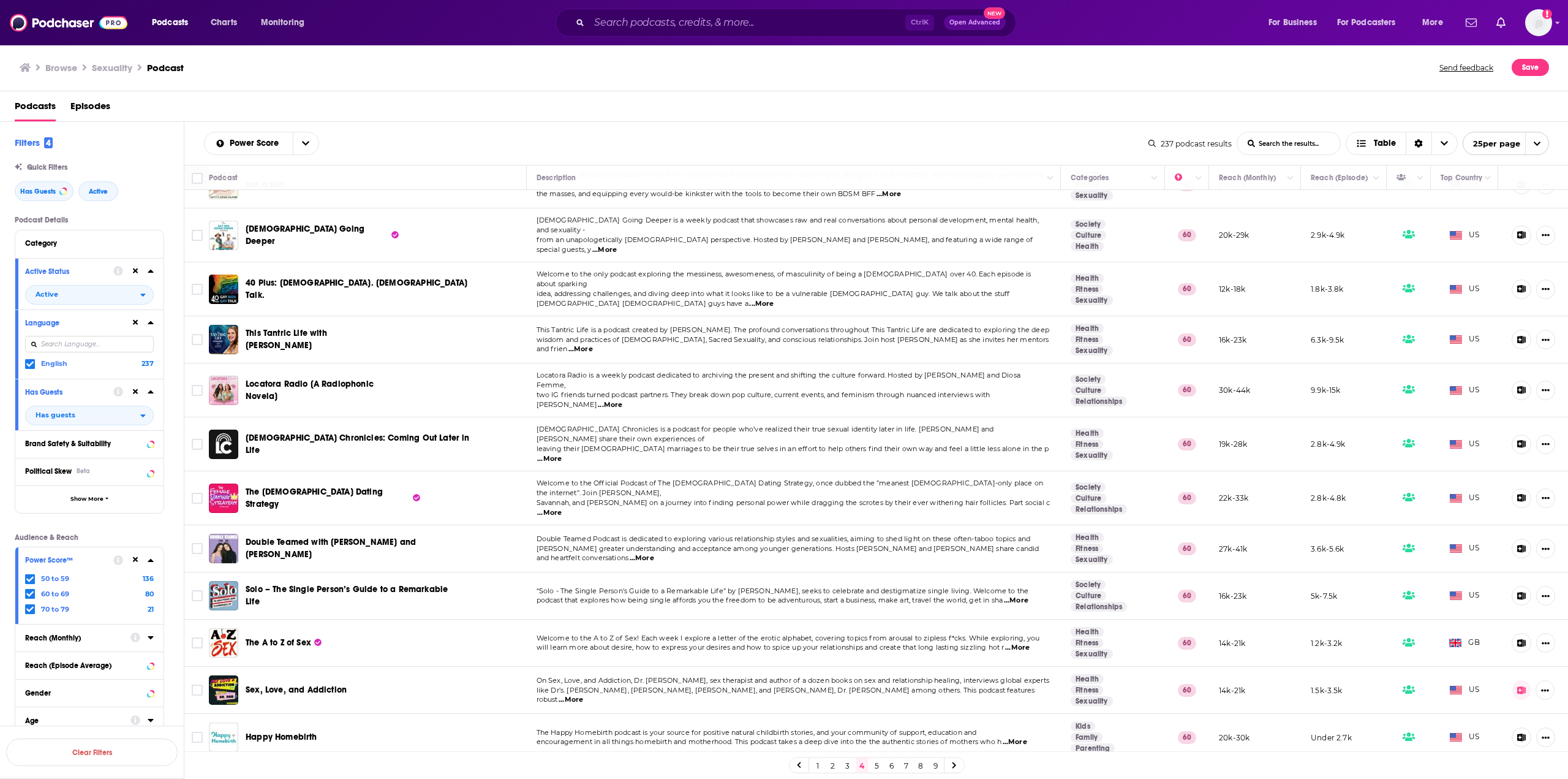
click at [877, 767] on link "5" at bounding box center [876, 765] width 12 height 15
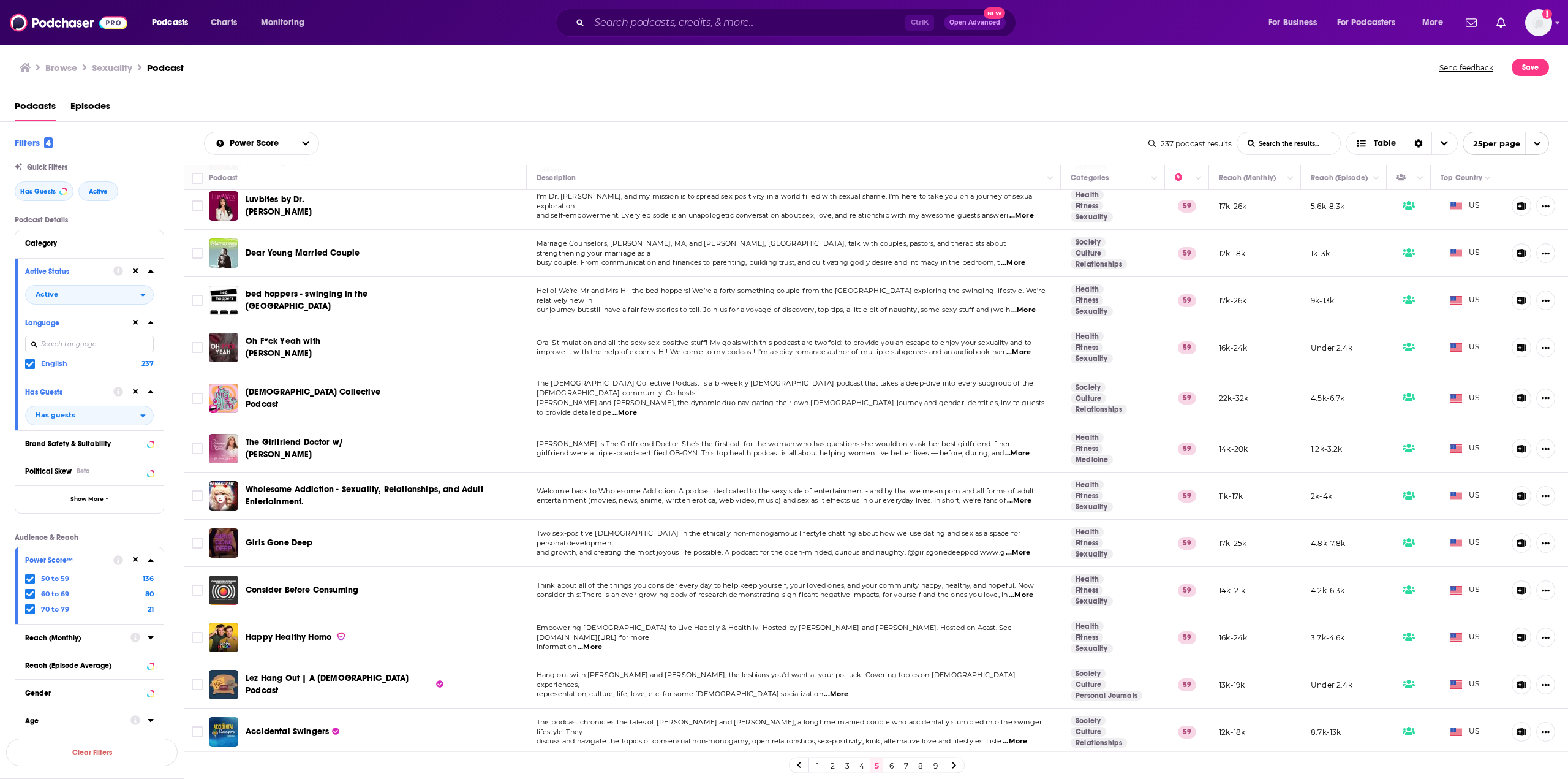
scroll to position [123, 0]
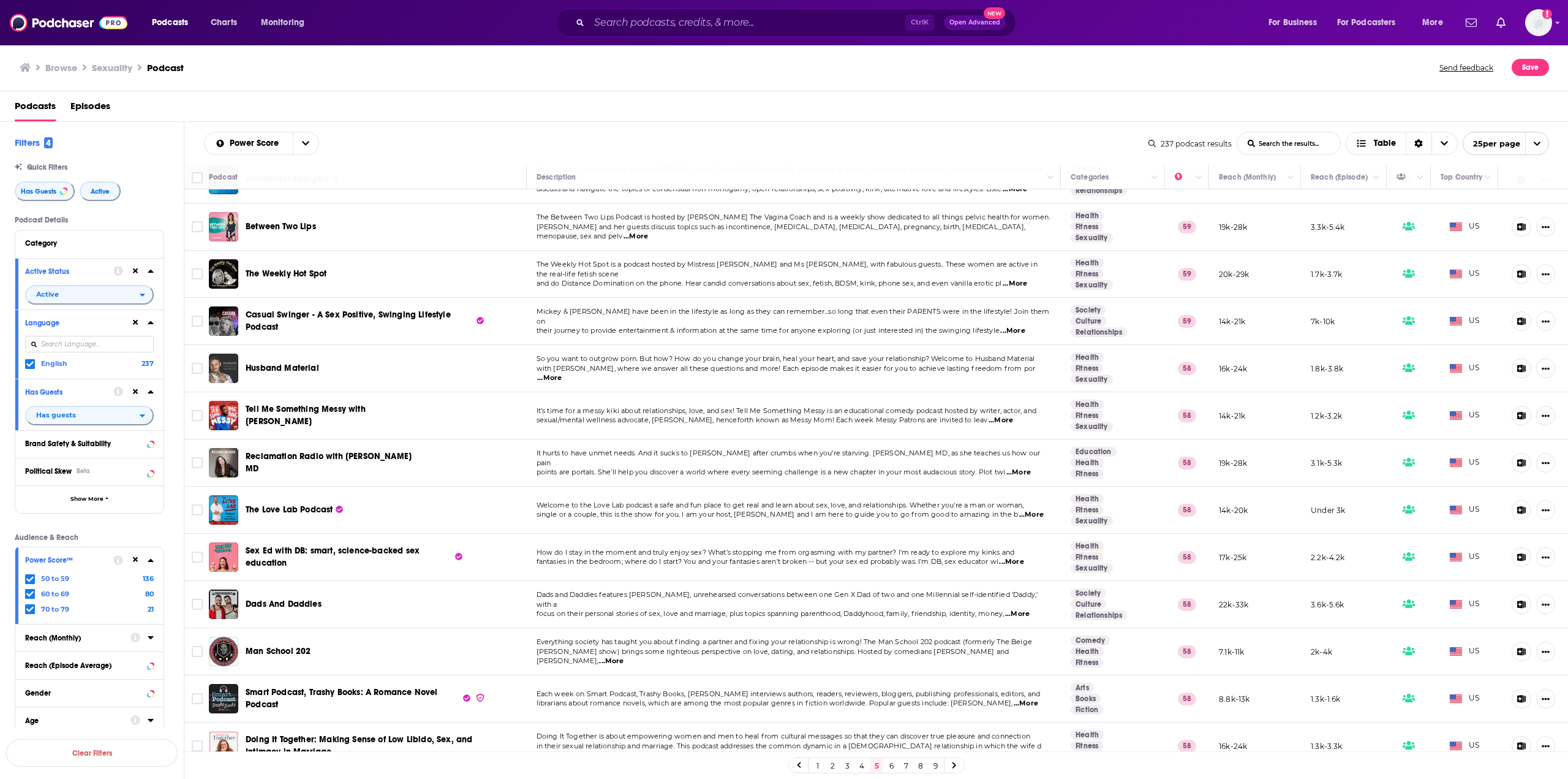
scroll to position [615, 0]
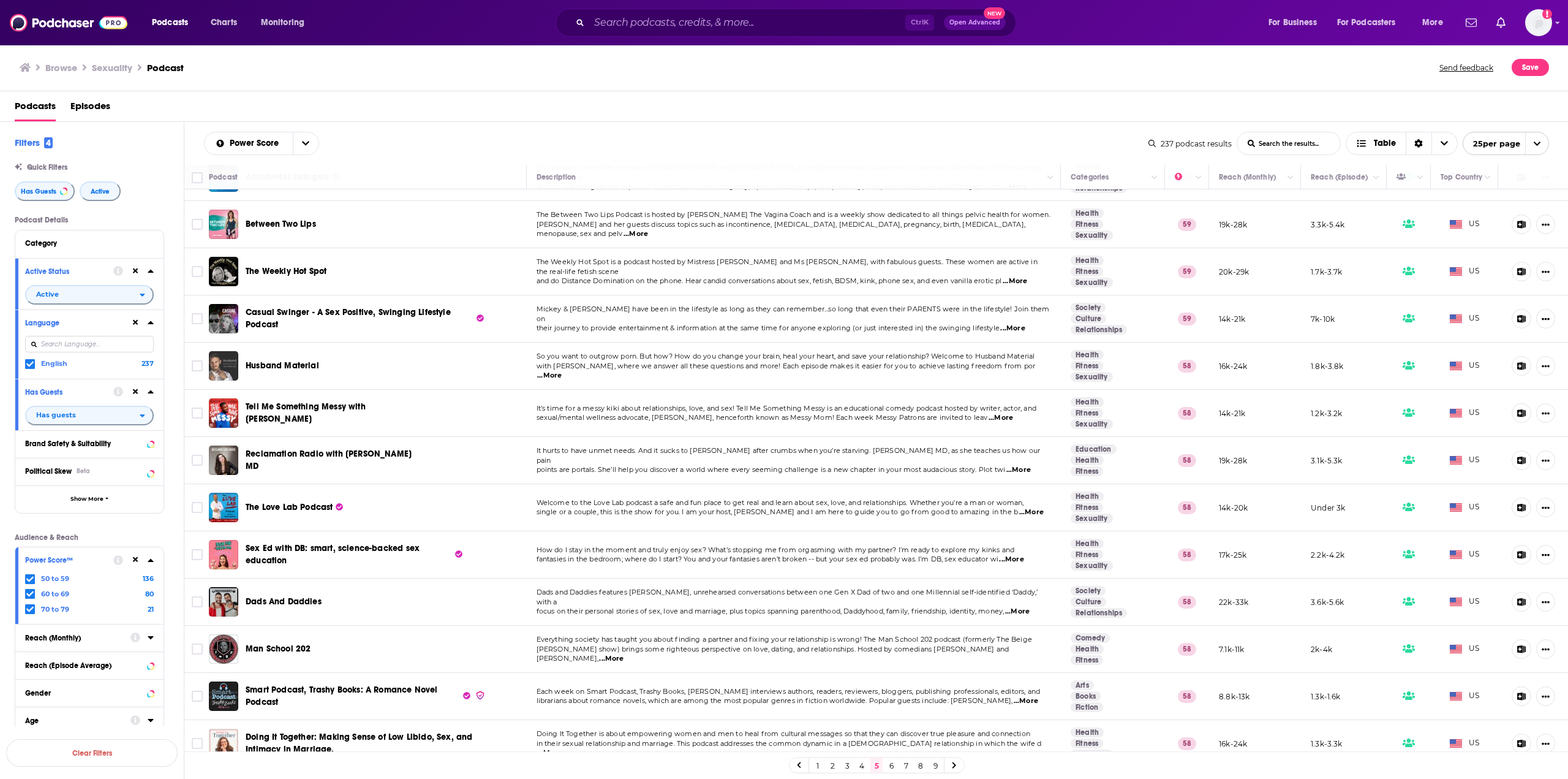
click at [1019, 508] on span "...More" at bounding box center [1031, 513] width 25 height 10
click at [893, 767] on link "6" at bounding box center [891, 765] width 12 height 15
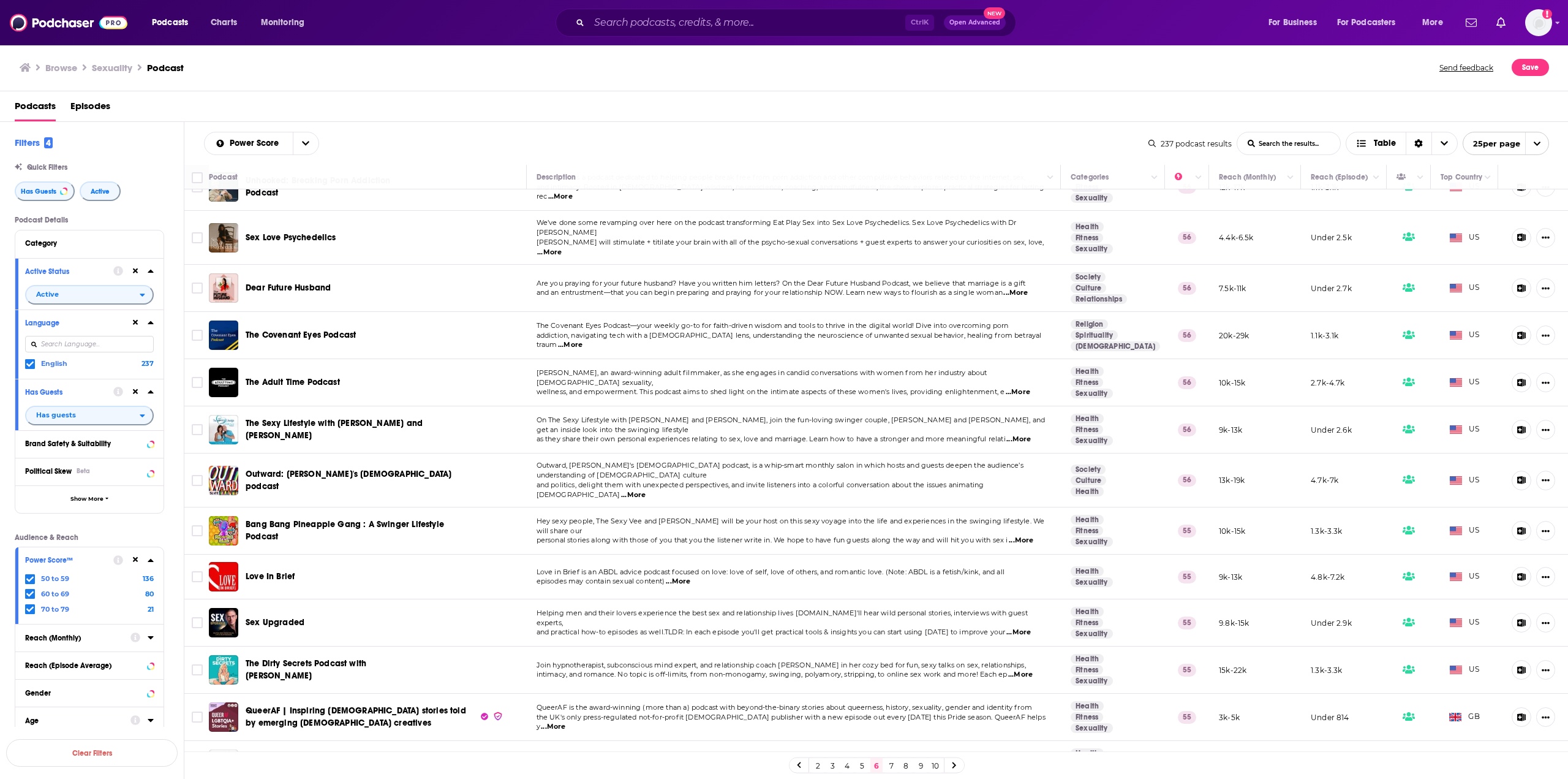
scroll to position [613, 0]
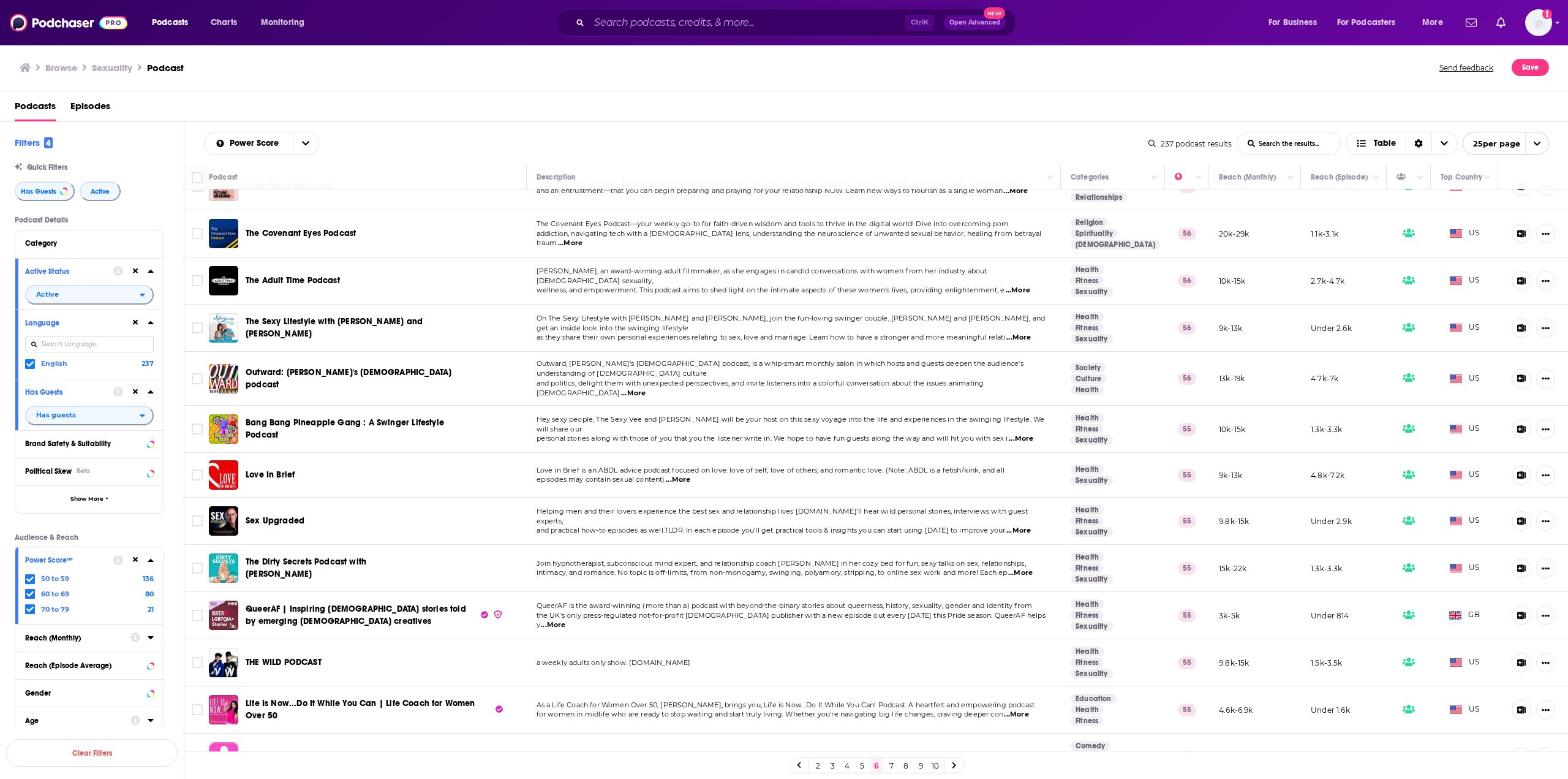
click at [891, 762] on link "7" at bounding box center [891, 765] width 12 height 15
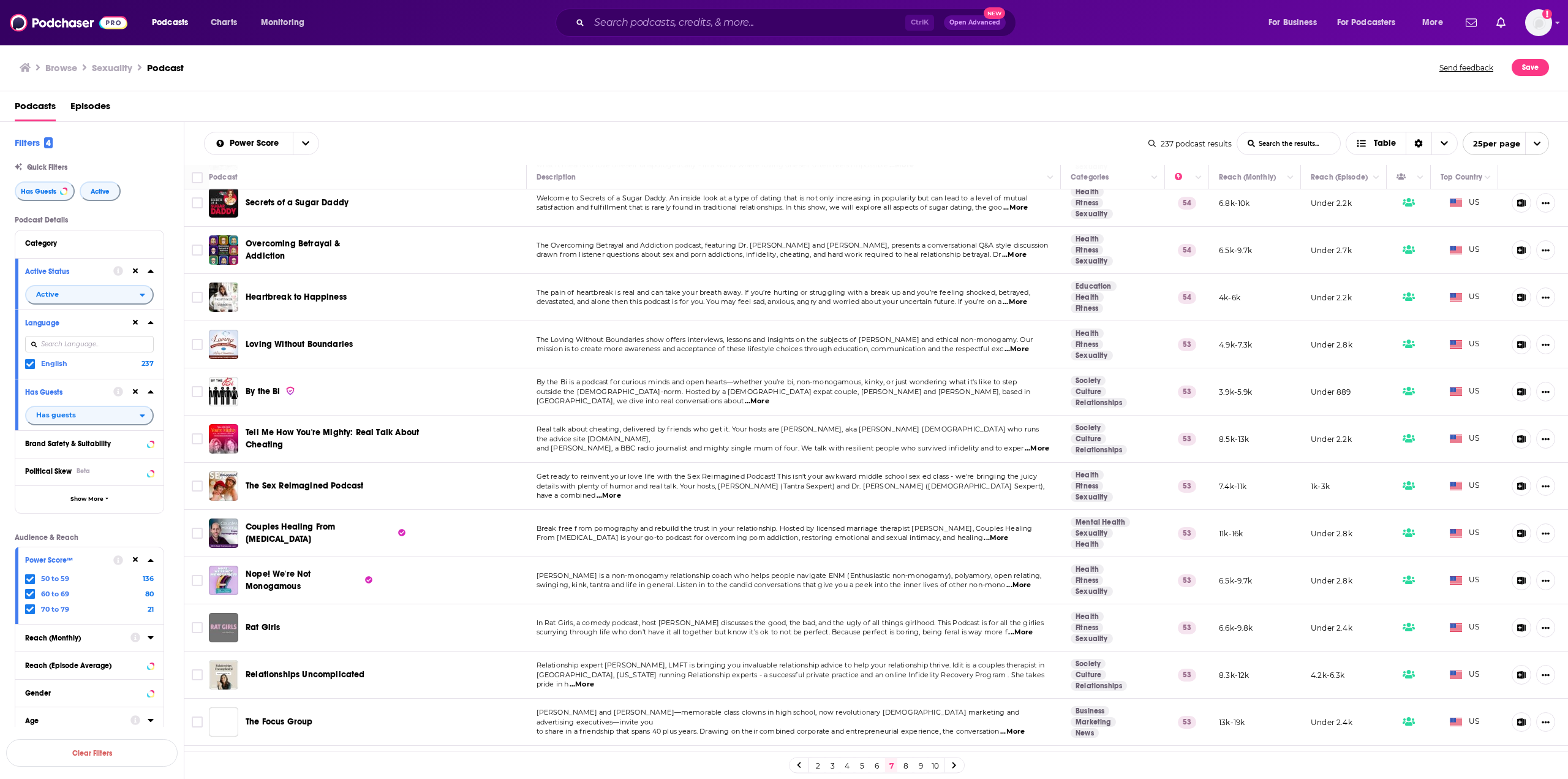
scroll to position [615, 0]
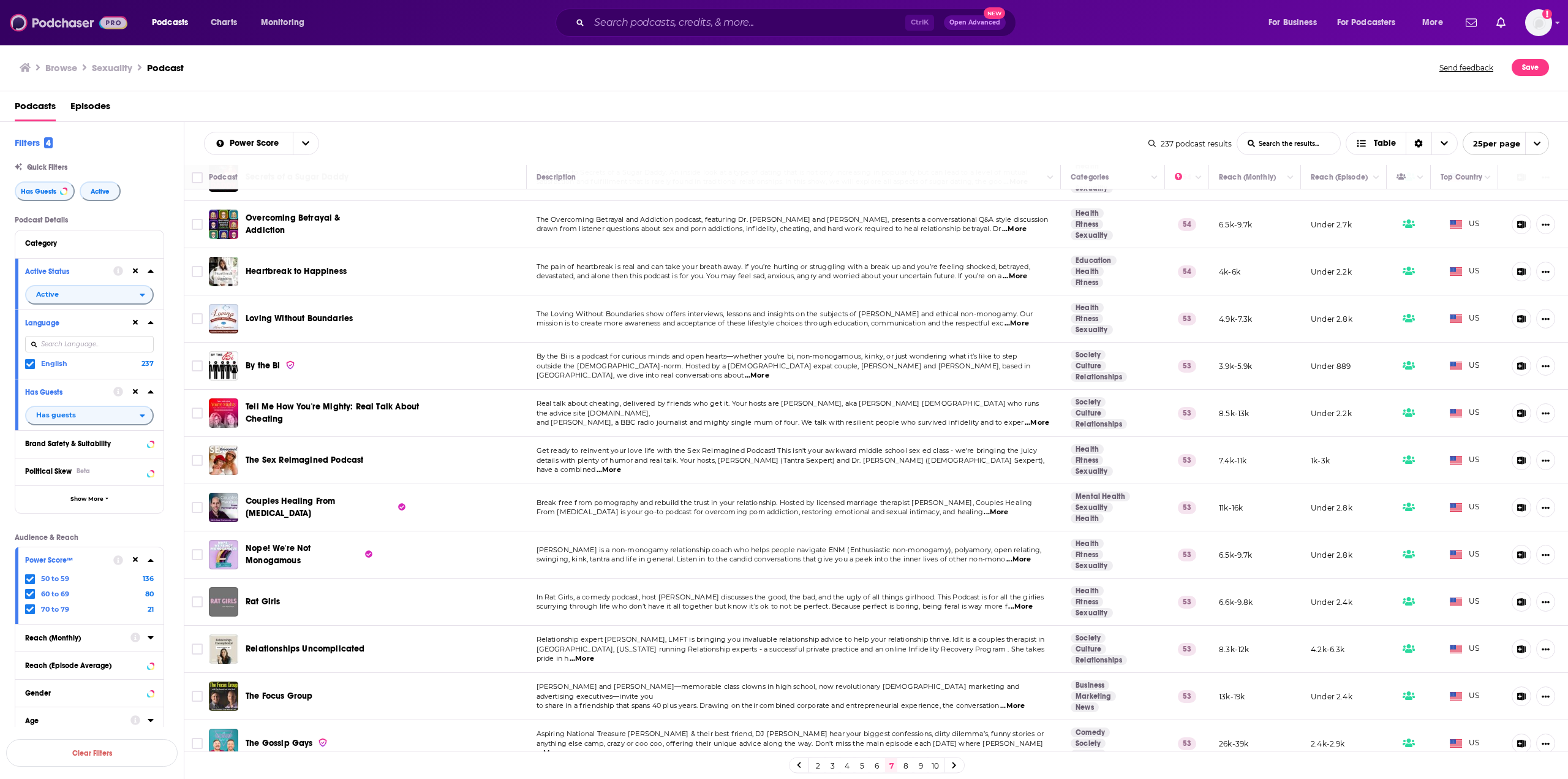
click at [58, 21] on img at bounding box center [68, 23] width 118 height 23
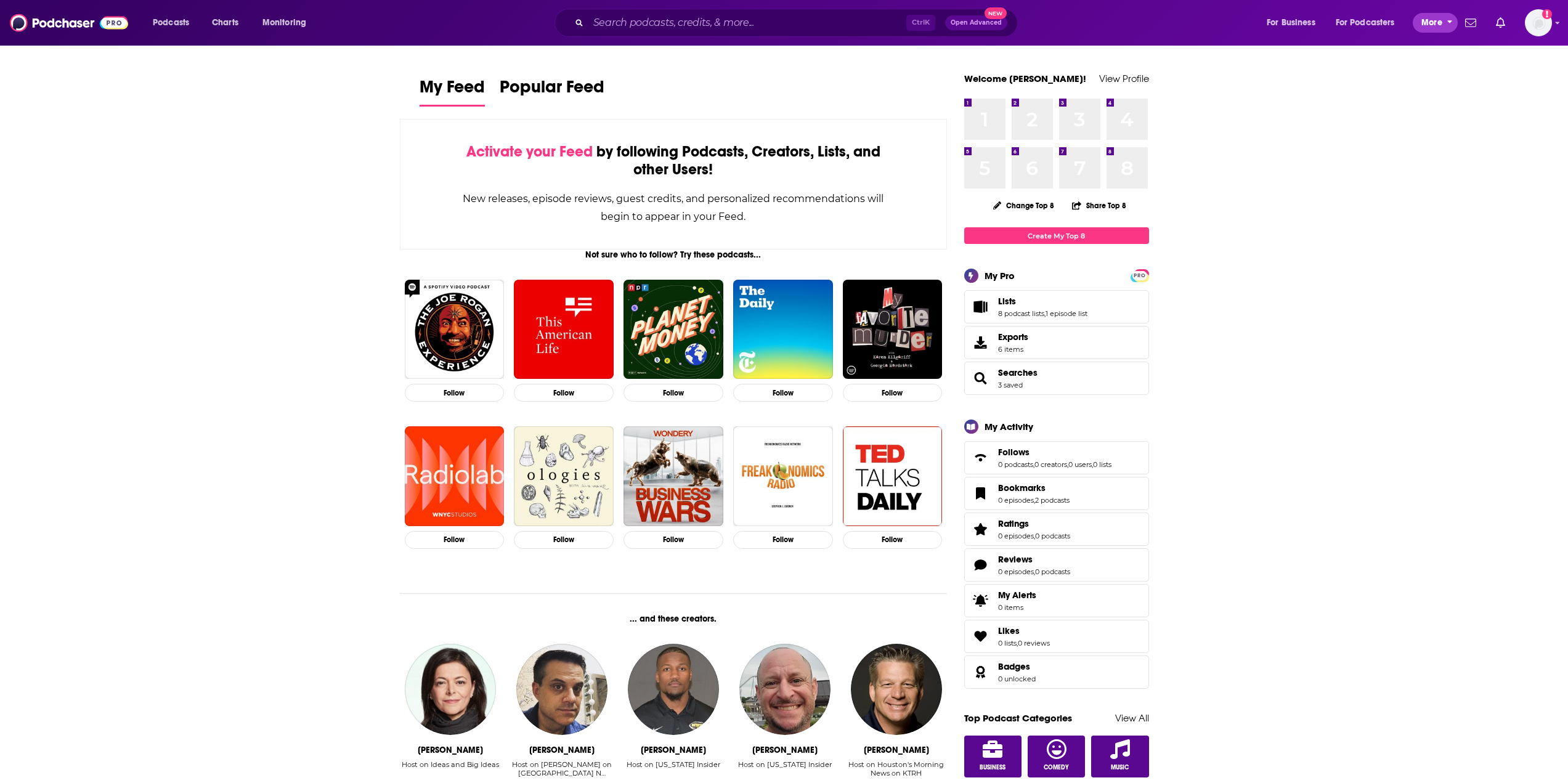
click at [1456, 22] on button "More" at bounding box center [1435, 23] width 45 height 20
click at [311, 23] on button "Monitoring" at bounding box center [288, 23] width 68 height 20
click at [196, 18] on icon "open menu" at bounding box center [197, 21] width 6 height 9
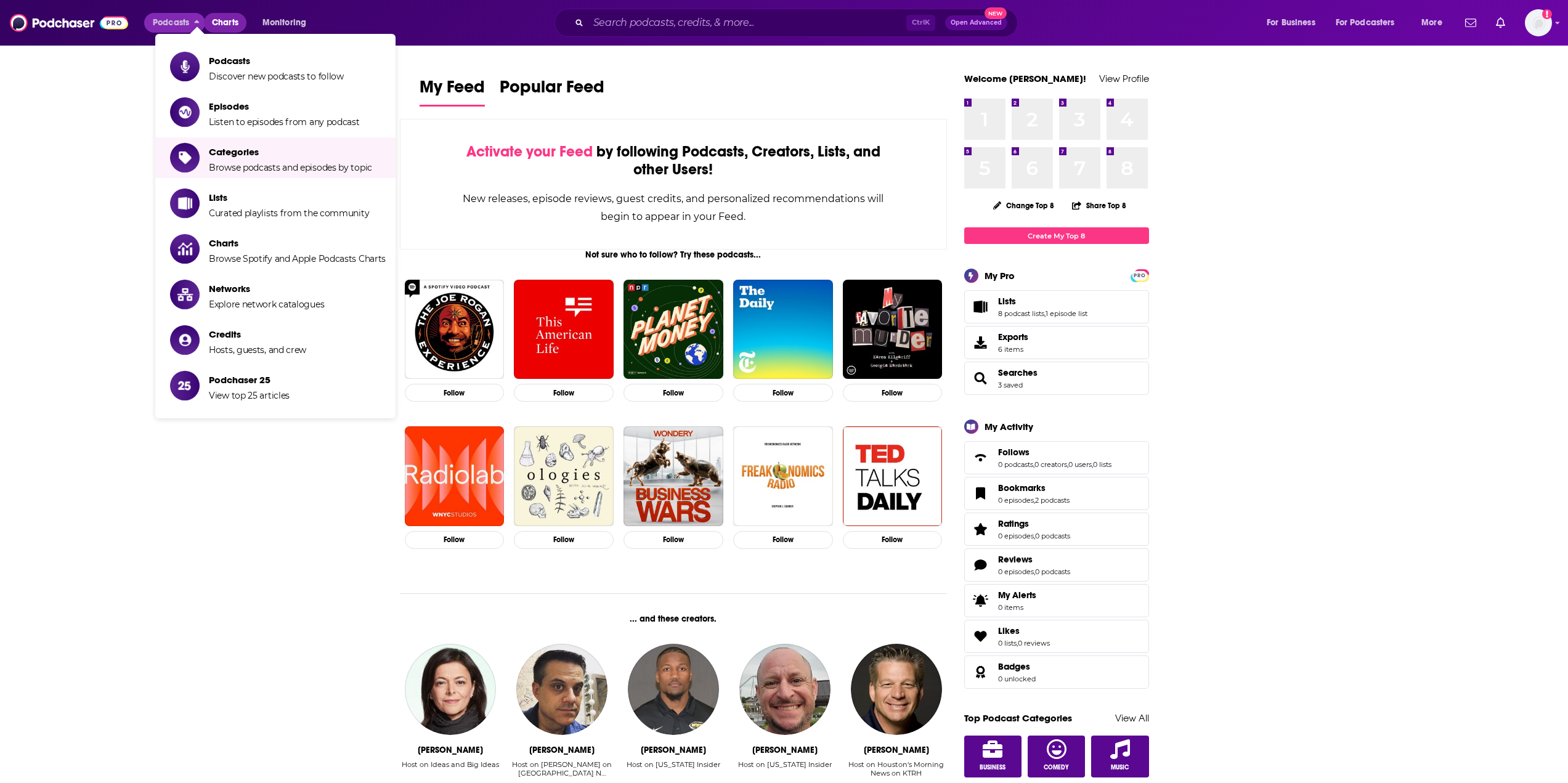
click at [240, 19] on link "Charts" at bounding box center [225, 23] width 42 height 20
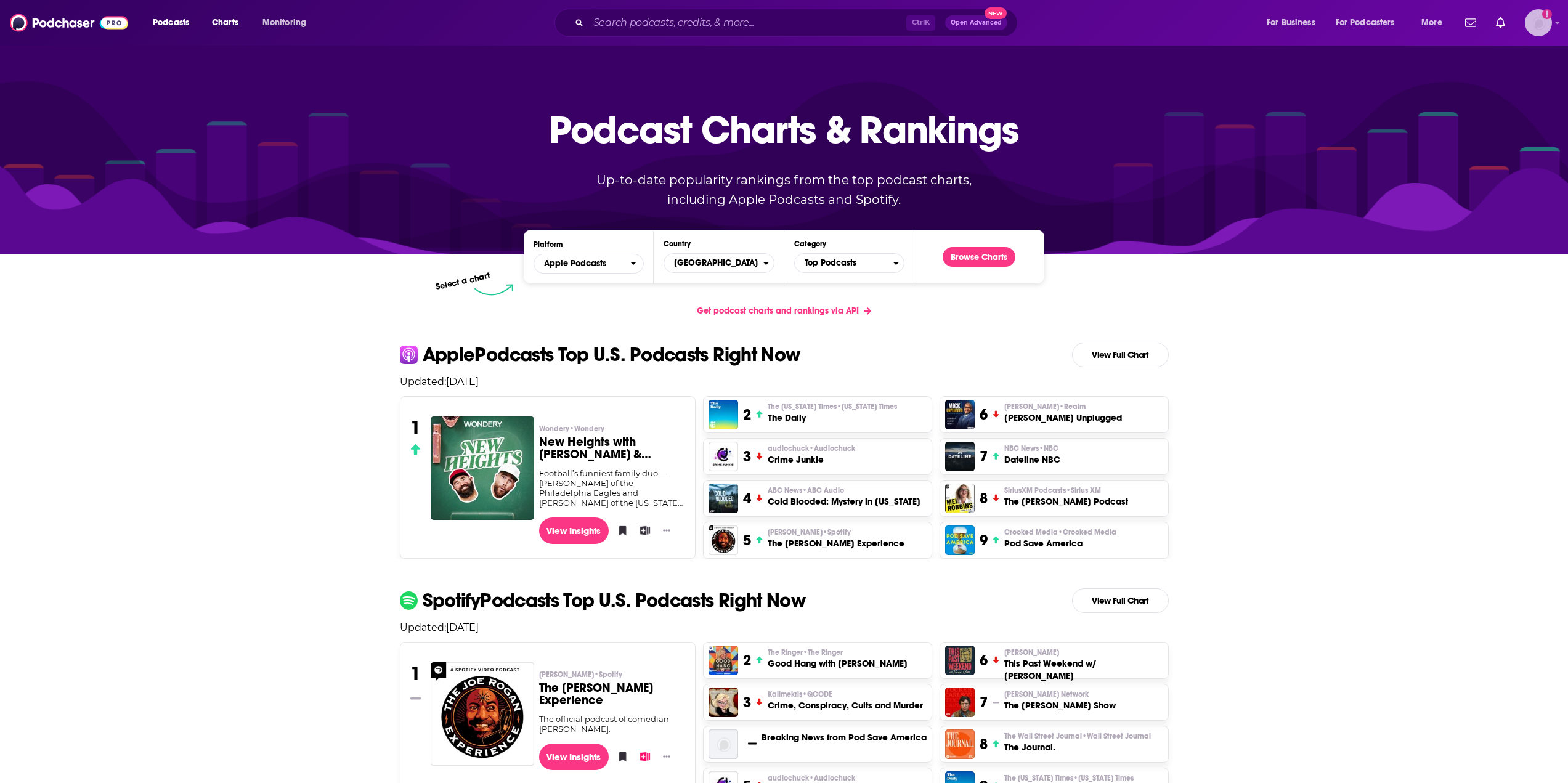
click at [1535, 23] on img "Logged in as gabrielle.gantz" at bounding box center [1538, 23] width 27 height 27
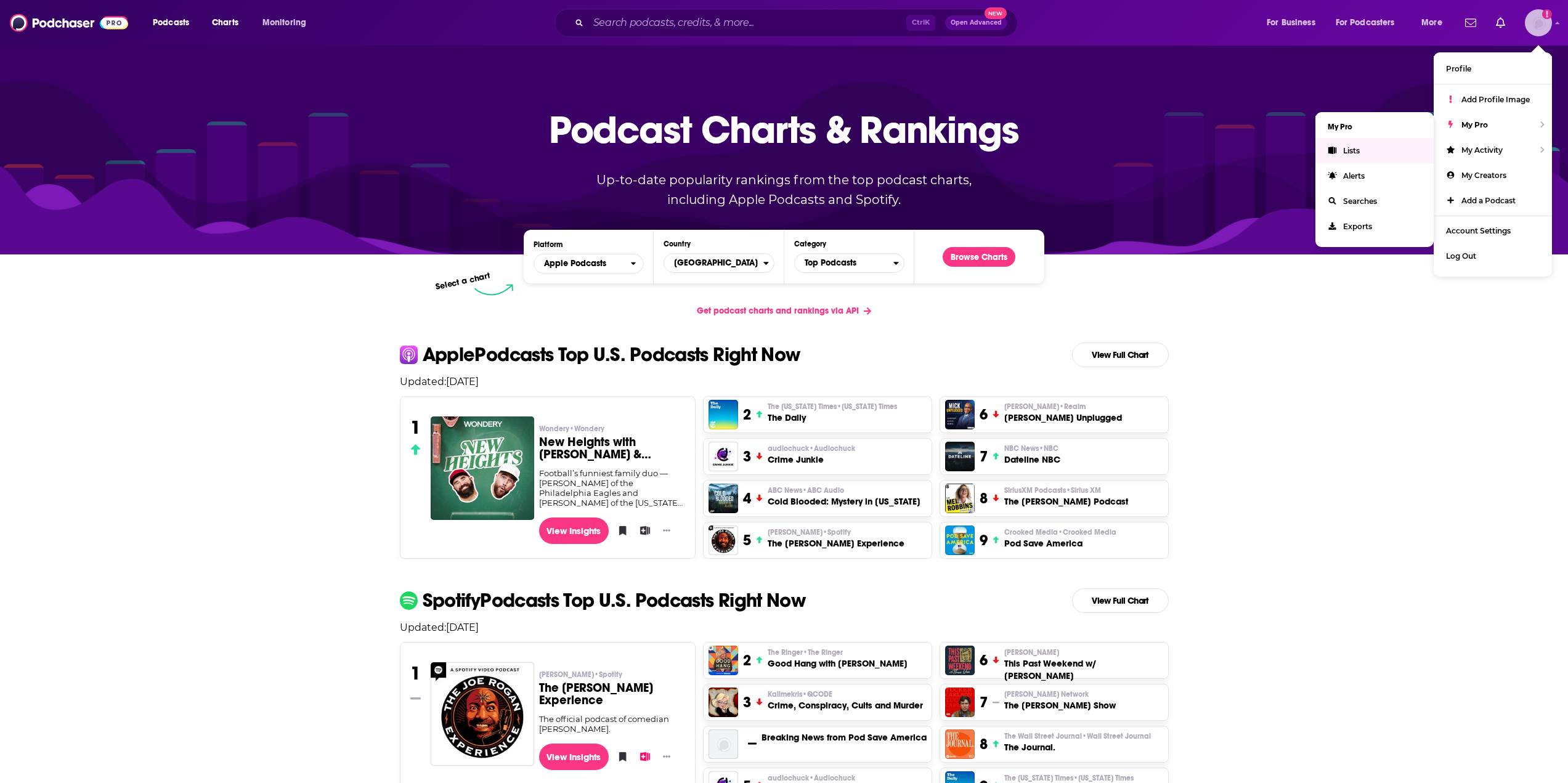
click at [1365, 150] on link "Lists" at bounding box center [1374, 151] width 118 height 26
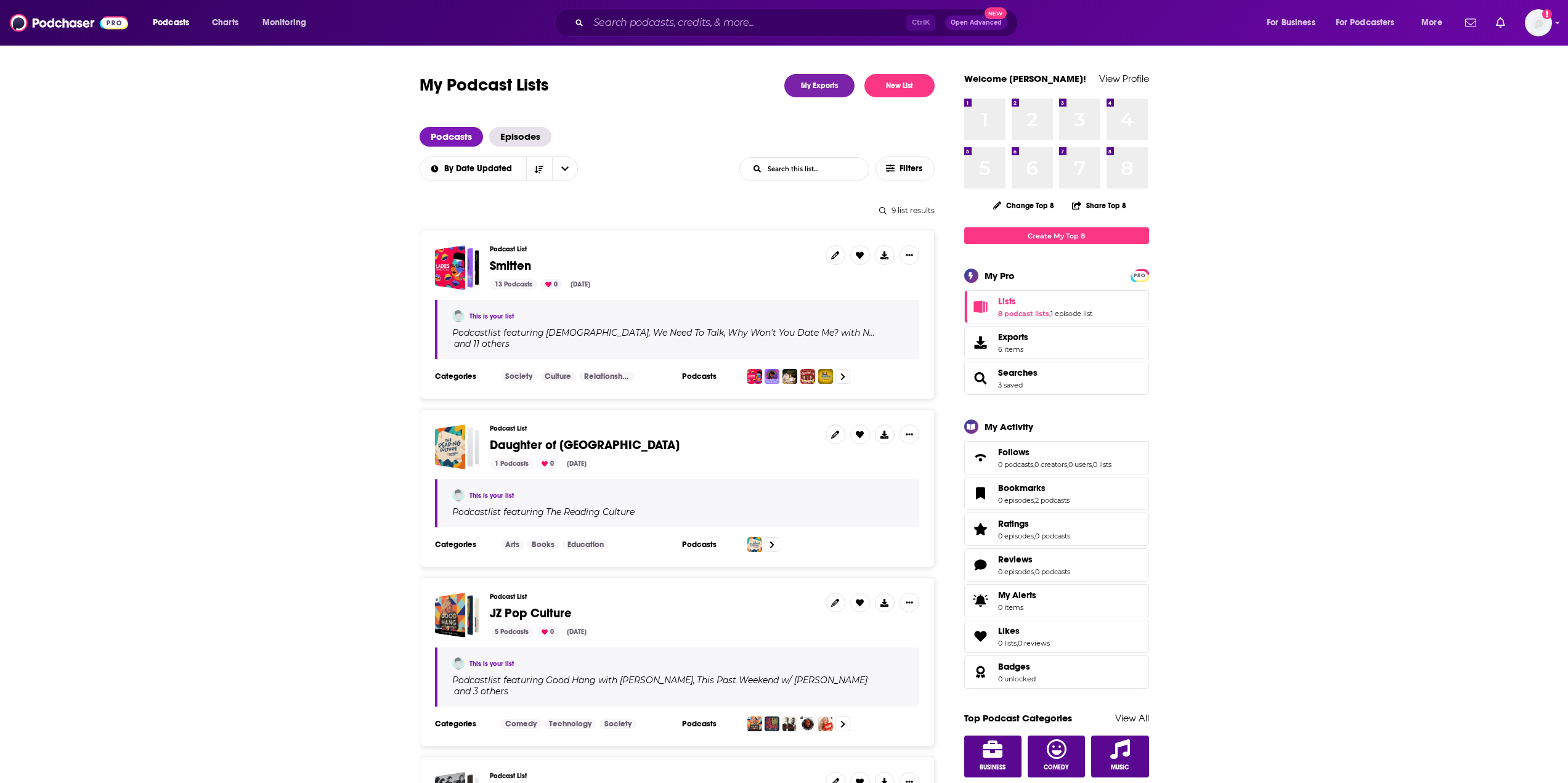
click at [513, 254] on div "Podcast List Smitten 13 Podcasts 0 Aug 13, 2025" at bounding box center [653, 267] width 326 height 45
click at [505, 262] on span "Smitten" at bounding box center [510, 266] width 41 height 16
